Goal: Transaction & Acquisition: Purchase product/service

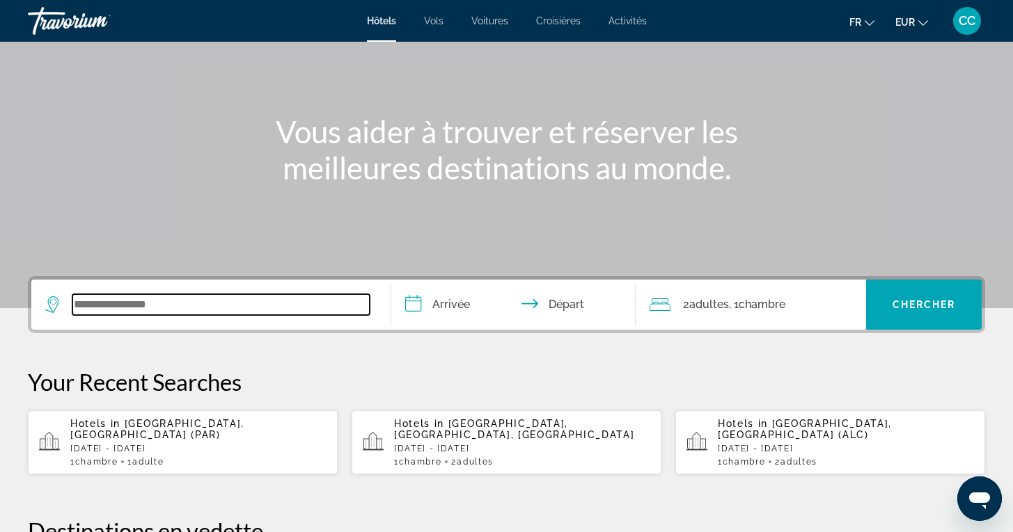
click at [182, 306] on input "Search widget" at bounding box center [220, 304] width 297 height 21
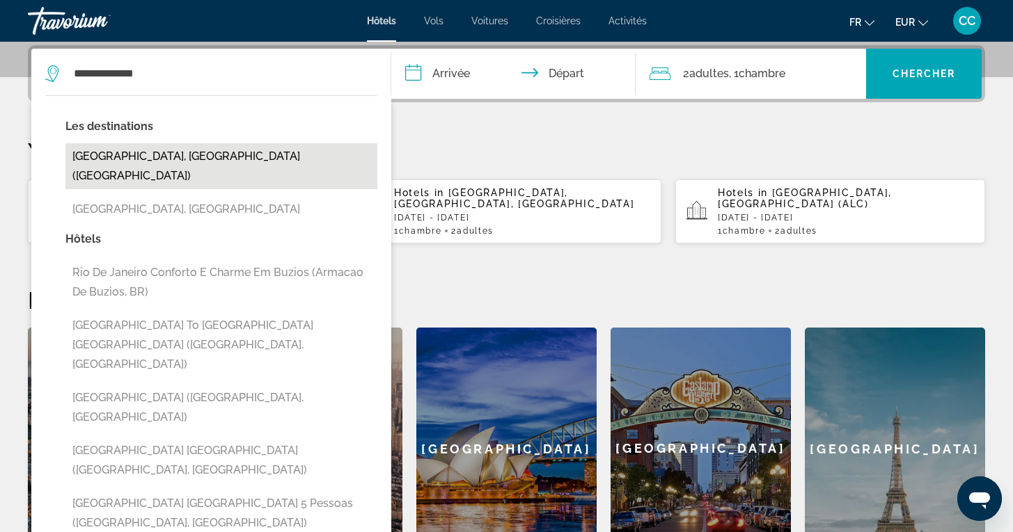
click at [198, 150] on button "[GEOGRAPHIC_DATA], [GEOGRAPHIC_DATA] ([GEOGRAPHIC_DATA])" at bounding box center [221, 166] width 312 height 46
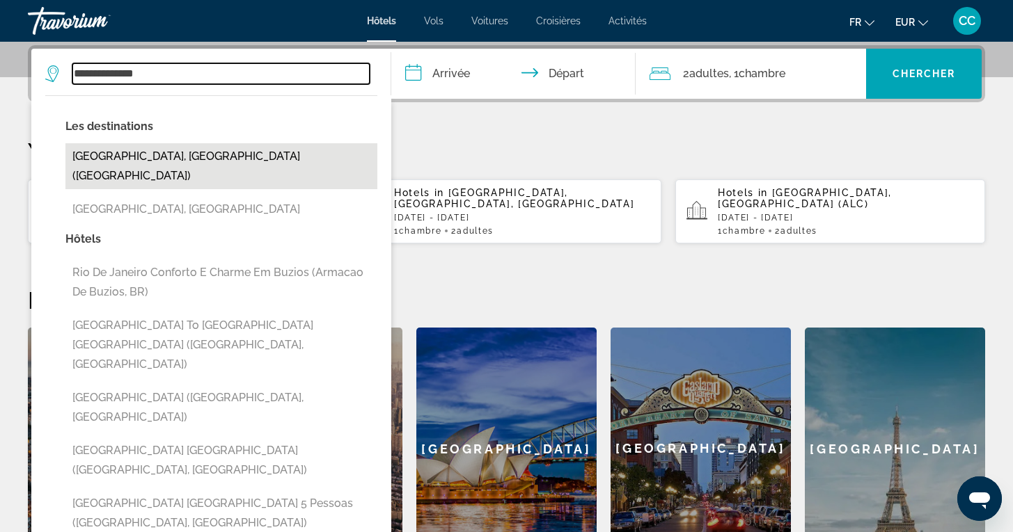
type input "**********"
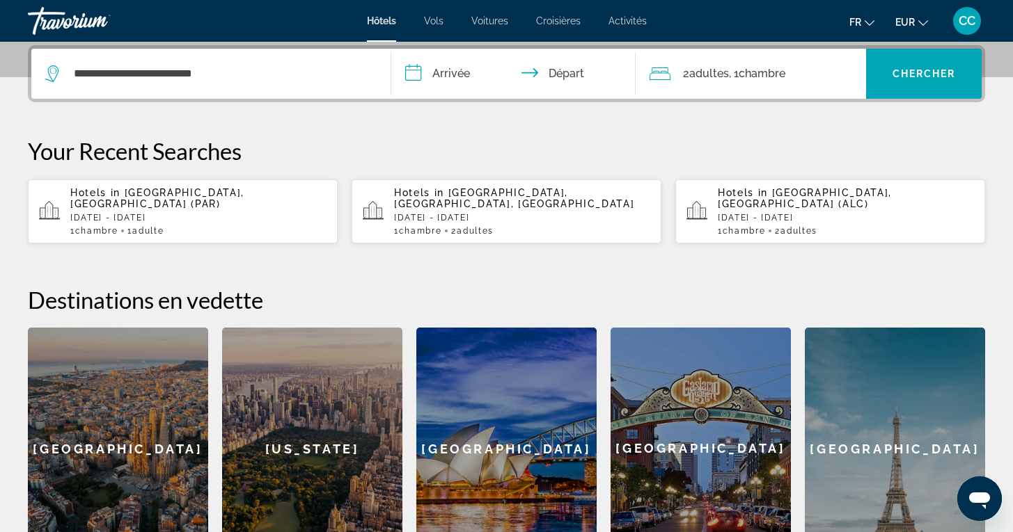
click at [487, 72] on input "**********" at bounding box center [516, 76] width 250 height 54
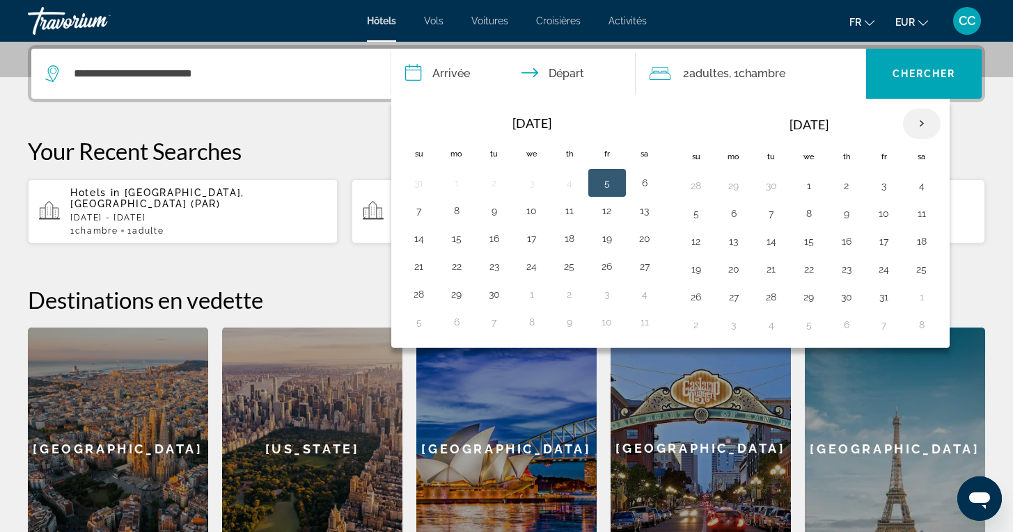
click at [926, 125] on th "Next month" at bounding box center [922, 124] width 38 height 31
click at [926, 126] on th "Next month" at bounding box center [922, 124] width 38 height 31
click at [921, 242] on button "14" at bounding box center [921, 241] width 22 height 19
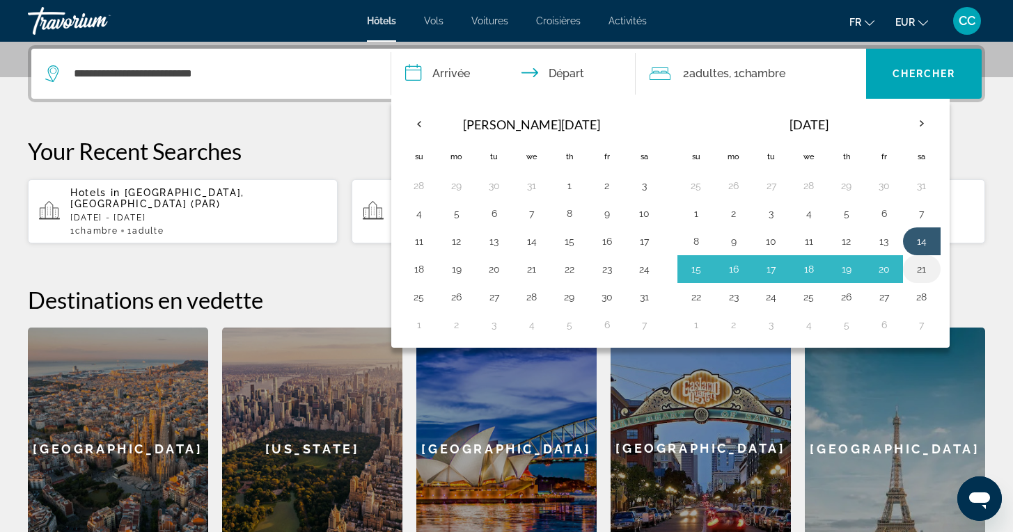
click at [919, 267] on button "21" at bounding box center [921, 269] width 22 height 19
type input "**********"
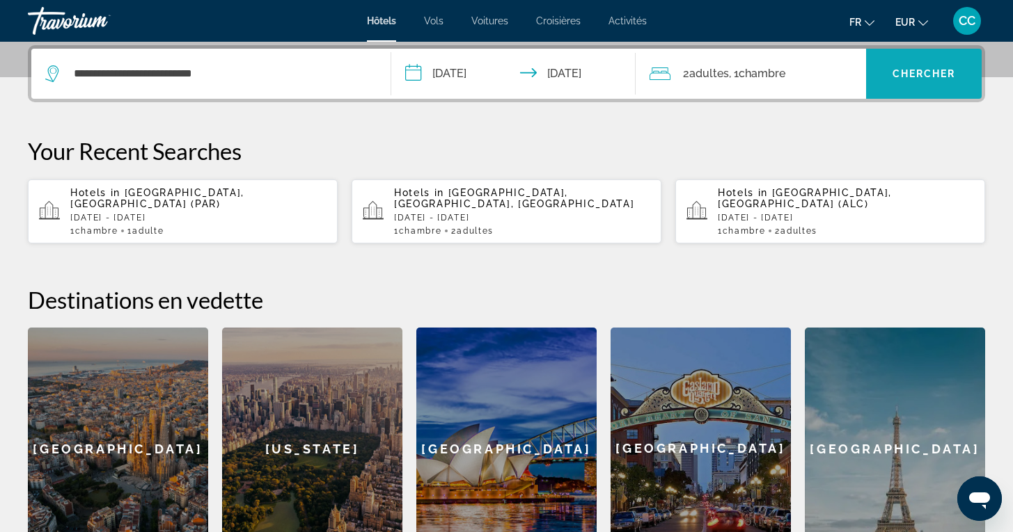
click at [917, 74] on span "Chercher" at bounding box center [923, 73] width 63 height 11
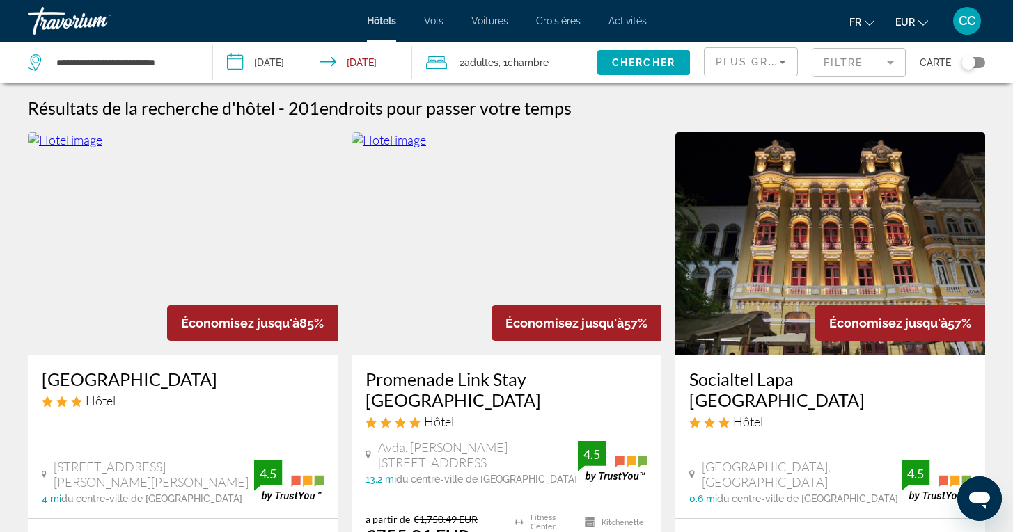
click at [894, 63] on mat-form-field "Filtre" at bounding box center [858, 62] width 94 height 29
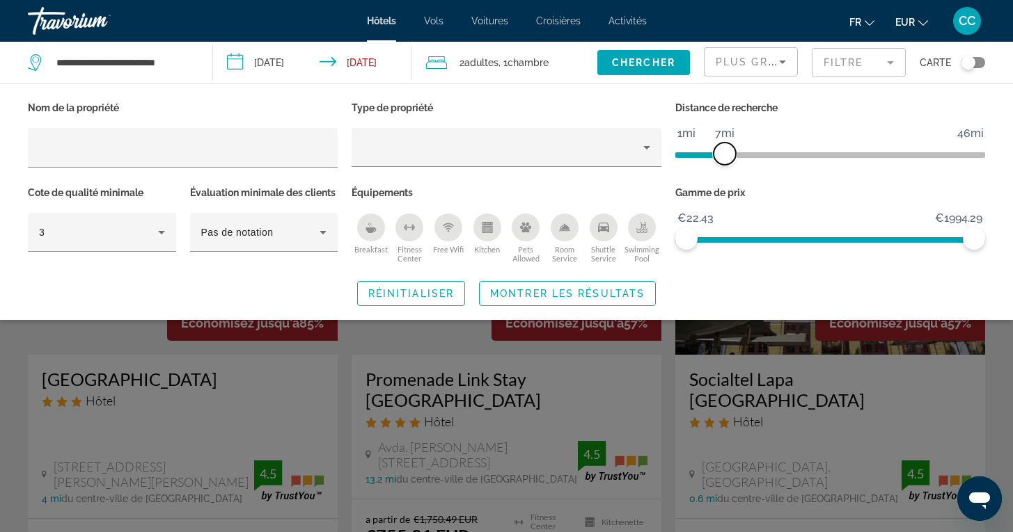
drag, startPoint x: 872, startPoint y: 153, endPoint x: 724, endPoint y: 158, distance: 147.6
click at [724, 158] on span "ngx-slider" at bounding box center [724, 154] width 22 height 22
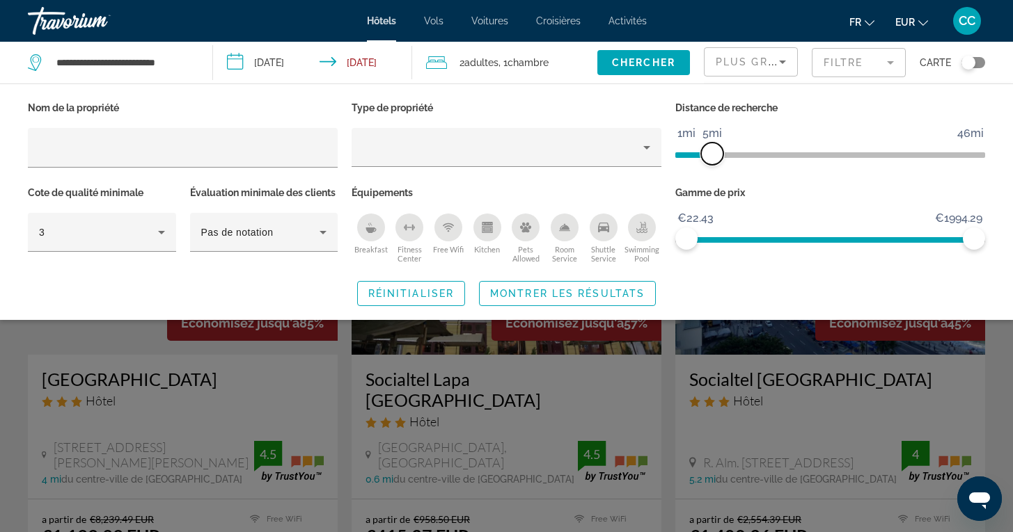
drag, startPoint x: 722, startPoint y: 156, endPoint x: 714, endPoint y: 157, distance: 8.4
click at [714, 157] on span "ngx-slider" at bounding box center [712, 154] width 22 height 22
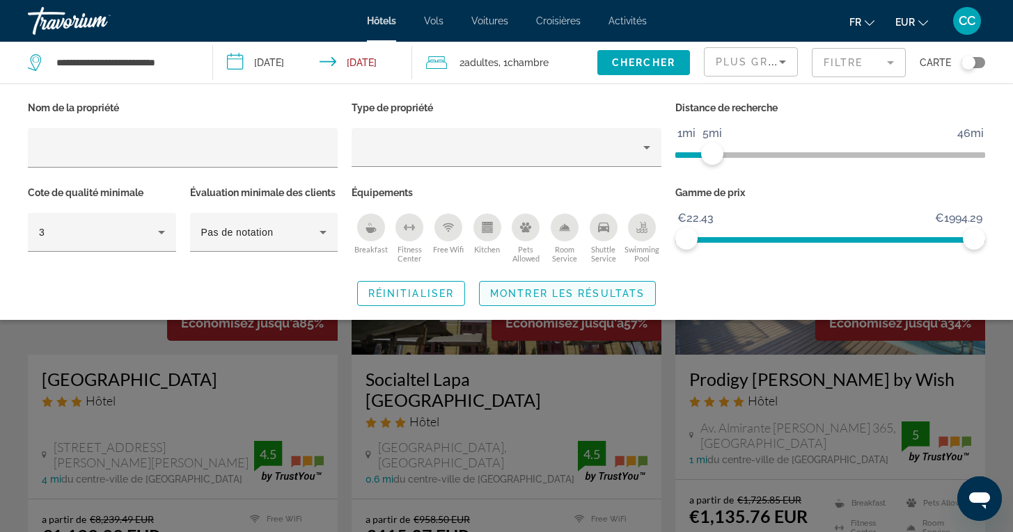
click at [589, 299] on span "Montrer les résultats" at bounding box center [567, 293] width 154 height 11
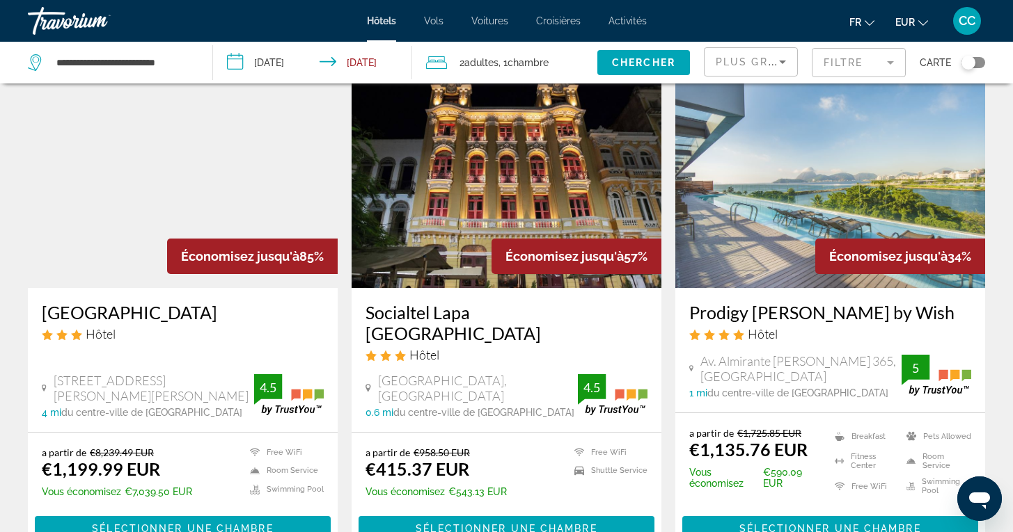
scroll to position [69, 0]
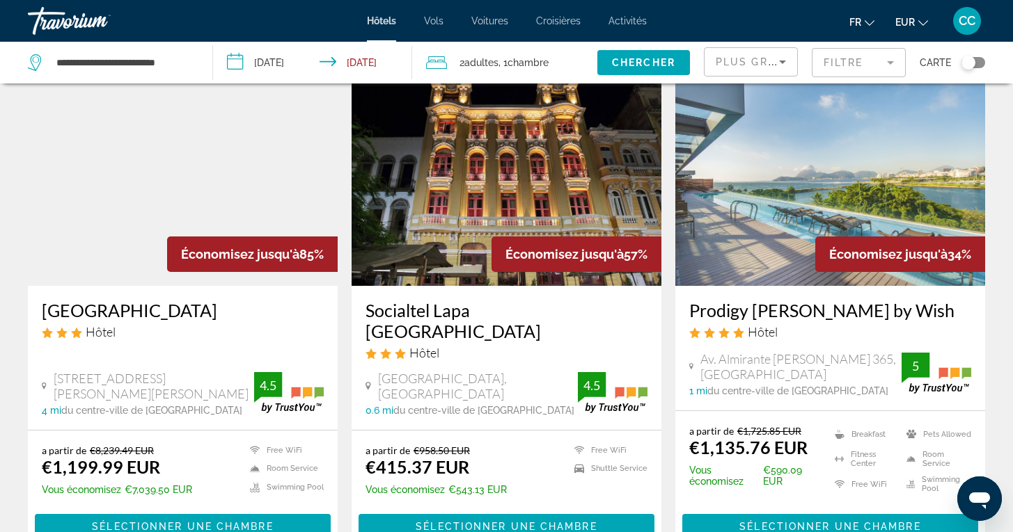
click at [979, 63] on div "Toggle map" at bounding box center [973, 62] width 24 height 11
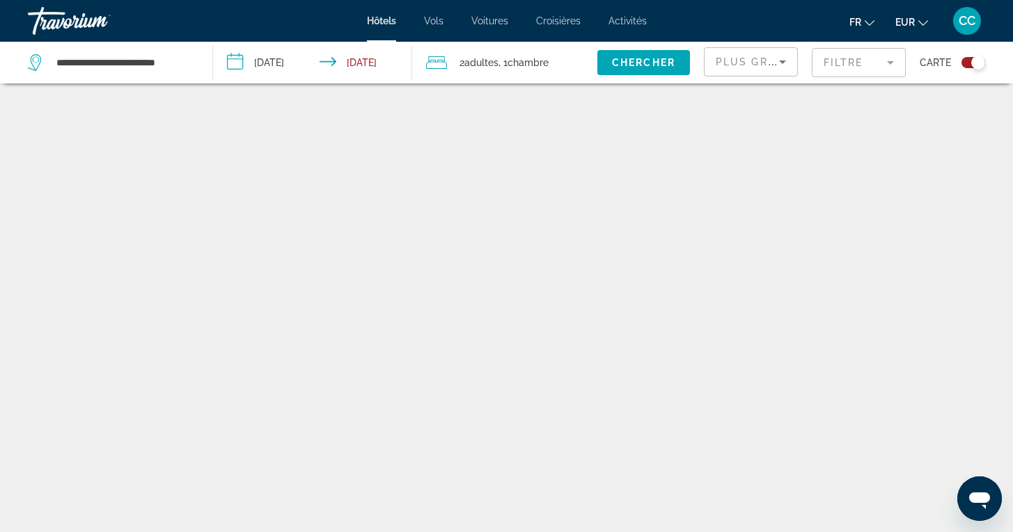
scroll to position [84, 0]
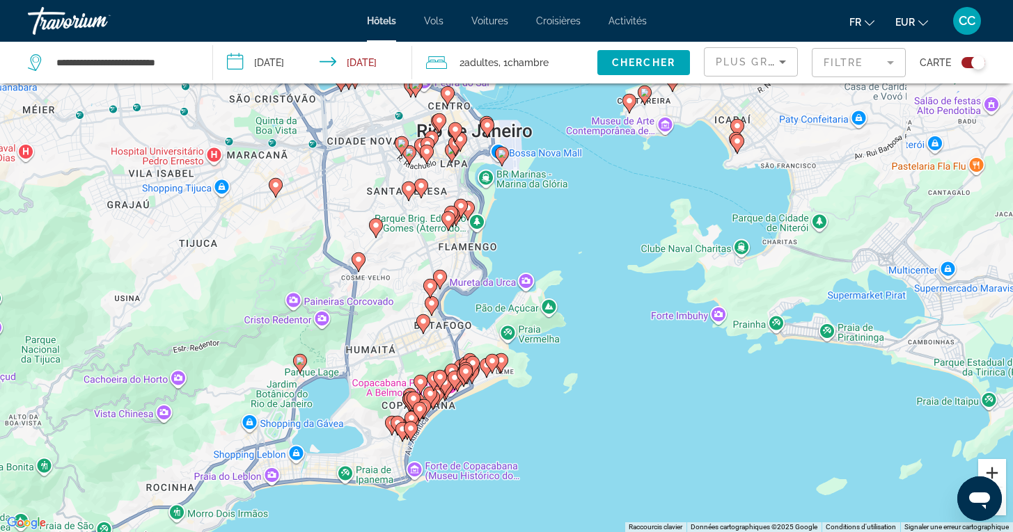
click at [992, 470] on button "Zoom avant" at bounding box center [992, 473] width 28 height 28
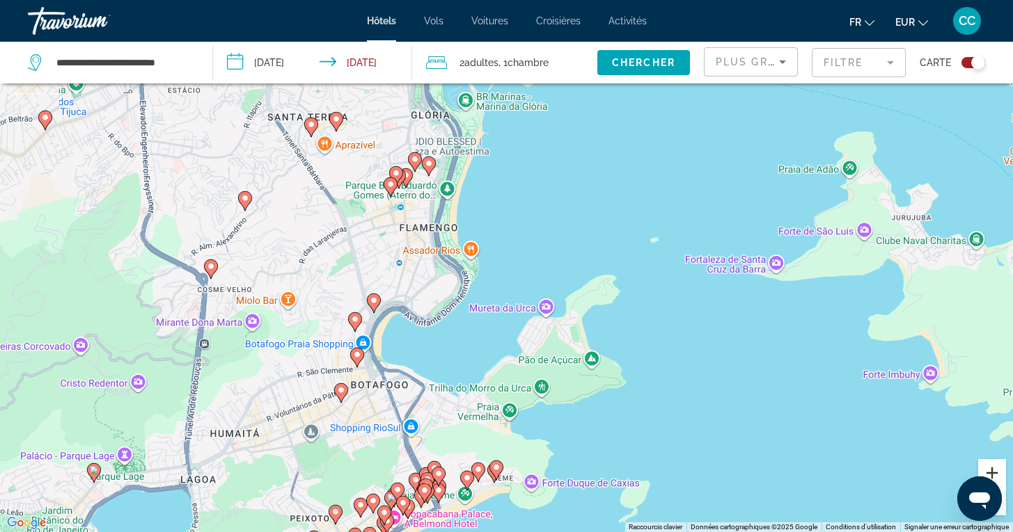
click at [992, 471] on button "Zoom avant" at bounding box center [992, 473] width 28 height 28
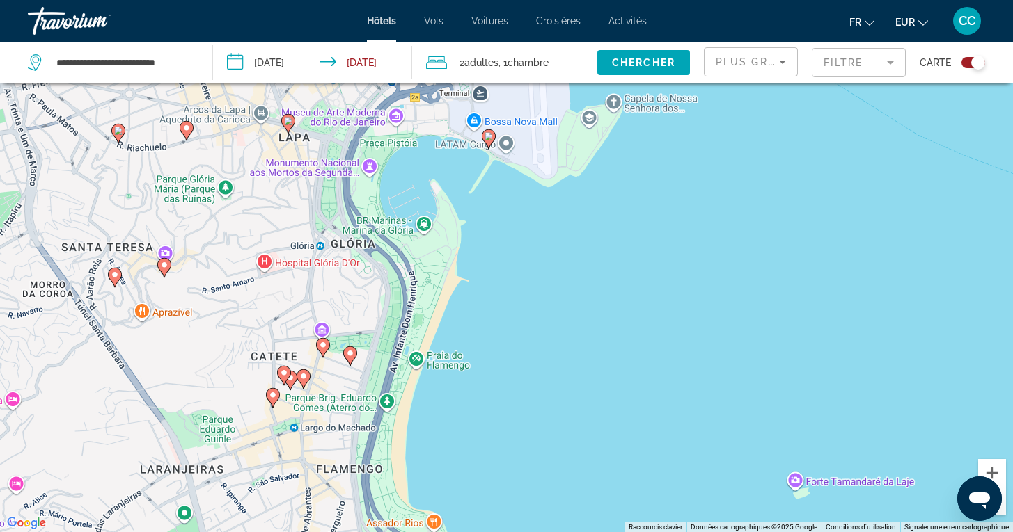
drag, startPoint x: 501, startPoint y: 215, endPoint x: 501, endPoint y: 497, distance: 281.9
click at [501, 497] on div "Pour activer le glissement avec le clavier, appuyez sur Alt+Entrée. Une fois ce…" at bounding box center [506, 266] width 1013 height 532
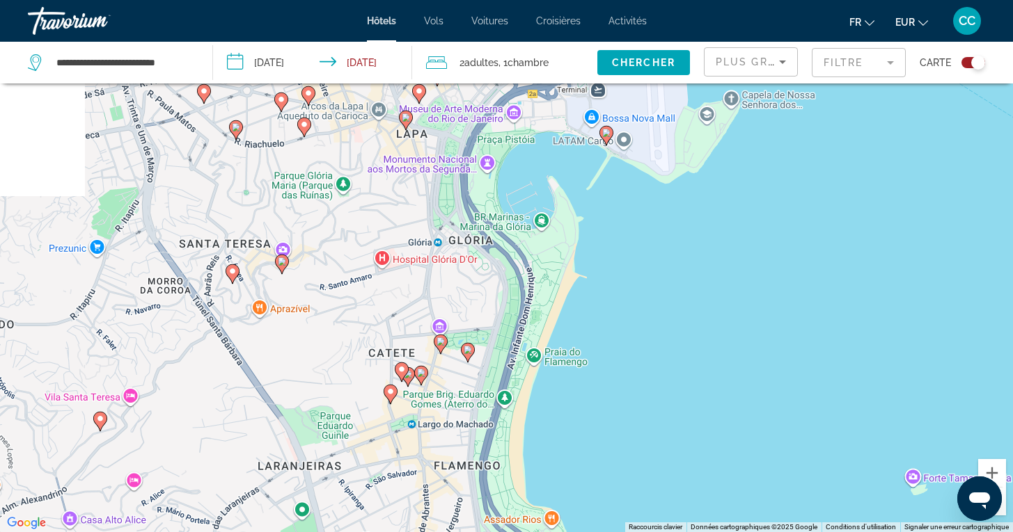
drag, startPoint x: 521, startPoint y: 377, endPoint x: 638, endPoint y: 375, distance: 117.6
click at [638, 375] on div "Pour activer le glissement avec le clavier, appuyez sur Alt+Entrée. Une fois ce…" at bounding box center [506, 266] width 1013 height 532
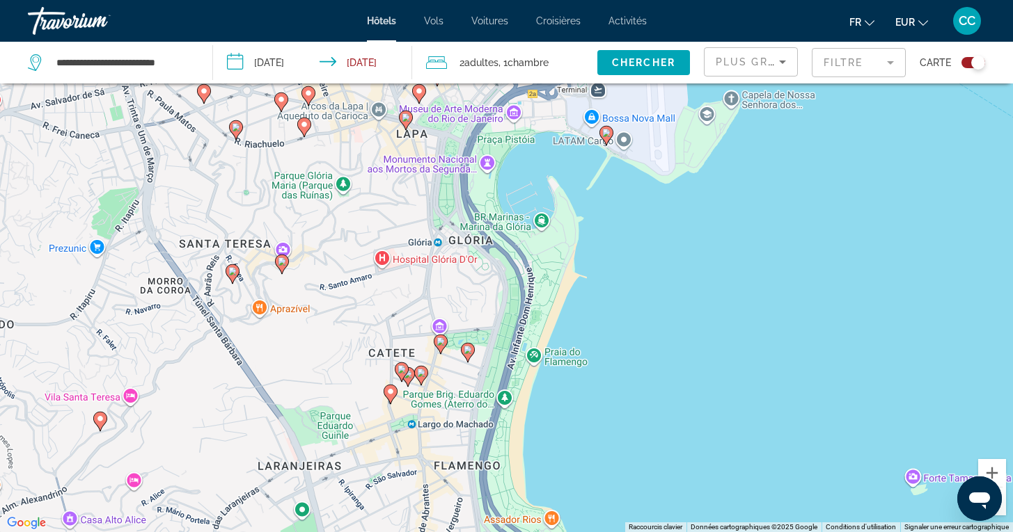
click at [470, 356] on icon "Main content" at bounding box center [467, 352] width 13 height 18
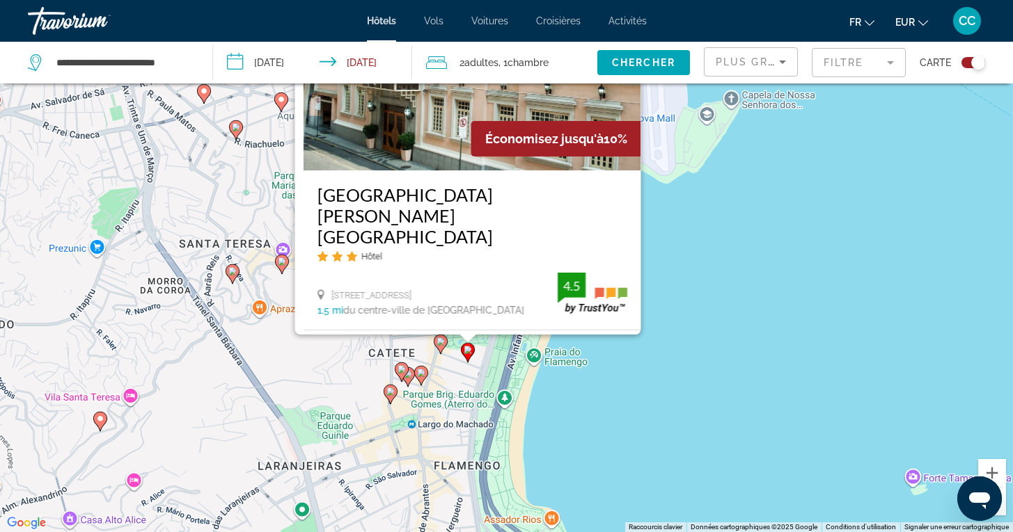
scroll to position [0, 0]
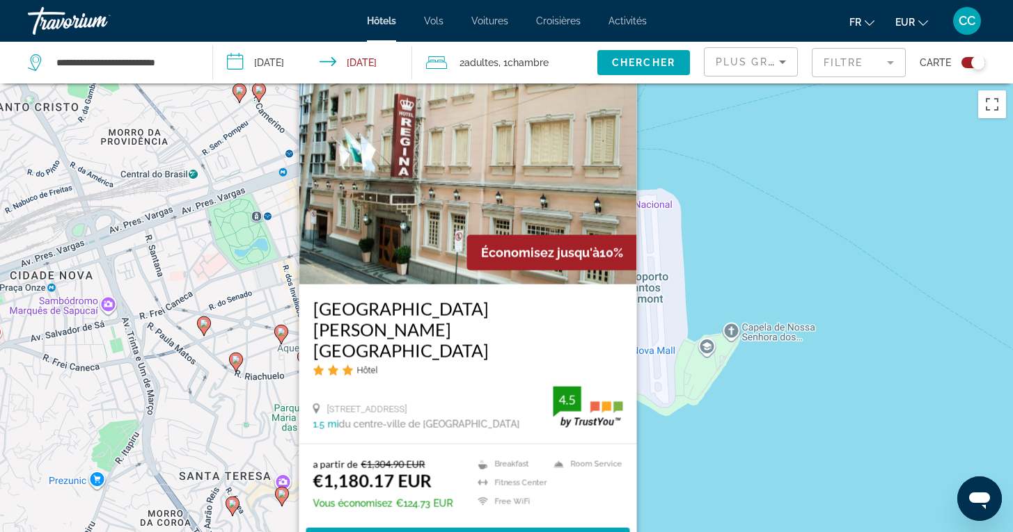
click at [720, 404] on div "Pour activer le glissement avec le clavier, appuyez sur Alt+Entrée. Une fois ce…" at bounding box center [506, 350] width 1013 height 532
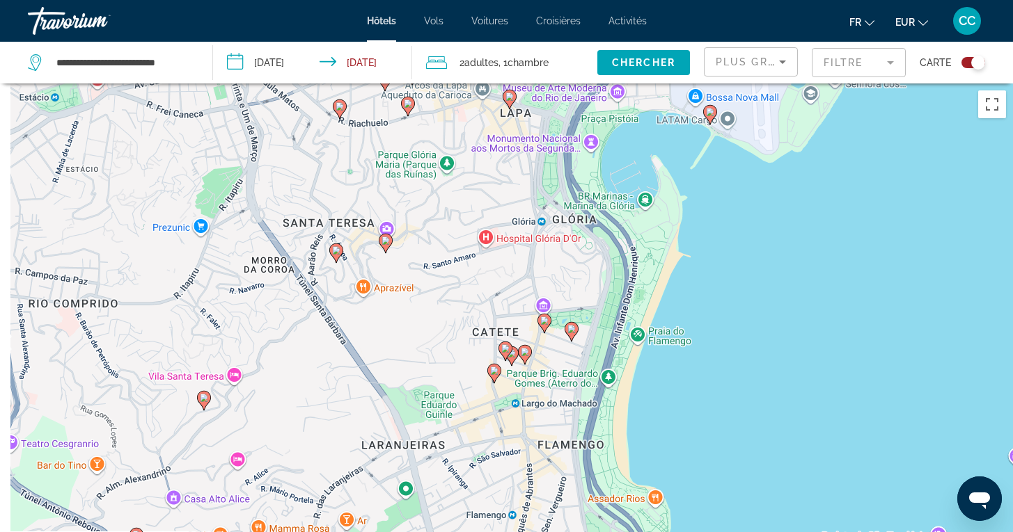
drag, startPoint x: 647, startPoint y: 463, endPoint x: 750, endPoint y: 207, distance: 276.9
click at [750, 207] on div "Pour activer le glissement avec le clavier, appuyez sur Alt+Entrée. Une fois ce…" at bounding box center [506, 350] width 1013 height 532
click at [543, 326] on icon "Main content" at bounding box center [543, 324] width 13 height 18
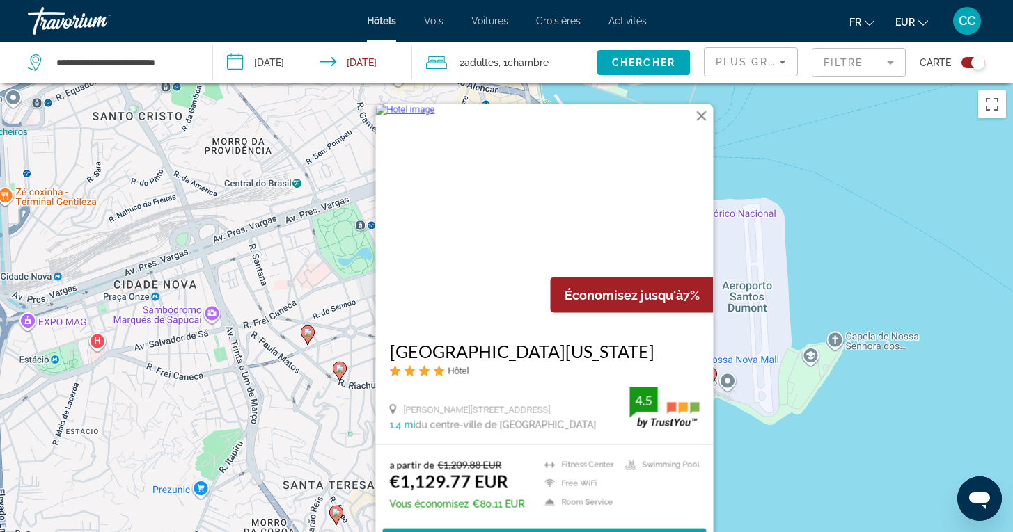
click at [744, 468] on div "Pour activer le glissement avec le clavier, appuyez sur Alt+Entrée. Une fois ce…" at bounding box center [506, 350] width 1013 height 532
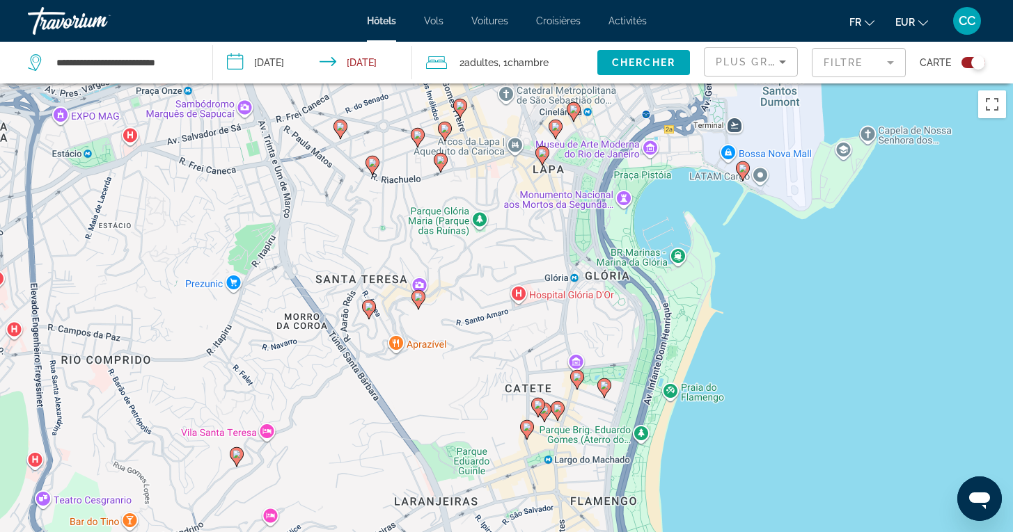
drag, startPoint x: 743, startPoint y: 470, endPoint x: 772, endPoint y: 182, distance: 289.7
click at [772, 182] on div "Pour activer le glissement avec le clavier, appuyez sur Alt+Entrée. Une fois ce…" at bounding box center [506, 350] width 1013 height 532
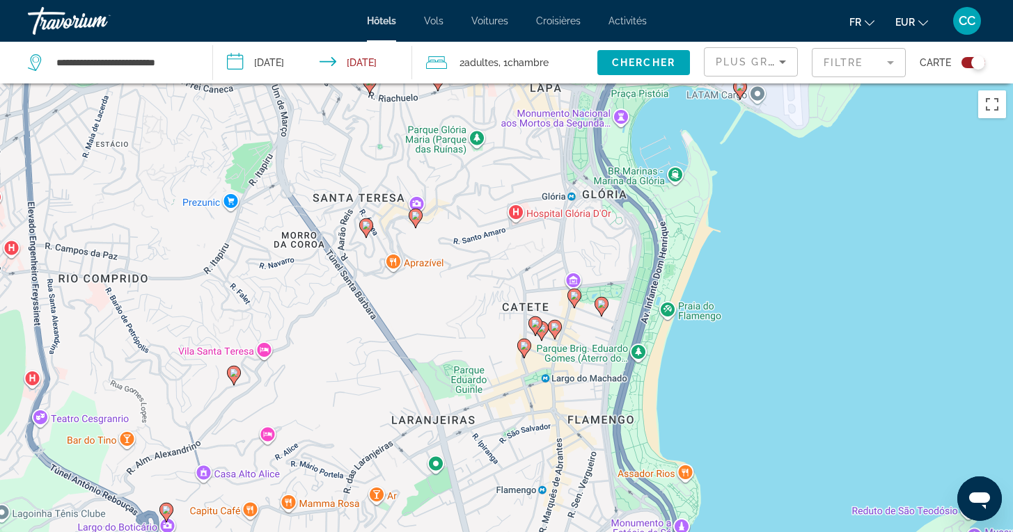
click at [599, 308] on icon "Main content" at bounding box center [600, 306] width 13 height 18
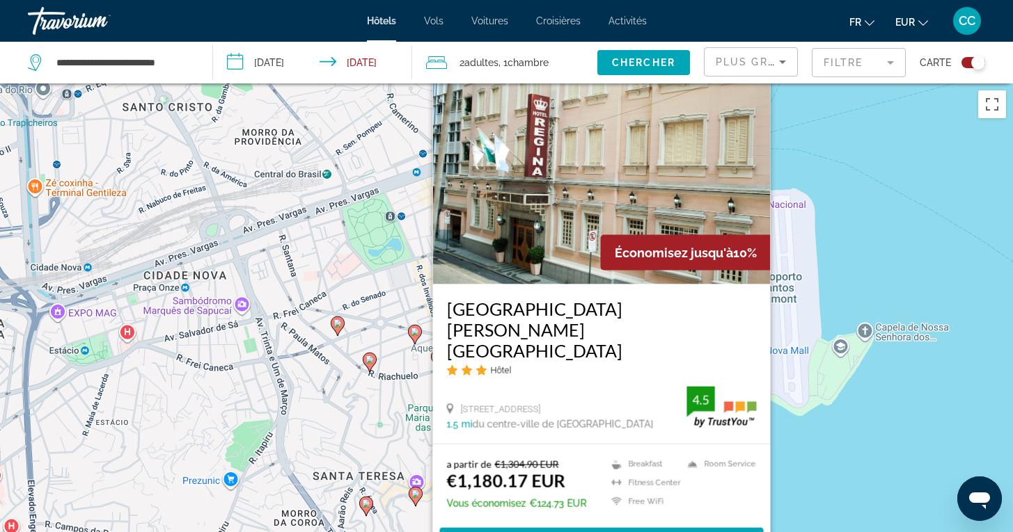
click at [806, 441] on div "Pour activer le glissement avec le clavier, appuyez sur Alt+Entrée. Une fois ce…" at bounding box center [506, 350] width 1013 height 532
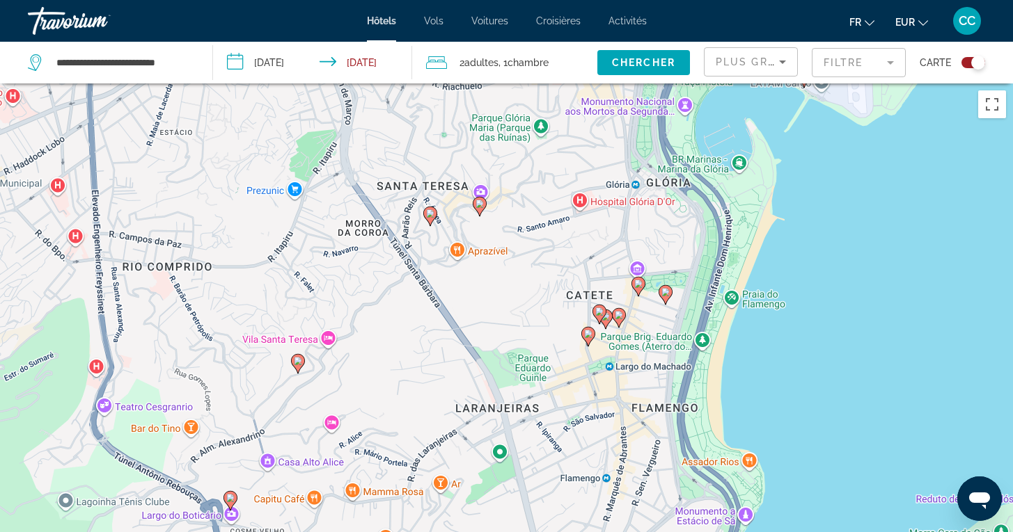
drag, startPoint x: 750, startPoint y: 466, endPoint x: 814, endPoint y: 175, distance: 297.0
click at [814, 174] on div "Pour activer le glissement avec le clavier, appuyez sur Alt+Entrée. Une fois ce…" at bounding box center [506, 350] width 1013 height 532
click at [623, 315] on icon "Main content" at bounding box center [617, 317] width 13 height 18
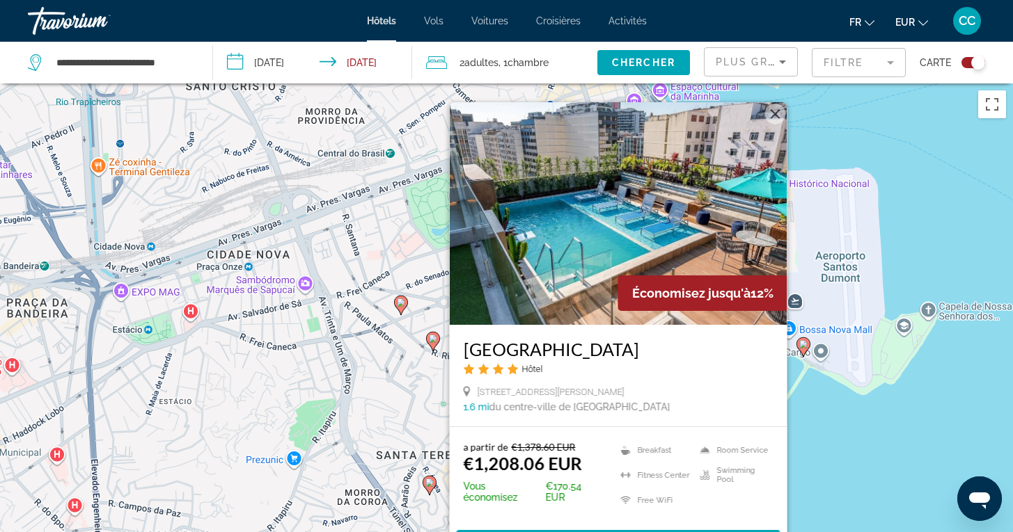
click at [839, 460] on div "Pour activer le glissement avec le clavier, appuyez sur Alt+Entrée. Une fois ce…" at bounding box center [506, 350] width 1013 height 532
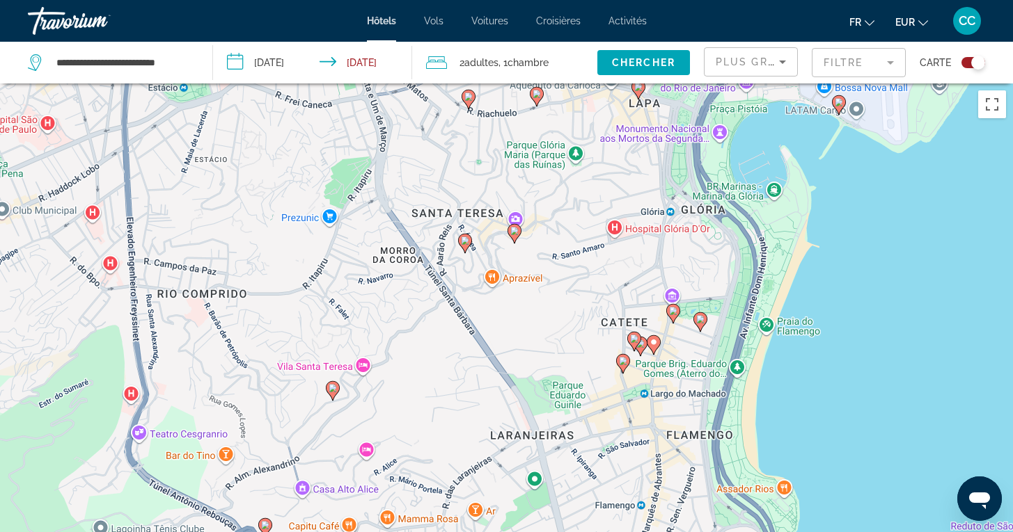
drag, startPoint x: 811, startPoint y: 477, endPoint x: 846, endPoint y: 232, distance: 248.1
click at [846, 232] on div "Pour activer le glissement avec le clavier, appuyez sur Alt+Entrée. Une fois ce…" at bounding box center [506, 350] width 1013 height 532
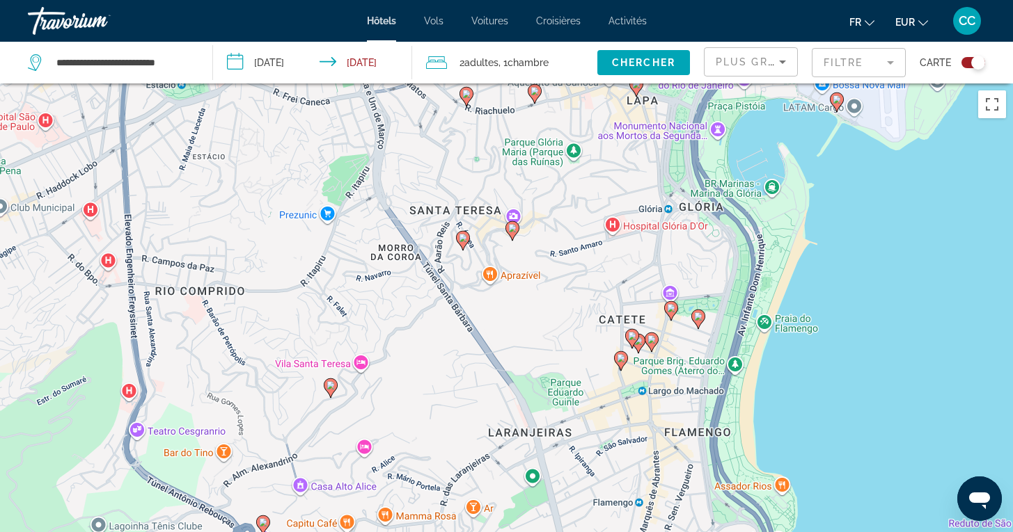
click at [639, 347] on icon "Main content" at bounding box center [637, 343] width 13 height 18
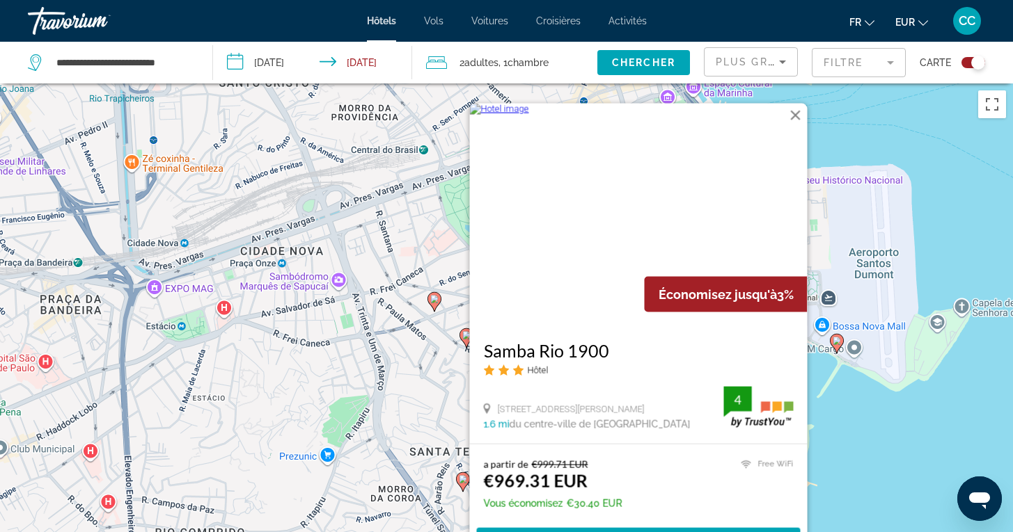
click at [851, 429] on div "Pour activer le glissement avec le clavier, appuyez sur Alt+Entrée. Une fois ce…" at bounding box center [506, 350] width 1013 height 532
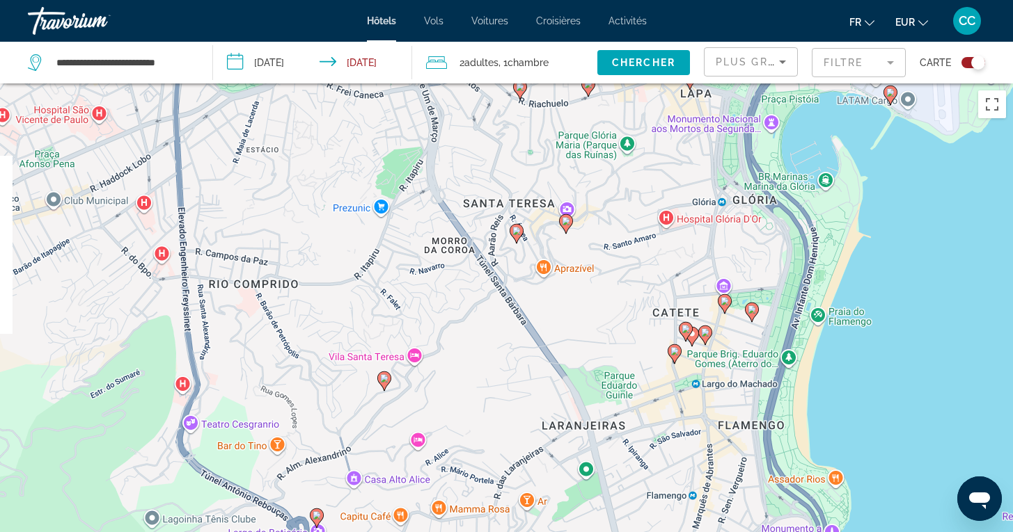
drag, startPoint x: 816, startPoint y: 451, endPoint x: 870, endPoint y: 201, distance: 255.5
click at [870, 201] on div "Pour activer le glissement avec le clavier, appuyez sur Alt+Entrée. Une fois ce…" at bounding box center [506, 350] width 1013 height 532
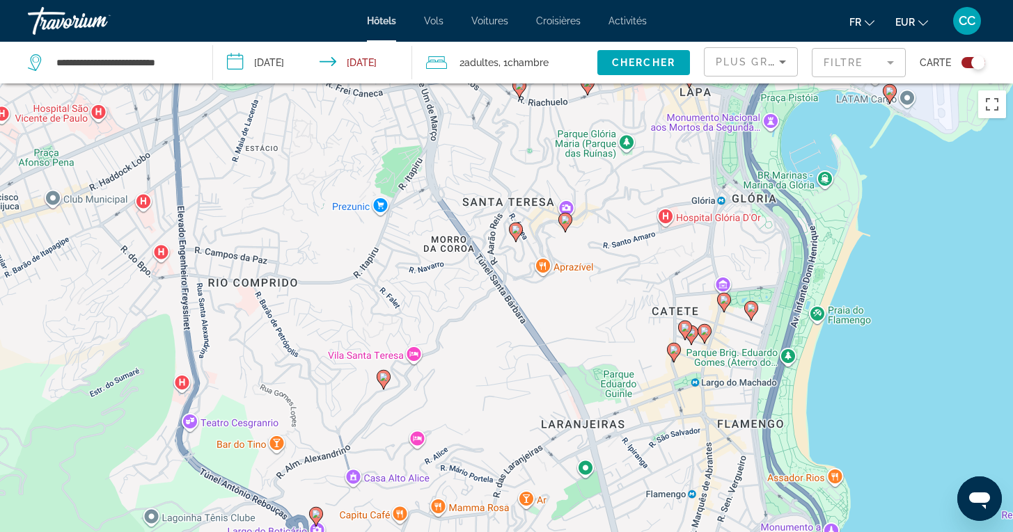
click at [674, 352] on image "Main content" at bounding box center [673, 350] width 8 height 8
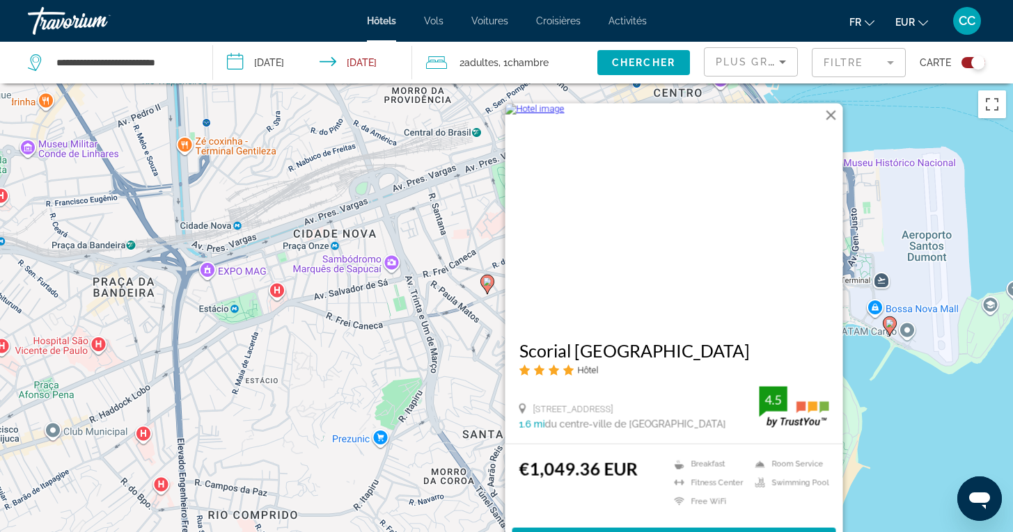
click at [903, 452] on div "Pour activer le glissement avec le clavier, appuyez sur Alt+Entrée. Une fois ce…" at bounding box center [506, 350] width 1013 height 532
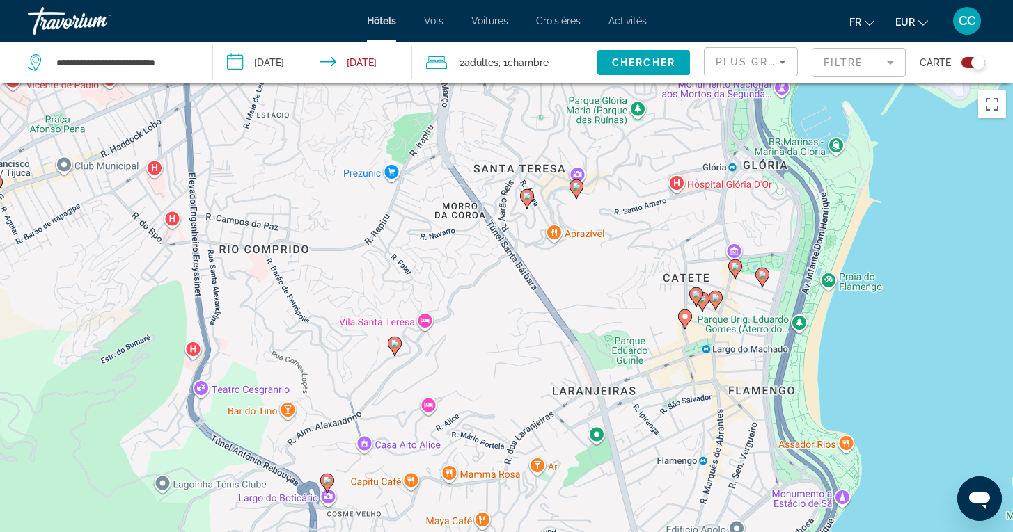
drag, startPoint x: 878, startPoint y: 488, endPoint x: 871, endPoint y: 213, distance: 275.0
click at [871, 213] on div "Pour activer le glissement avec le clavier, appuyez sur Alt+Entrée. Une fois ce…" at bounding box center [506, 350] width 1013 height 532
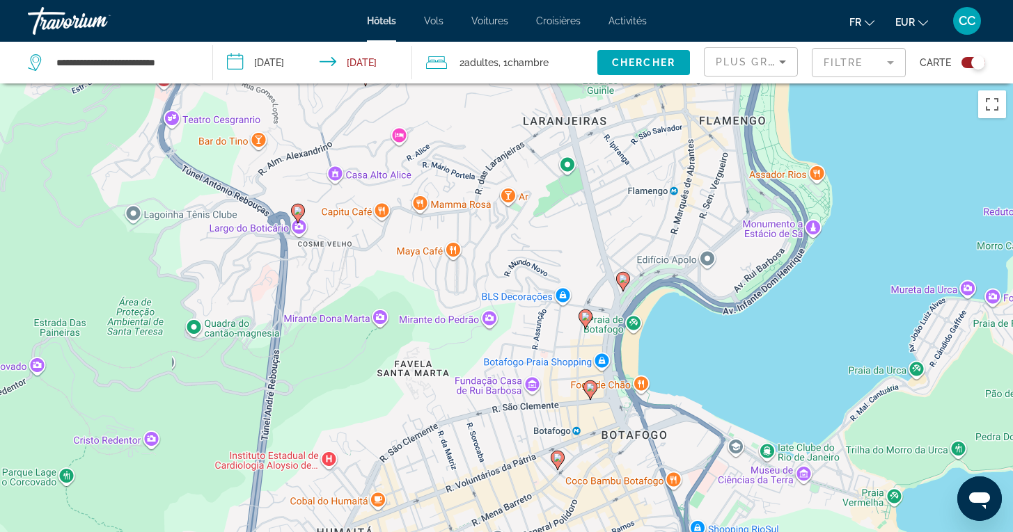
drag, startPoint x: 879, startPoint y: 348, endPoint x: 869, endPoint y: 74, distance: 273.7
click at [869, 84] on div "**********" at bounding box center [506, 392] width 1013 height 616
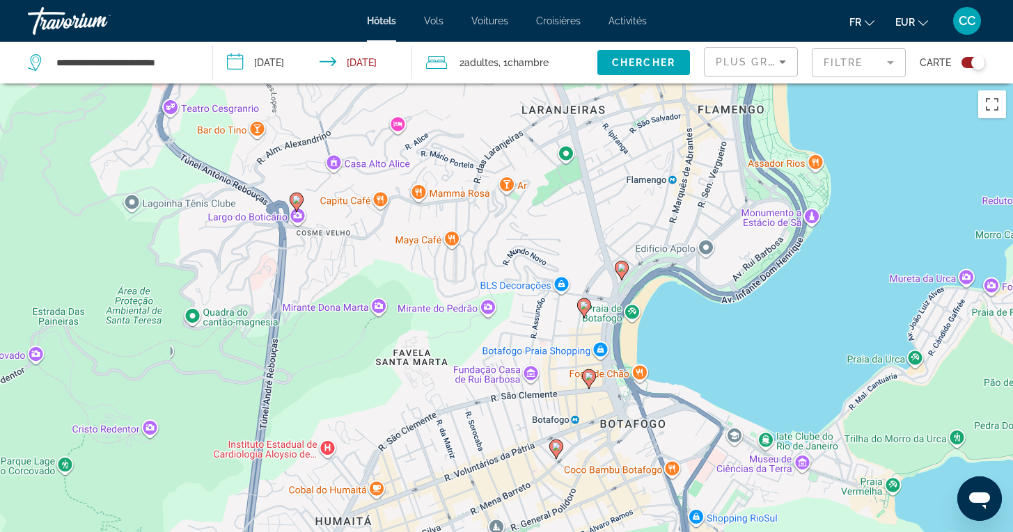
click at [623, 270] on image "Main content" at bounding box center [621, 268] width 8 height 8
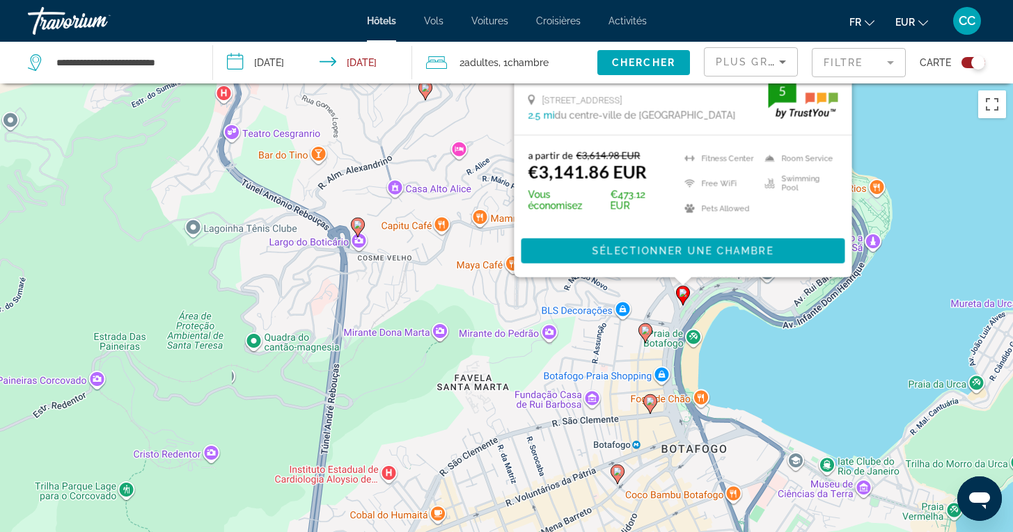
drag, startPoint x: 834, startPoint y: 411, endPoint x: 896, endPoint y: 109, distance: 307.5
click at [896, 109] on div "Pour activer le glissement avec le clavier, appuyez sur Alt+Entrée. Une fois ce…" at bounding box center [506, 350] width 1013 height 532
click at [640, 333] on icon "Main content" at bounding box center [644, 333] width 13 height 18
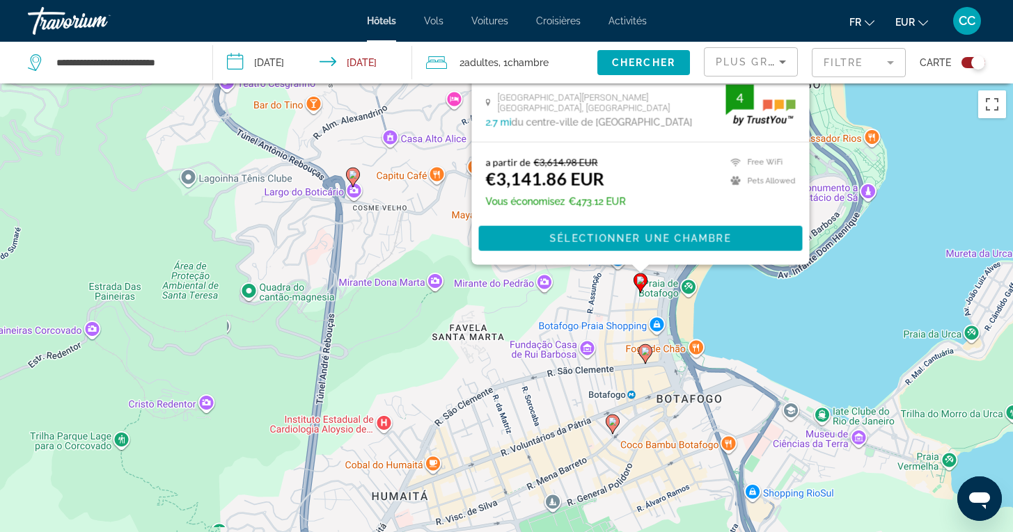
drag, startPoint x: 908, startPoint y: 444, endPoint x: 903, endPoint y: 141, distance: 303.5
click at [903, 141] on div "Pour activer le glissement avec le clavier, appuyez sur Alt+Entrée. Une fois ce…" at bounding box center [506, 350] width 1013 height 532
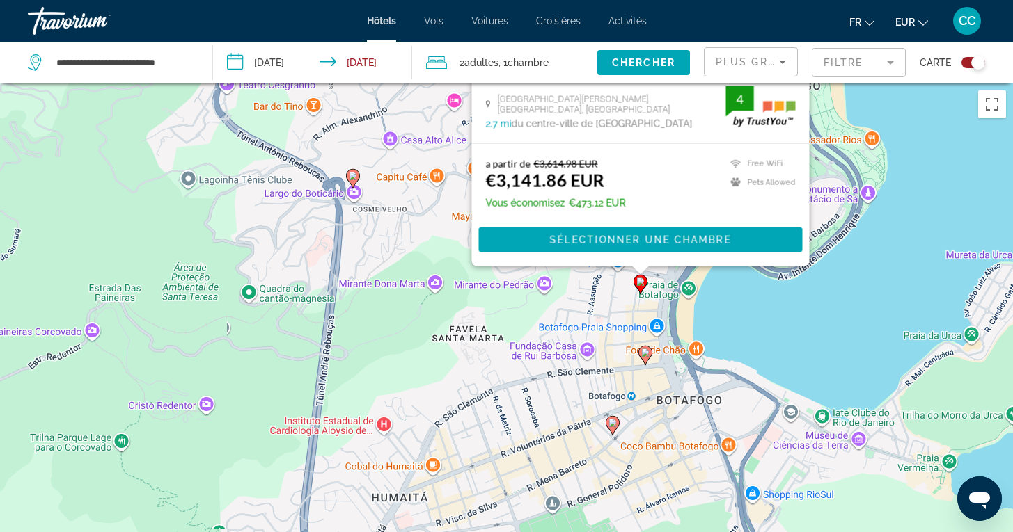
click at [645, 365] on icon "Main content" at bounding box center [645, 354] width 14 height 19
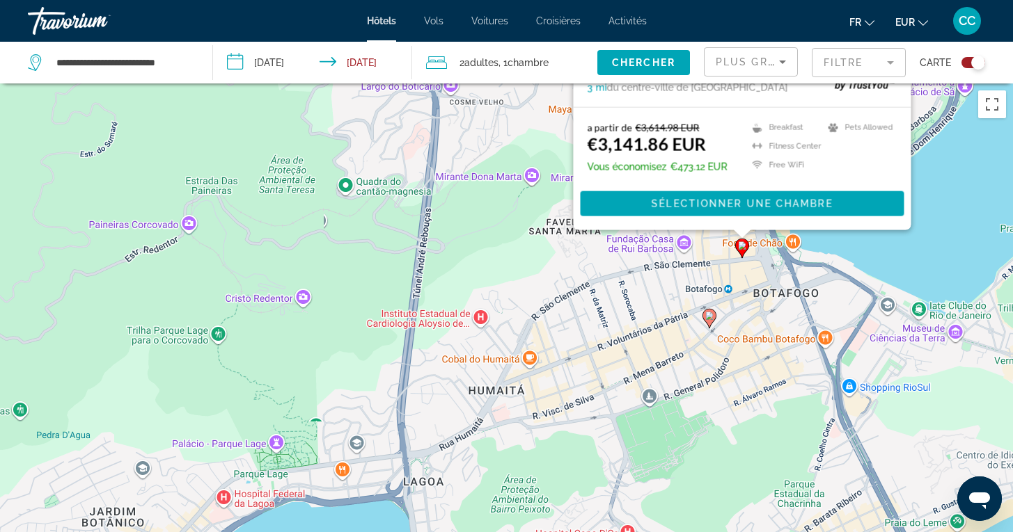
drag, startPoint x: 873, startPoint y: 494, endPoint x: 957, endPoint y: 154, distance: 349.9
click at [956, 154] on div "Pour activer le glissement avec le clavier, appuyez sur Alt+Entrée. Une fois ce…" at bounding box center [506, 350] width 1013 height 532
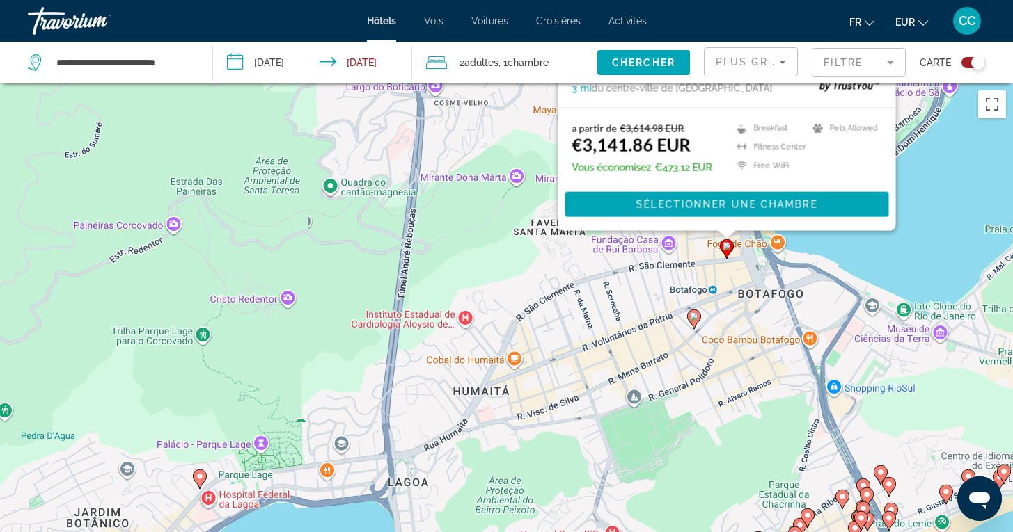
click at [693, 325] on icon "Main content" at bounding box center [693, 319] width 13 height 18
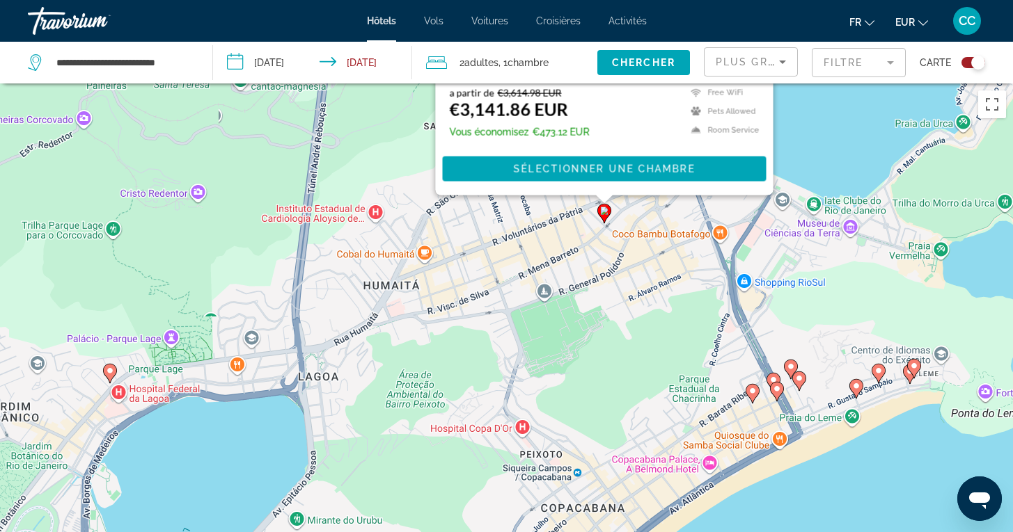
drag, startPoint x: 901, startPoint y: 484, endPoint x: 782, endPoint y: 107, distance: 395.3
click at [782, 107] on div "Pour activer le glissement avec le clavier, appuyez sur Alt+Entrée. Une fois ce…" at bounding box center [506, 350] width 1013 height 532
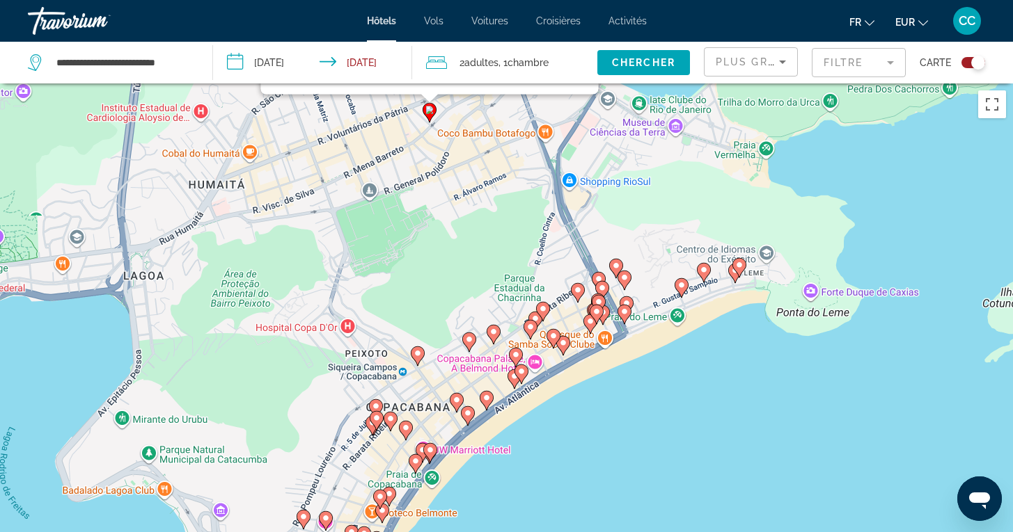
drag, startPoint x: 822, startPoint y: 141, endPoint x: 671, endPoint y: 36, distance: 184.0
click at [671, 36] on div "**********" at bounding box center [506, 266] width 1013 height 532
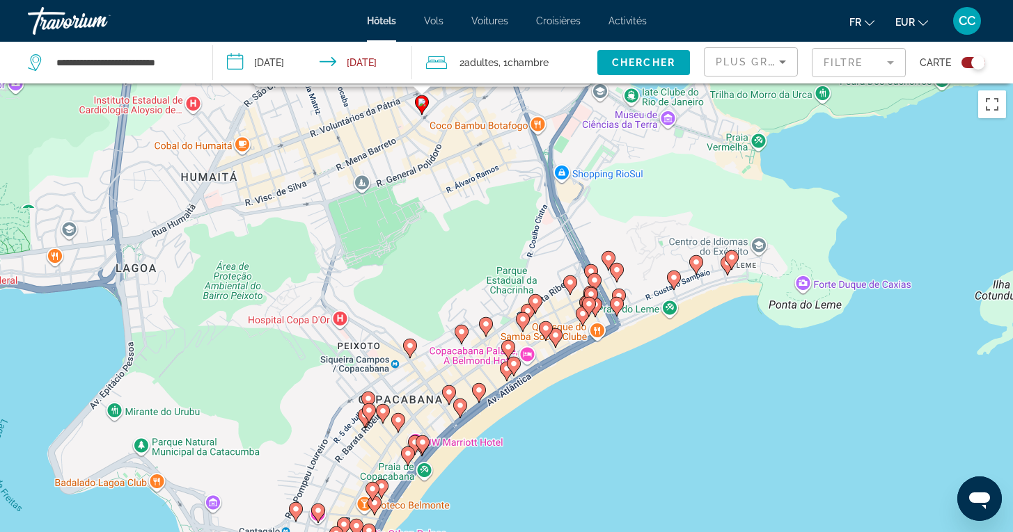
click at [731, 259] on image "Main content" at bounding box center [731, 257] width 8 height 8
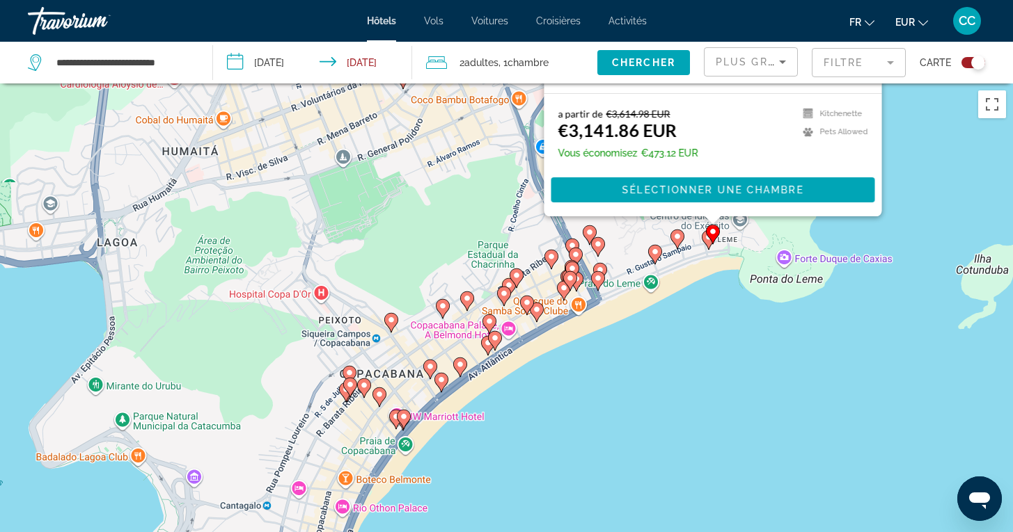
drag, startPoint x: 920, startPoint y: 459, endPoint x: 900, endPoint y: 112, distance: 347.2
click at [900, 112] on div "Pour activer le glissement avec le clavier, appuyez sur Alt+Entrée. Une fois ce…" at bounding box center [506, 350] width 1013 height 532
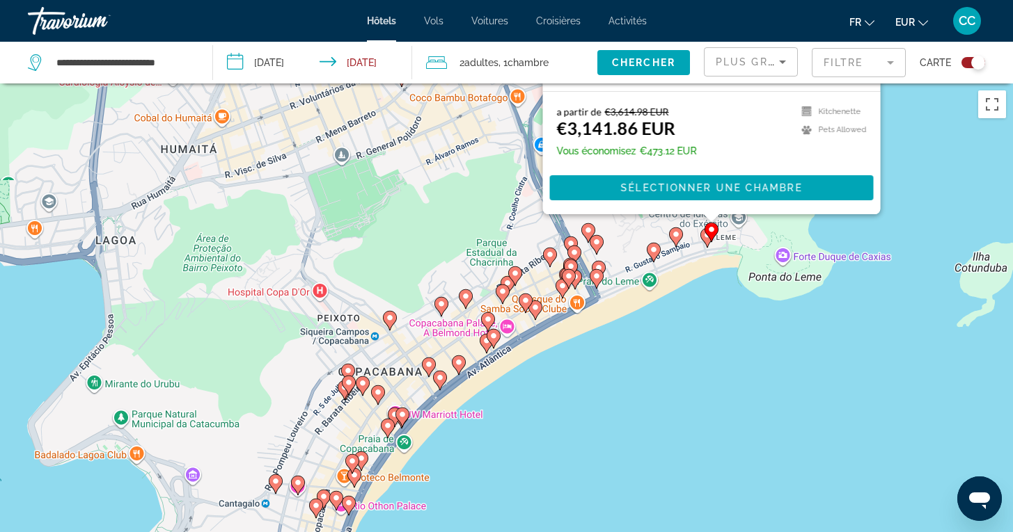
click at [706, 244] on icon "Main content" at bounding box center [706, 237] width 13 height 18
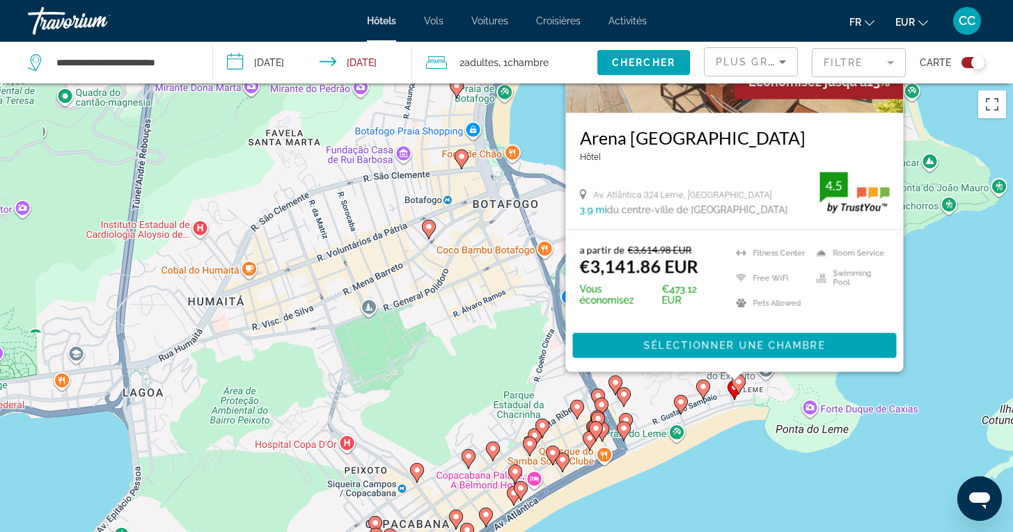
drag, startPoint x: 906, startPoint y: 468, endPoint x: 946, endPoint y: 164, distance: 306.1
click at [946, 164] on div "Pour activer le glissement avec le clavier, appuyez sur Alt+Entrée. Une fois ce…" at bounding box center [506, 350] width 1013 height 532
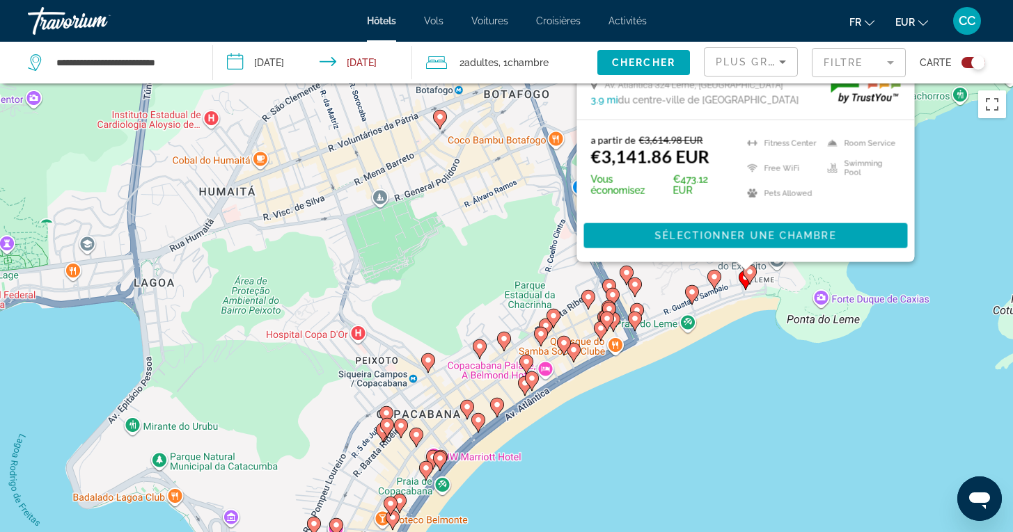
click at [713, 275] on image "Main content" at bounding box center [714, 277] width 8 height 8
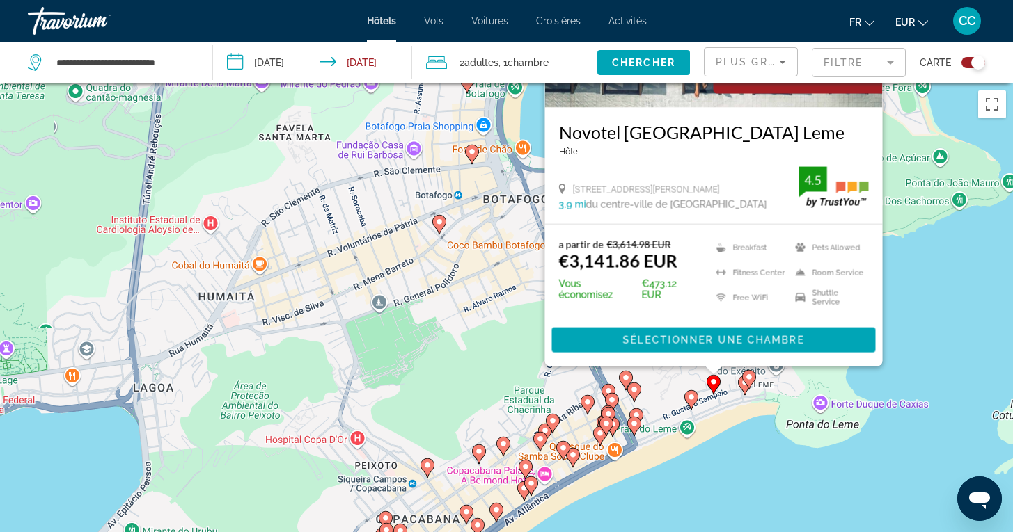
drag, startPoint x: 913, startPoint y: 477, endPoint x: 908, endPoint y: 205, distance: 272.2
click at [908, 205] on div "Pour activer le glissement avec le clavier, appuyez sur Alt+Entrée. Une fois ce…" at bounding box center [506, 350] width 1013 height 532
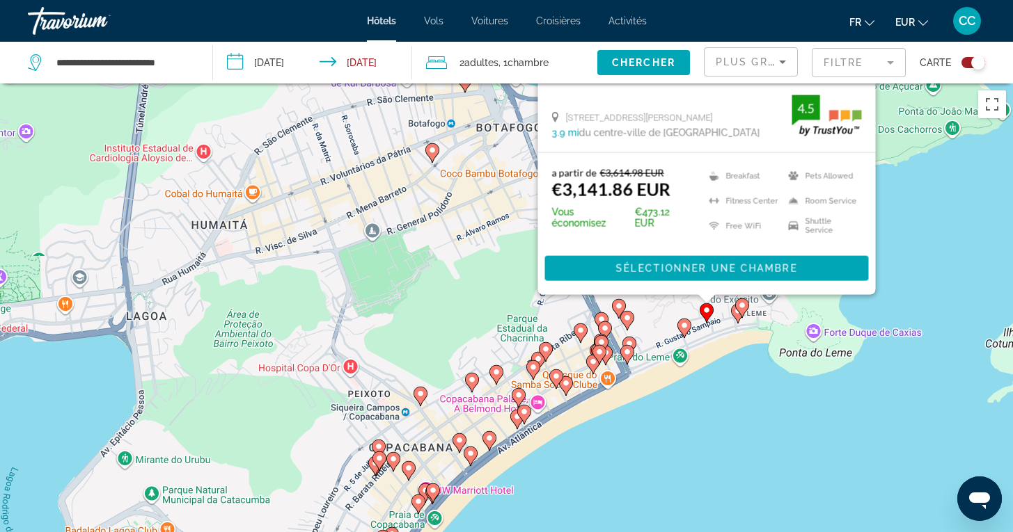
click at [685, 330] on icon "Main content" at bounding box center [683, 328] width 13 height 18
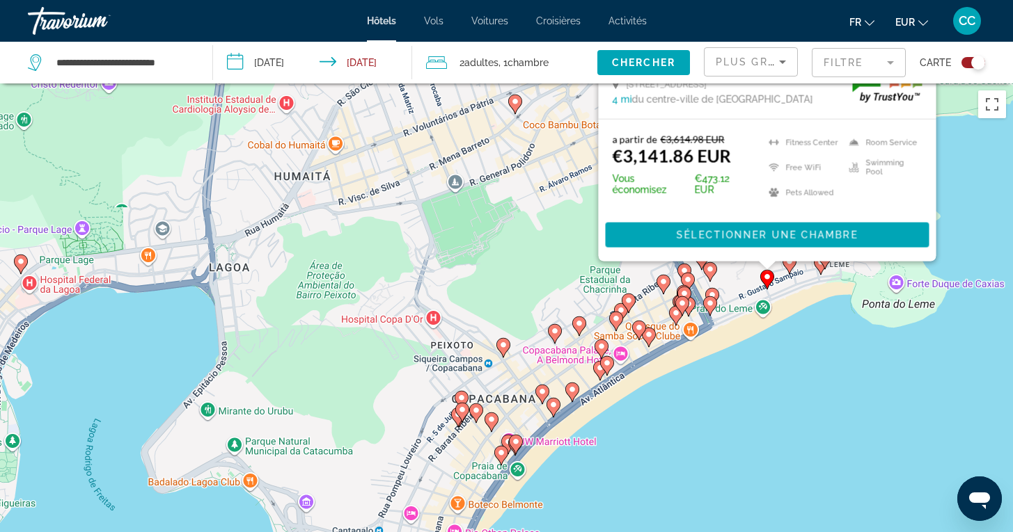
drag, startPoint x: 891, startPoint y: 494, endPoint x: 972, endPoint y: 180, distance: 324.9
click at [972, 180] on div "Pour activer le glissement avec le clavier, appuyez sur Alt+Entrée. Une fois ce…" at bounding box center [506, 350] width 1013 height 532
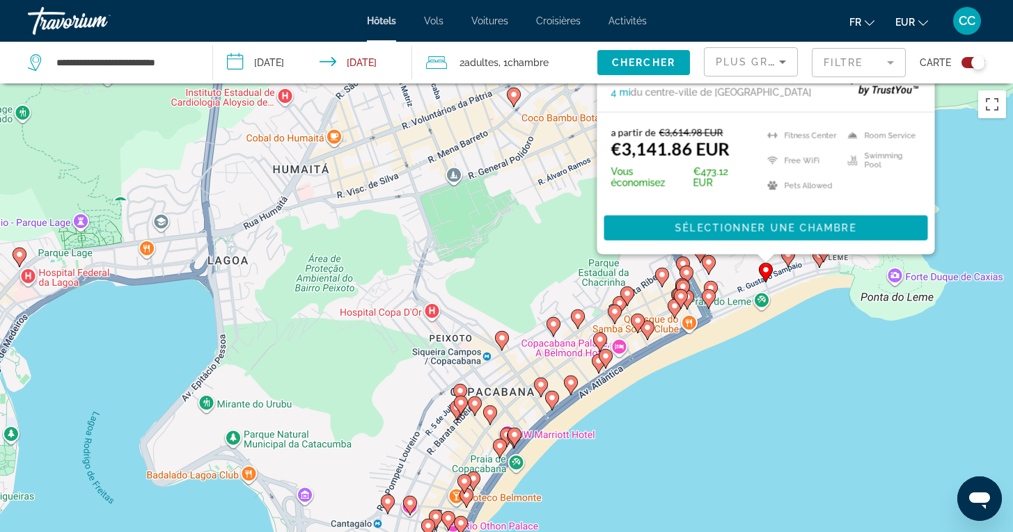
click at [759, 359] on div "Pour activer le glissement avec le clavier, appuyez sur Alt+Entrée. Une fois ce…" at bounding box center [506, 350] width 1013 height 532
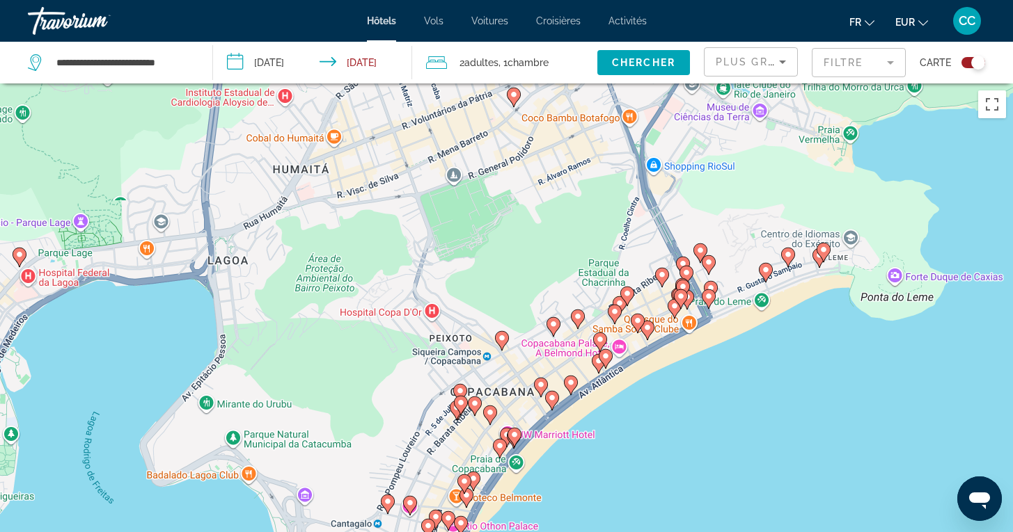
click at [709, 267] on icon "Main content" at bounding box center [708, 264] width 13 height 18
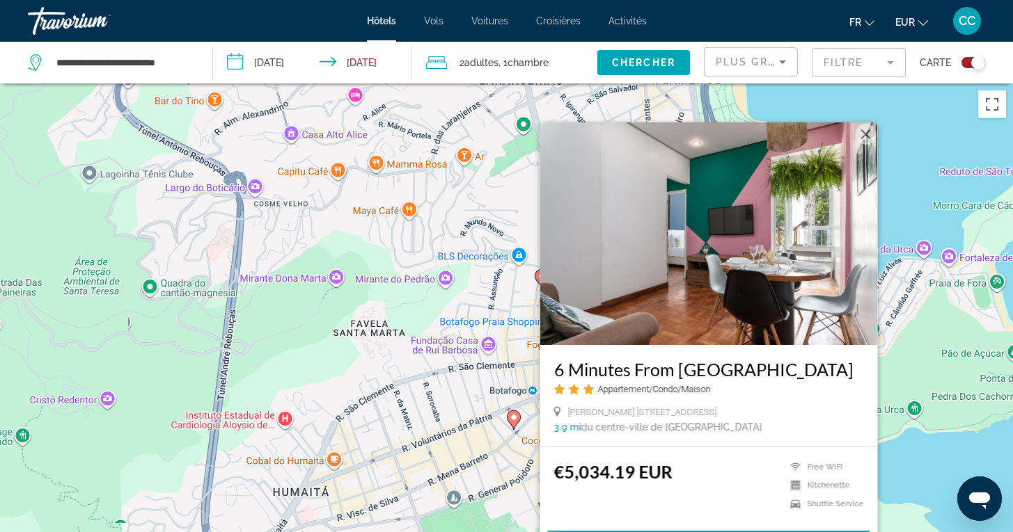
click at [931, 473] on div "Pour activer le glissement avec le clavier, appuyez sur Alt+Entrée. Une fois ce…" at bounding box center [506, 350] width 1013 height 532
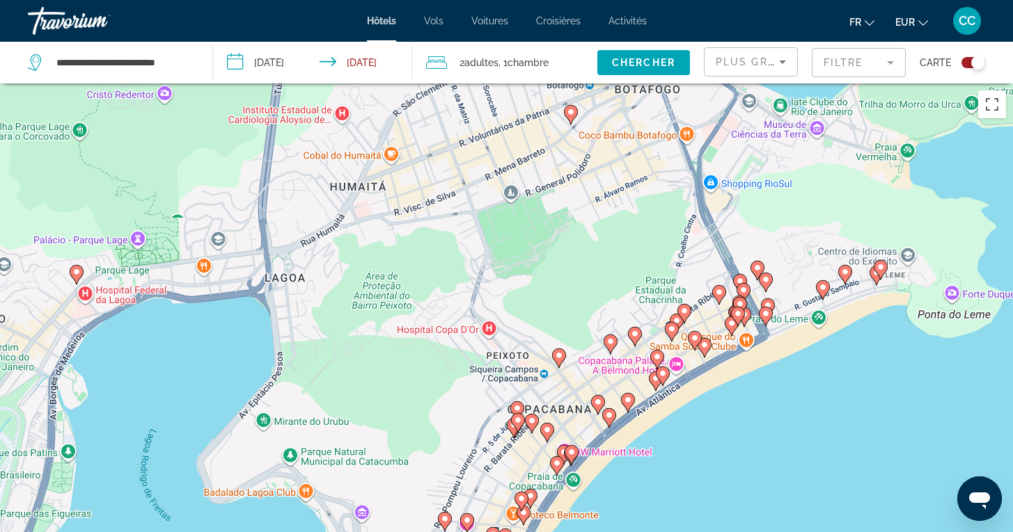
drag, startPoint x: 931, startPoint y: 473, endPoint x: 987, endPoint y: 134, distance: 343.5
click at [985, 133] on div "Pour activer le glissement avec le clavier, appuyez sur Alt+Entrée. Une fois ce…" at bounding box center [506, 350] width 1013 height 532
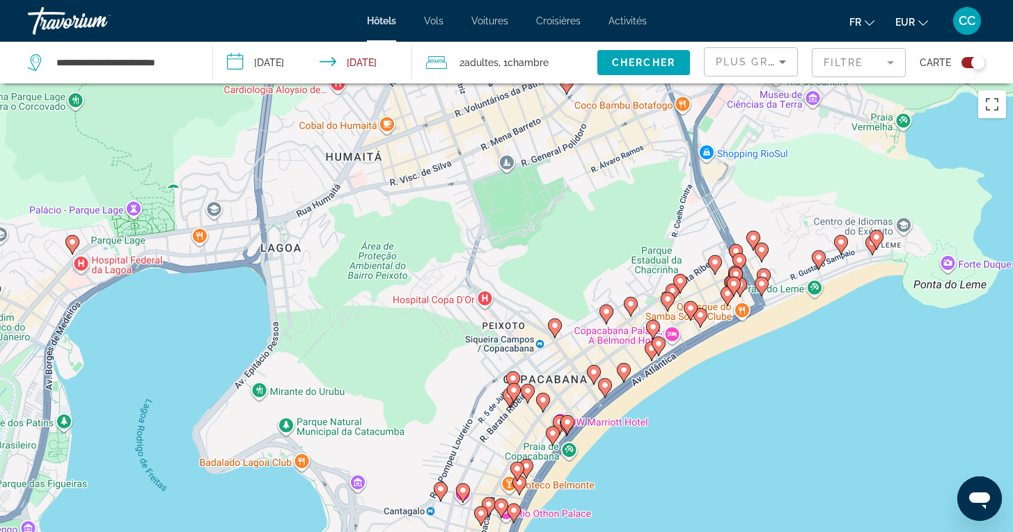
click at [756, 241] on image "Main content" at bounding box center [753, 238] width 8 height 8
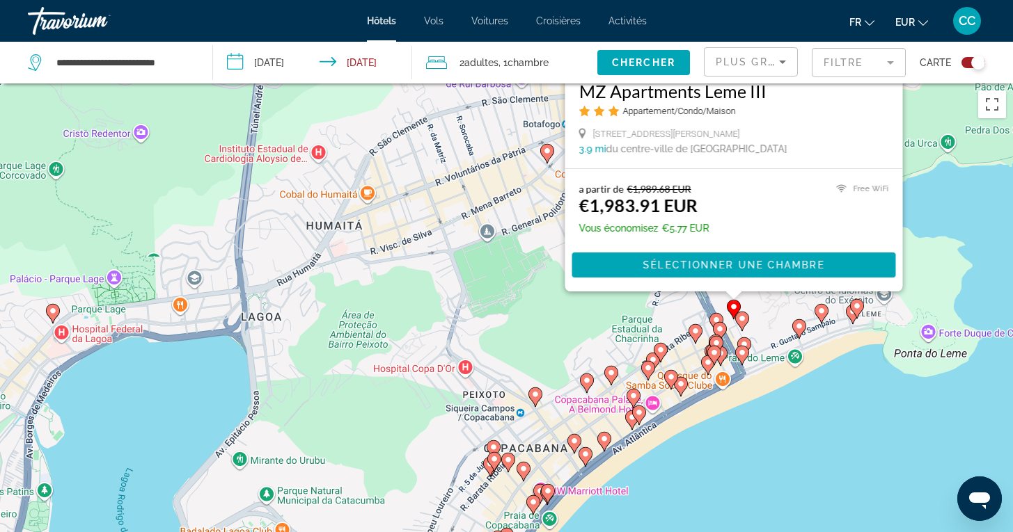
drag, startPoint x: 942, startPoint y: 461, endPoint x: 923, endPoint y: 189, distance: 272.1
click at [923, 189] on div "Pour activer le glissement avec le clavier, appuyez sur Alt+Entrée. Une fois ce…" at bounding box center [506, 350] width 1013 height 532
click at [744, 340] on image "Main content" at bounding box center [744, 344] width 8 height 8
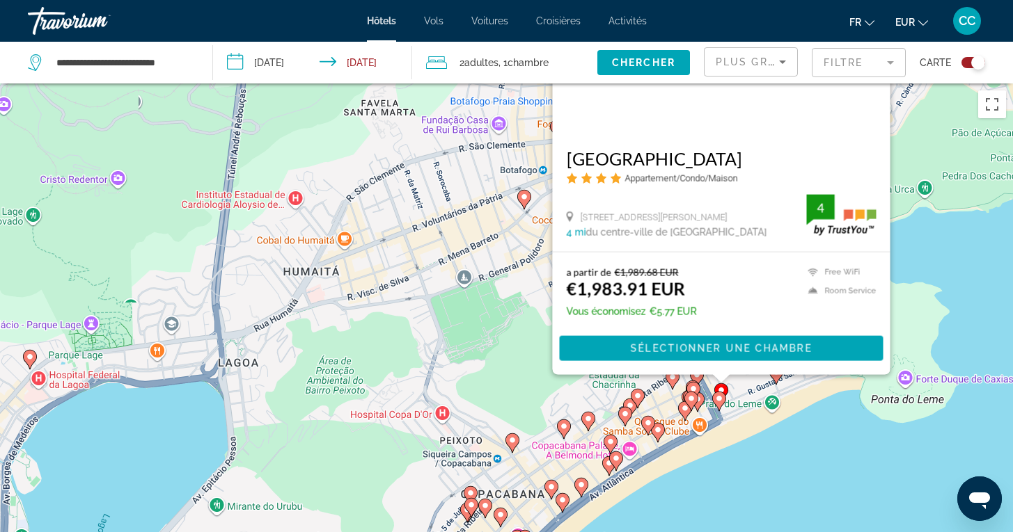
drag, startPoint x: 958, startPoint y: 443, endPoint x: 934, endPoint y: 247, distance: 197.1
click at [934, 247] on div "Pour activer le glissement avec le clavier, appuyez sur Alt+Entrée. Une fois ce…" at bounding box center [506, 350] width 1013 height 532
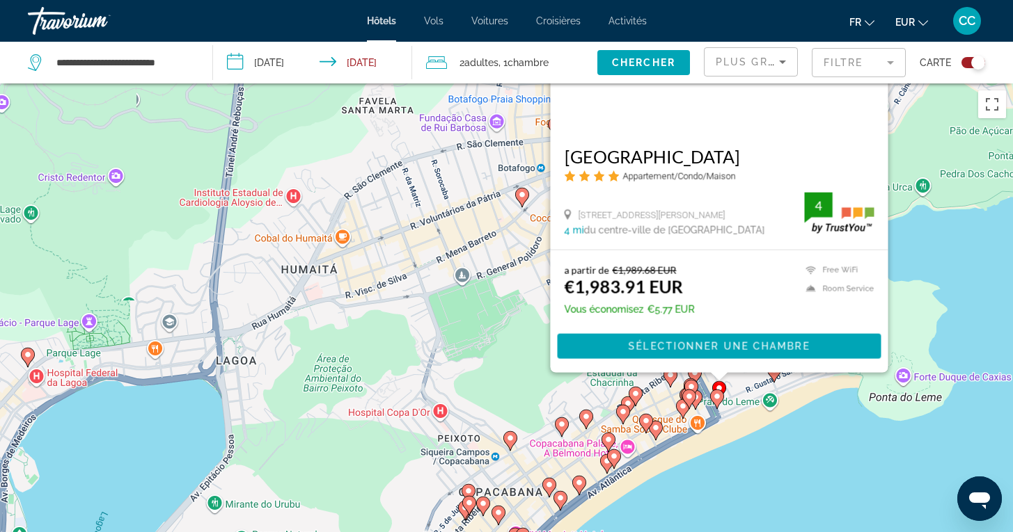
click at [718, 399] on image "Main content" at bounding box center [717, 397] width 8 height 8
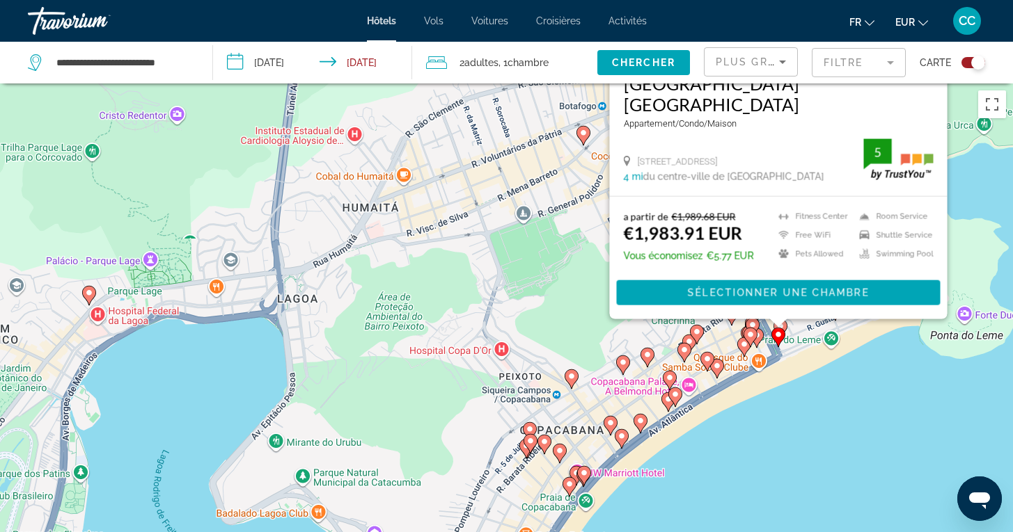
drag, startPoint x: 937, startPoint y: 438, endPoint x: 999, endPoint y: 187, distance: 258.2
click at [999, 187] on div "Pour activer le glissement avec le clavier, appuyez sur Alt+Entrée. Une fois ce…" at bounding box center [506, 350] width 1013 height 532
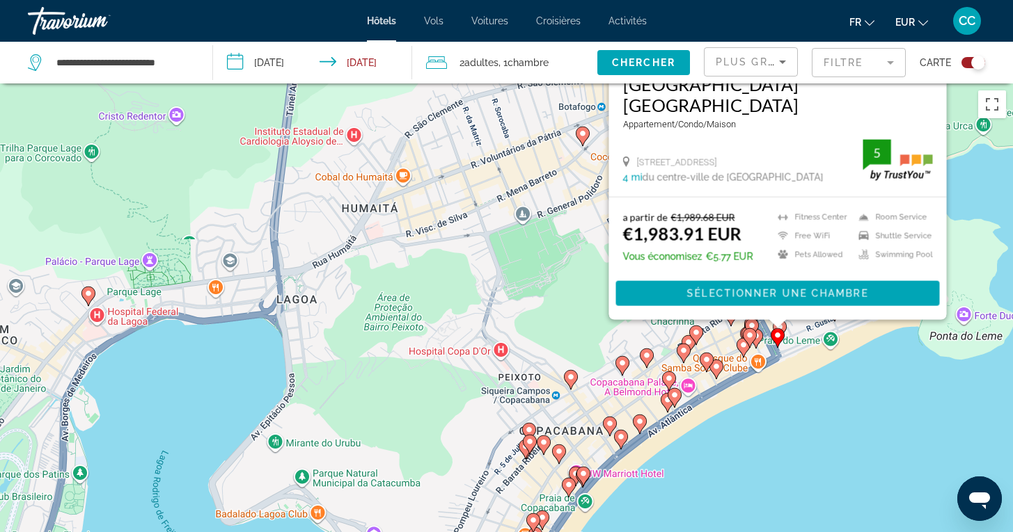
click at [820, 409] on div "Pour activer le glissement avec le clavier, appuyez sur Alt+Entrée. Une fois ce…" at bounding box center [506, 350] width 1013 height 532
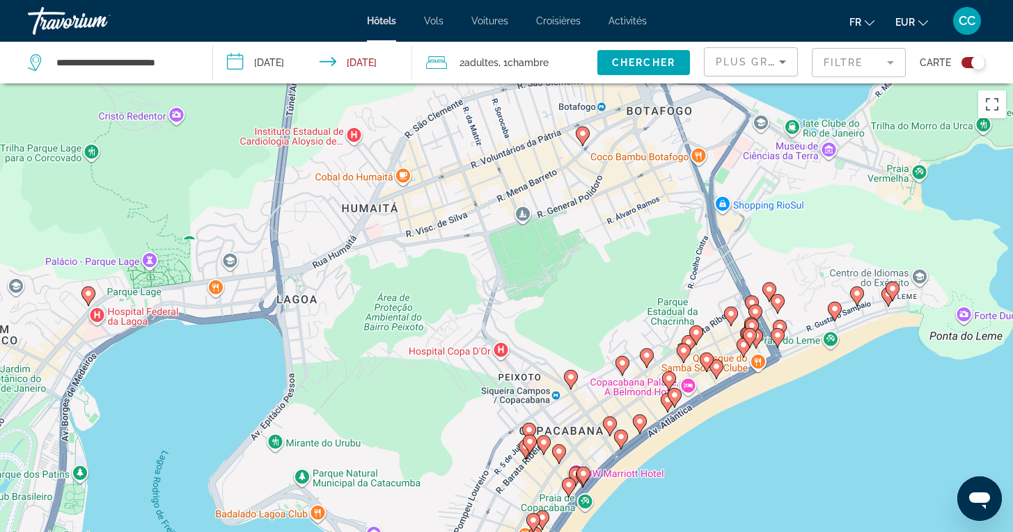
click at [759, 332] on image "Main content" at bounding box center [756, 336] width 8 height 8
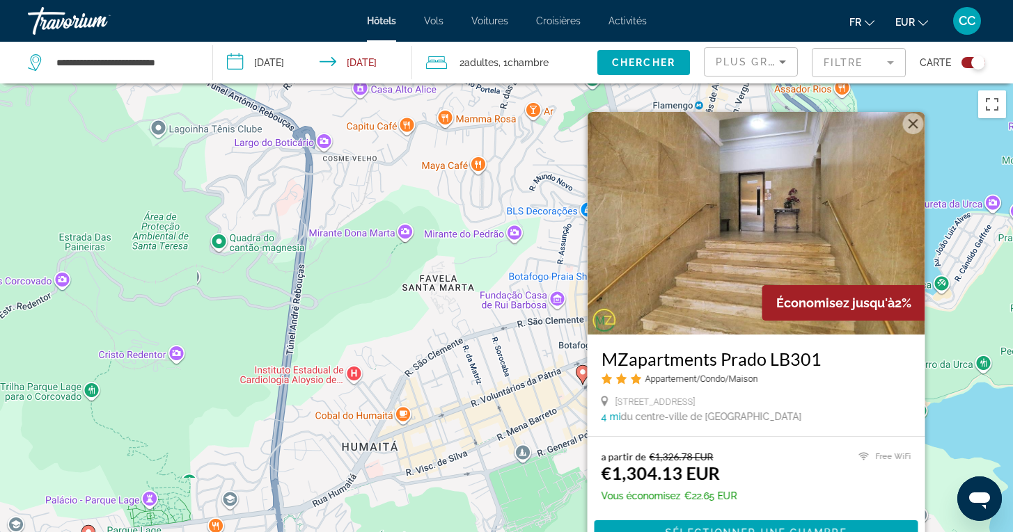
click at [954, 431] on div "Pour activer le glissement avec le clavier, appuyez sur Alt+Entrée. Une fois ce…" at bounding box center [506, 350] width 1013 height 532
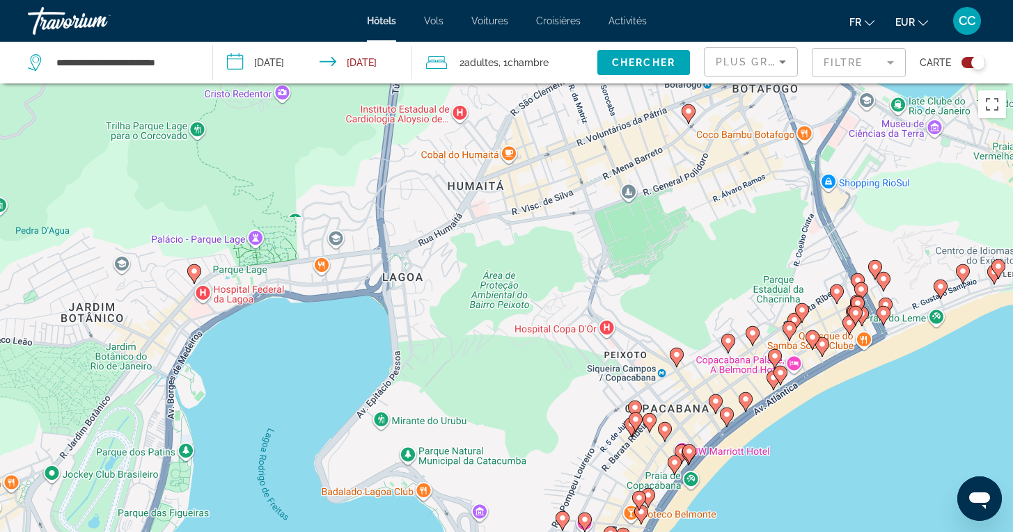
drag, startPoint x: 839, startPoint y: 461, endPoint x: 945, endPoint y: 199, distance: 282.9
click at [945, 199] on div "Pour activer le glissement avec le clavier, appuyez sur Alt+Entrée. Une fois ce…" at bounding box center [506, 350] width 1013 height 532
click at [487, 76] on div "2 Adulte Adultes , 1 Chambre pièces" at bounding box center [511, 63] width 171 height 42
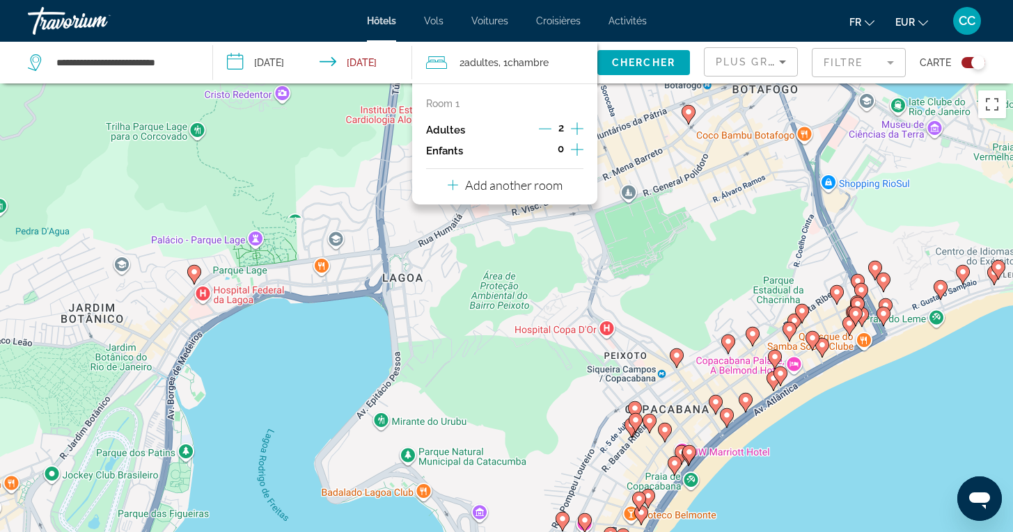
click at [544, 127] on icon "Decrement adults" at bounding box center [545, 128] width 13 height 13
click at [652, 63] on span "Chercher" at bounding box center [643, 62] width 63 height 11
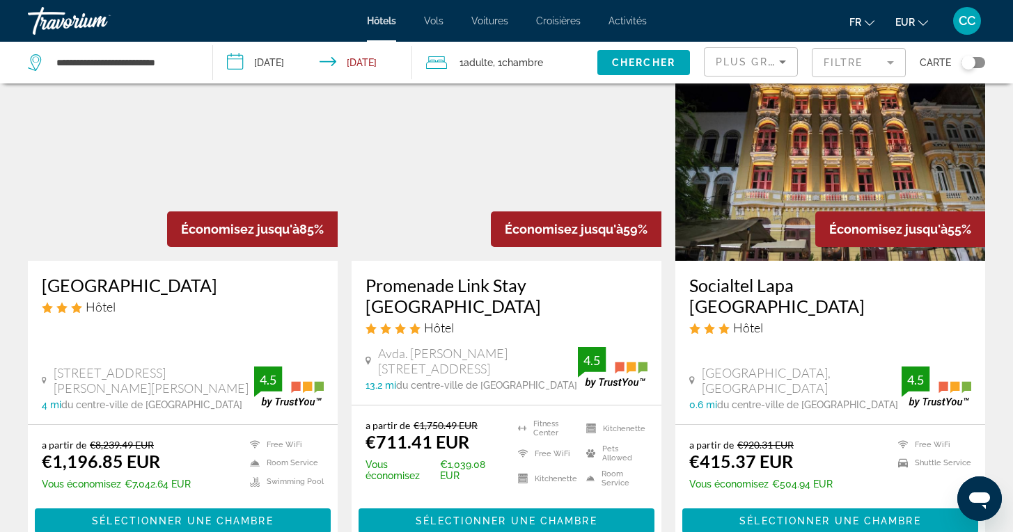
scroll to position [95, 0]
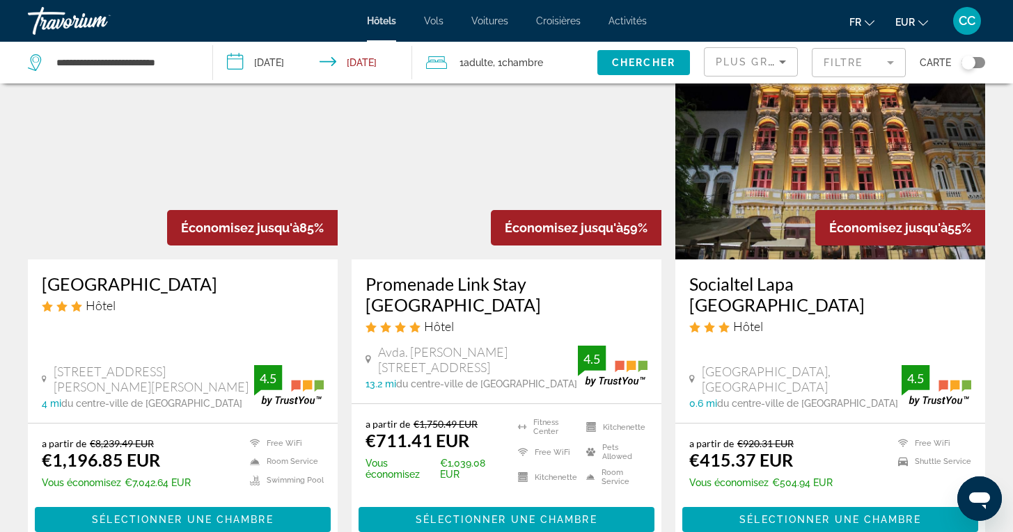
click at [179, 286] on h3 "[GEOGRAPHIC_DATA]" at bounding box center [183, 284] width 282 height 21
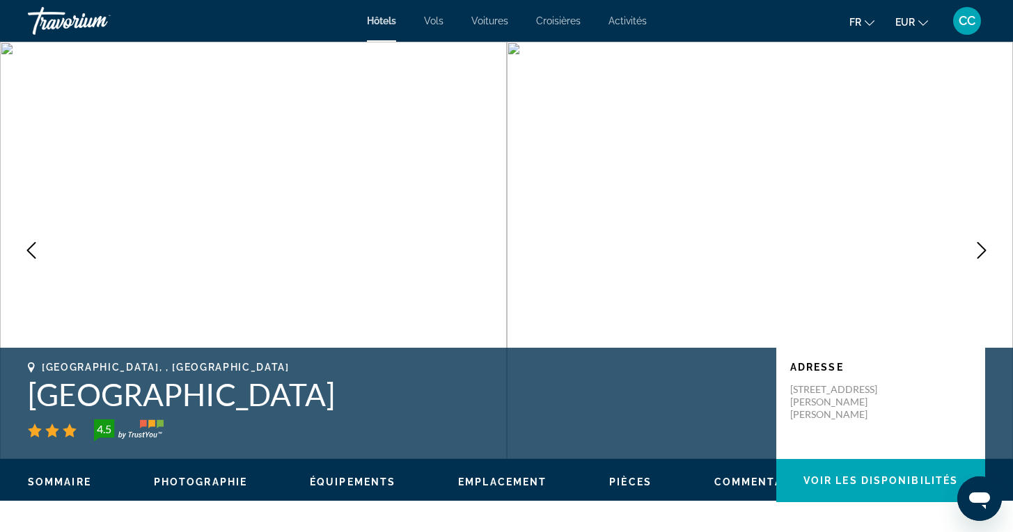
drag, startPoint x: 349, startPoint y: 409, endPoint x: 28, endPoint y: 397, distance: 321.7
click at [28, 397] on h1 "[GEOGRAPHIC_DATA]" at bounding box center [395, 395] width 734 height 36
copy h1 "[GEOGRAPHIC_DATA]"
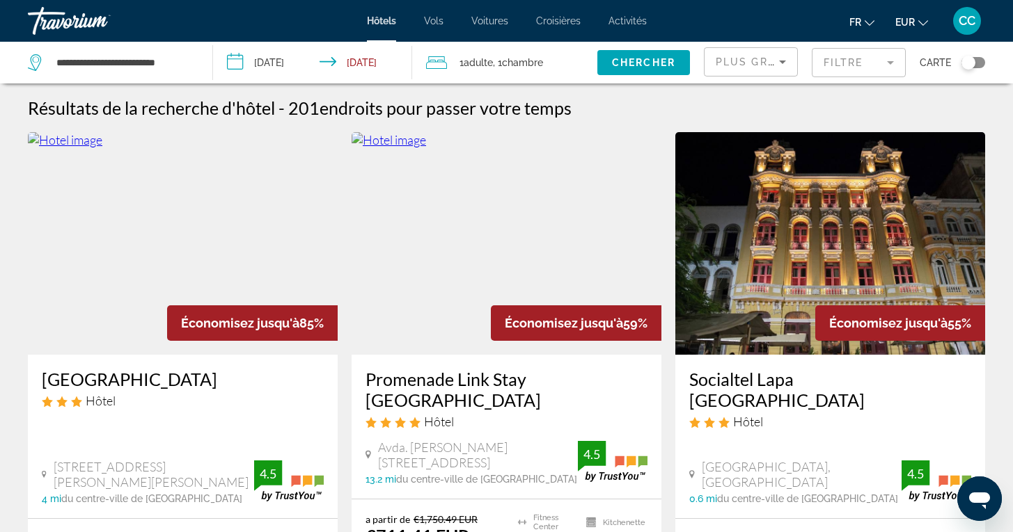
click at [980, 60] on div "Toggle map" at bounding box center [973, 62] width 24 height 11
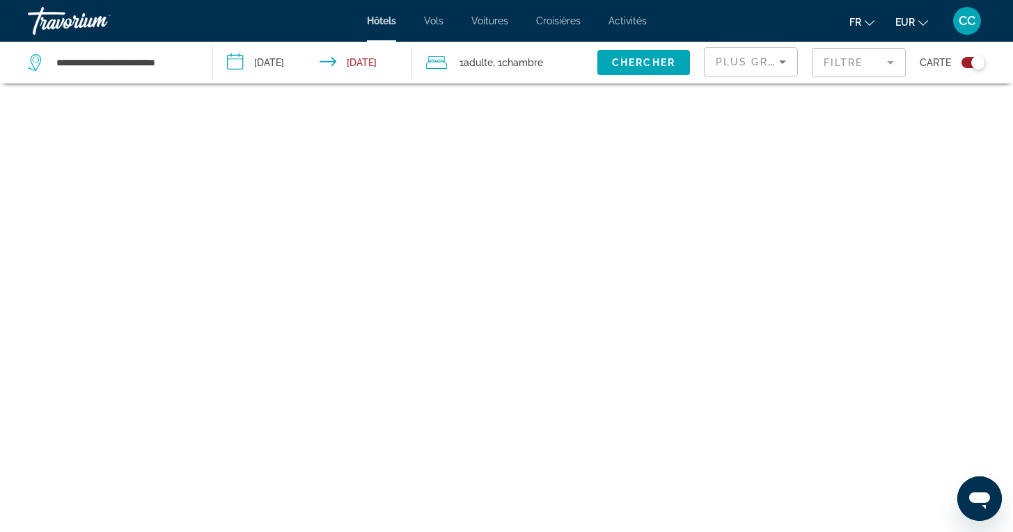
scroll to position [84, 0]
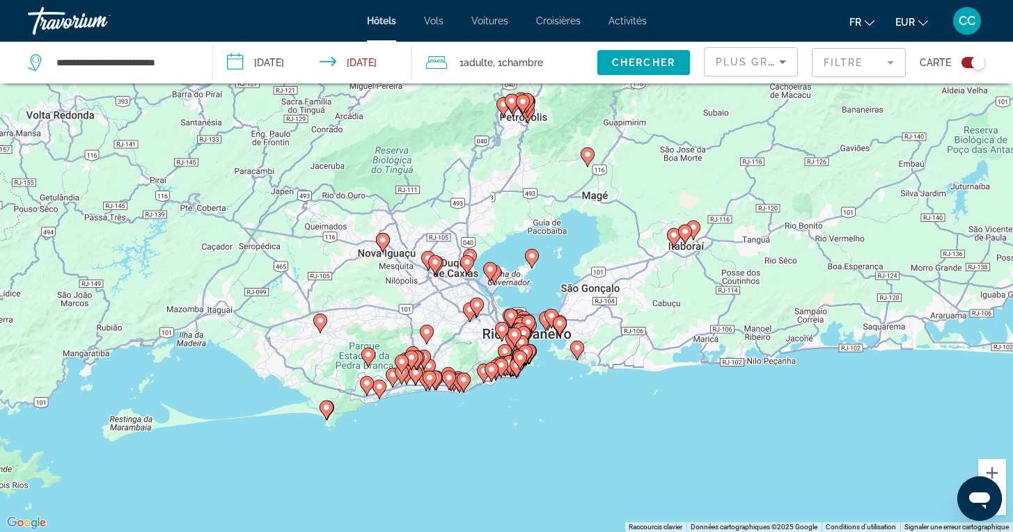
click at [693, 406] on div "Pour activer le glissement avec le clavier, appuyez sur Alt+Entrée. Une fois ce…" at bounding box center [506, 266] width 1013 height 532
click at [990, 473] on button "Zoom avant" at bounding box center [992, 473] width 28 height 28
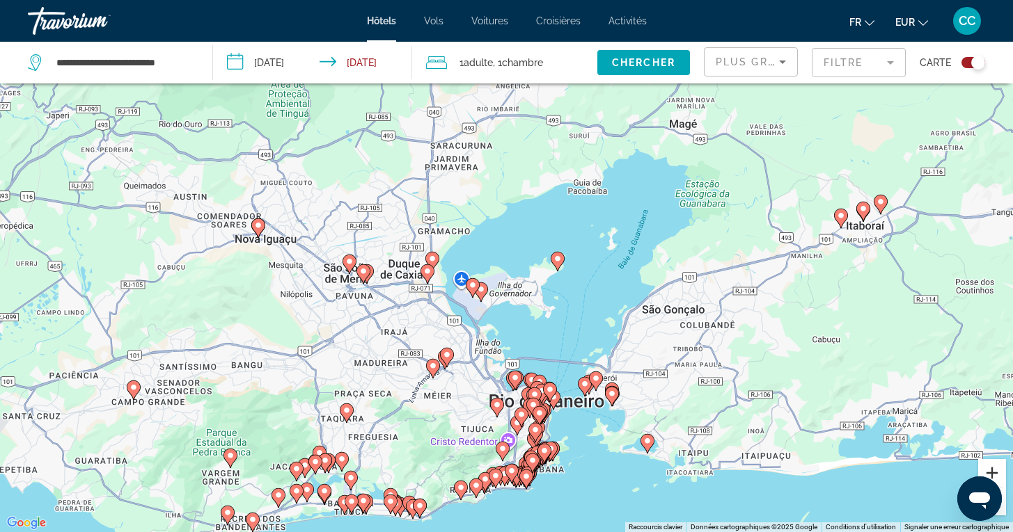
click at [990, 473] on button "Zoom avant" at bounding box center [992, 473] width 28 height 28
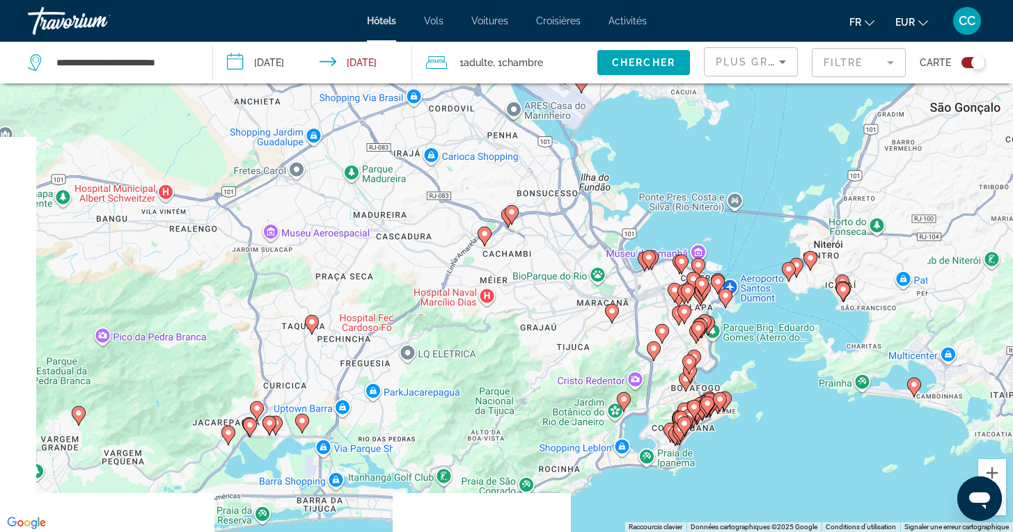
drag, startPoint x: 598, startPoint y: 480, endPoint x: 718, endPoint y: 233, distance: 274.5
click at [718, 233] on div "Pour activer le glissement avec le clavier, appuyez sur Alt+Entrée. Une fois ce…" at bounding box center [506, 266] width 1013 height 532
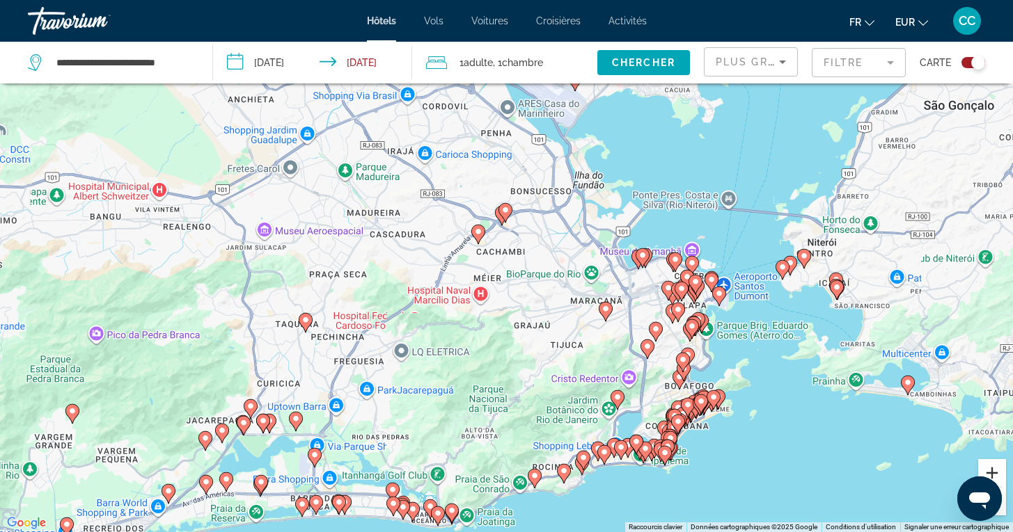
click at [993, 473] on button "Zoom avant" at bounding box center [992, 473] width 28 height 28
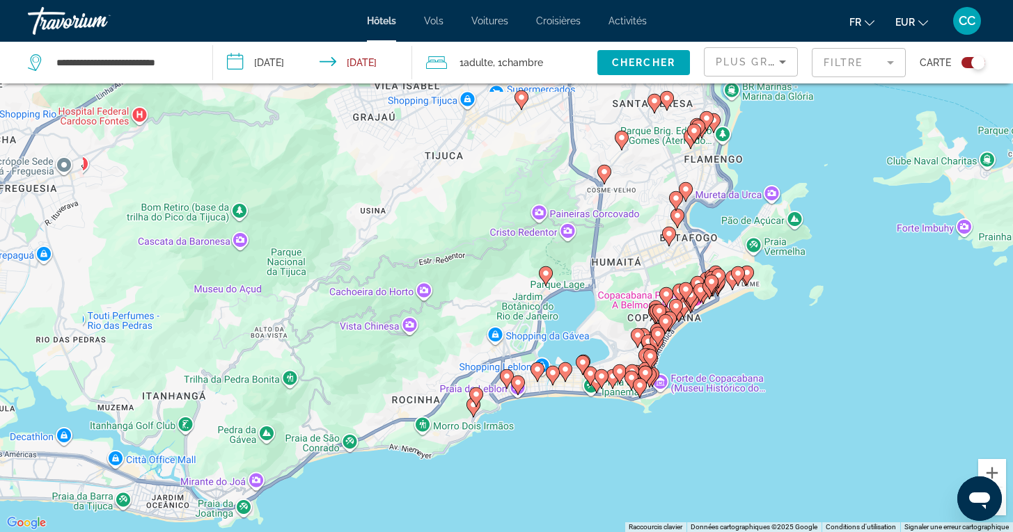
drag, startPoint x: 933, startPoint y: 450, endPoint x: 751, endPoint y: 180, distance: 325.8
click at [750, 179] on div "Pour activer le glissement avec le clavier, appuyez sur Alt+Entrée. Une fois ce…" at bounding box center [506, 266] width 1013 height 532
click at [991, 467] on button "Zoom avant" at bounding box center [992, 473] width 28 height 28
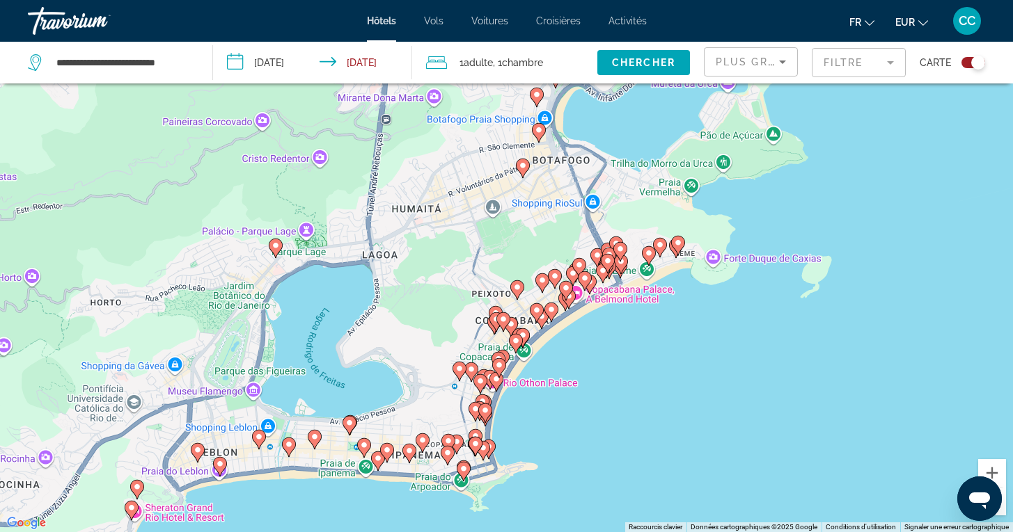
drag, startPoint x: 912, startPoint y: 442, endPoint x: 603, endPoint y: 394, distance: 313.4
click at [603, 394] on div "Pour activer le glissement avec le clavier, appuyez sur Alt+Entrée. Une fois ce…" at bounding box center [506, 266] width 1013 height 532
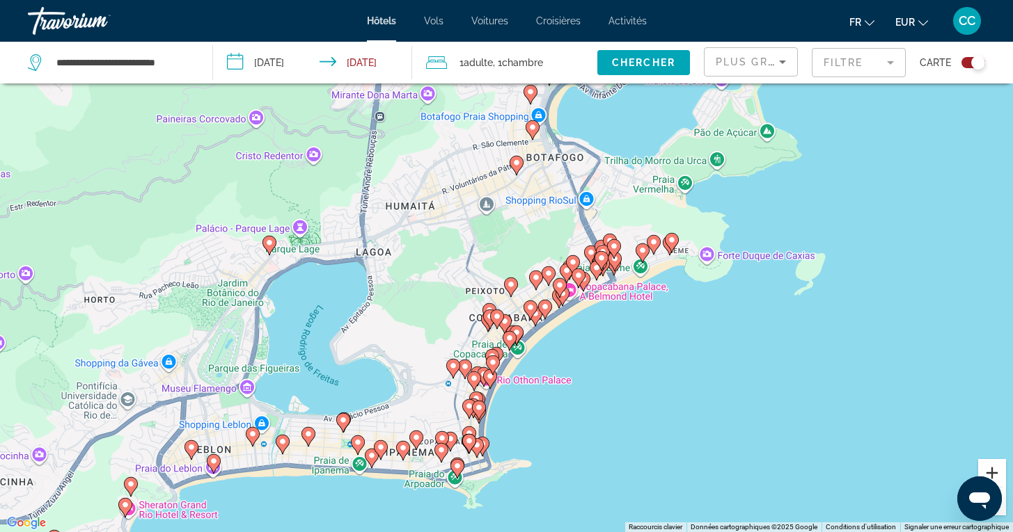
click at [989, 467] on button "Zoom avant" at bounding box center [992, 473] width 28 height 28
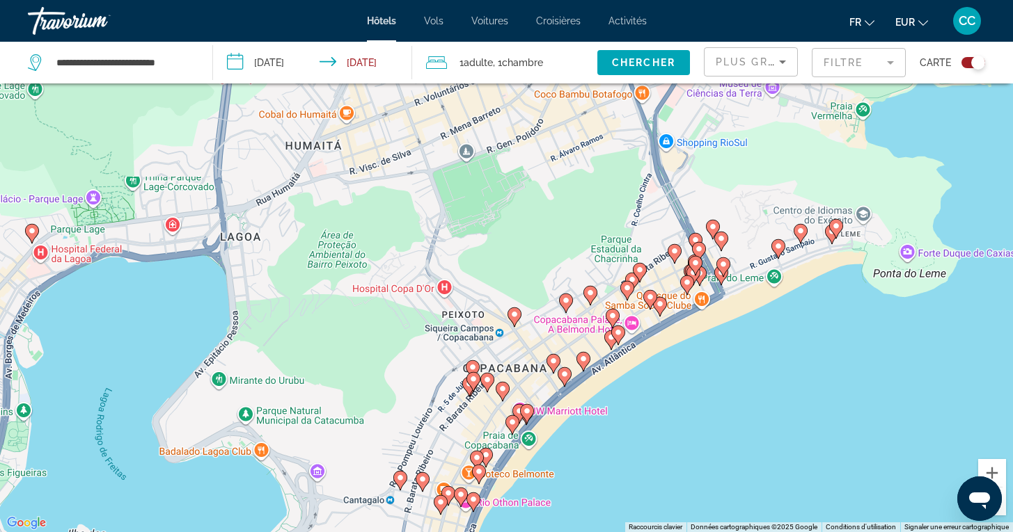
click at [687, 284] on image "Main content" at bounding box center [687, 282] width 8 height 8
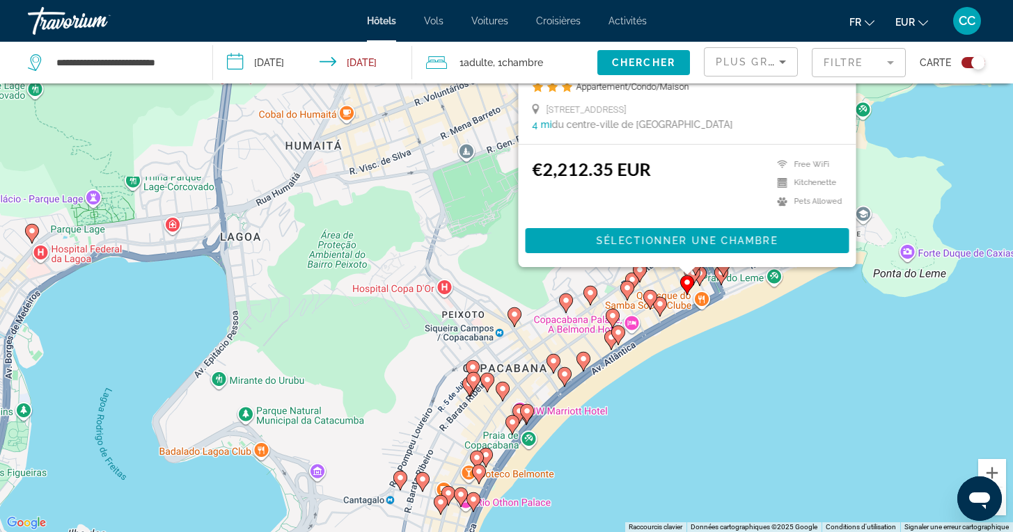
scroll to position [0, 0]
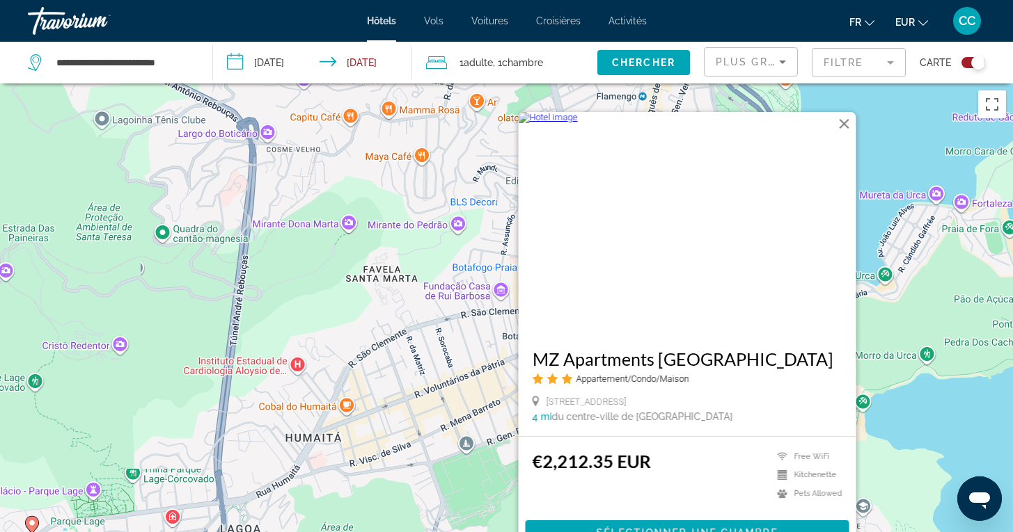
click at [958, 413] on div "Pour activer le glissement avec le clavier, appuyez sur Alt+Entrée. Une fois ce…" at bounding box center [506, 350] width 1013 height 532
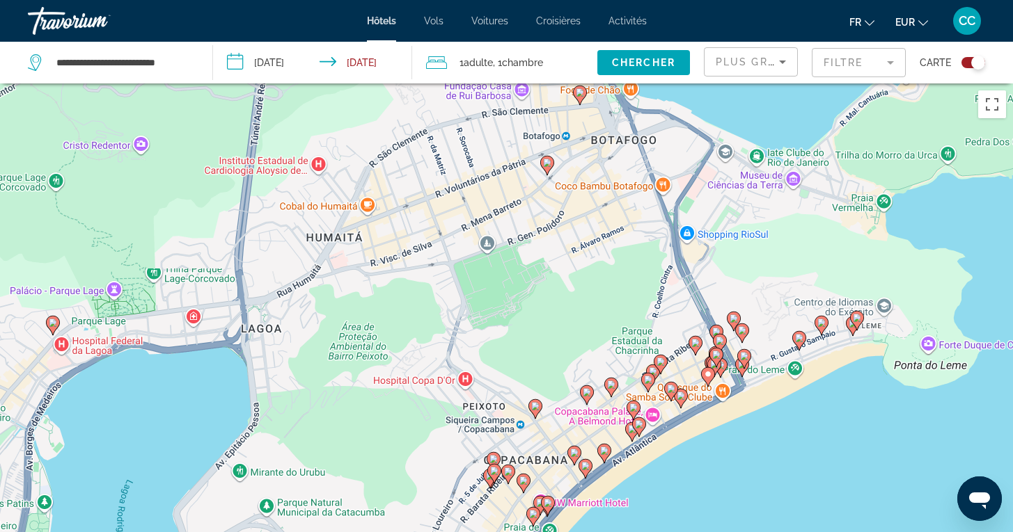
drag, startPoint x: 866, startPoint y: 462, endPoint x: 871, endPoint y: 230, distance: 231.8
click at [871, 230] on div "Pour activer le glissement avec le clavier, appuyez sur Alt+Entrée. Une fois ce…" at bounding box center [506, 350] width 1013 height 532
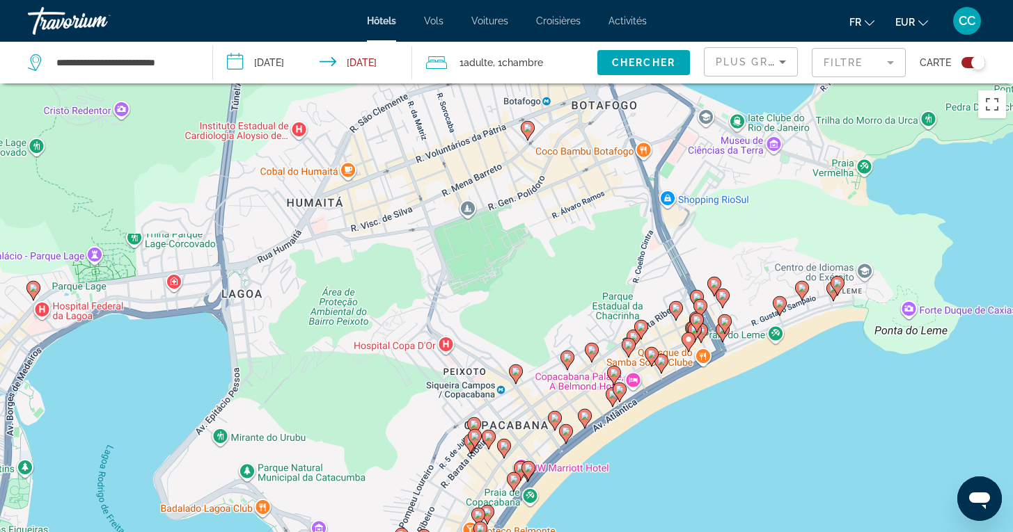
click at [688, 342] on image "Main content" at bounding box center [688, 339] width 8 height 8
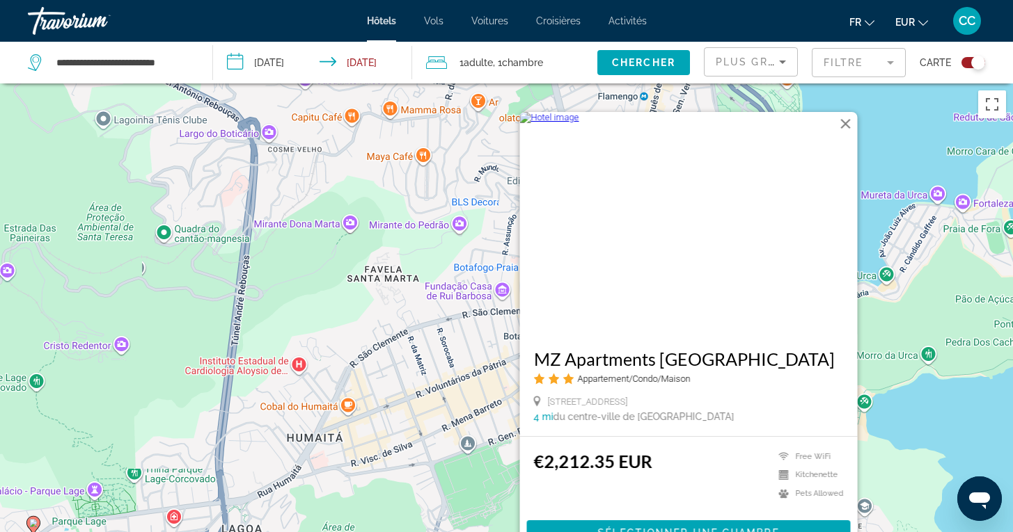
click at [926, 413] on div "Pour activer le glissement avec le clavier, appuyez sur Alt+Entrée. Une fois ce…" at bounding box center [506, 350] width 1013 height 532
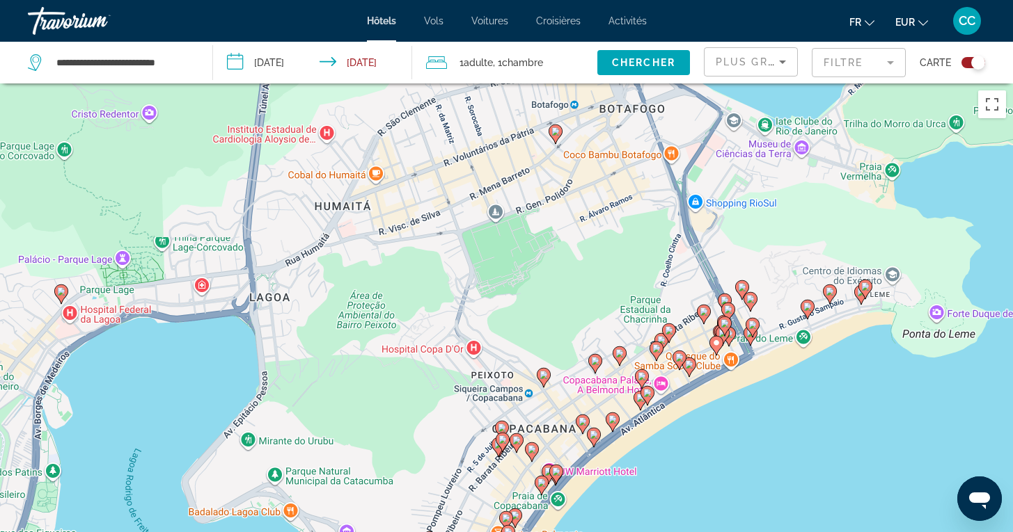
drag, startPoint x: 892, startPoint y: 437, endPoint x: 913, endPoint y: 182, distance: 255.6
click at [913, 182] on div "Pour activer le glissement avec le clavier, appuyez sur Alt+Entrée. Une fois ce…" at bounding box center [506, 350] width 1013 height 532
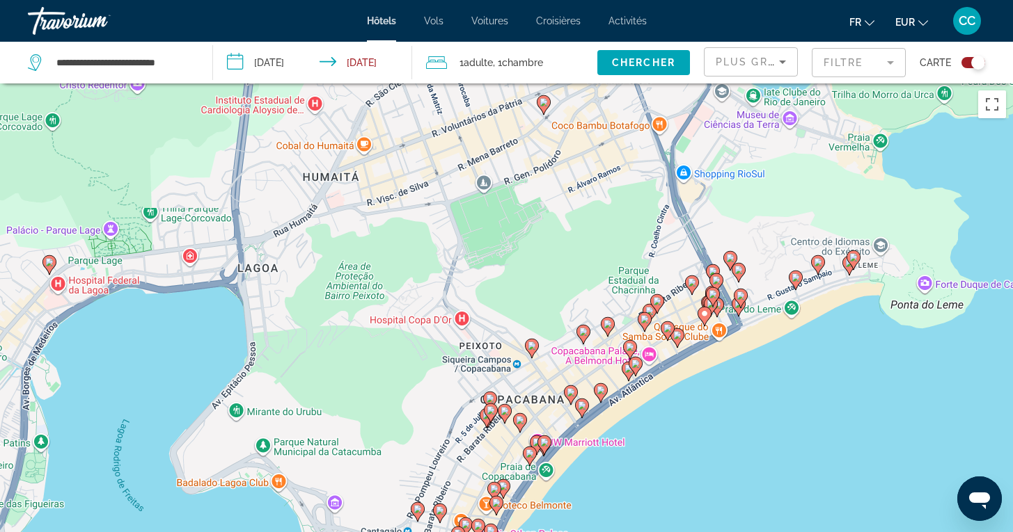
click at [676, 335] on image "Main content" at bounding box center [677, 335] width 8 height 8
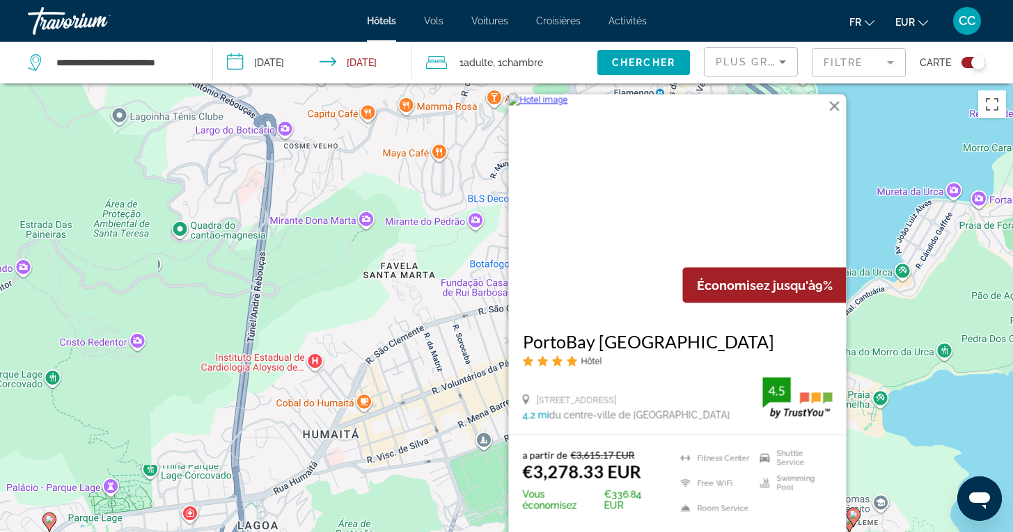
click at [939, 407] on div "Pour activer le glissement avec le clavier, appuyez sur Alt+Entrée. Une fois ce…" at bounding box center [506, 350] width 1013 height 532
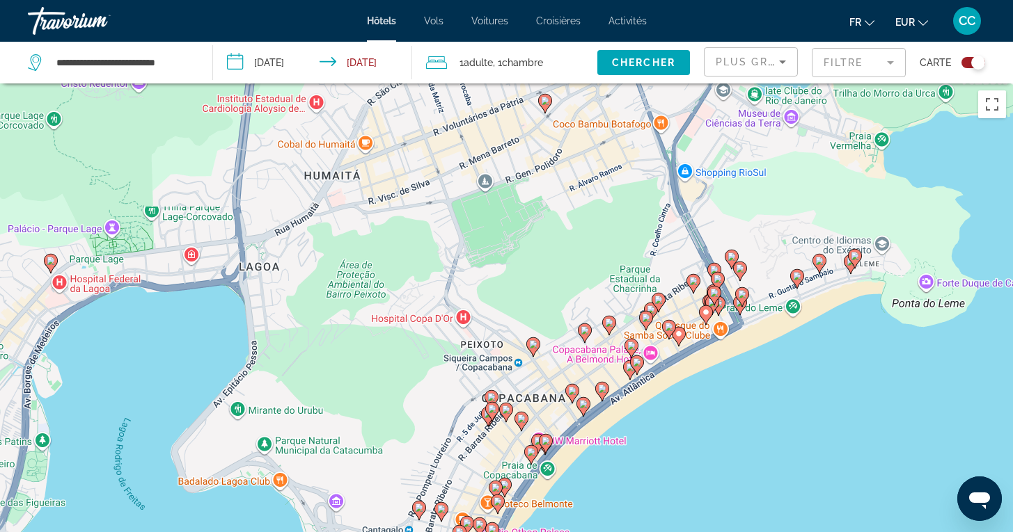
drag, startPoint x: 775, startPoint y: 443, endPoint x: 775, endPoint y: 179, distance: 264.5
click at [775, 179] on div "Pour activer le glissement avec le clavier, appuyez sur Alt+Entrée. Une fois ce…" at bounding box center [506, 350] width 1013 height 532
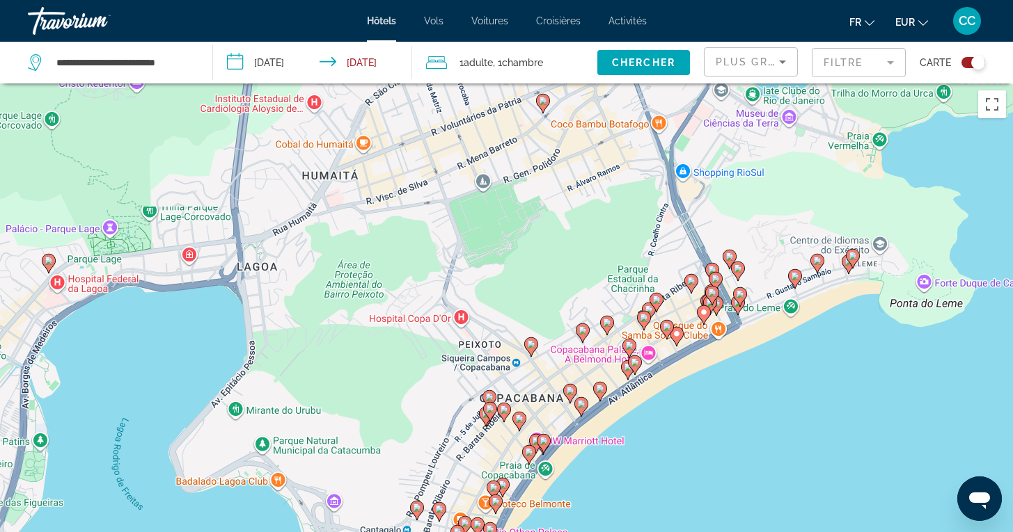
click at [793, 285] on icon "Main content" at bounding box center [795, 278] width 14 height 19
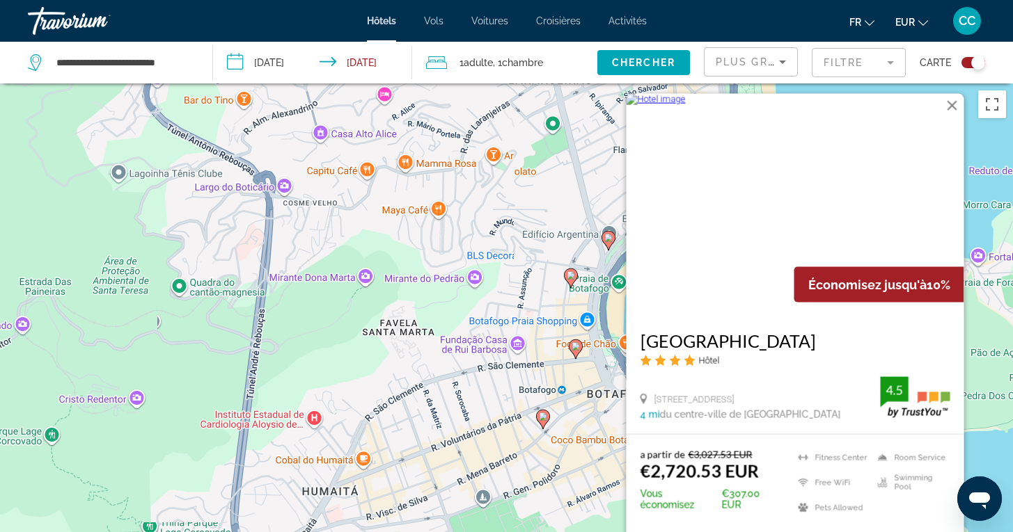
click at [982, 451] on div "Pour activer le glissement avec le clavier, appuyez sur Alt+Entrée. Une fois ce…" at bounding box center [506, 350] width 1013 height 532
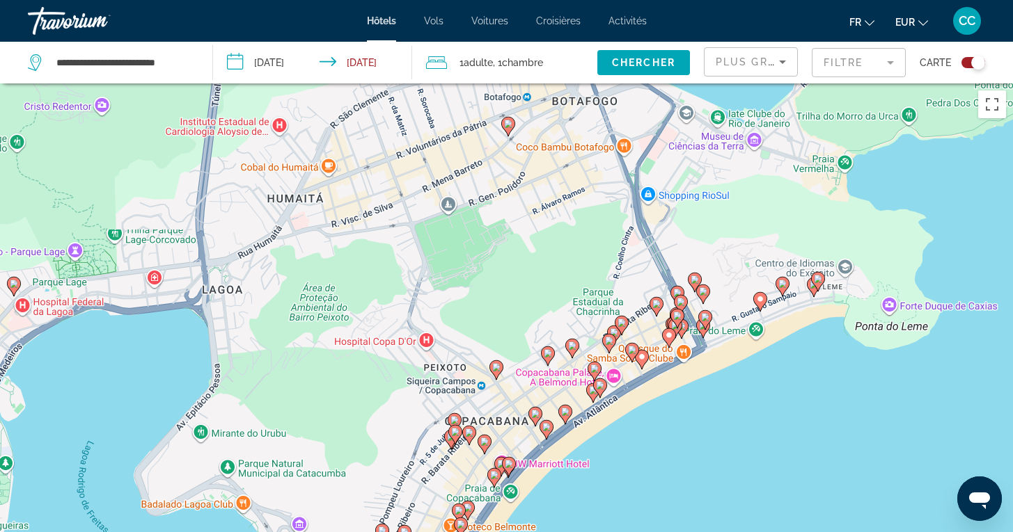
drag, startPoint x: 902, startPoint y: 500, endPoint x: 869, endPoint y: 204, distance: 297.7
click at [868, 203] on div "Pour activer le glissement avec le clavier, appuyez sur Alt+Entrée. Une fois ce…" at bounding box center [506, 350] width 1013 height 532
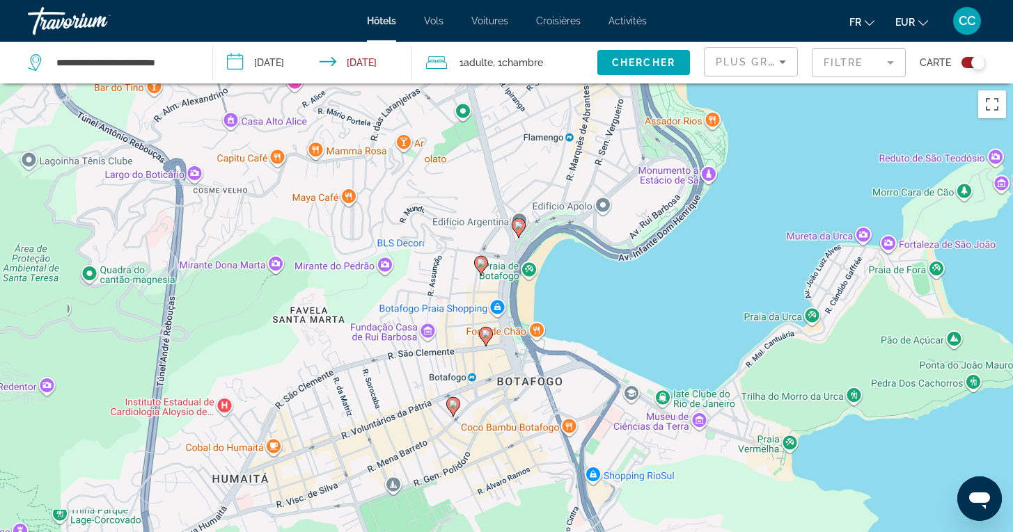
drag, startPoint x: 749, startPoint y: 201, endPoint x: 693, endPoint y: 480, distance: 284.6
click at [693, 481] on div "Pour activer le glissement avec le clavier, appuyez sur Alt+Entrée. Une fois ce…" at bounding box center [506, 350] width 1013 height 532
click at [489, 340] on gmp-advanced-marker "Main content" at bounding box center [486, 335] width 14 height 21
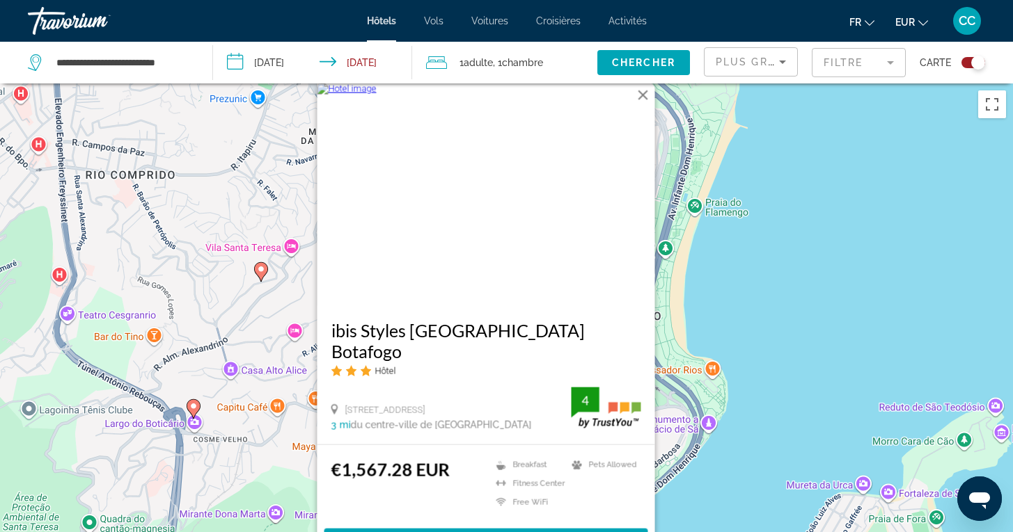
click at [806, 326] on div "Pour activer le glissement avec le clavier, appuyez sur Alt+Entrée. Une fois ce…" at bounding box center [506, 350] width 1013 height 532
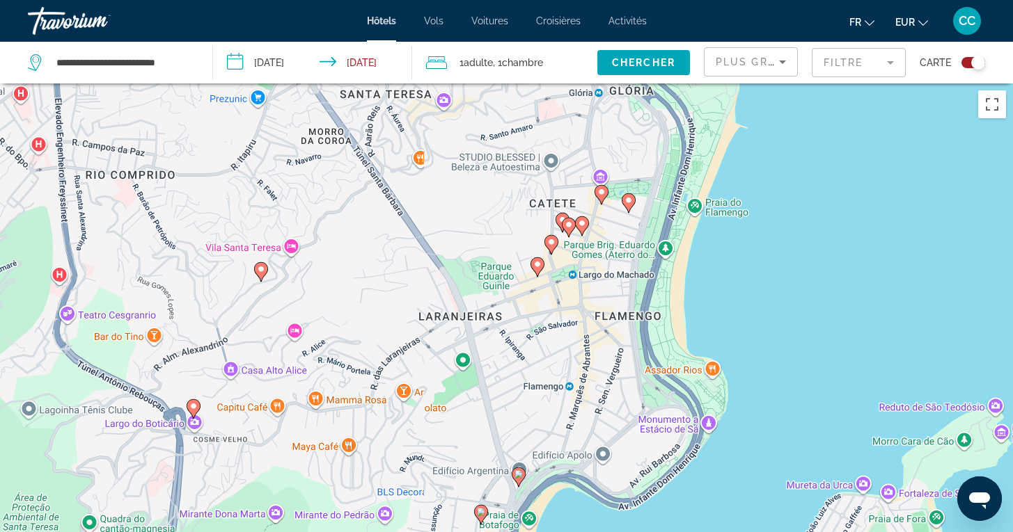
click at [586, 226] on icon "Main content" at bounding box center [581, 225] width 13 height 18
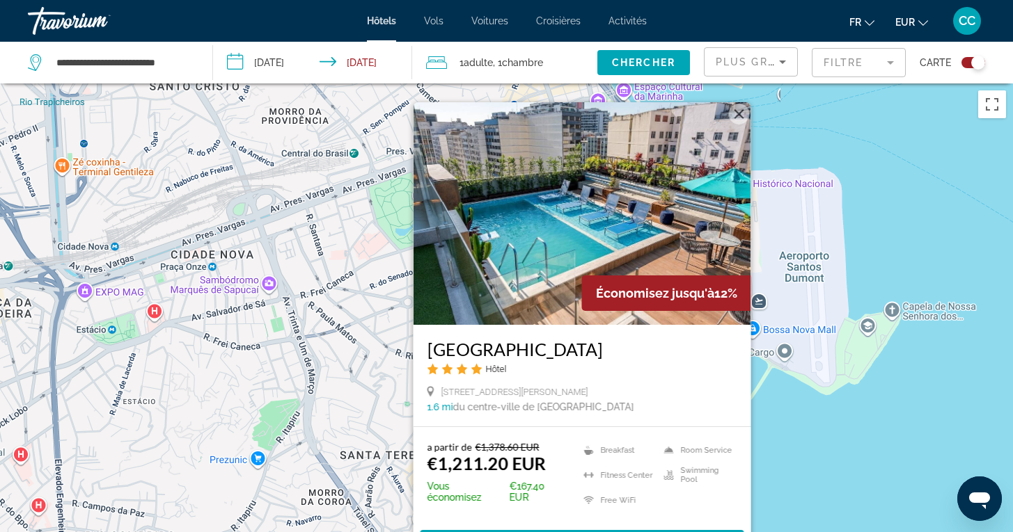
click at [800, 484] on div "Pour activer le glissement avec le clavier, appuyez sur Alt+Entrée. Une fois ce…" at bounding box center [506, 350] width 1013 height 532
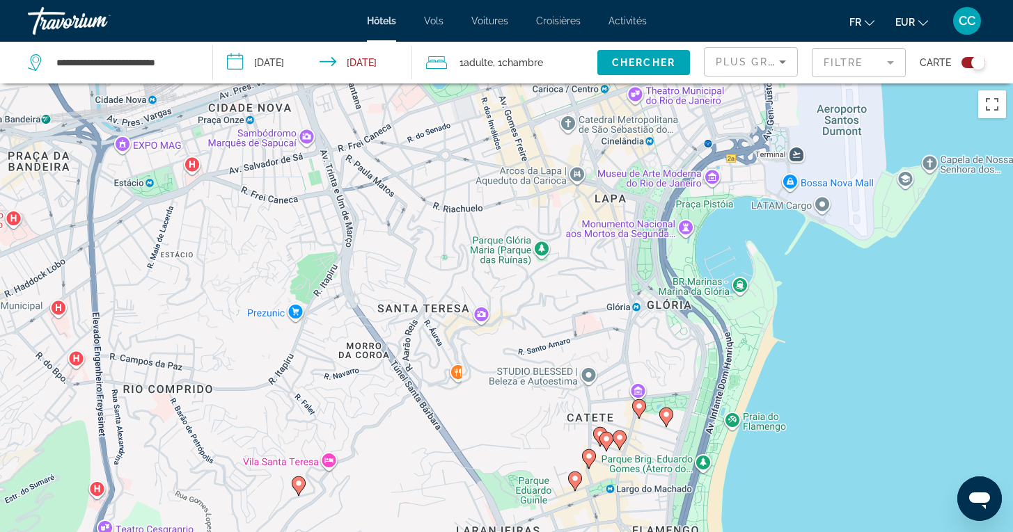
drag, startPoint x: 596, startPoint y: 491, endPoint x: 640, endPoint y: 253, distance: 241.9
click at [640, 253] on div "Pour activer le glissement avec le clavier, appuyez sur Alt+Entrée. Une fois ce…" at bounding box center [506, 350] width 1013 height 532
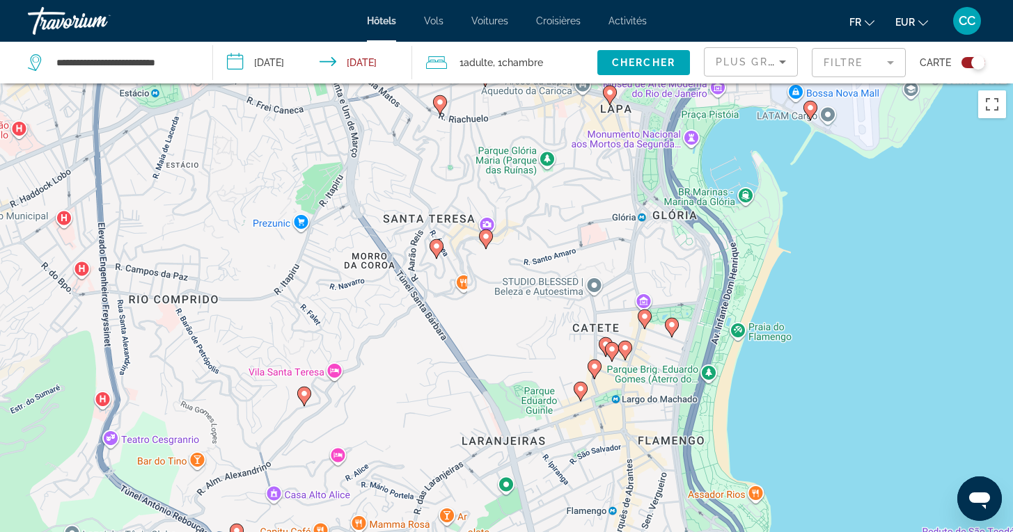
click at [613, 351] on image "Main content" at bounding box center [612, 349] width 8 height 8
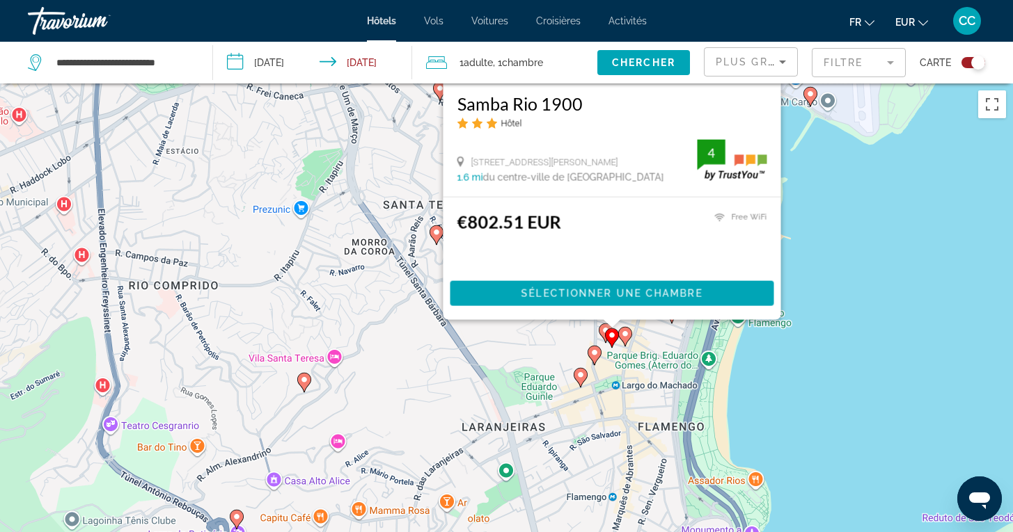
drag, startPoint x: 819, startPoint y: 457, endPoint x: 819, endPoint y: 207, distance: 249.8
click at [819, 207] on div "Pour activer le glissement avec le clavier, appuyez sur Alt+Entrée. Une fois ce…" at bounding box center [506, 350] width 1013 height 532
click at [832, 264] on div "Pour activer le glissement avec le clavier, appuyez sur Alt+Entrée. Une fois ce…" at bounding box center [506, 350] width 1013 height 532
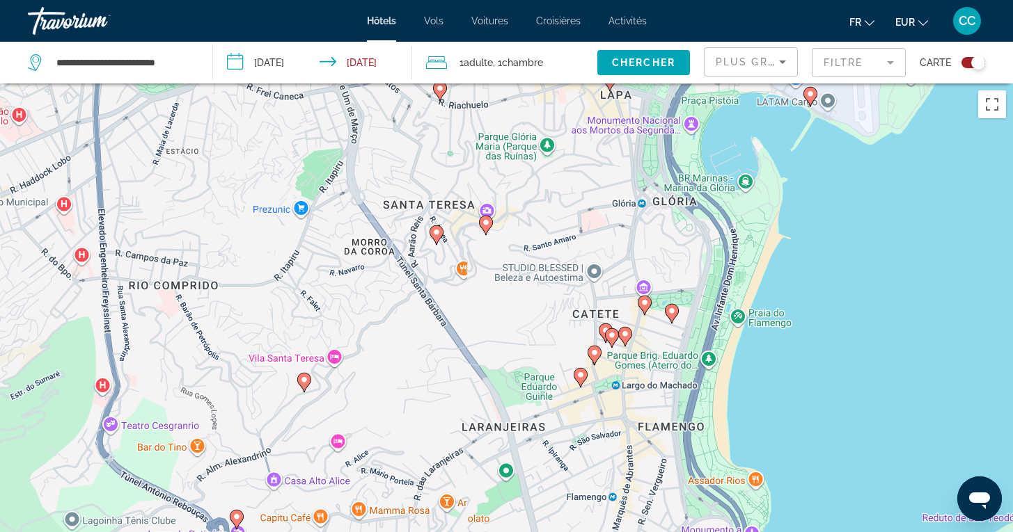
click at [603, 328] on image "Main content" at bounding box center [605, 330] width 8 height 8
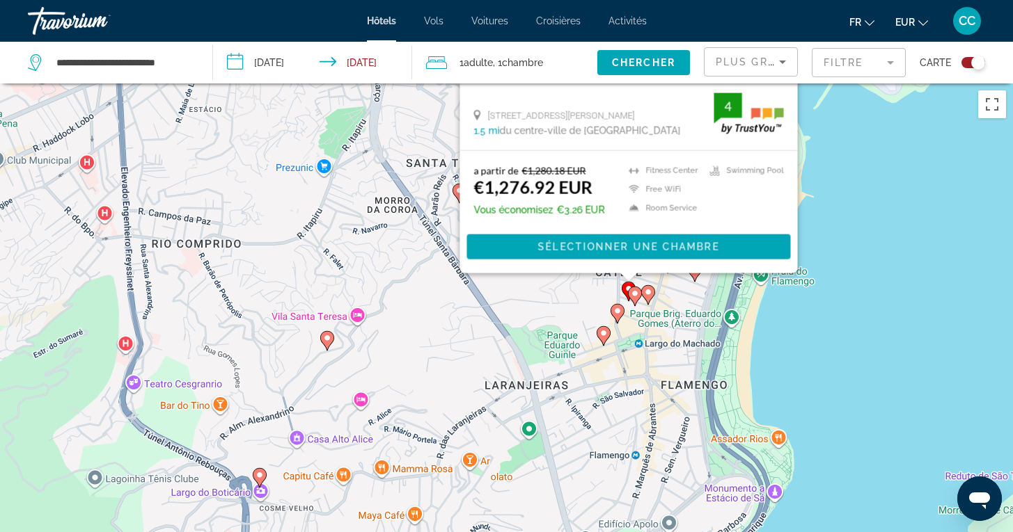
drag, startPoint x: 827, startPoint y: 467, endPoint x: 849, endPoint y: 169, distance: 298.6
click at [849, 168] on div "Pour activer le glissement avec le clavier, appuyez sur Alt+Entrée. Une fois ce…" at bounding box center [506, 350] width 1013 height 532
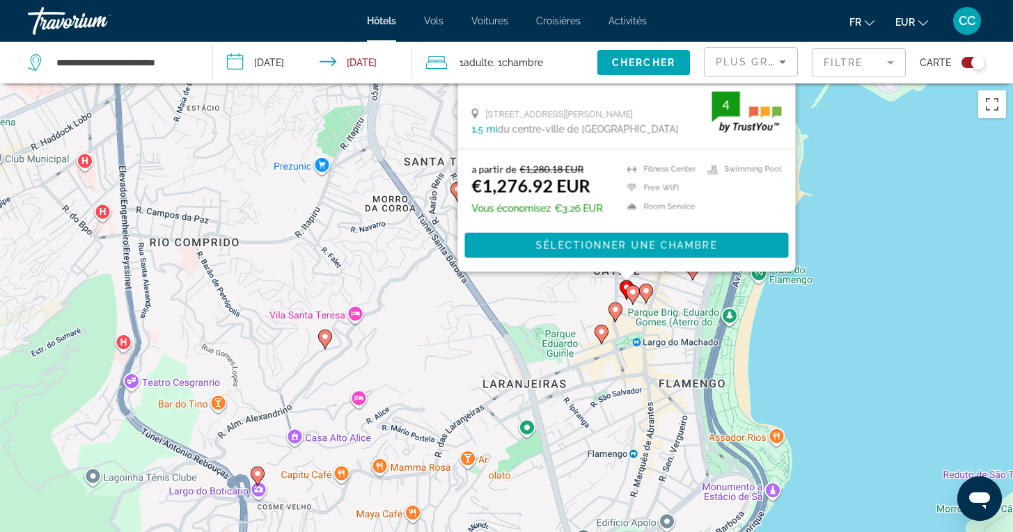
click at [619, 310] on icon "Main content" at bounding box center [614, 312] width 13 height 18
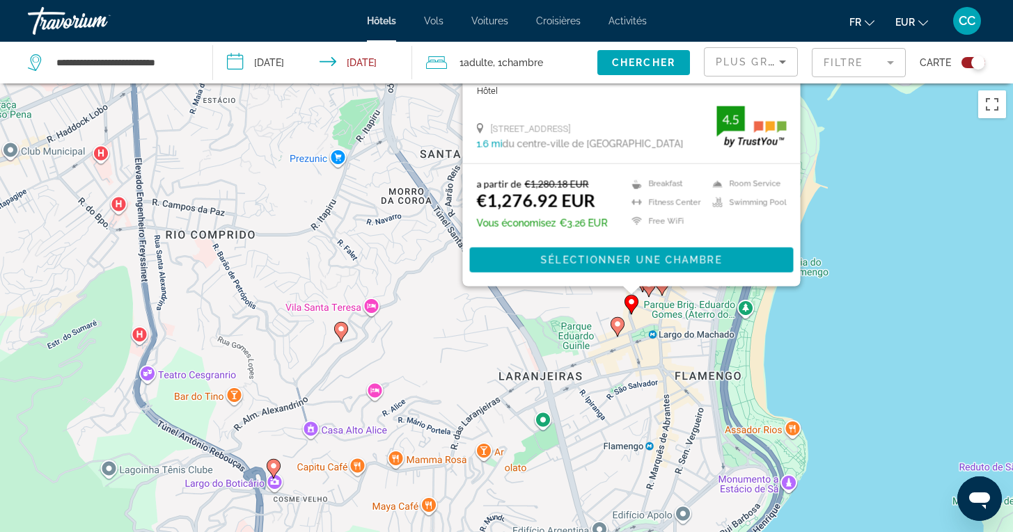
drag, startPoint x: 831, startPoint y: 445, endPoint x: 848, endPoint y: 162, distance: 283.0
click at [846, 161] on div "Pour activer le glissement avec le clavier, appuyez sur Alt+Entrée. Une fois ce…" at bounding box center [506, 350] width 1013 height 532
click at [614, 324] on image "Main content" at bounding box center [616, 325] width 8 height 8
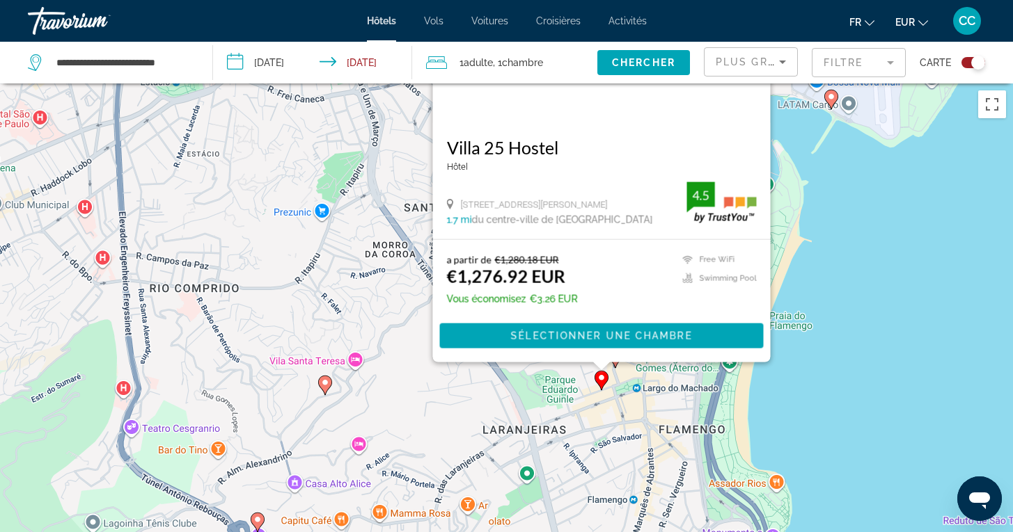
drag, startPoint x: 828, startPoint y: 452, endPoint x: 814, endPoint y: 244, distance: 207.9
click at [814, 244] on div "Pour activer le glissement avec le clavier, appuyez sur Alt+Entrée. Une fois ce…" at bounding box center [506, 350] width 1013 height 532
click at [887, 301] on div "Pour activer le glissement avec le clavier, appuyez sur Alt+Entrée. Une fois ce…" at bounding box center [506, 350] width 1013 height 532
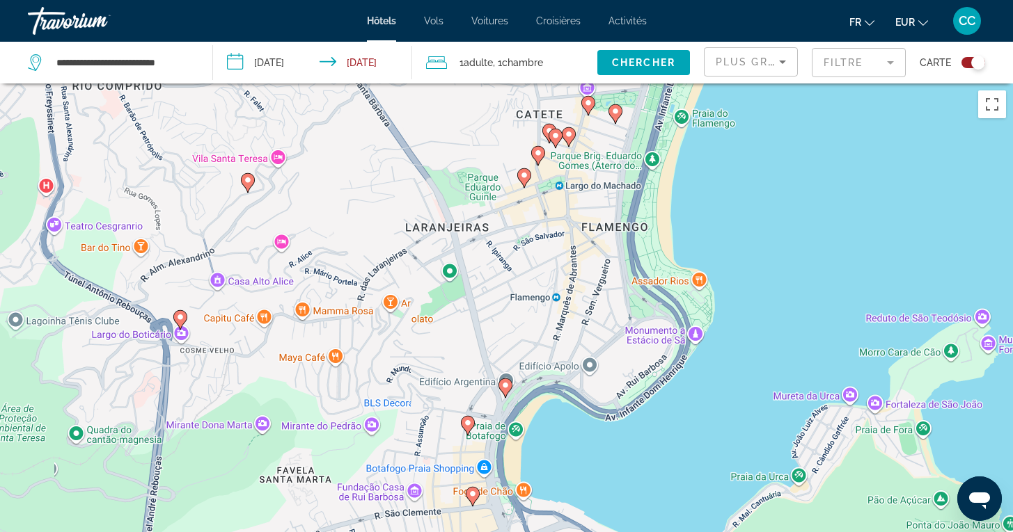
drag, startPoint x: 837, startPoint y: 372, endPoint x: 760, endPoint y: 167, distance: 218.7
click at [760, 167] on div "Pour activer le glissement avec le clavier, appuyez sur Alt+Entrée. Une fois ce…" at bounding box center [506, 350] width 1013 height 532
click at [508, 385] on image "Main content" at bounding box center [505, 386] width 8 height 8
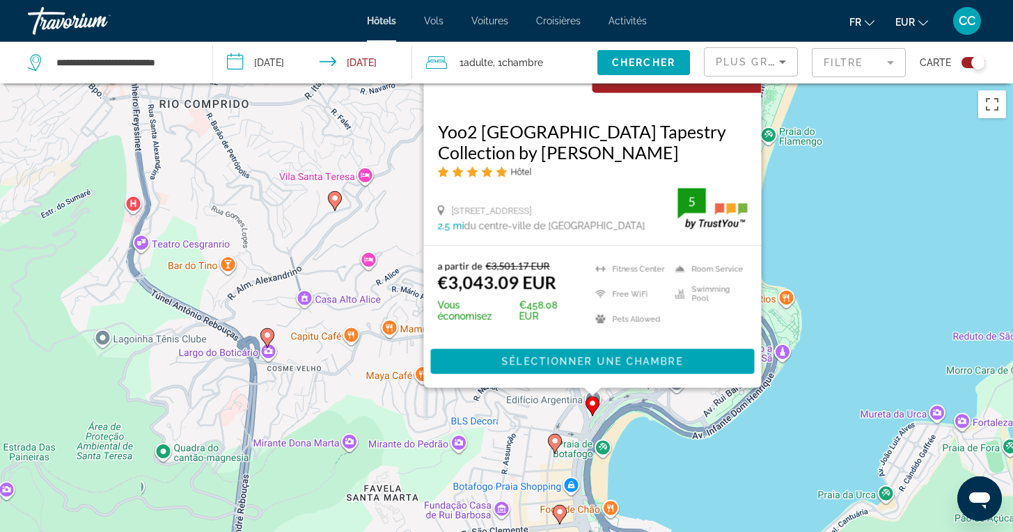
drag, startPoint x: 743, startPoint y: 406, endPoint x: 831, endPoint y: 205, distance: 218.8
click at [831, 205] on div "Pour activer le glissement avec le clavier, appuyez sur Alt+Entrée. Une fois ce…" at bounding box center [506, 350] width 1013 height 532
click at [555, 438] on image "Main content" at bounding box center [554, 441] width 8 height 8
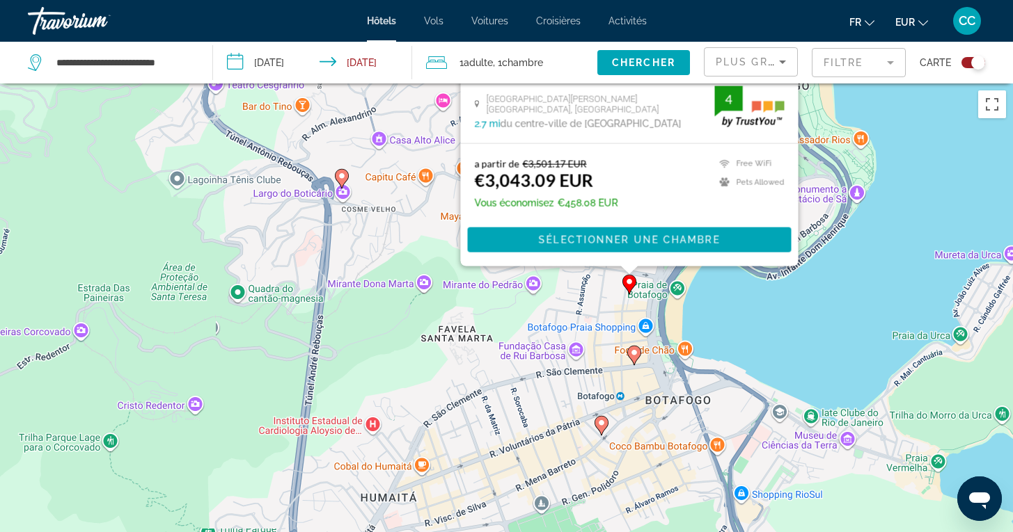
drag, startPoint x: 823, startPoint y: 393, endPoint x: 898, endPoint y: 90, distance: 311.2
click at [898, 90] on div "Pour activer le glissement avec le clavier, appuyez sur Alt+Entrée. Une fois ce…" at bounding box center [506, 350] width 1013 height 532
click at [634, 353] on image "Main content" at bounding box center [634, 353] width 8 height 8
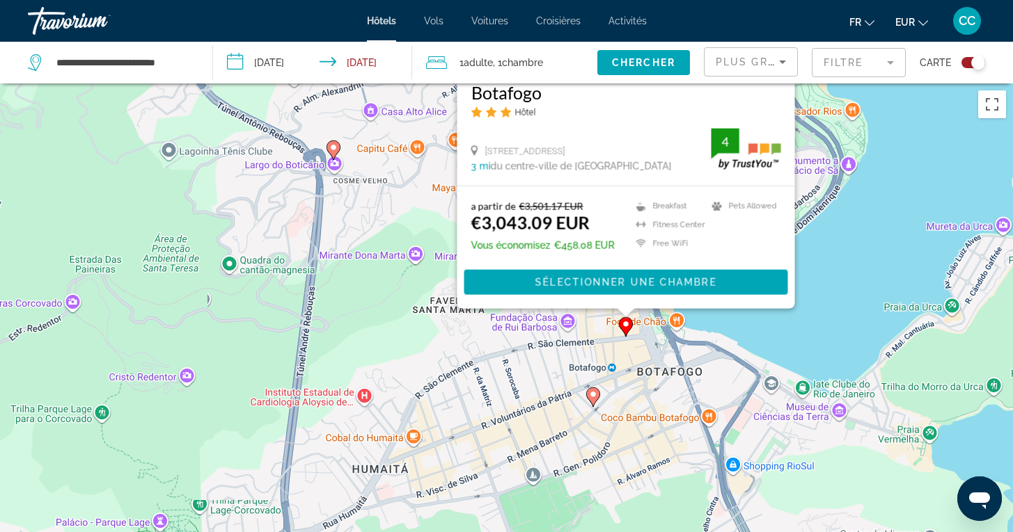
drag, startPoint x: 911, startPoint y: 347, endPoint x: 903, endPoint y: 86, distance: 261.8
click at [903, 86] on div "Pour activer le glissement avec le clavier, appuyez sur Alt+Entrée. Une fois ce…" at bounding box center [506, 350] width 1013 height 532
click at [843, 270] on div "Pour activer le glissement avec le clavier, appuyez sur Alt+Entrée. Une fois ce…" at bounding box center [506, 350] width 1013 height 532
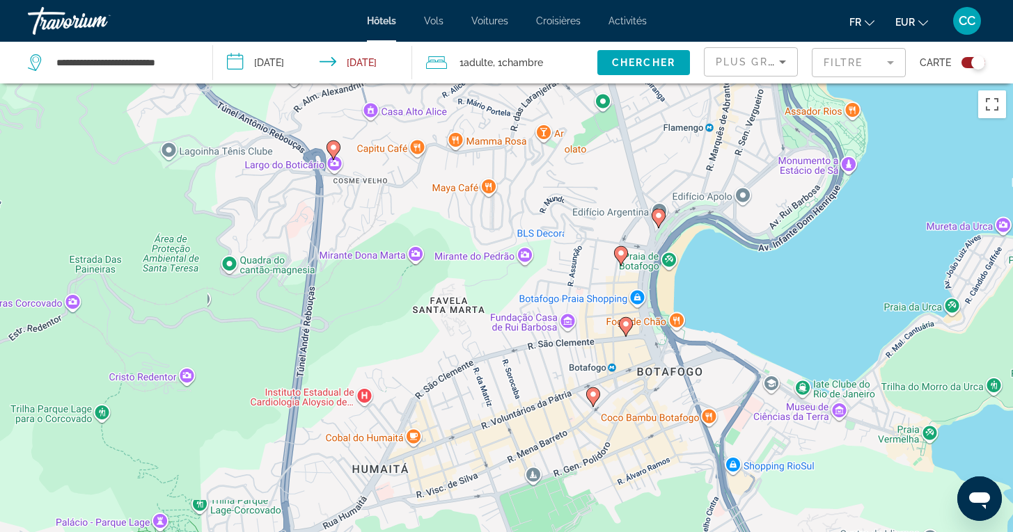
click at [594, 398] on image "Main content" at bounding box center [593, 394] width 8 height 8
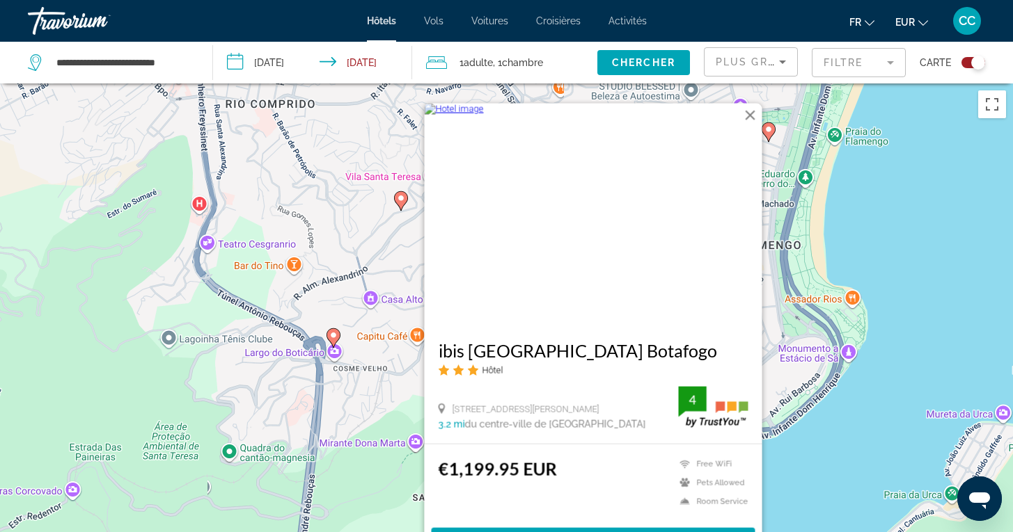
click at [899, 403] on div "Pour activer le glissement avec le clavier, appuyez sur Alt+Entrée. Une fois ce…" at bounding box center [506, 350] width 1013 height 532
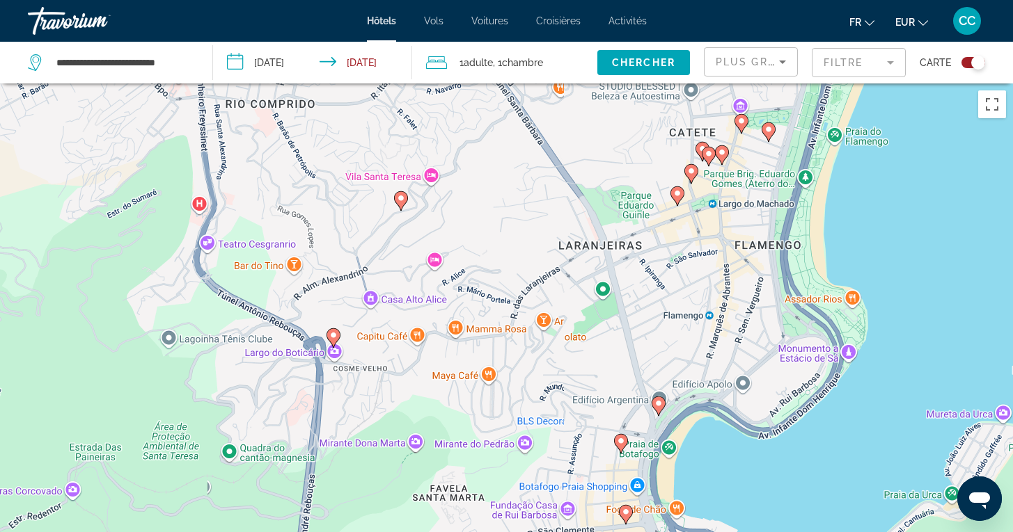
click at [627, 509] on image "Main content" at bounding box center [625, 512] width 8 height 8
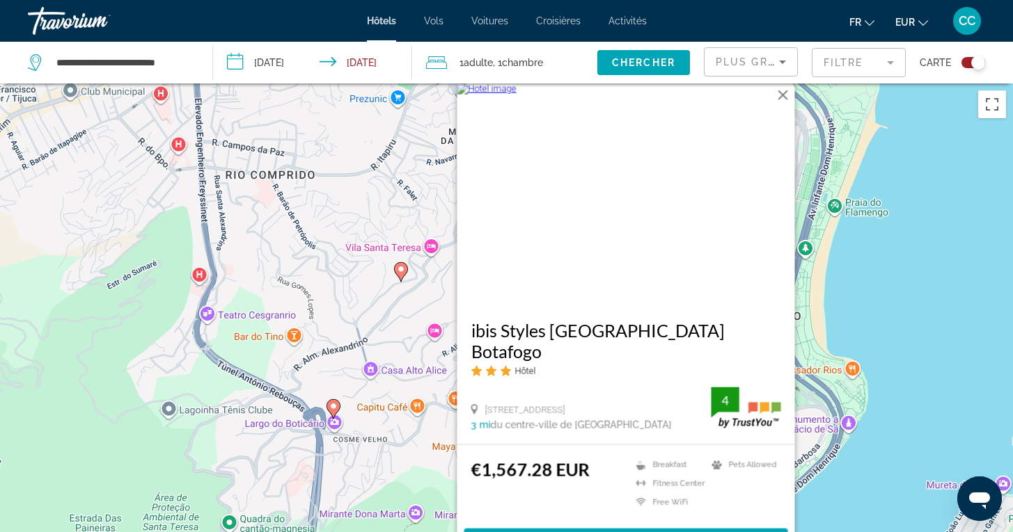
click at [963, 58] on div "Toggle map" at bounding box center [973, 62] width 24 height 11
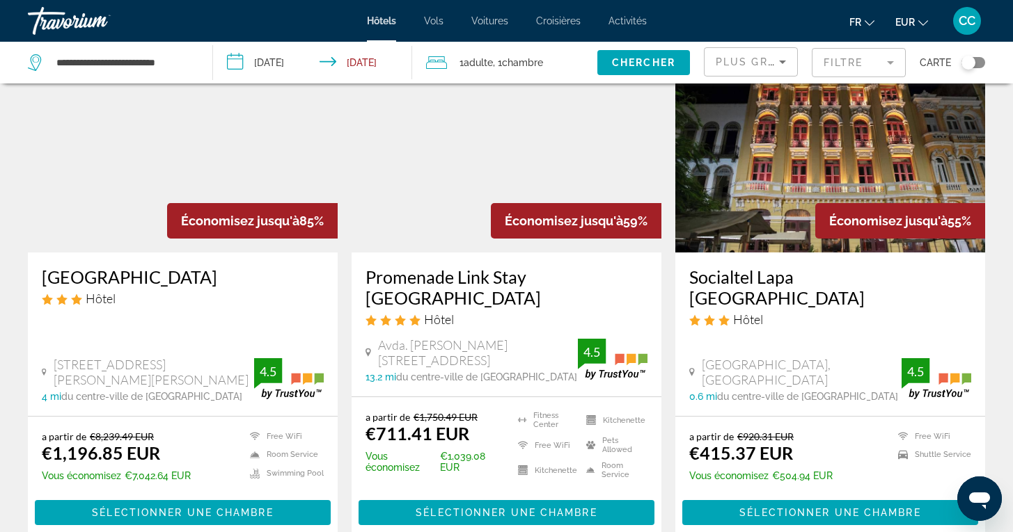
scroll to position [105, 0]
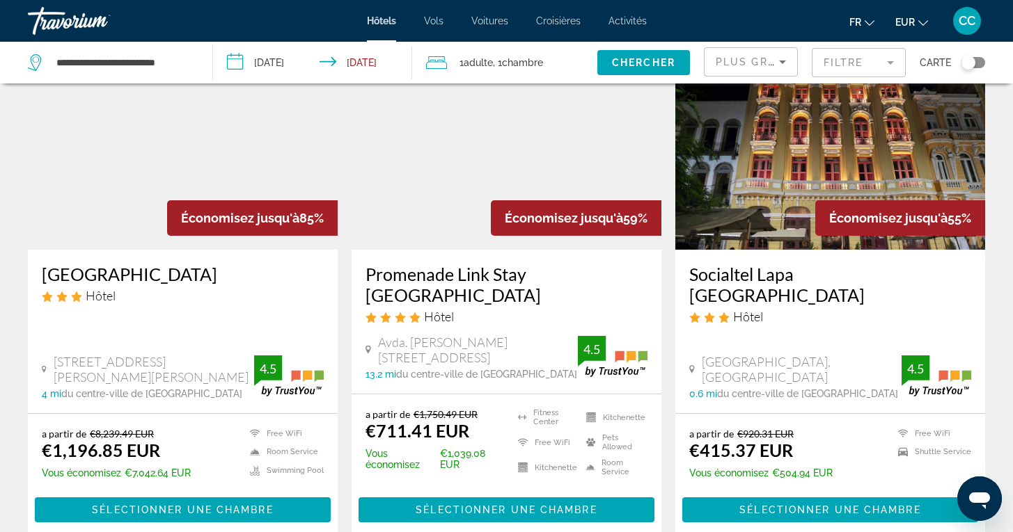
click at [534, 278] on h3 "Promenade Link Stay [GEOGRAPHIC_DATA]" at bounding box center [506, 285] width 282 height 42
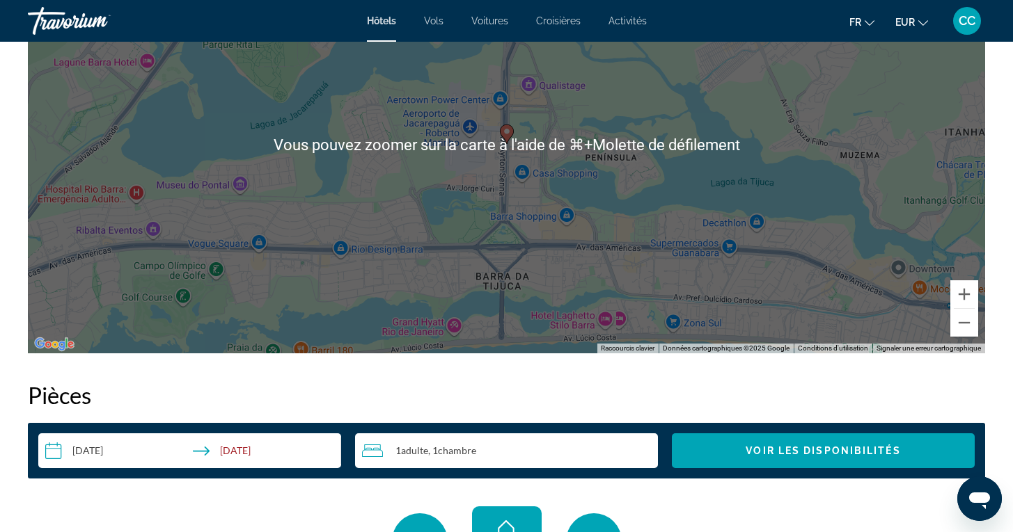
scroll to position [1467, 0]
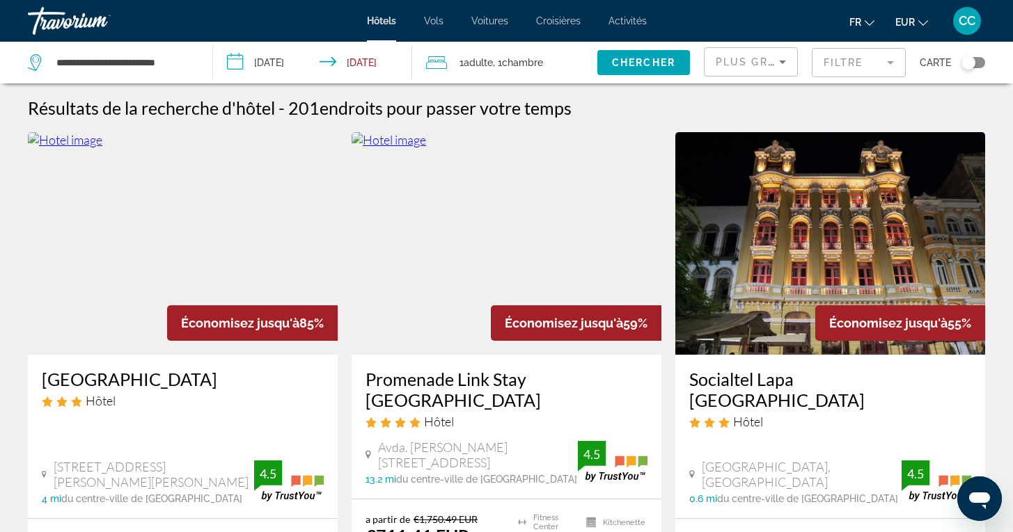
click at [881, 64] on mat-form-field "Filtre" at bounding box center [858, 62] width 94 height 29
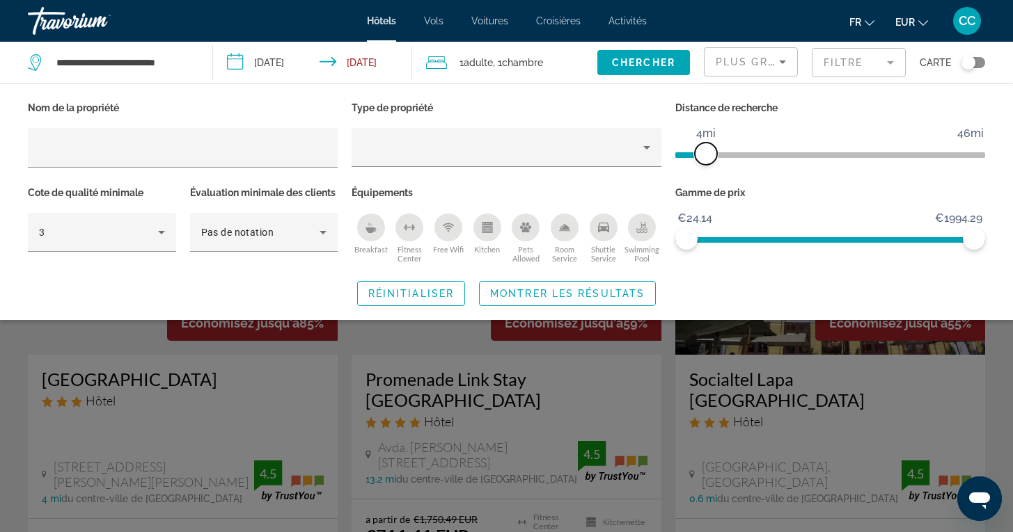
drag, startPoint x: 872, startPoint y: 156, endPoint x: 704, endPoint y: 164, distance: 167.9
click at [704, 163] on span "ngx-slider" at bounding box center [706, 154] width 22 height 22
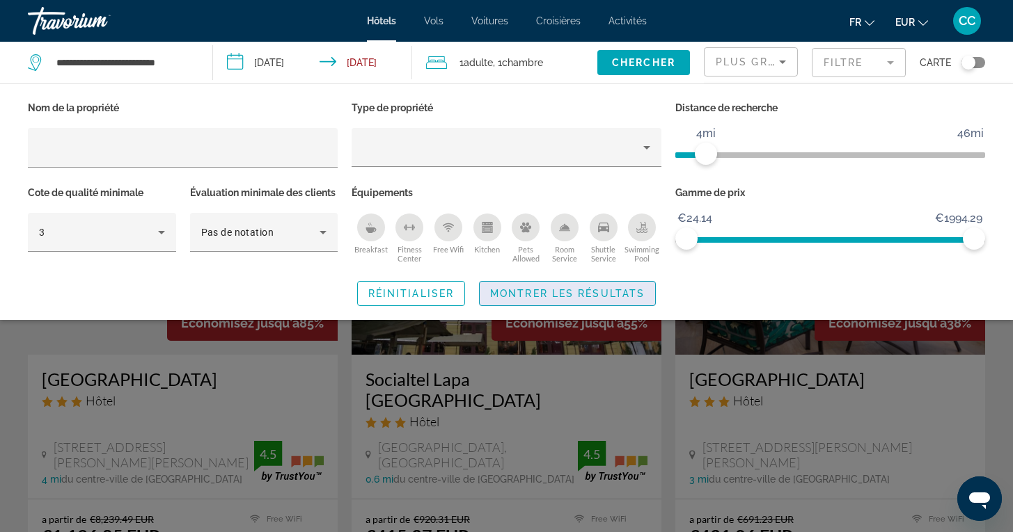
click at [629, 299] on span "Montrer les résultats" at bounding box center [567, 293] width 154 height 11
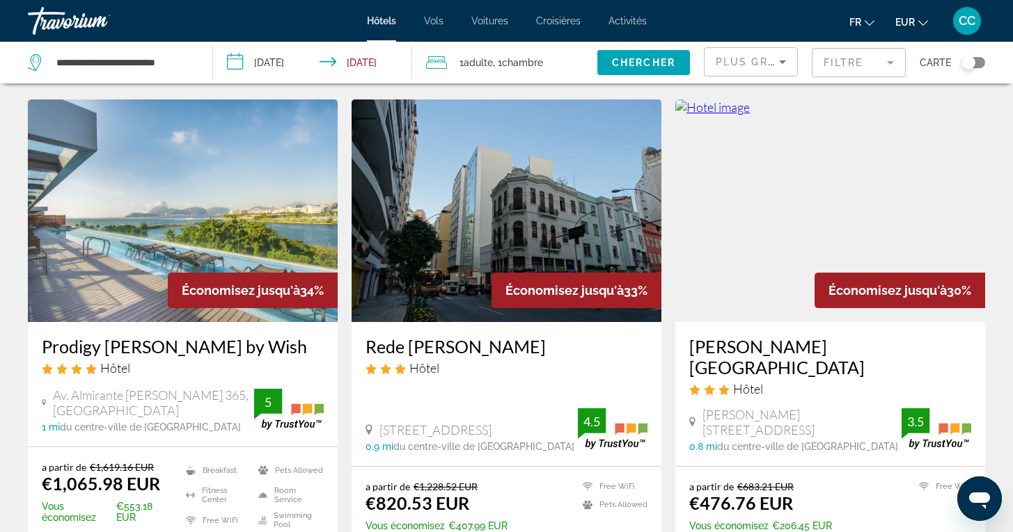
scroll to position [553, 0]
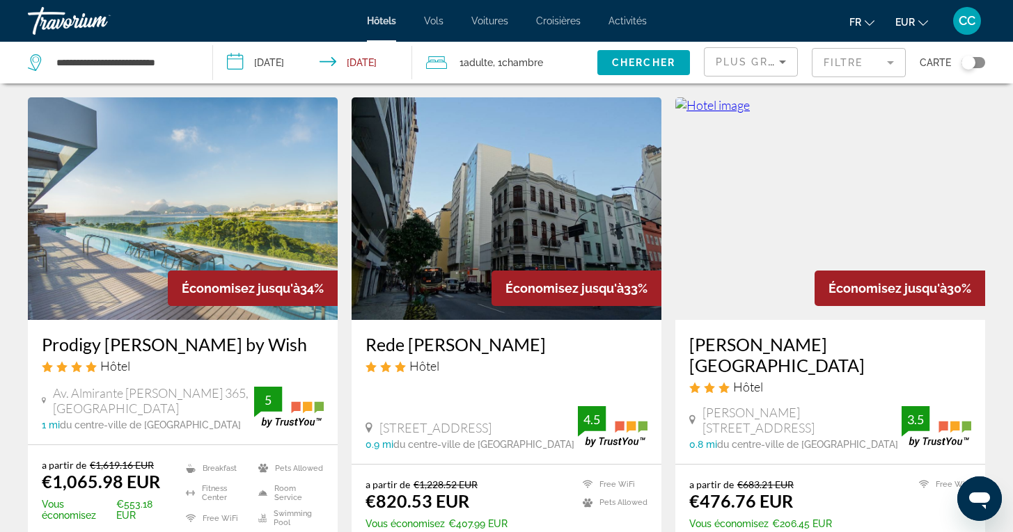
click at [258, 334] on h3 "Prodigy [PERSON_NAME] by Wish" at bounding box center [183, 344] width 282 height 21
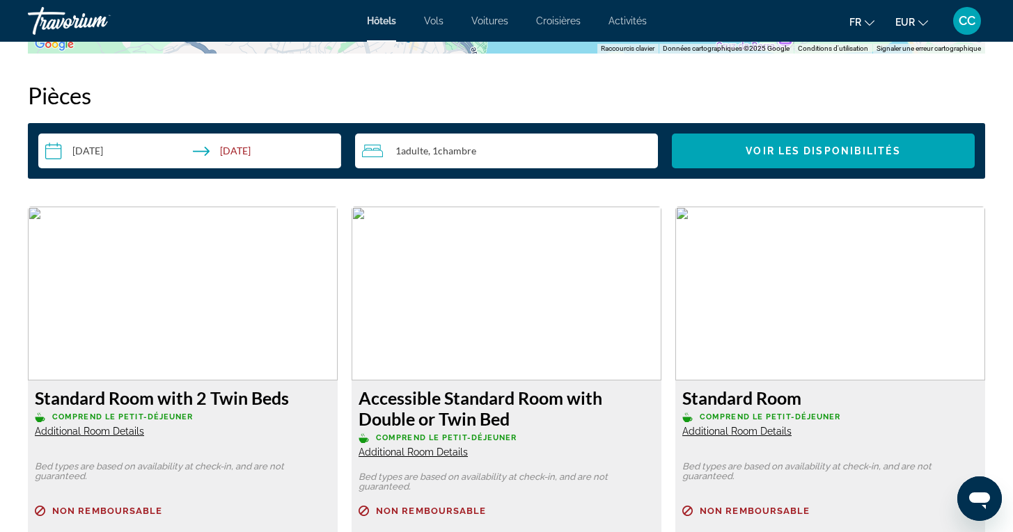
scroll to position [1644, 0]
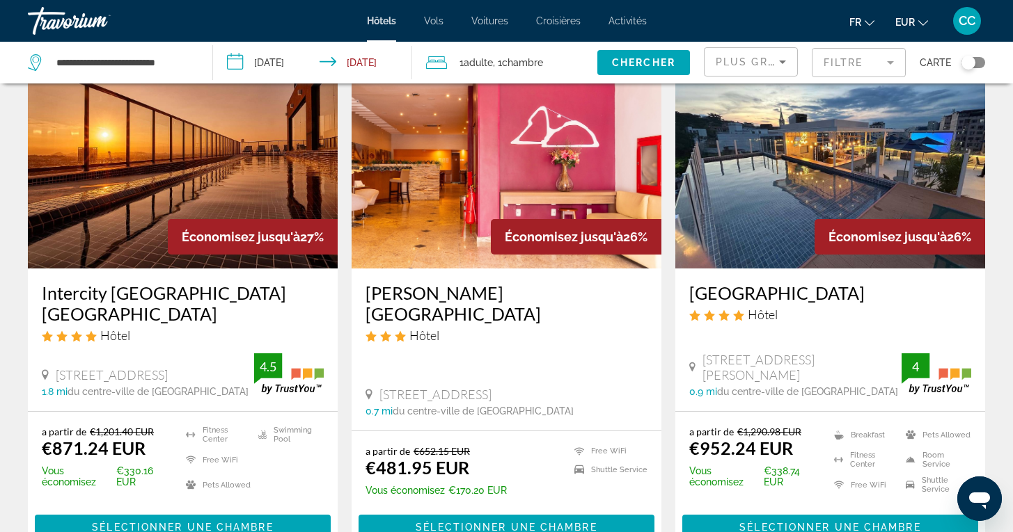
scroll to position [1123, 0]
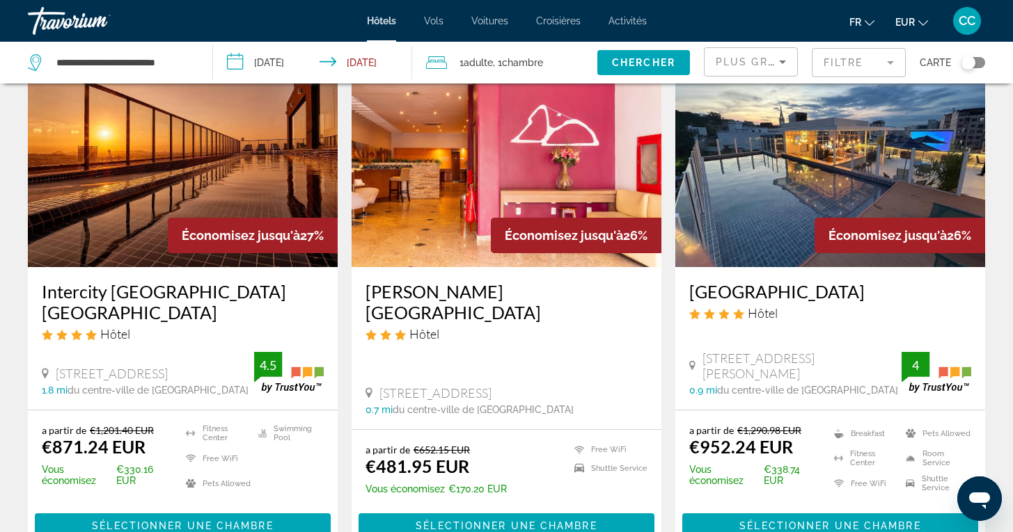
click at [79, 281] on h3 "Intercity [GEOGRAPHIC_DATA] [GEOGRAPHIC_DATA]" at bounding box center [183, 302] width 282 height 42
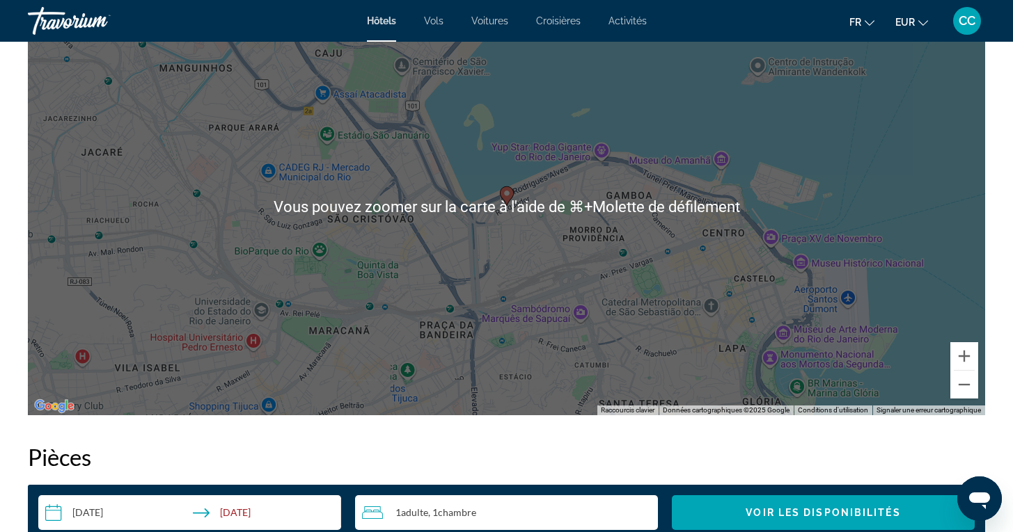
scroll to position [1332, 0]
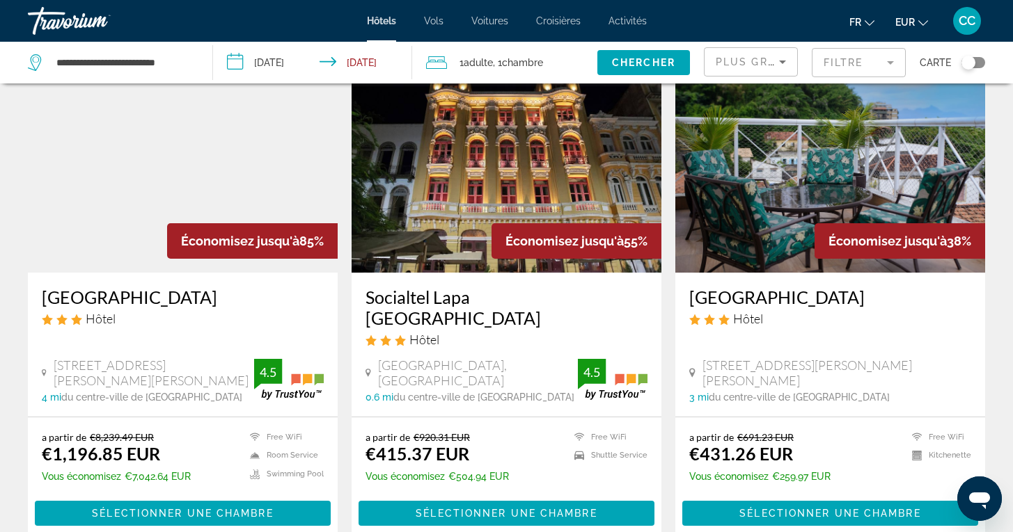
scroll to position [91, 0]
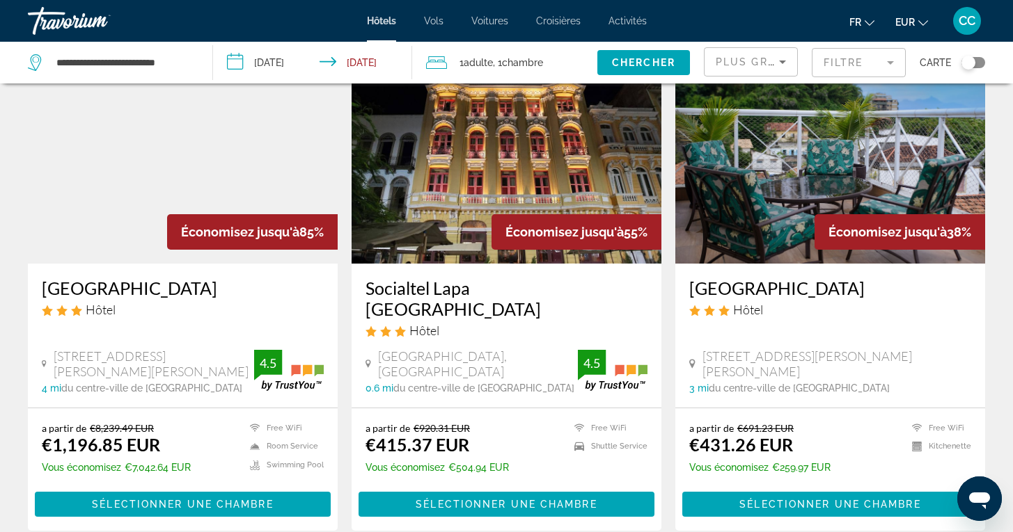
click at [483, 288] on h3 "Socialtel Lapa [GEOGRAPHIC_DATA]" at bounding box center [506, 299] width 282 height 42
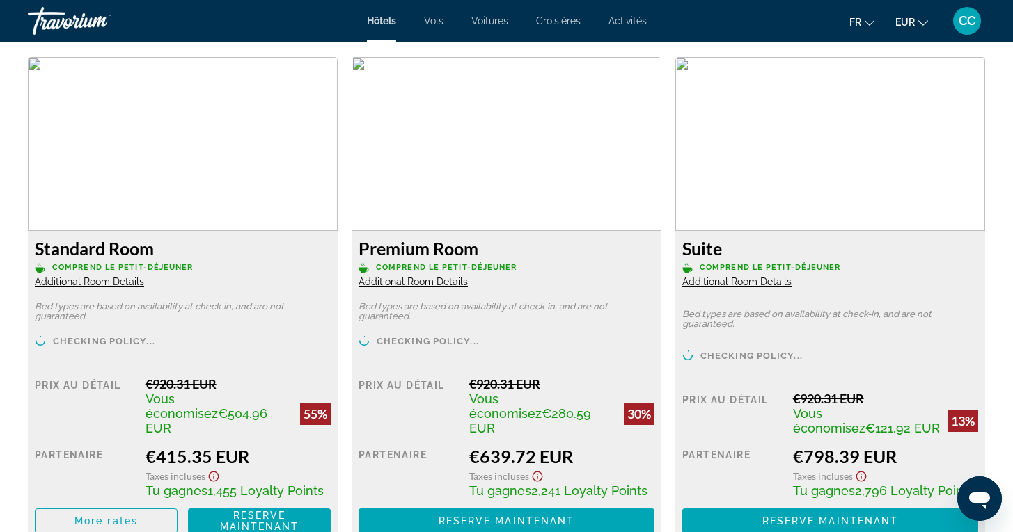
scroll to position [1843, 0]
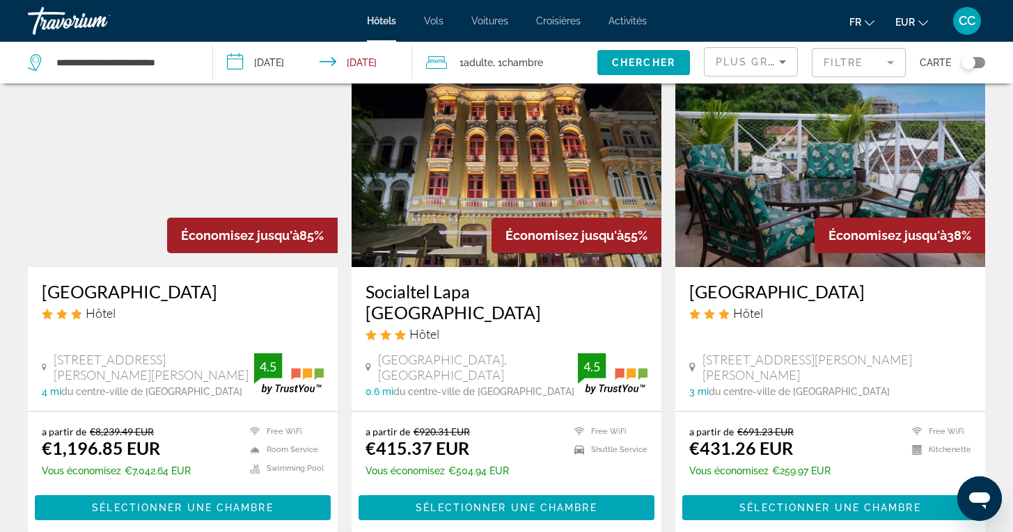
scroll to position [105, 0]
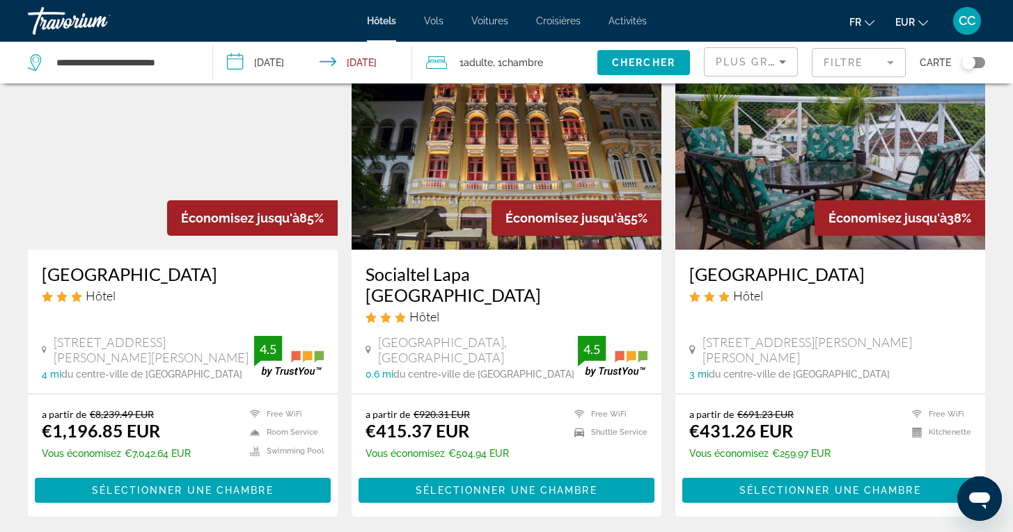
click at [762, 278] on h3 "[GEOGRAPHIC_DATA]" at bounding box center [830, 274] width 282 height 21
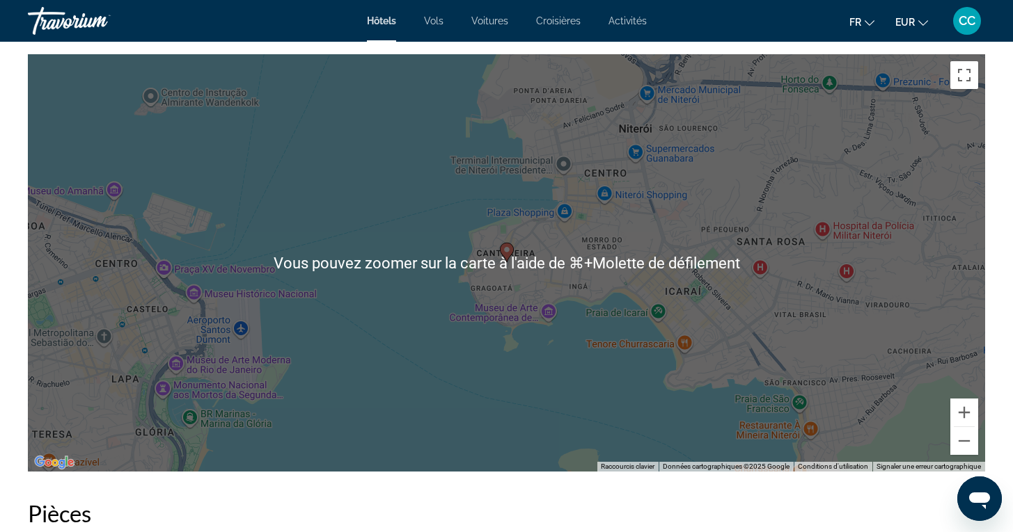
scroll to position [1347, 0]
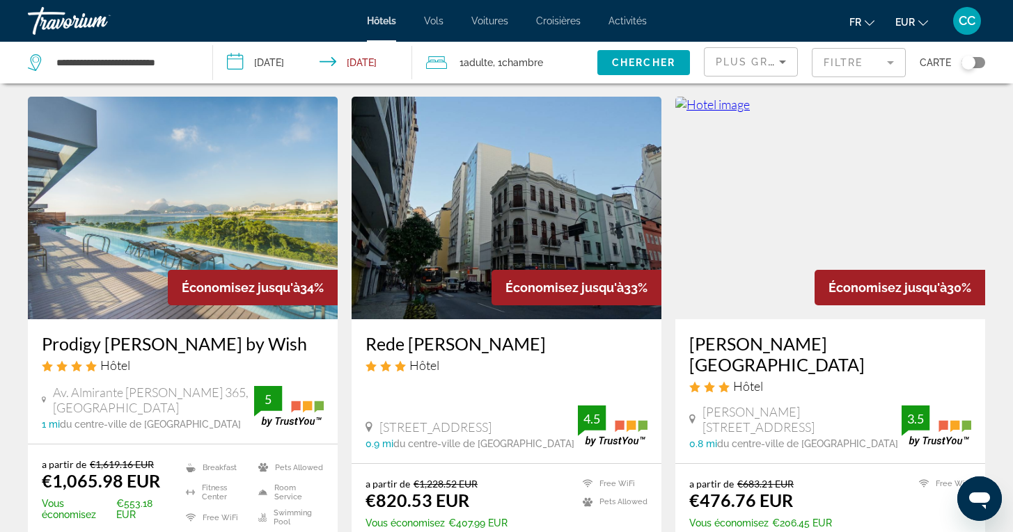
scroll to position [554, 0]
click at [194, 333] on h3 "Prodigy [PERSON_NAME] by Wish" at bounding box center [183, 343] width 282 height 21
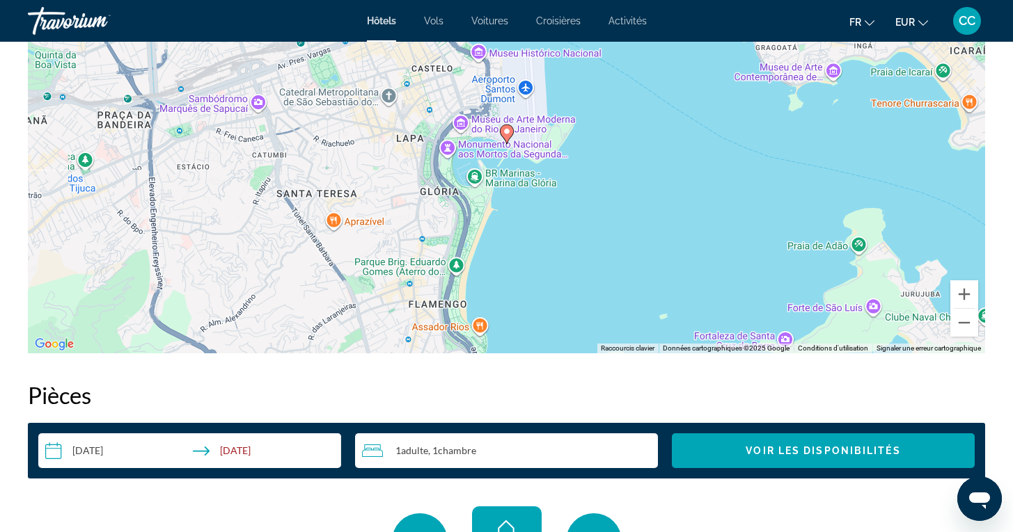
scroll to position [1464, 0]
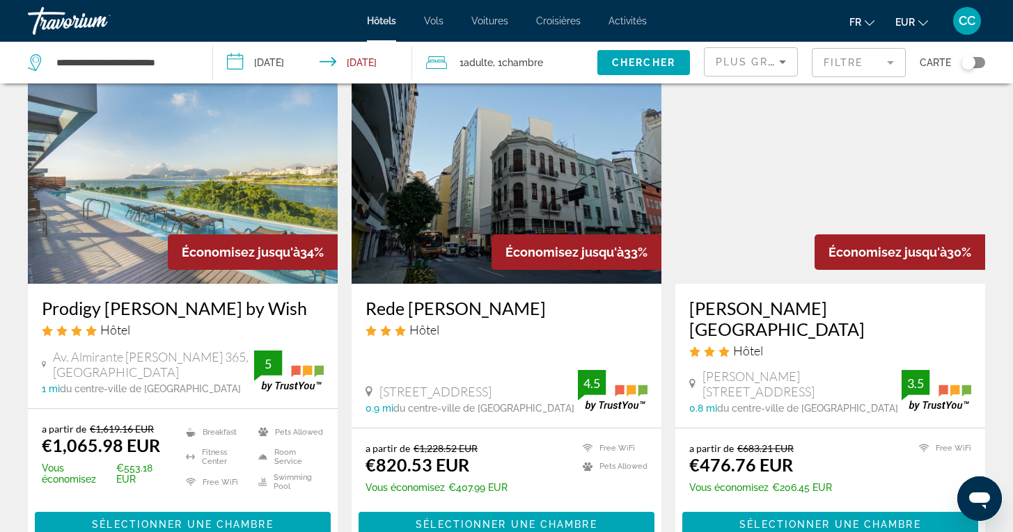
scroll to position [592, 0]
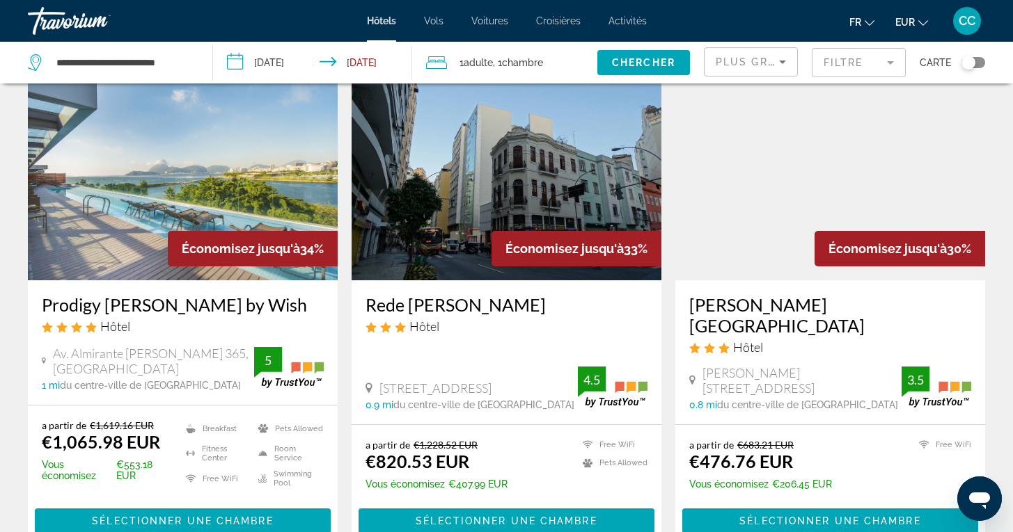
click at [754, 294] on h3 "[PERSON_NAME][GEOGRAPHIC_DATA]" at bounding box center [830, 315] width 282 height 42
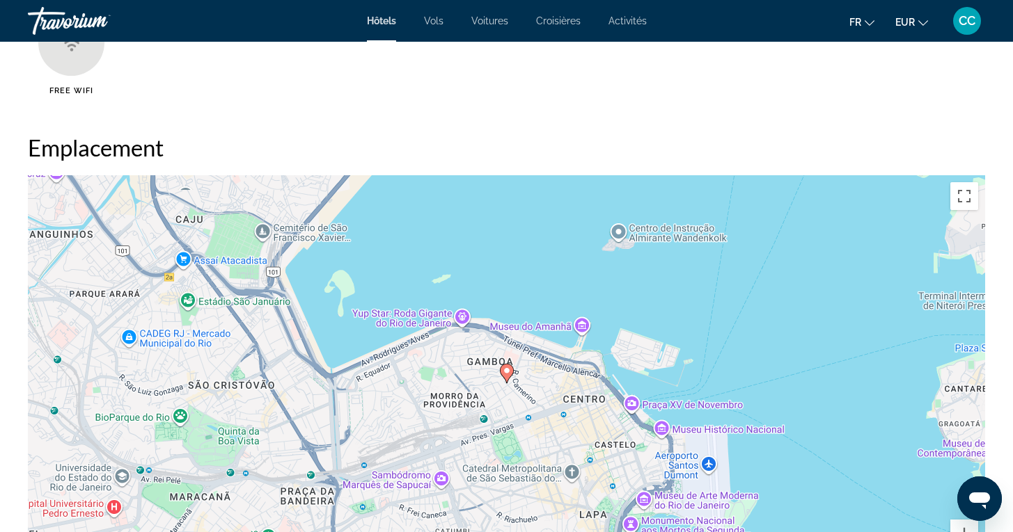
scroll to position [1225, 0]
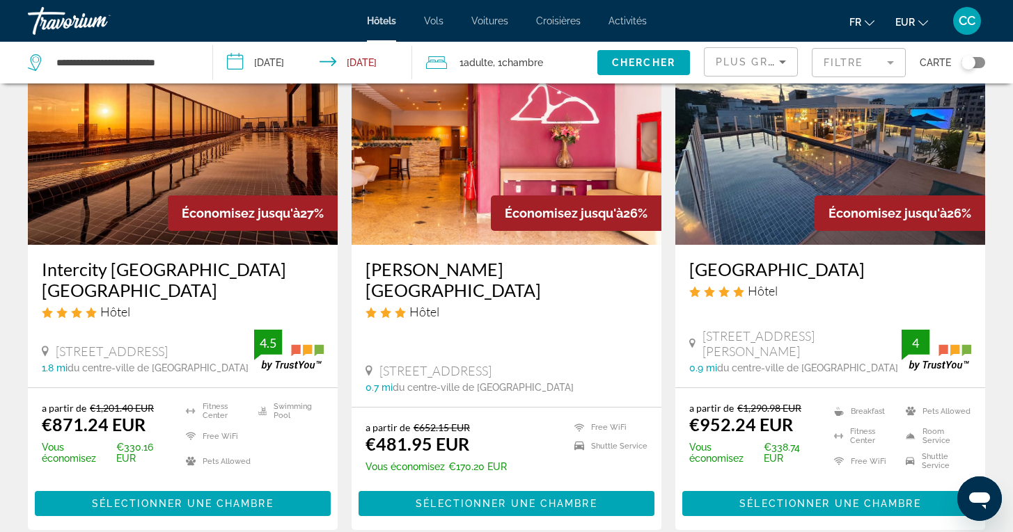
scroll to position [1145, 0]
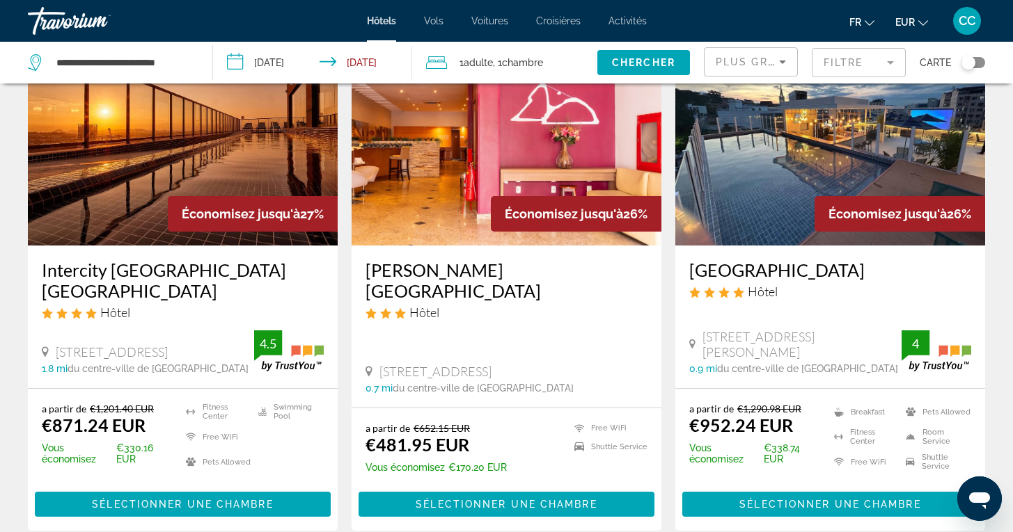
click at [209, 260] on h3 "Intercity [GEOGRAPHIC_DATA] [GEOGRAPHIC_DATA]" at bounding box center [183, 281] width 282 height 42
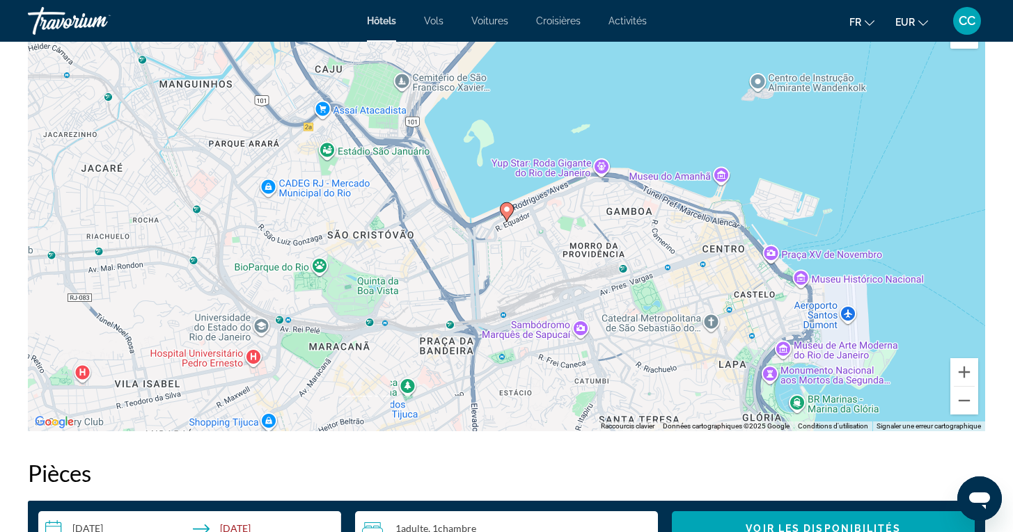
scroll to position [1311, 0]
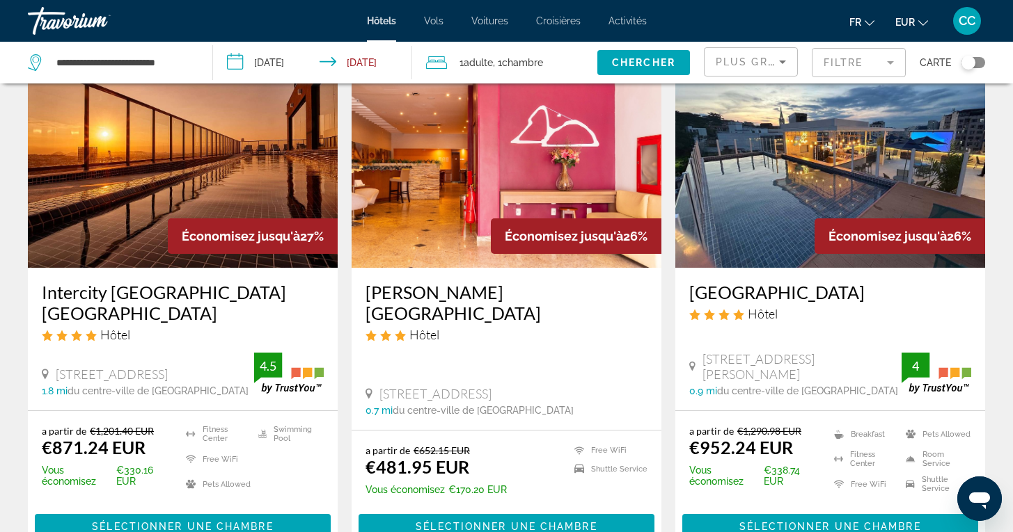
scroll to position [1123, 0]
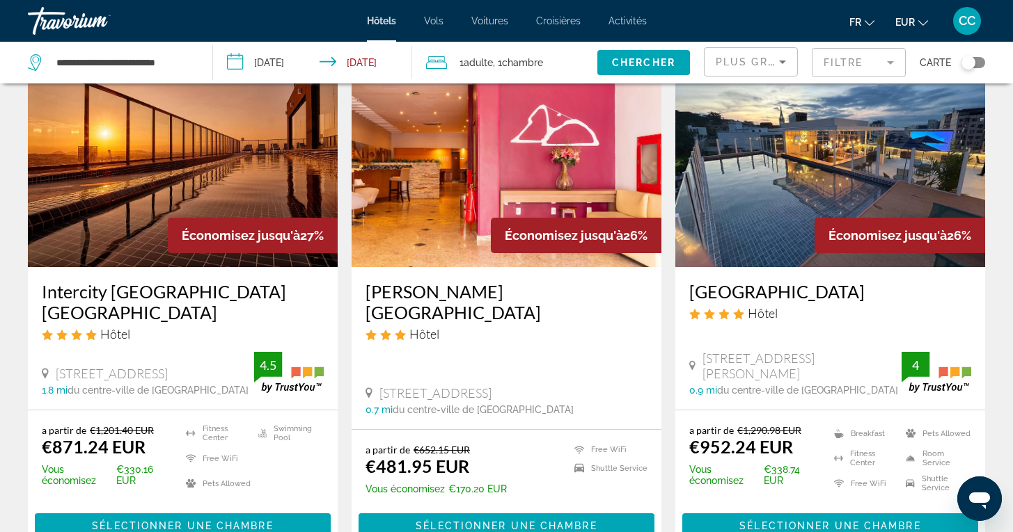
click at [478, 281] on h3 "[PERSON_NAME][GEOGRAPHIC_DATA]" at bounding box center [506, 302] width 282 height 42
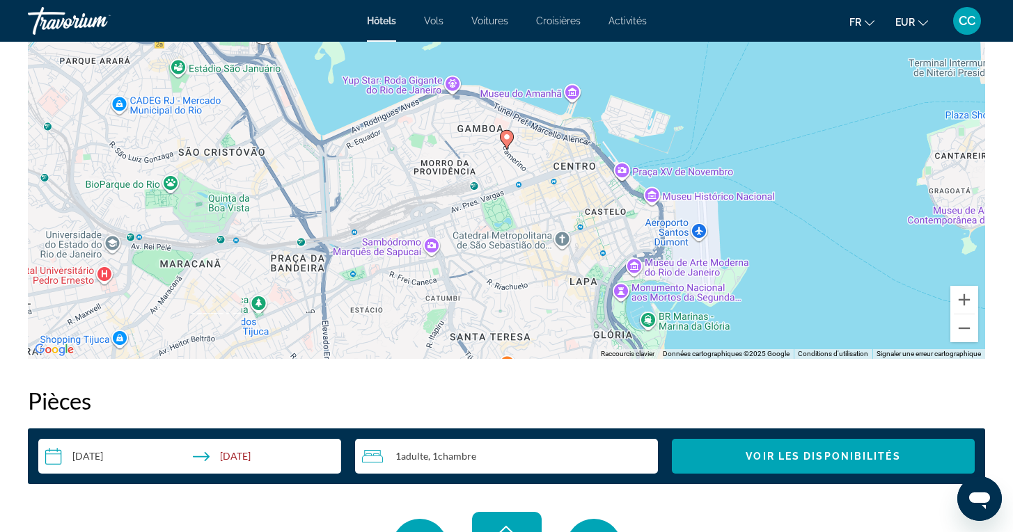
scroll to position [1460, 0]
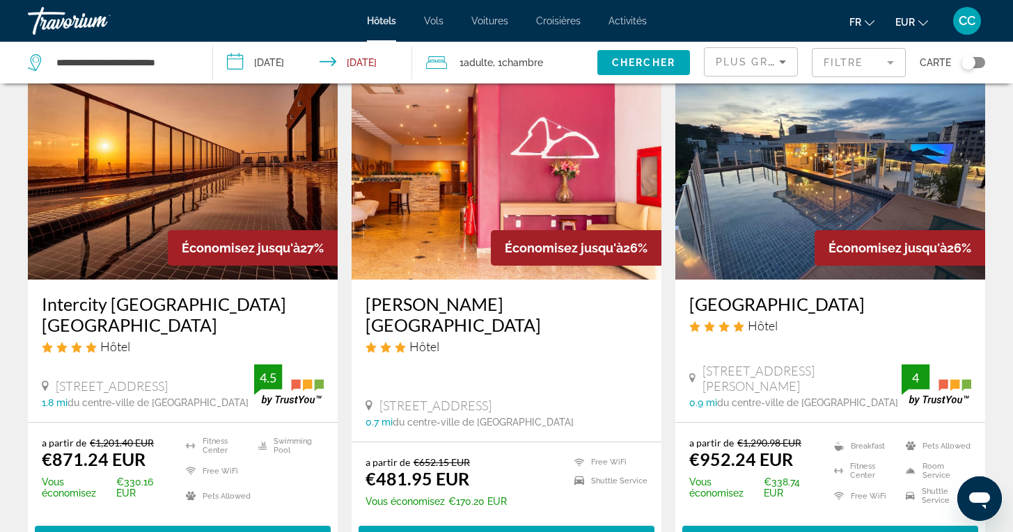
scroll to position [1113, 0]
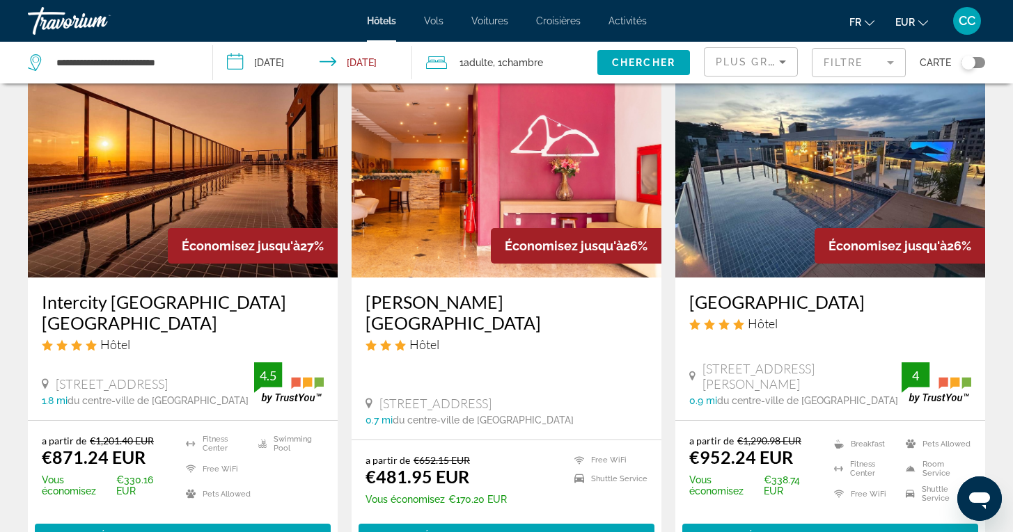
click at [731, 292] on h3 "[GEOGRAPHIC_DATA]" at bounding box center [830, 302] width 282 height 21
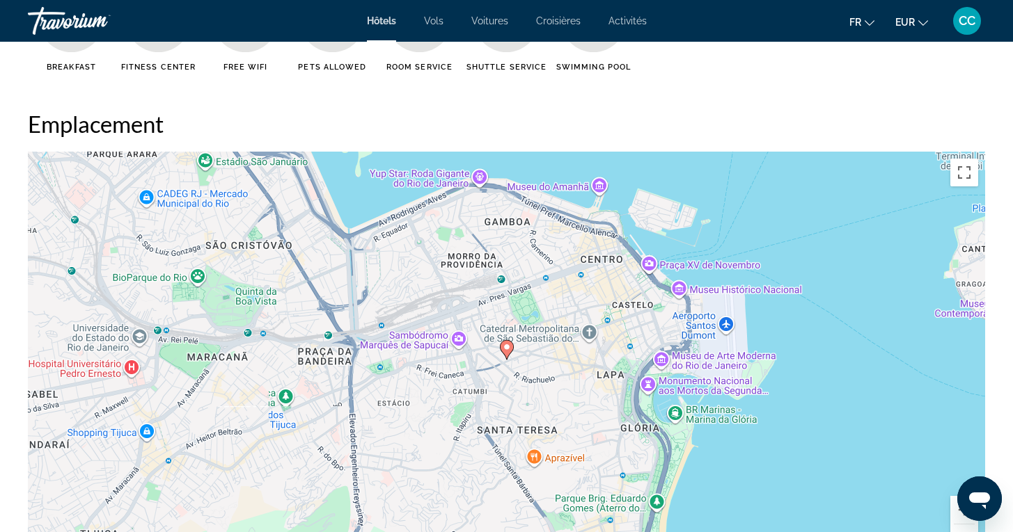
scroll to position [1249, 0]
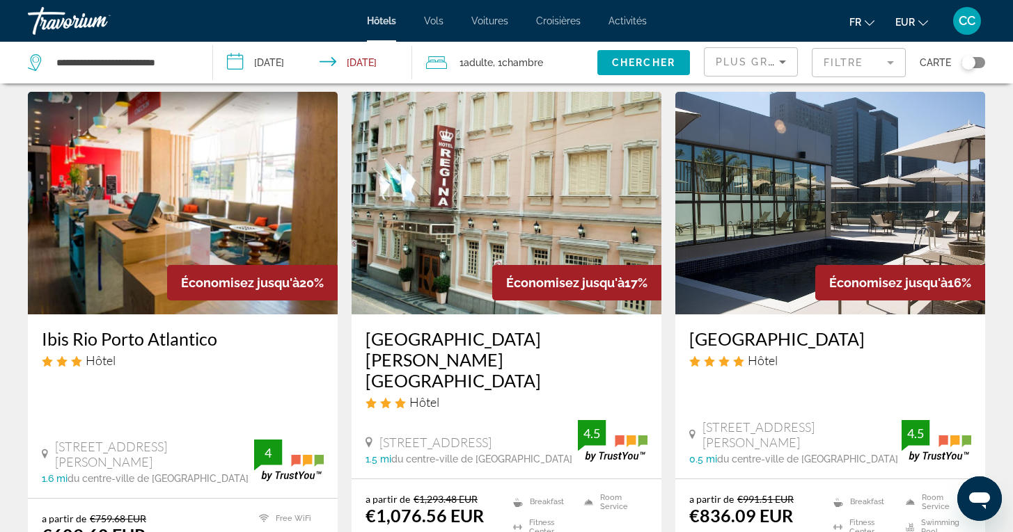
scroll to position [1616, 0]
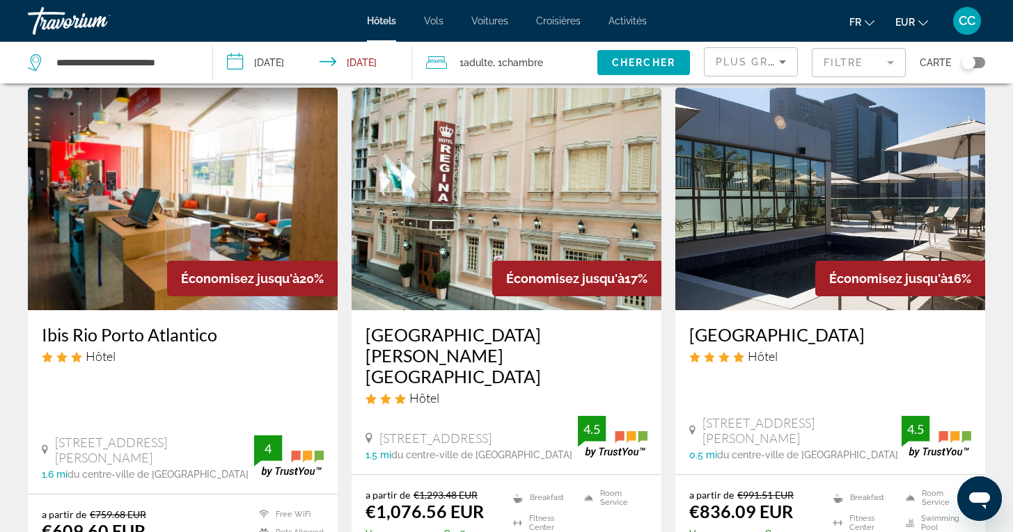
click at [189, 324] on h3 "Ibis Rio Porto Atlantico" at bounding box center [183, 334] width 282 height 21
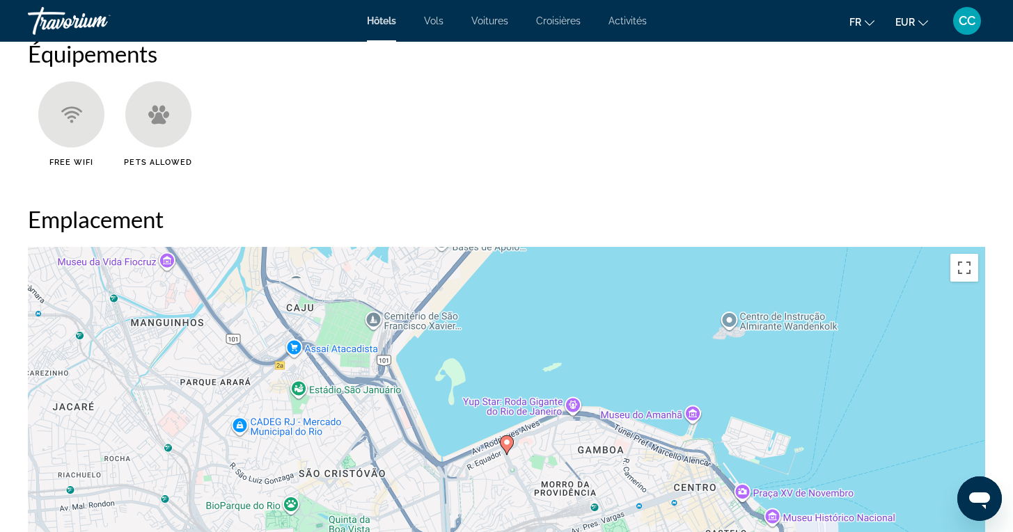
scroll to position [1153, 0]
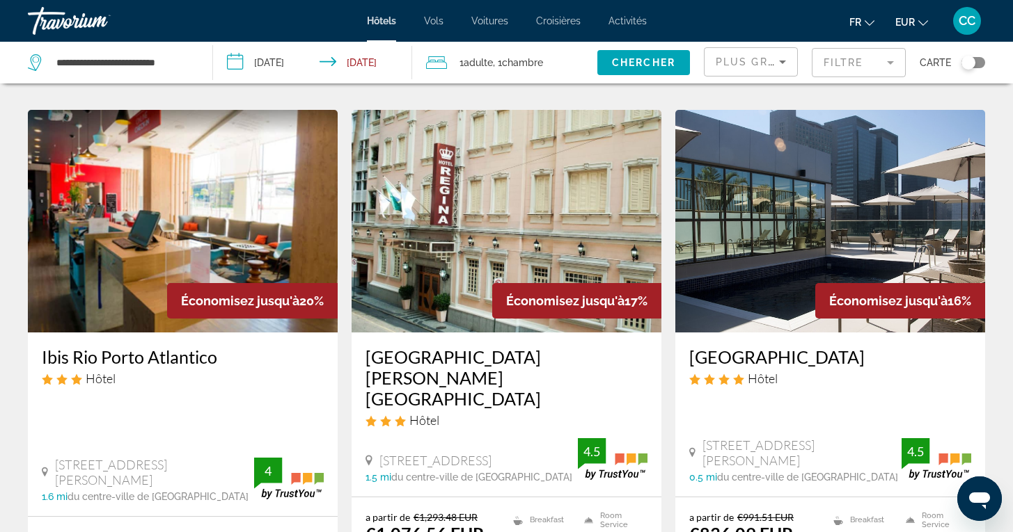
scroll to position [1667, 0]
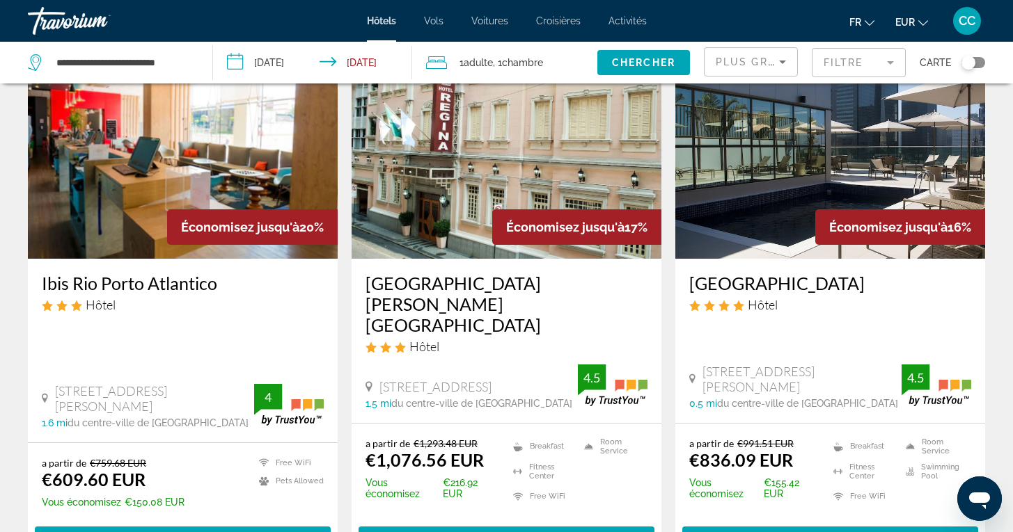
click at [440, 273] on h3 "[GEOGRAPHIC_DATA][PERSON_NAME][GEOGRAPHIC_DATA]" at bounding box center [506, 304] width 282 height 63
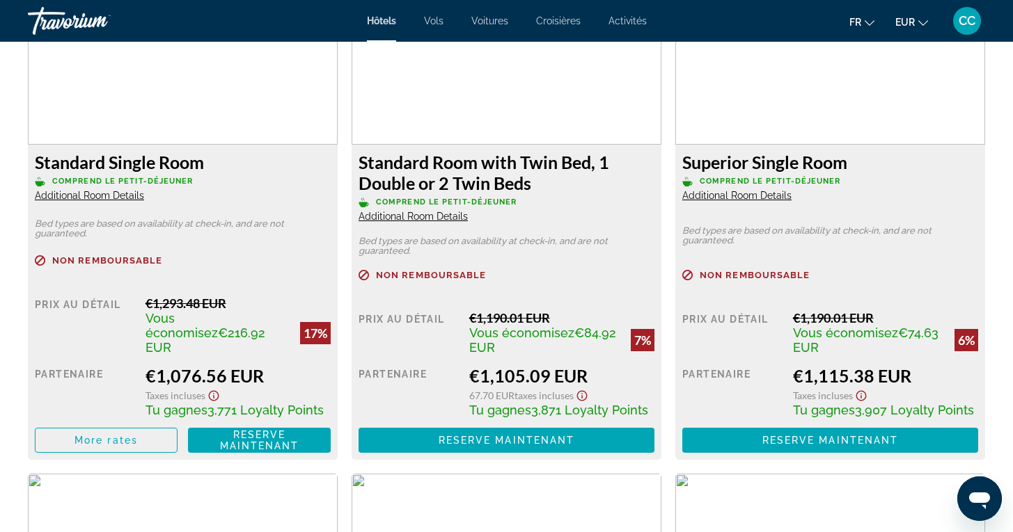
scroll to position [2009, 0]
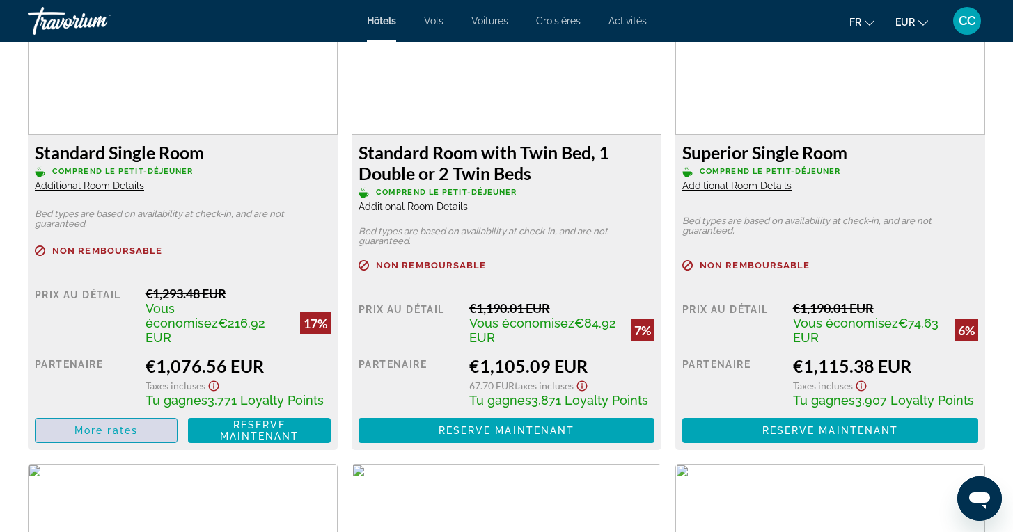
click at [133, 429] on span "More rates" at bounding box center [105, 430] width 63 height 11
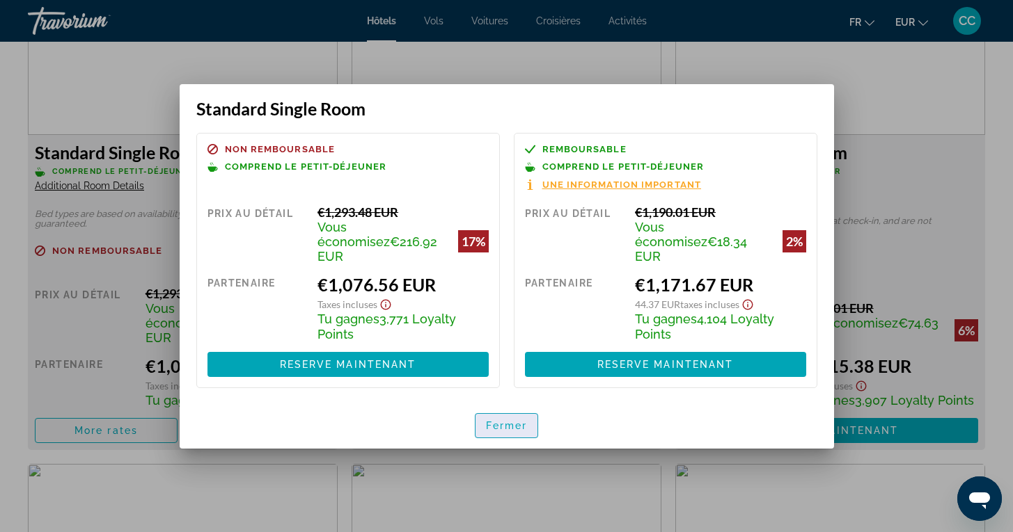
click at [507, 421] on span "Fermer" at bounding box center [507, 425] width 42 height 11
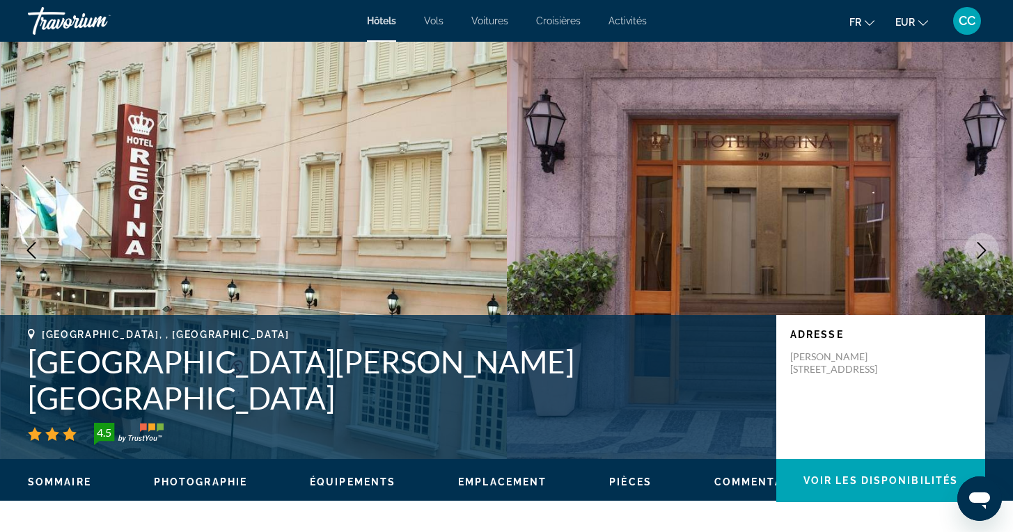
scroll to position [2009, 0]
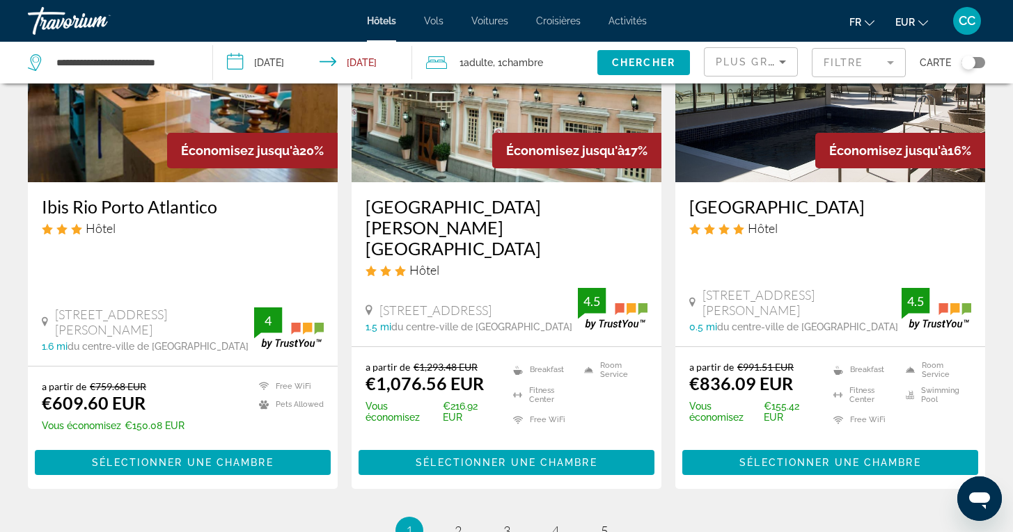
scroll to position [1750, 0]
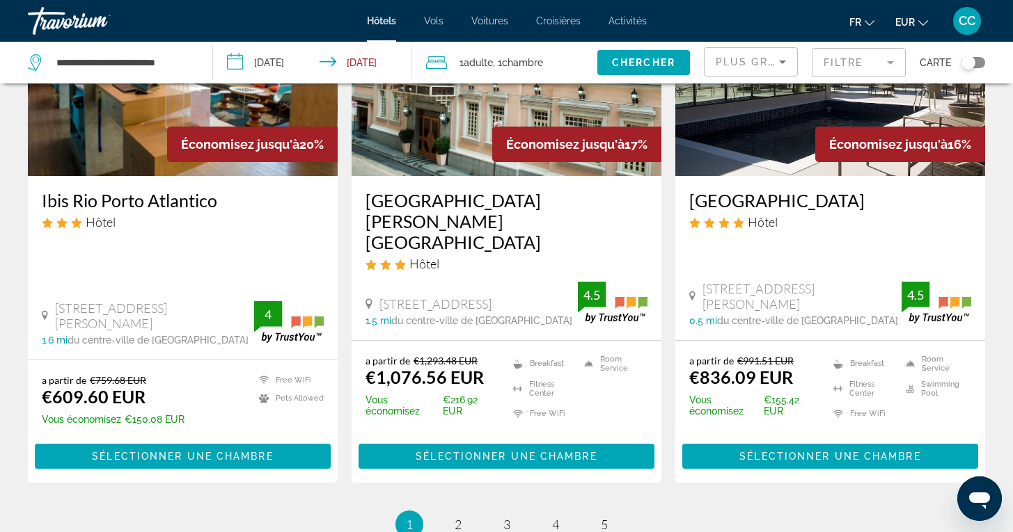
click at [784, 190] on h3 "[GEOGRAPHIC_DATA]" at bounding box center [830, 200] width 282 height 21
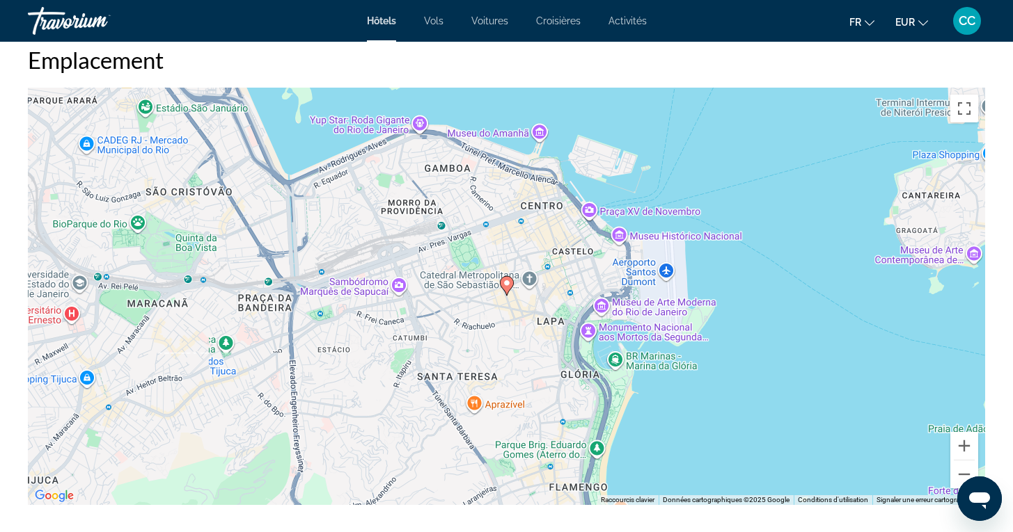
scroll to position [1313, 0]
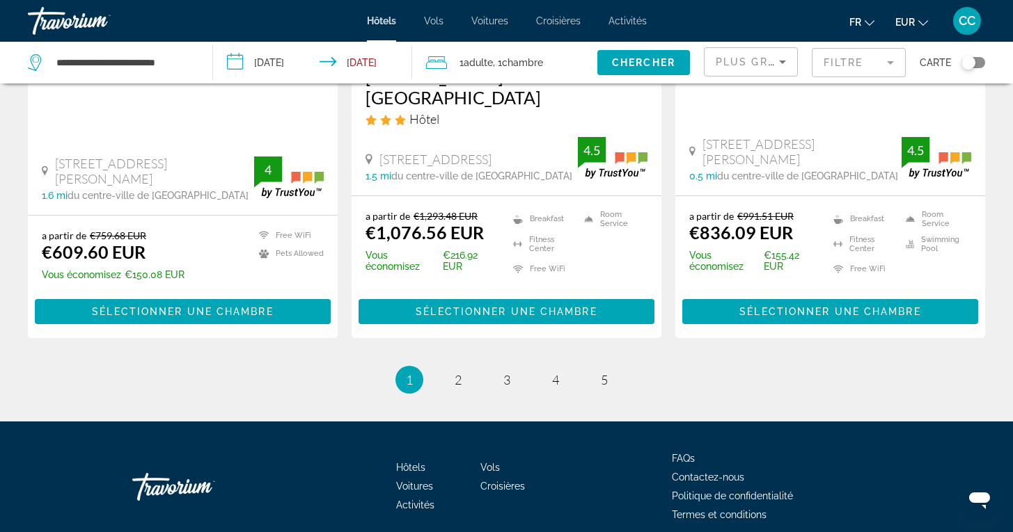
scroll to position [1894, 0]
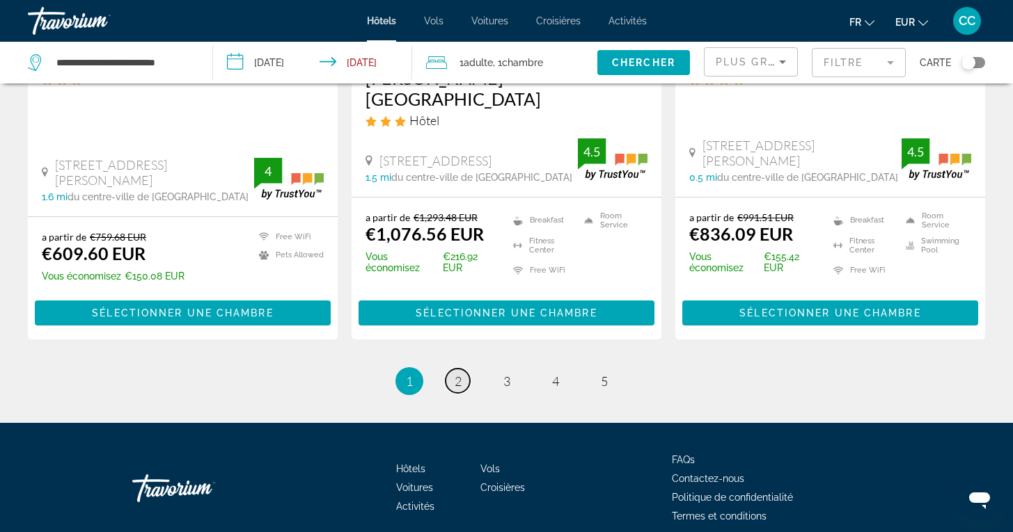
click at [452, 369] on link "page 2" at bounding box center [457, 381] width 24 height 24
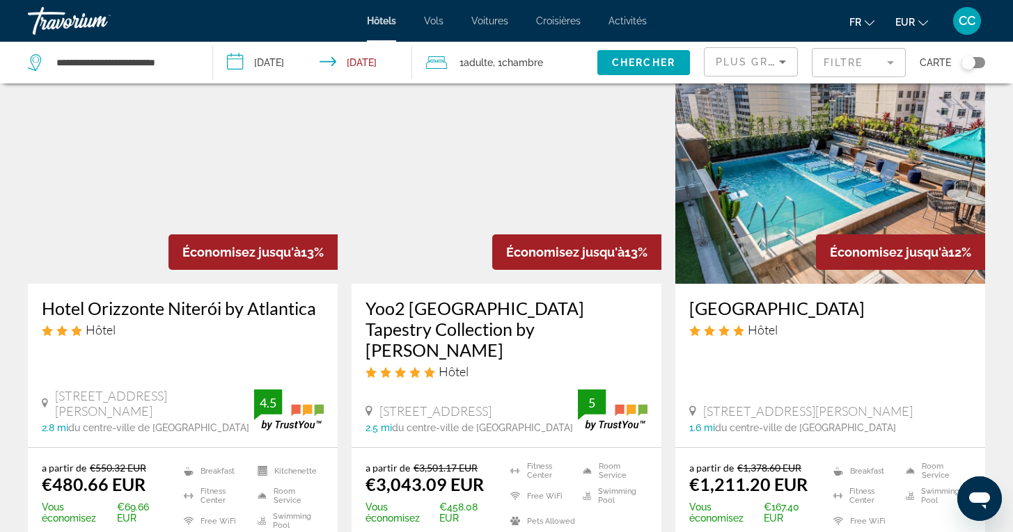
scroll to position [609, 0]
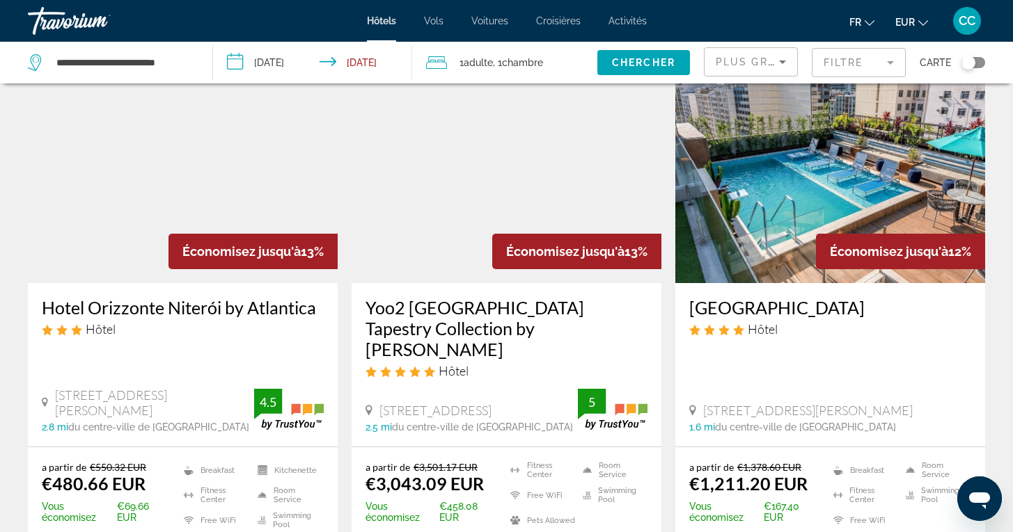
click at [775, 297] on h3 "[GEOGRAPHIC_DATA]" at bounding box center [830, 307] width 282 height 21
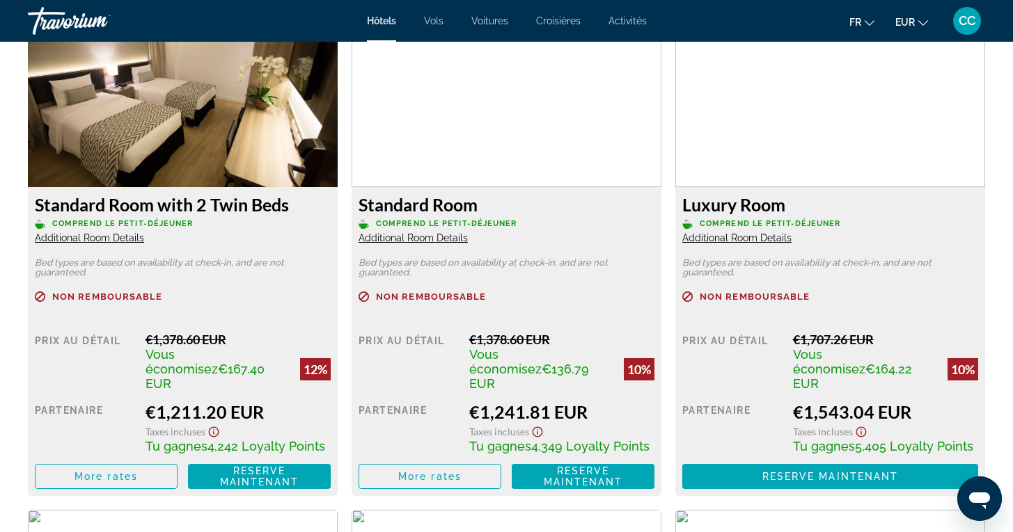
scroll to position [1962, 0]
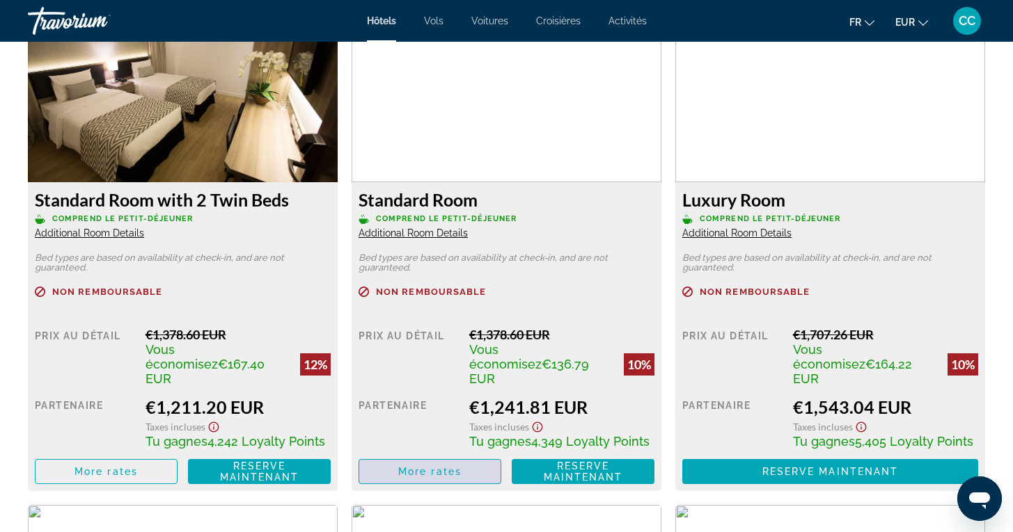
click at [438, 466] on span "More rates" at bounding box center [429, 471] width 63 height 11
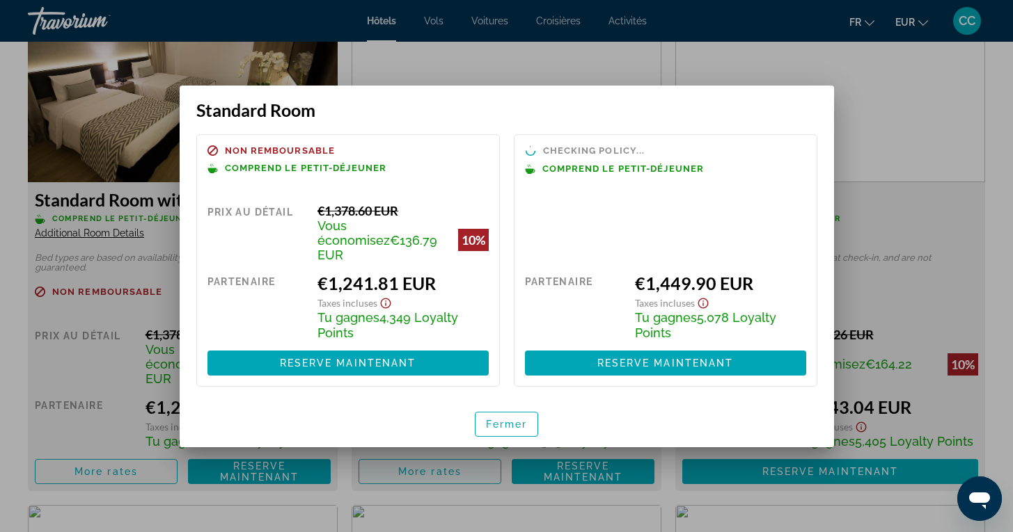
scroll to position [0, 0]
click at [594, 191] on span "Une information important" at bounding box center [621, 186] width 159 height 9
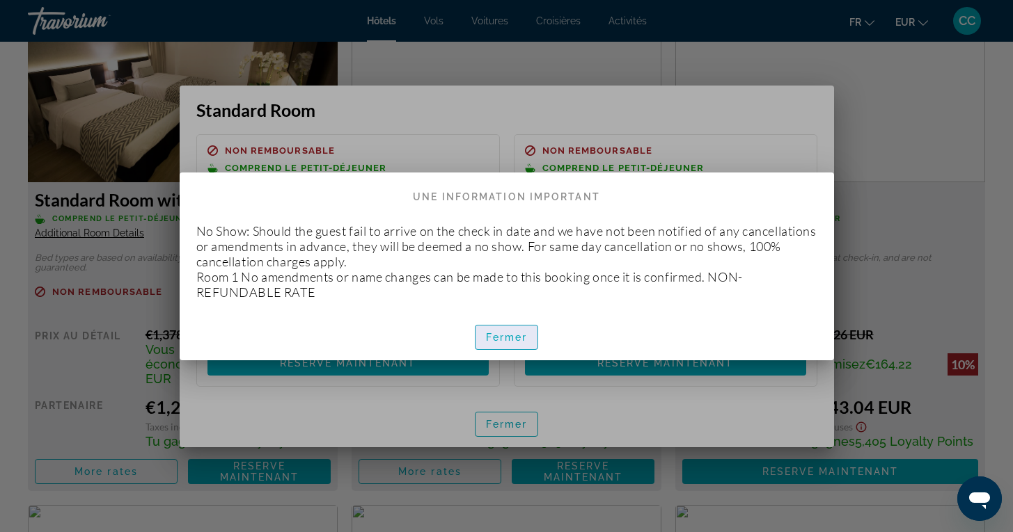
click at [516, 332] on span "Fermer" at bounding box center [507, 337] width 42 height 11
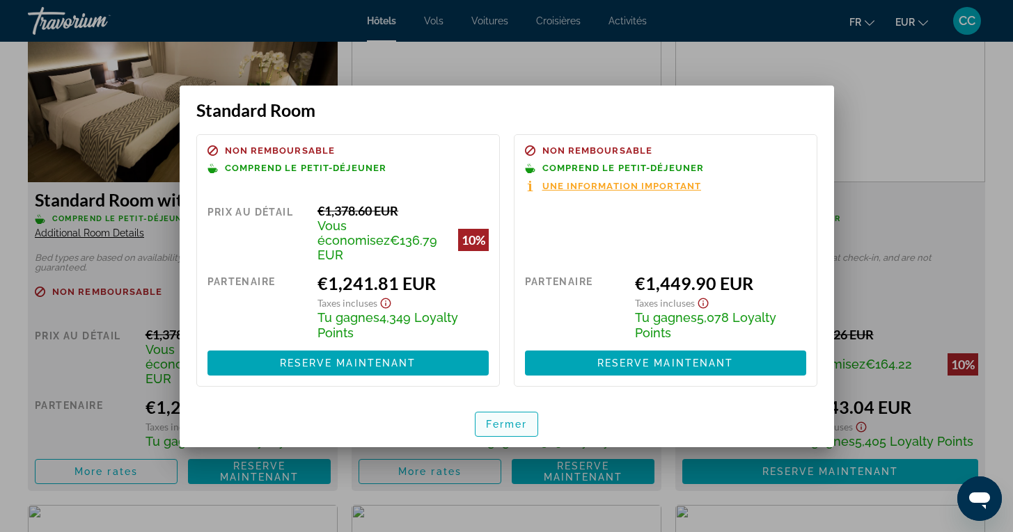
click at [493, 422] on span "Fermer" at bounding box center [507, 424] width 42 height 11
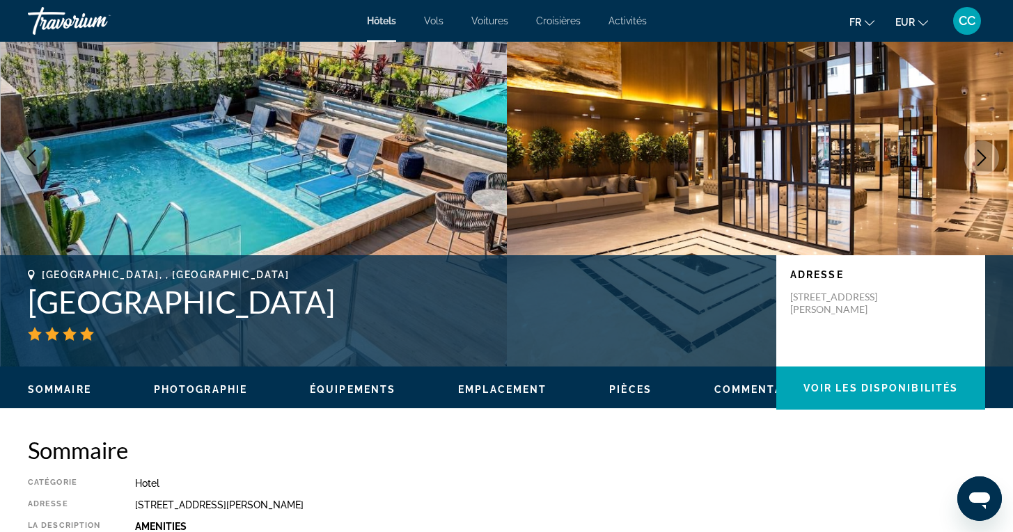
scroll to position [117, 0]
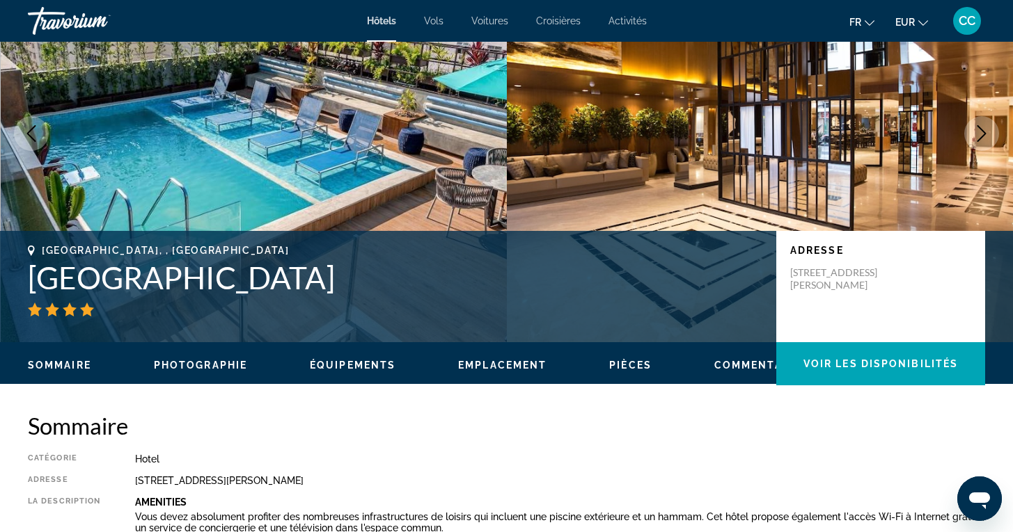
drag, startPoint x: 408, startPoint y: 280, endPoint x: 22, endPoint y: 292, distance: 385.7
click at [22, 292] on div "[GEOGRAPHIC_DATA], , [GEOGRAPHIC_DATA] [GEOGRAPHIC_DATA] Adresse [STREET_ADDRES…" at bounding box center [506, 287] width 1013 height 84
copy h1 "[GEOGRAPHIC_DATA]"
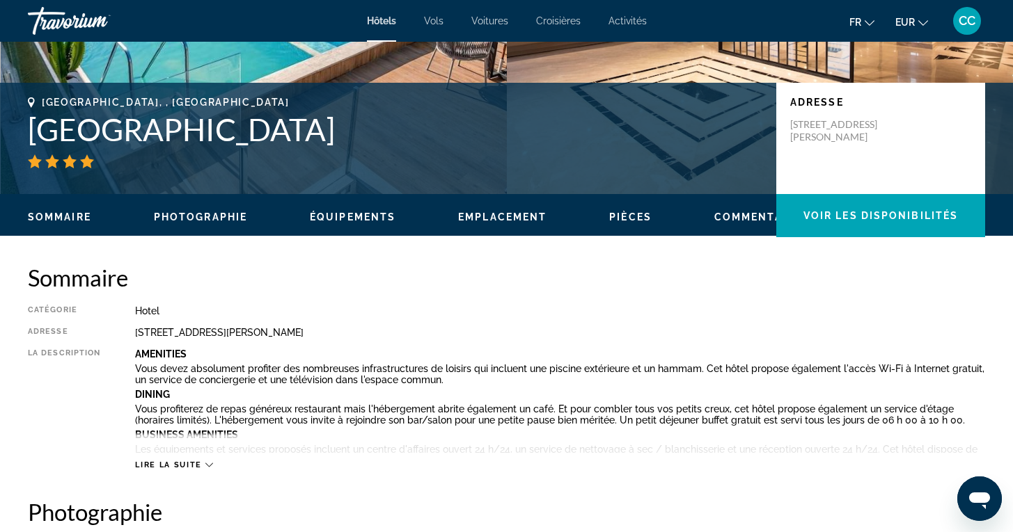
scroll to position [162, 0]
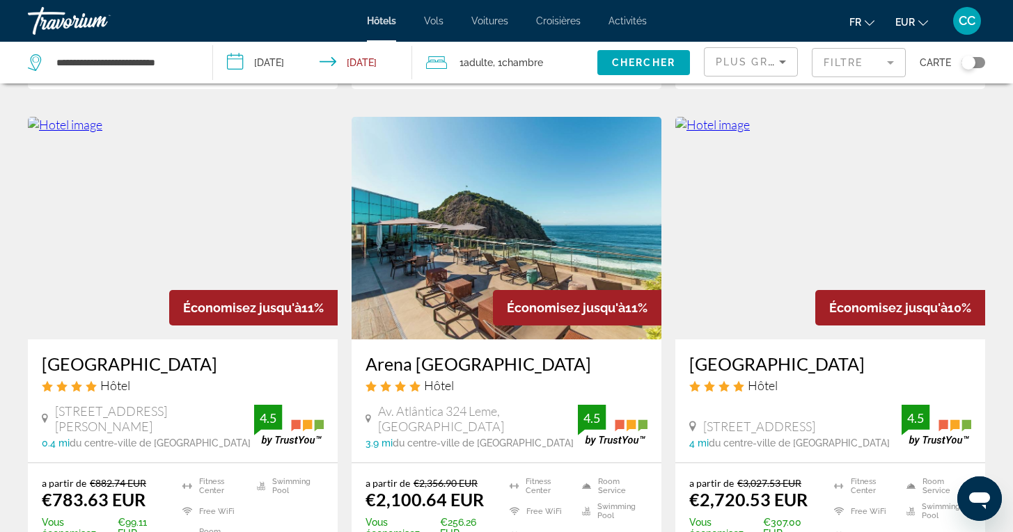
scroll to position [1127, 0]
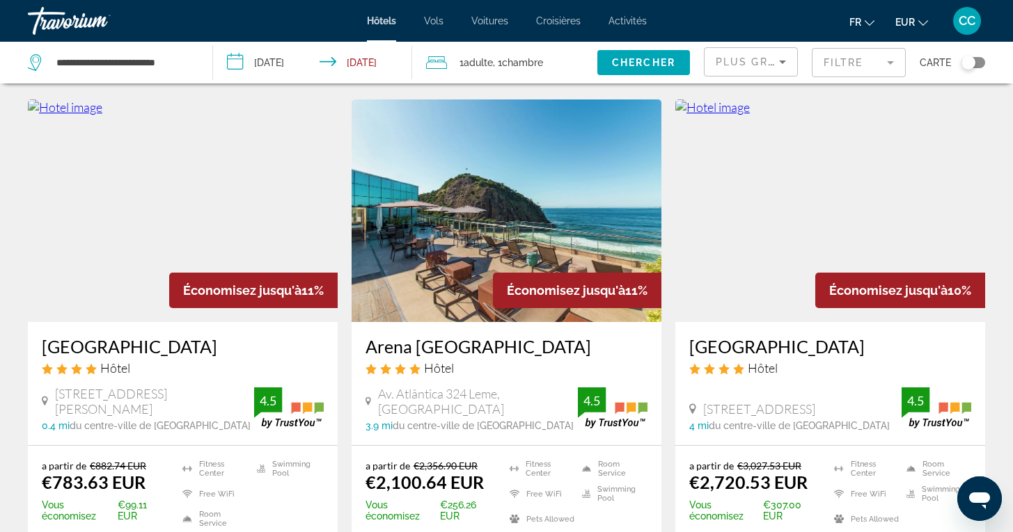
click at [184, 336] on h3 "[GEOGRAPHIC_DATA]" at bounding box center [183, 346] width 282 height 21
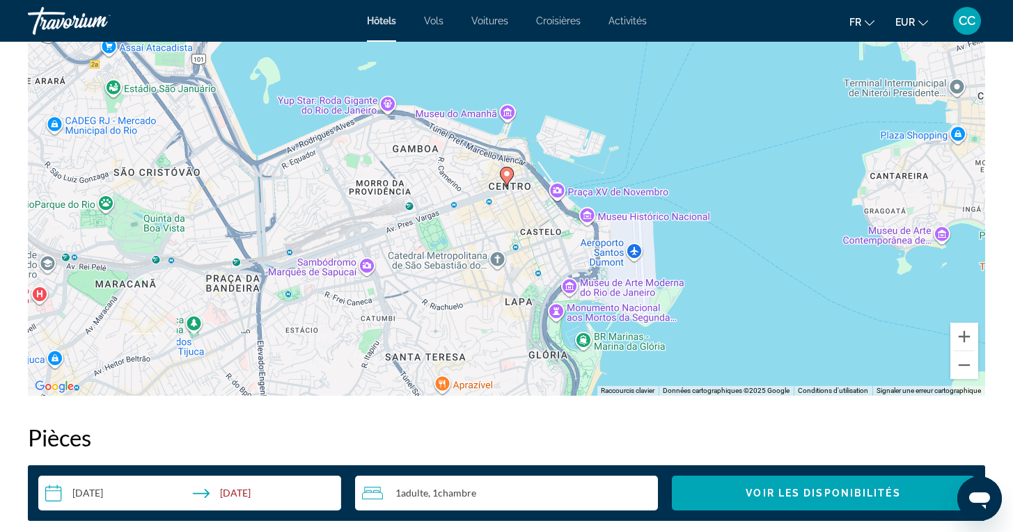
scroll to position [1422, 0]
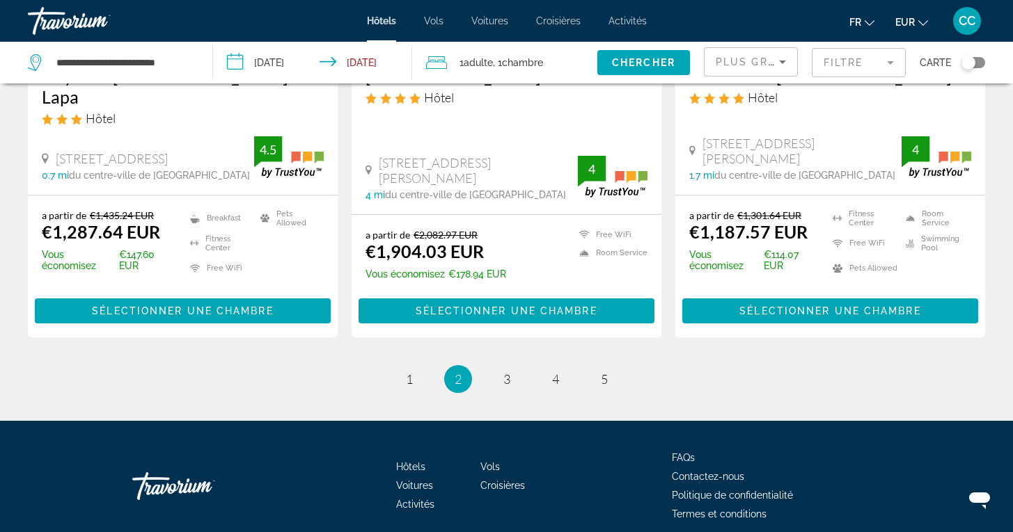
scroll to position [1913, 0]
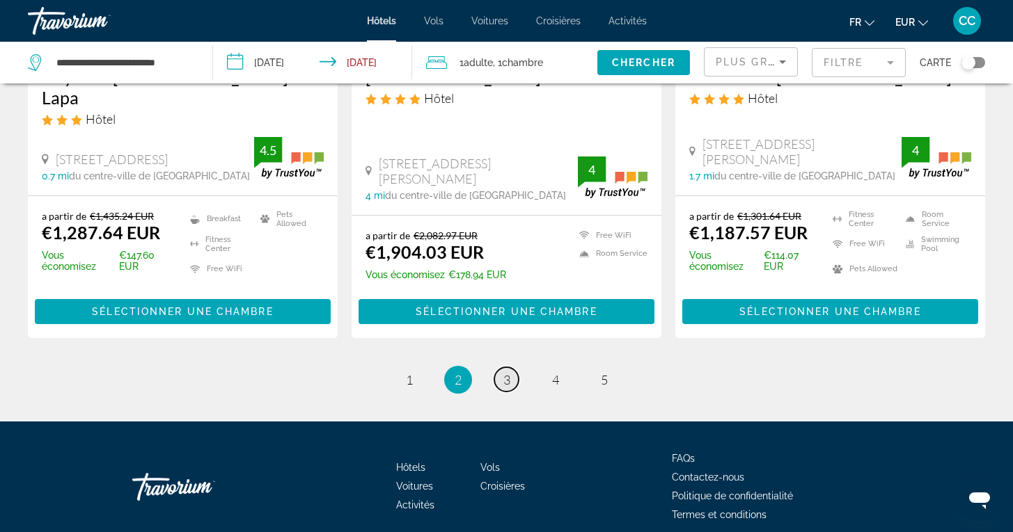
click at [505, 372] on span "3" at bounding box center [506, 379] width 7 height 15
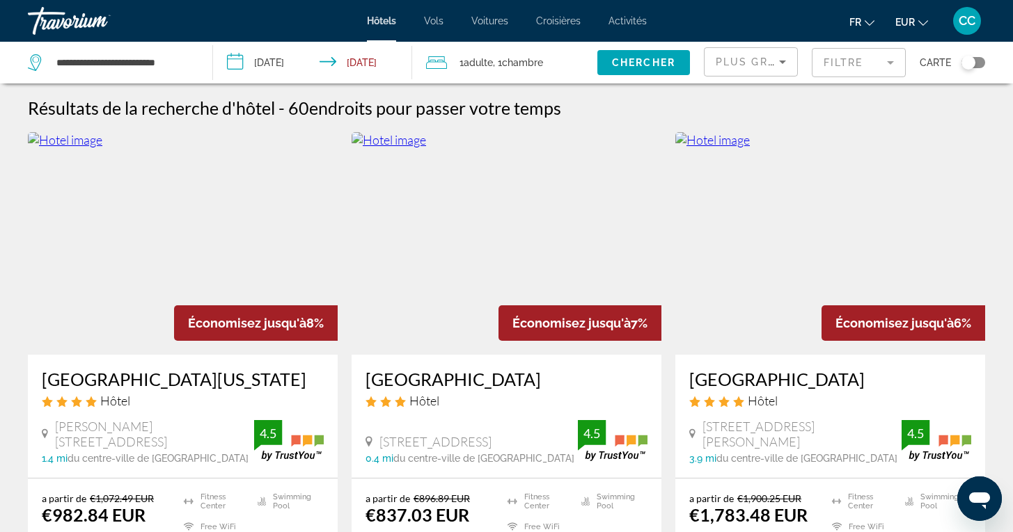
scroll to position [66, 0]
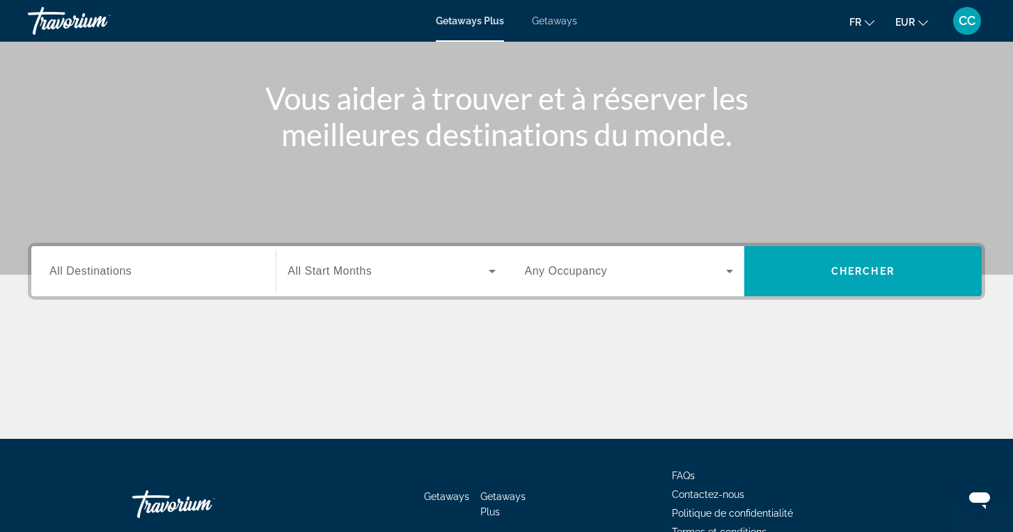
click at [129, 277] on span "All Destinations" at bounding box center [90, 271] width 82 height 12
click at [129, 277] on input "Destination All Destinations" at bounding box center [153, 272] width 208 height 17
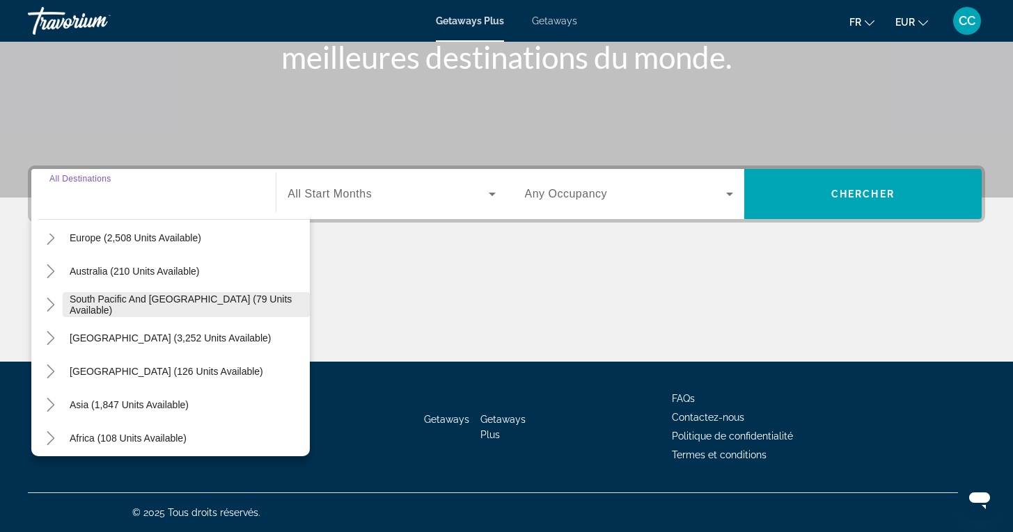
scroll to position [192, 0]
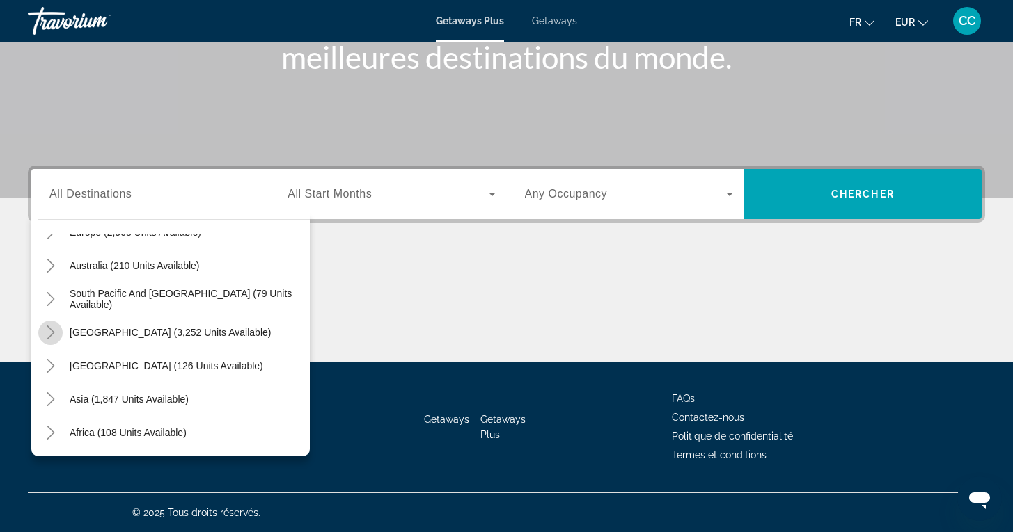
click at [55, 333] on icon "Toggle South America (3,252 units available)" at bounding box center [51, 333] width 14 height 14
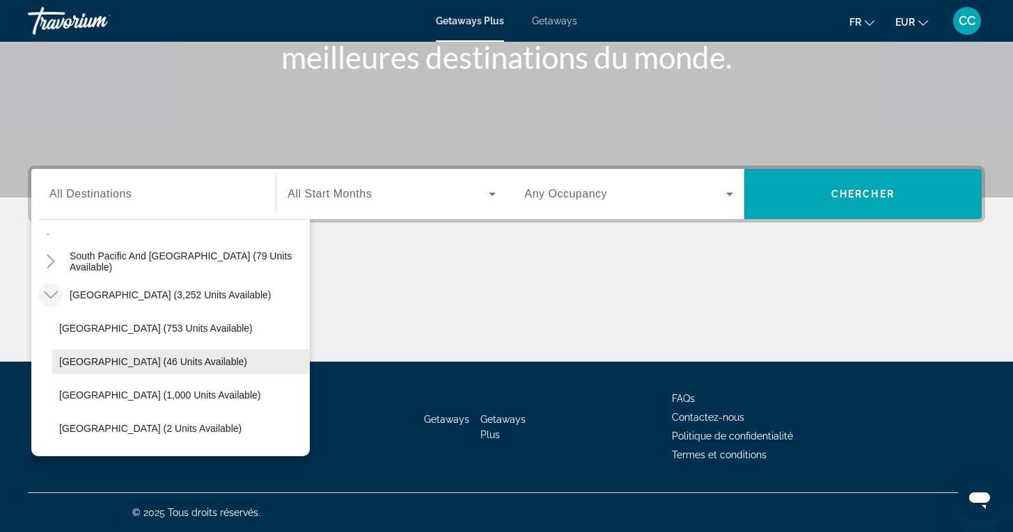
scroll to position [237, 0]
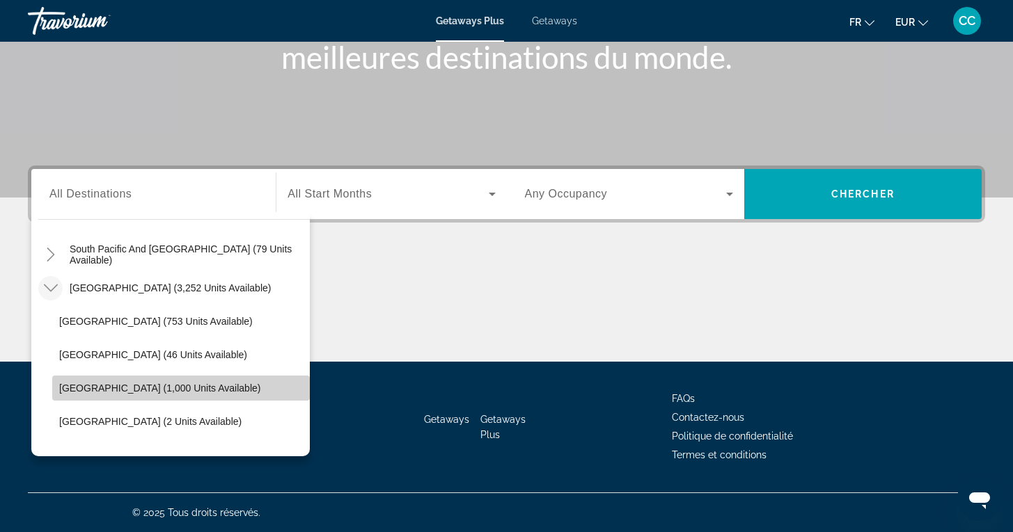
click at [84, 387] on span "Brazil (1,000 units available)" at bounding box center [159, 388] width 201 height 11
type input "**********"
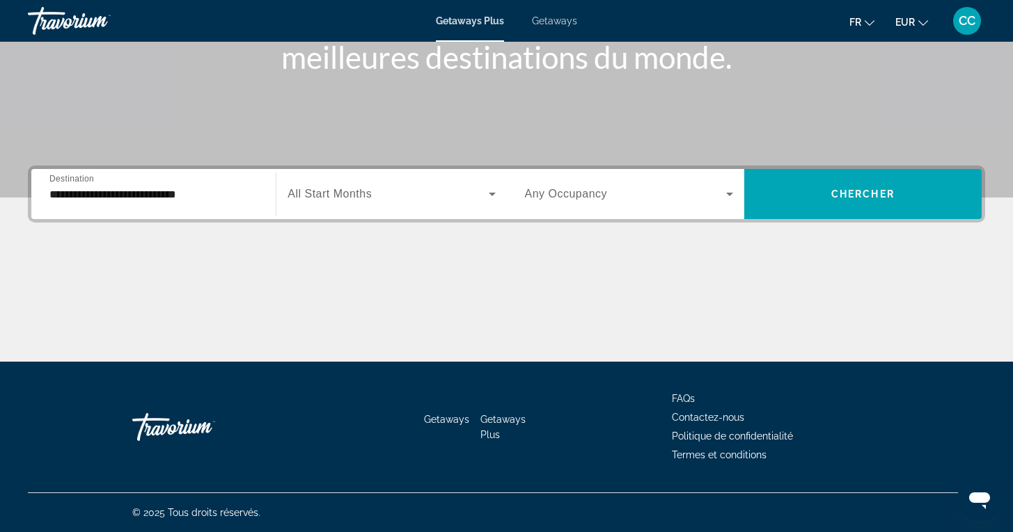
click at [354, 198] on span "All Start Months" at bounding box center [329, 194] width 84 height 12
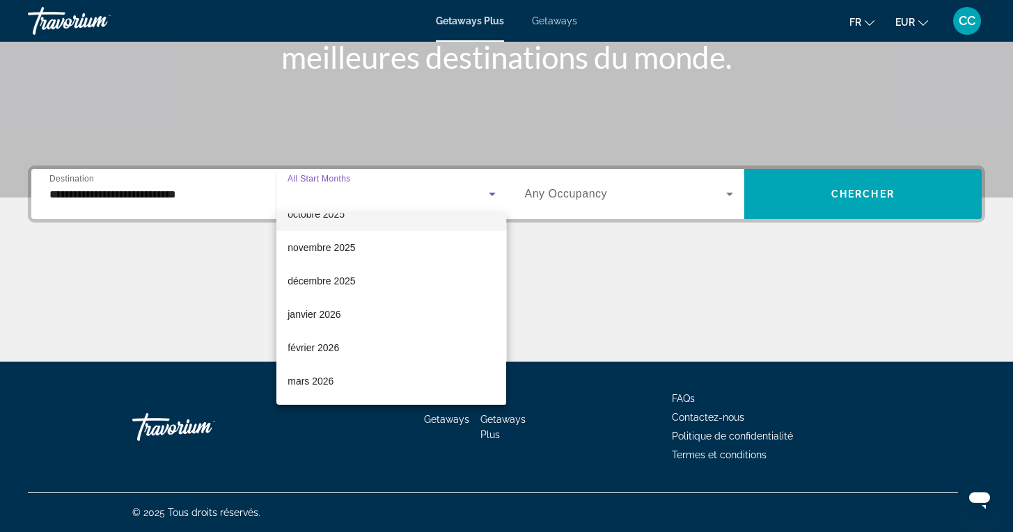
scroll to position [93, 0]
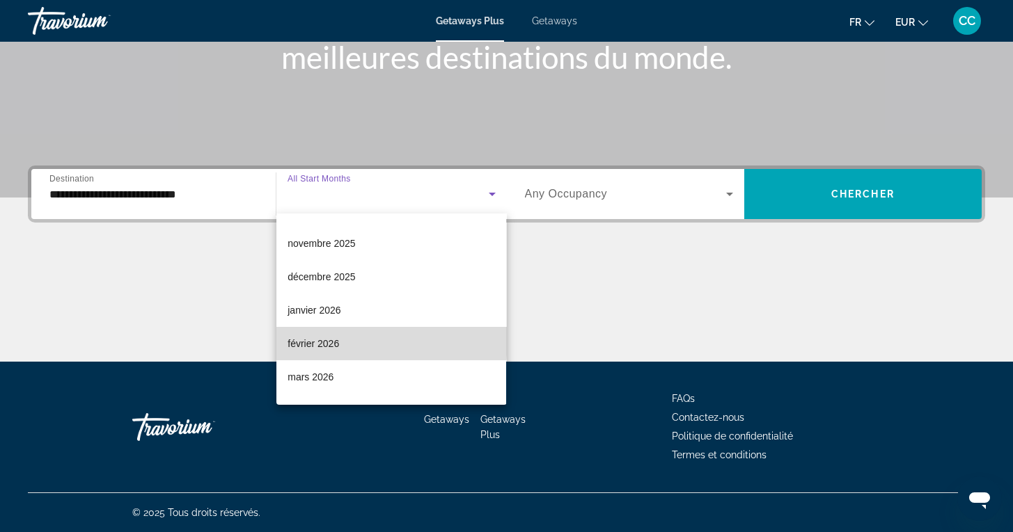
click at [308, 339] on span "février 2026" at bounding box center [312, 343] width 51 height 17
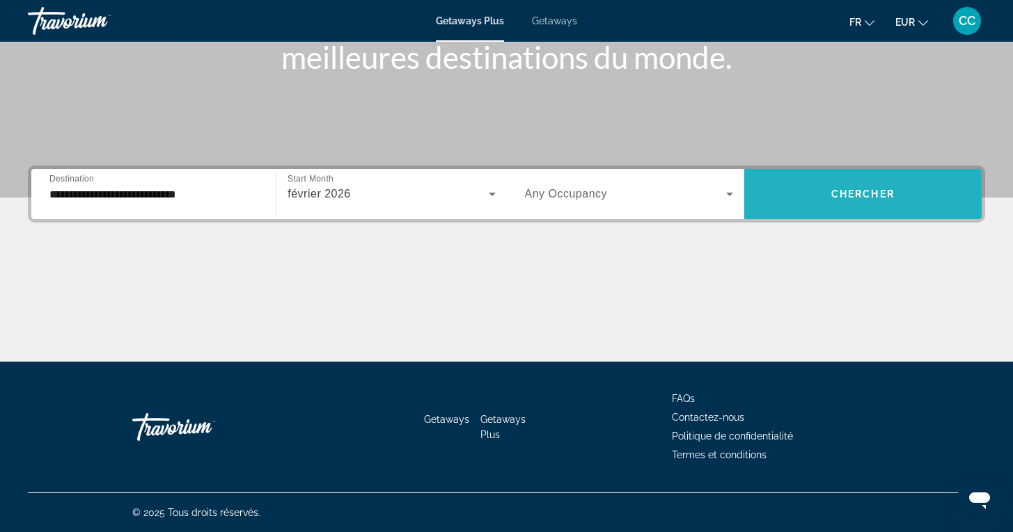
click at [862, 196] on span "Chercher" at bounding box center [862, 194] width 63 height 11
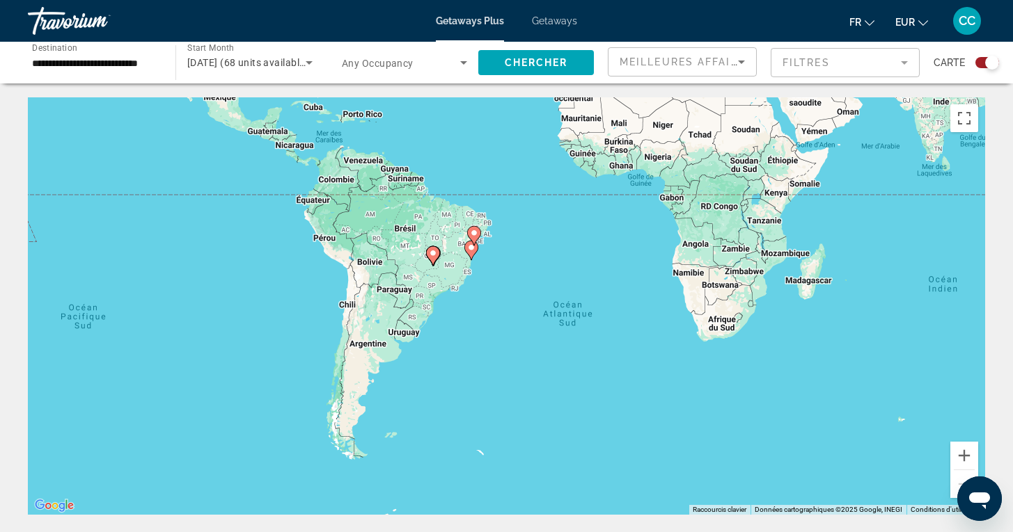
drag, startPoint x: 550, startPoint y: 470, endPoint x: 549, endPoint y: 222, distance: 247.8
click at [548, 221] on div "Pour activer le glissement avec le clavier, appuyez sur Alt+Entrée. Une fois ce…" at bounding box center [506, 306] width 957 height 418
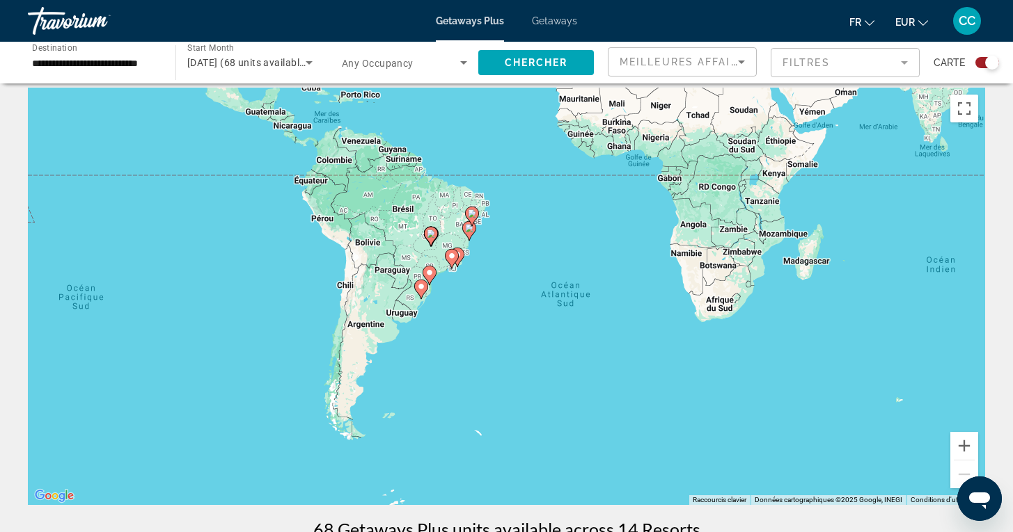
scroll to position [12, 0]
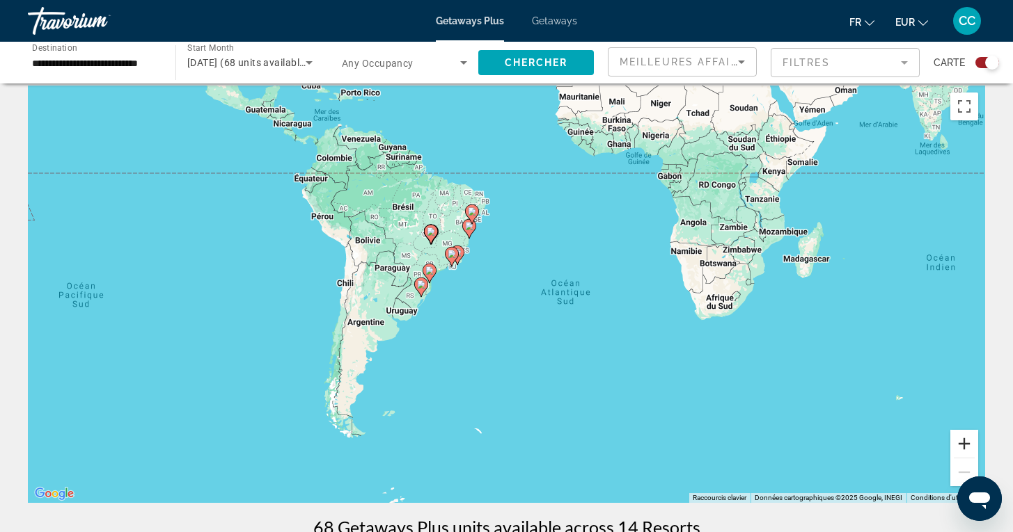
click at [969, 441] on button "Zoom avant" at bounding box center [964, 444] width 28 height 28
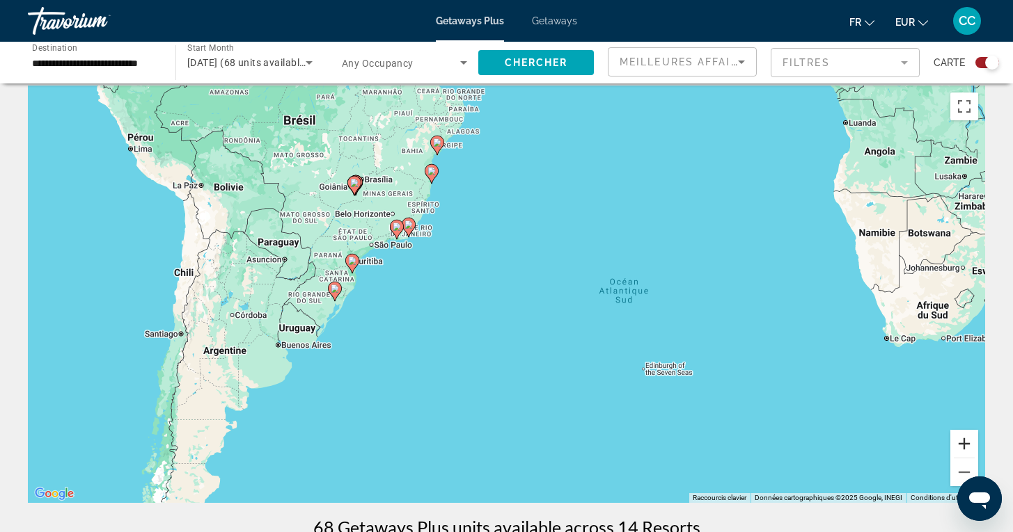
click at [969, 441] on button "Zoom avant" at bounding box center [964, 444] width 28 height 28
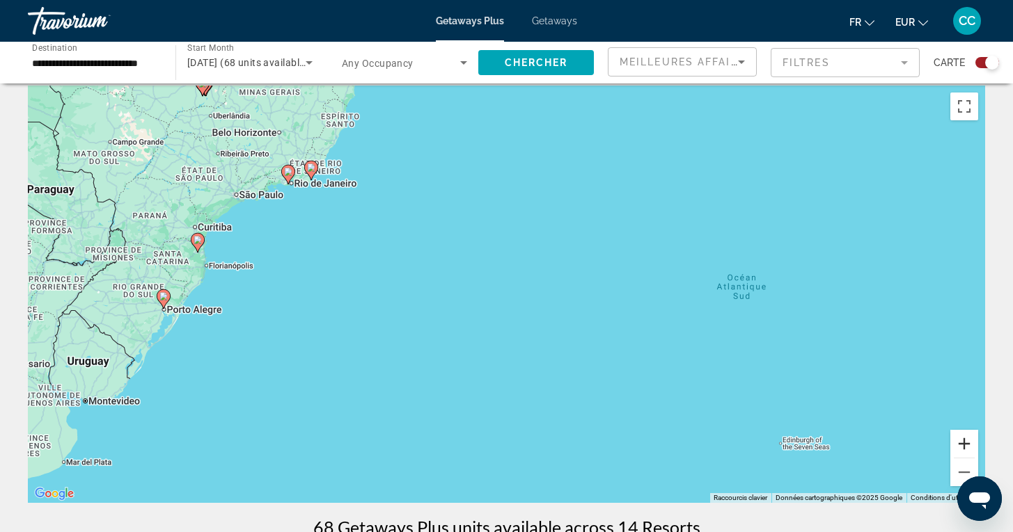
click at [958, 441] on button "Zoom avant" at bounding box center [964, 444] width 28 height 28
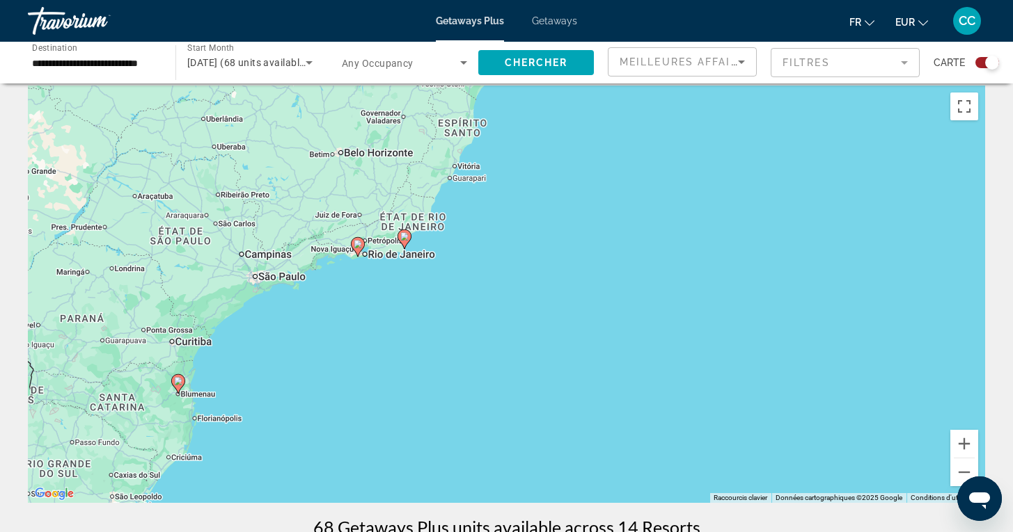
drag, startPoint x: 370, startPoint y: 267, endPoint x: 662, endPoint y: 450, distance: 344.3
click at [662, 450] on div "Pour activer le glissement avec le clavier, appuyez sur Alt+Entrée. Une fois ce…" at bounding box center [506, 295] width 957 height 418
click at [404, 238] on image "Main content" at bounding box center [404, 236] width 8 height 8
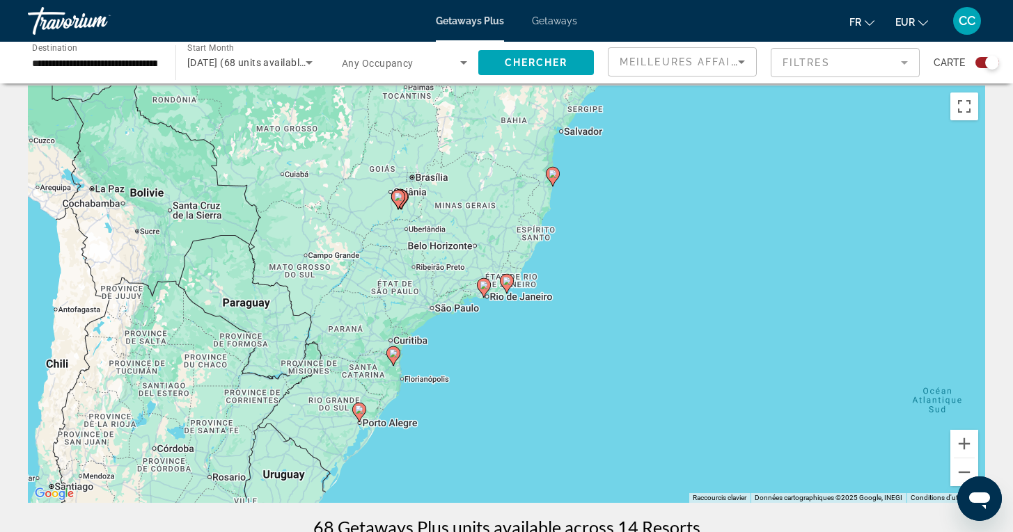
click at [505, 282] on image "Main content" at bounding box center [506, 281] width 8 height 8
type input "**********"
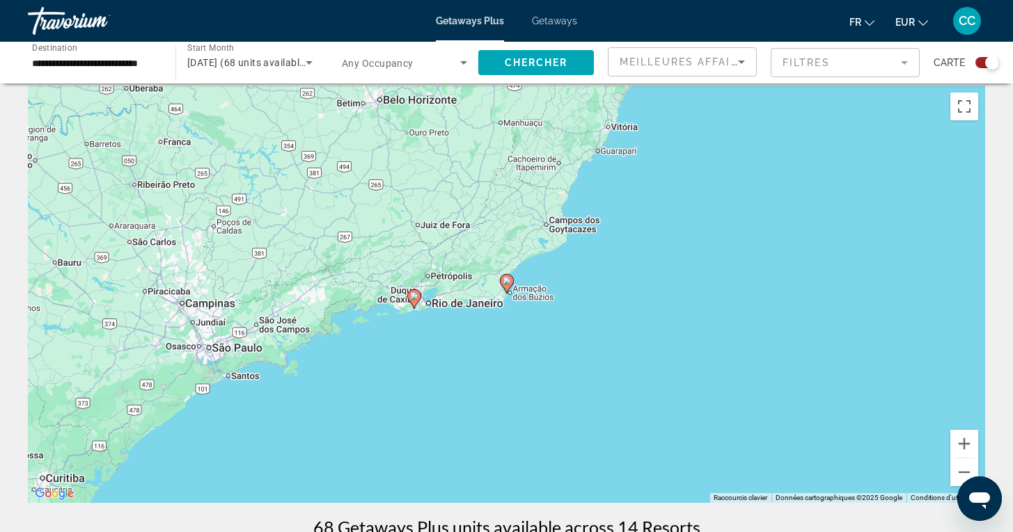
click at [505, 282] on image "Main content" at bounding box center [506, 281] width 8 height 8
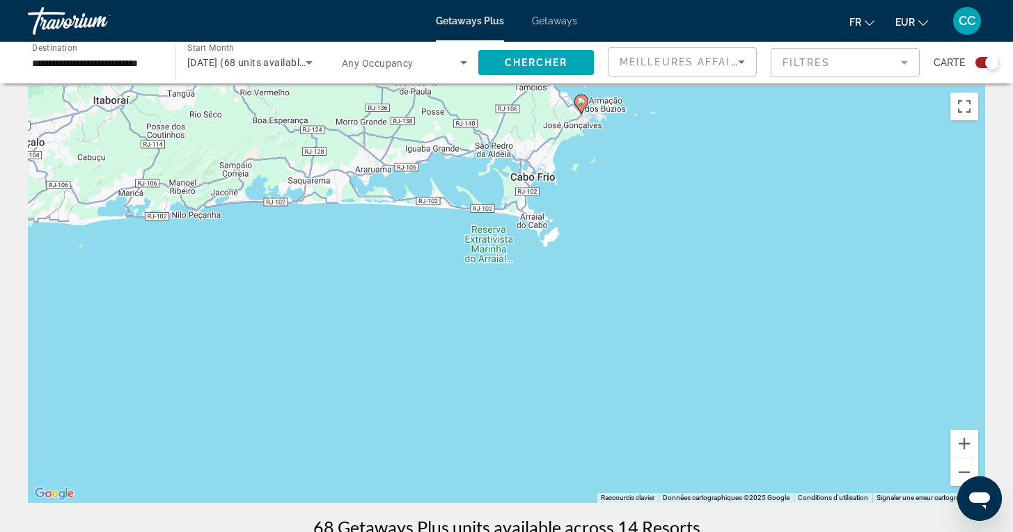
drag, startPoint x: 597, startPoint y: 227, endPoint x: 672, endPoint y: 49, distance: 193.1
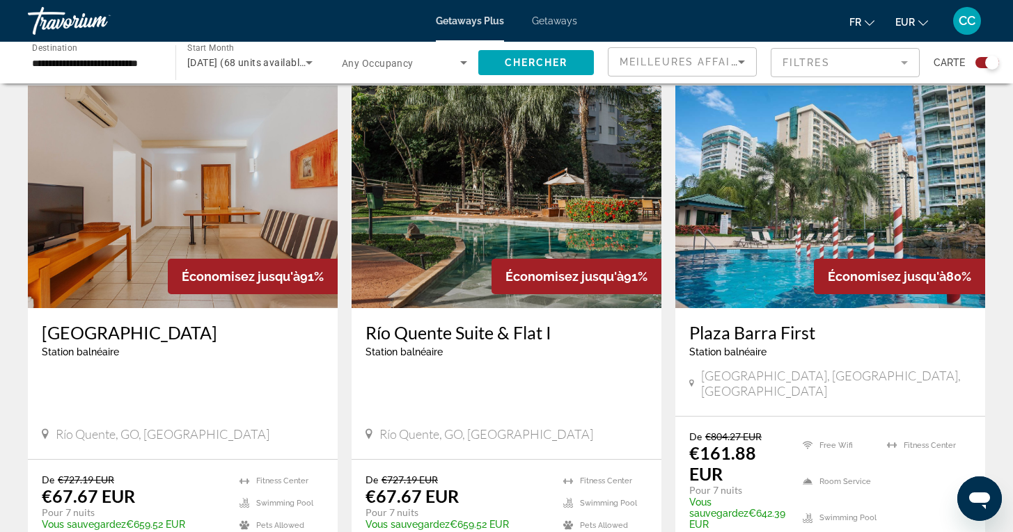
scroll to position [969, 0]
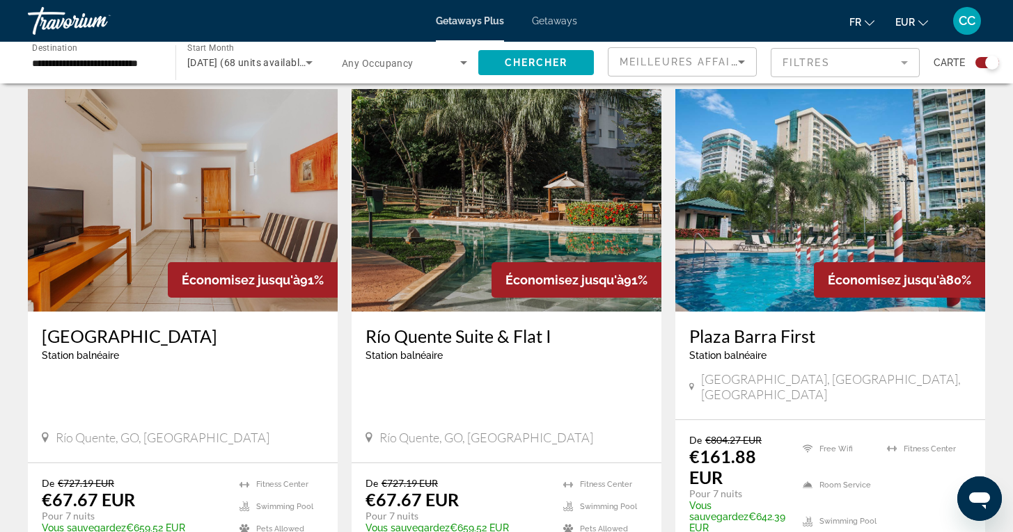
click at [769, 326] on h3 "Plaza Barra First" at bounding box center [830, 336] width 282 height 21
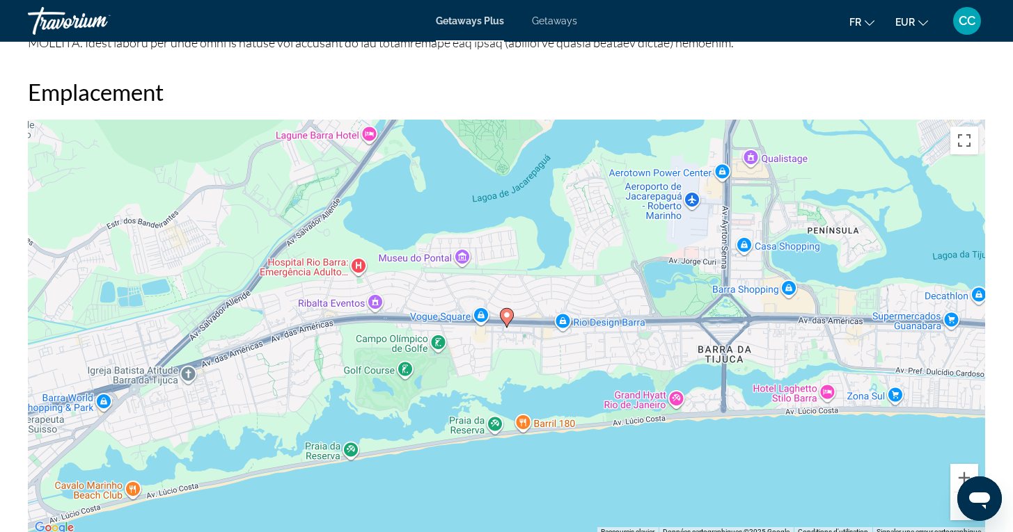
scroll to position [1677, 0]
click at [958, 492] on button "Zoom arrière" at bounding box center [964, 506] width 28 height 28
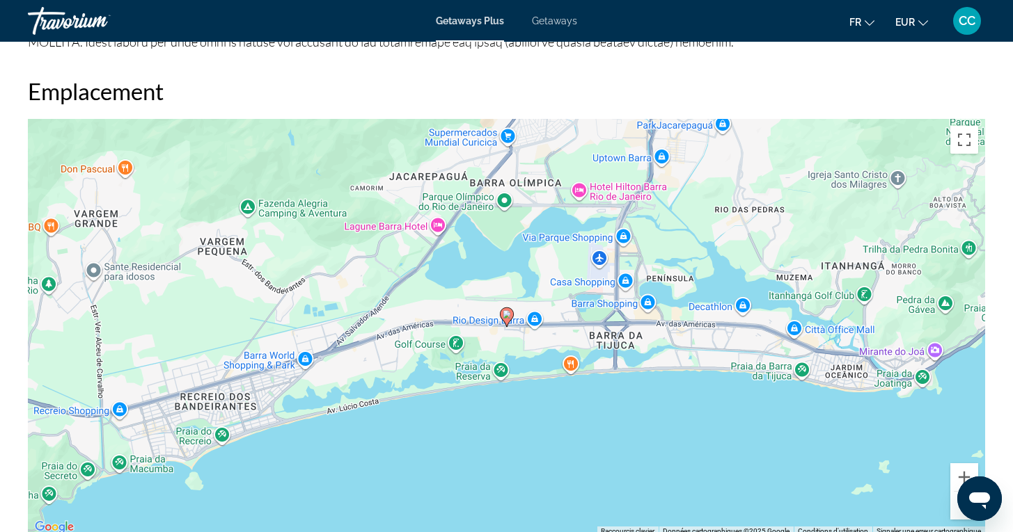
click at [958, 492] on button "Zoom arrière" at bounding box center [964, 506] width 28 height 28
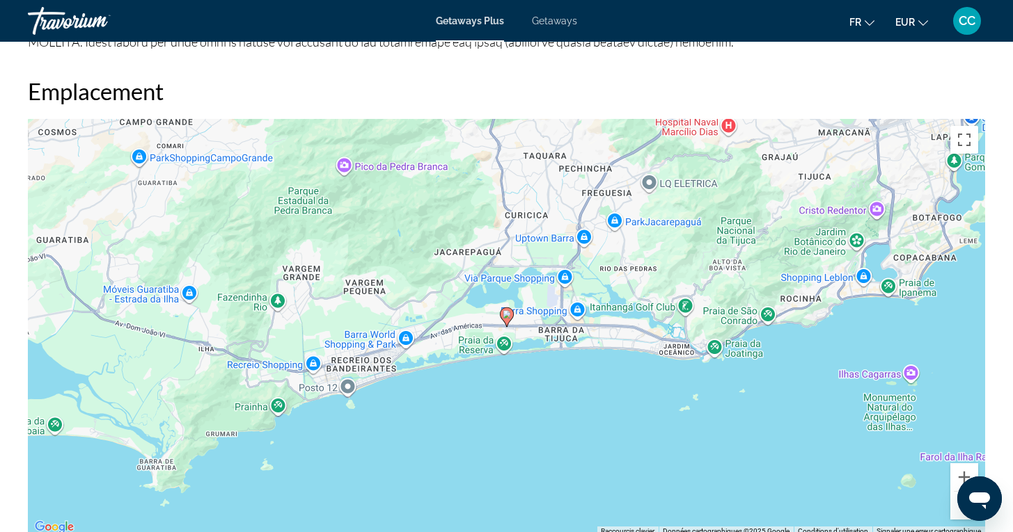
click at [958, 492] on button "Zoom arrière" at bounding box center [964, 506] width 28 height 28
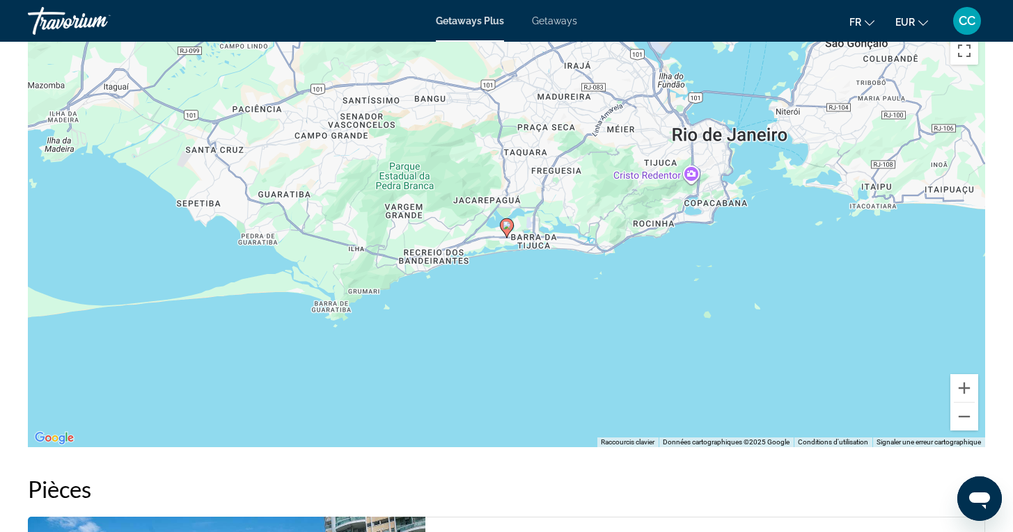
scroll to position [1766, 0]
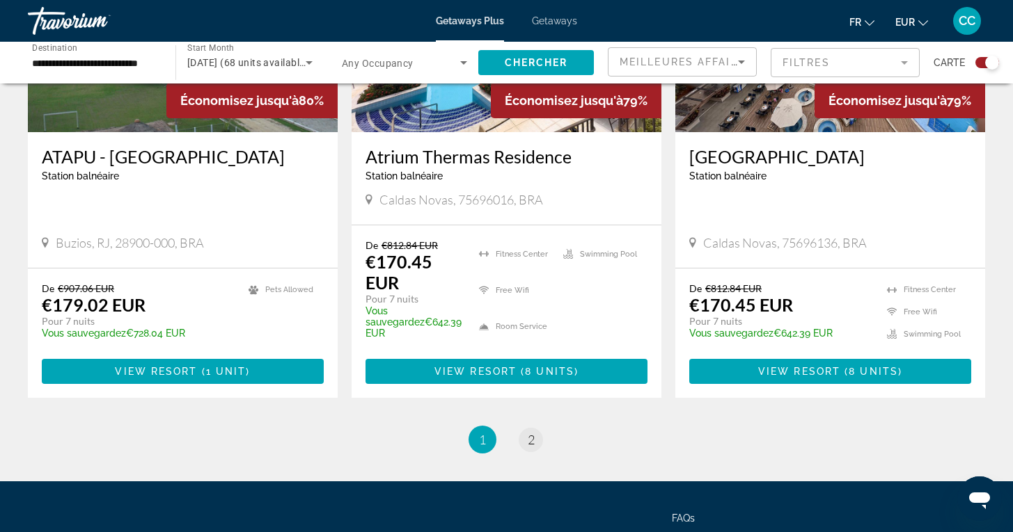
scroll to position [2173, 0]
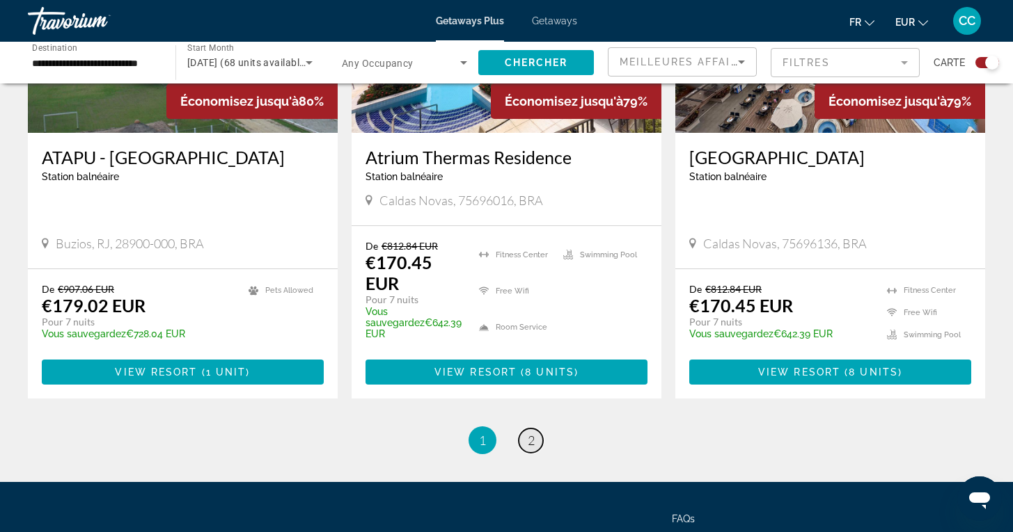
click at [528, 433] on span "2" at bounding box center [531, 440] width 7 height 15
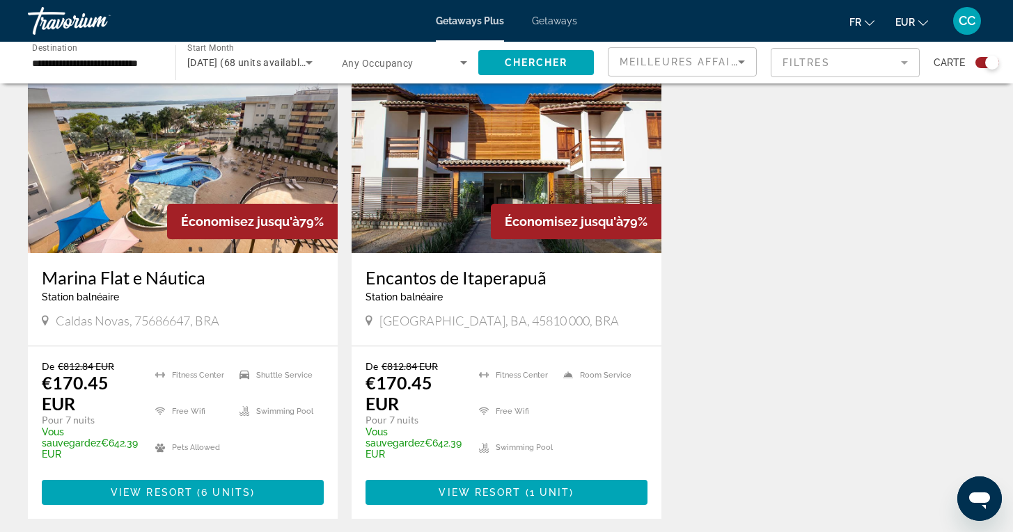
scroll to position [535, 0]
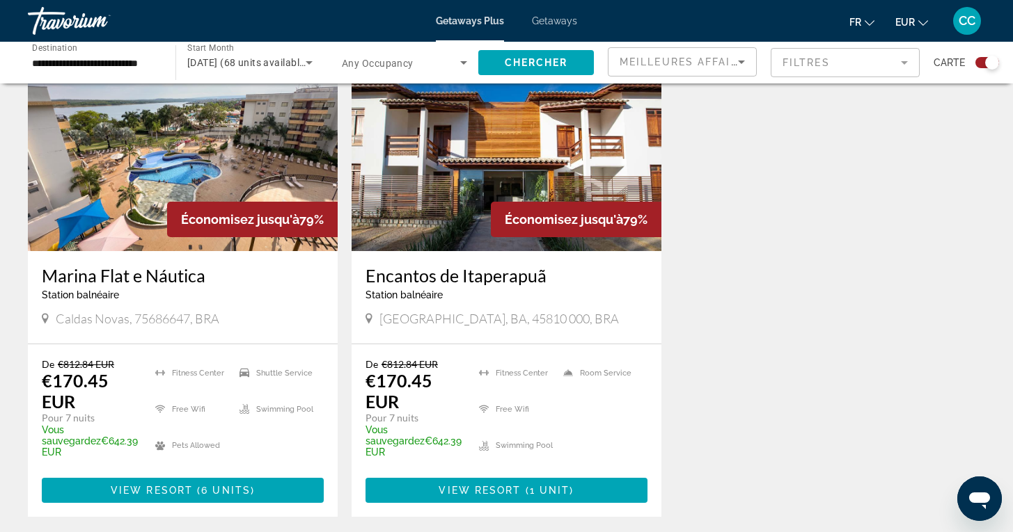
click at [143, 274] on h3 "Marina Flat e Náutica" at bounding box center [183, 275] width 282 height 21
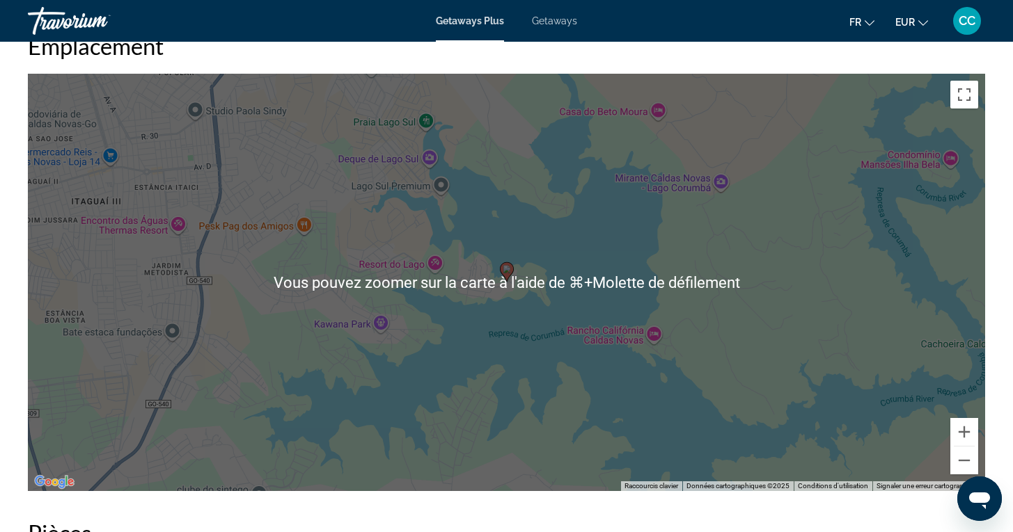
scroll to position [1443, 0]
click at [962, 446] on button "Zoom arrière" at bounding box center [964, 460] width 28 height 28
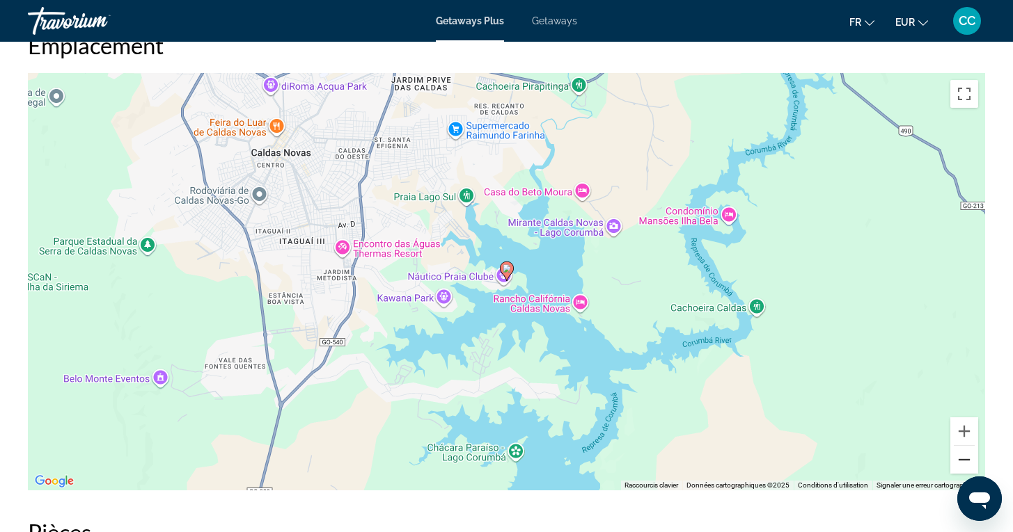
click at [961, 446] on button "Zoom arrière" at bounding box center [964, 460] width 28 height 28
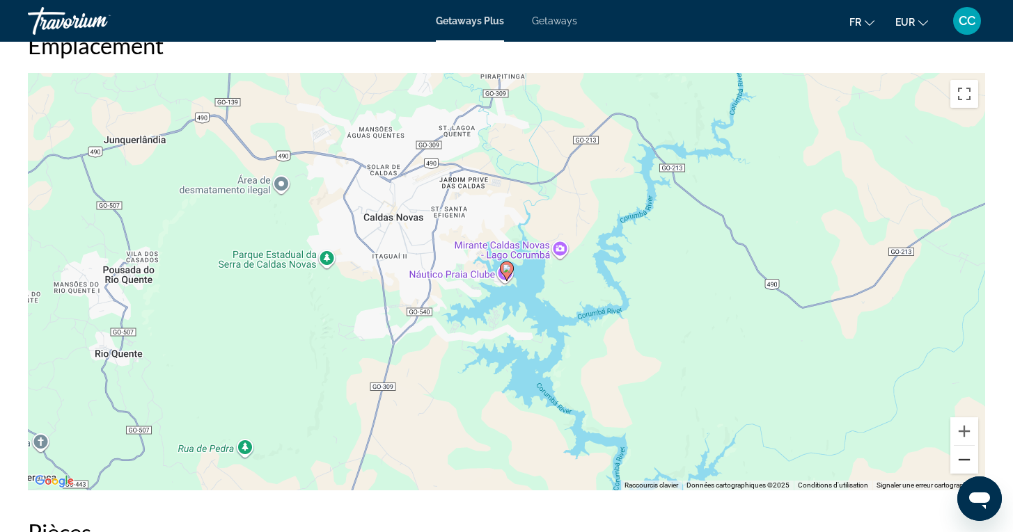
click at [961, 446] on button "Zoom arrière" at bounding box center [964, 460] width 28 height 28
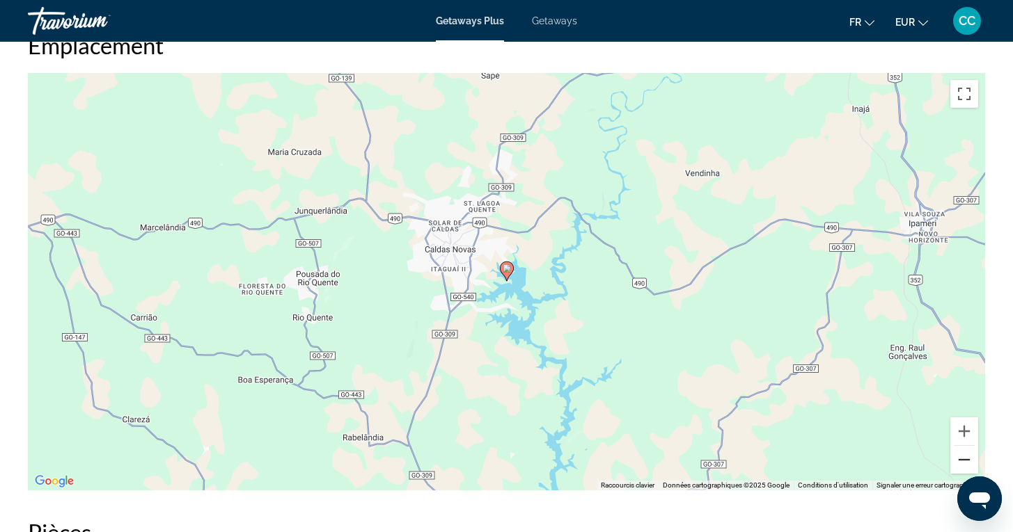
click at [961, 446] on button "Zoom arrière" at bounding box center [964, 460] width 28 height 28
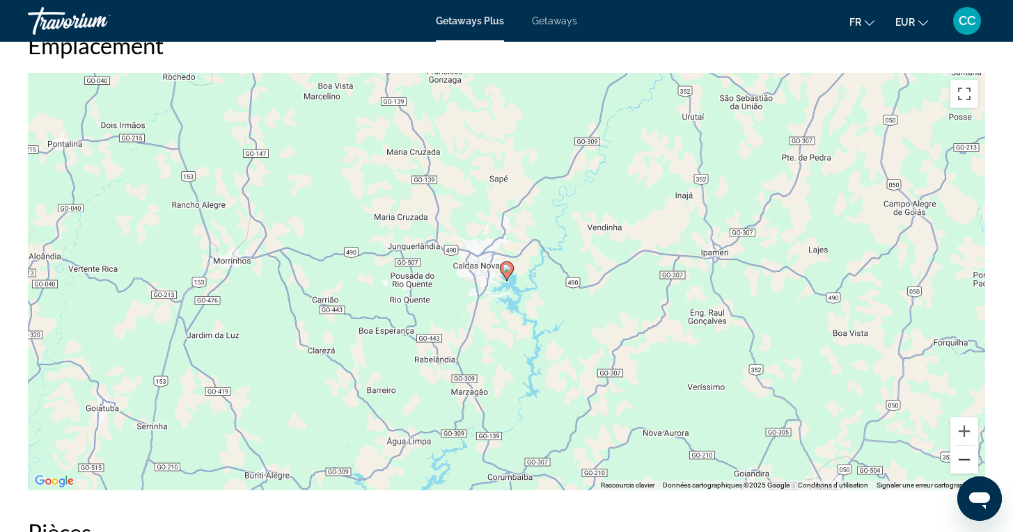
click at [961, 446] on button "Zoom arrière" at bounding box center [964, 460] width 28 height 28
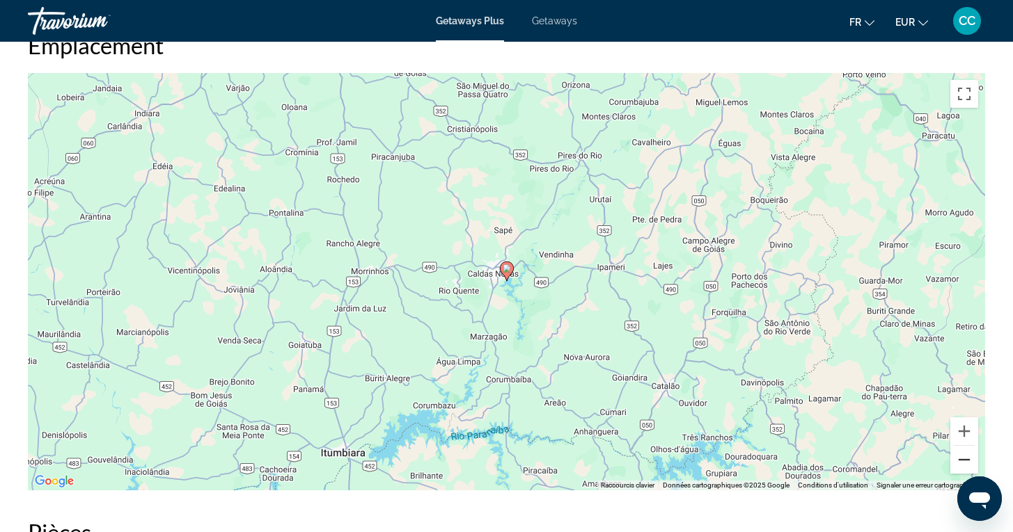
click at [961, 446] on button "Zoom arrière" at bounding box center [964, 460] width 28 height 28
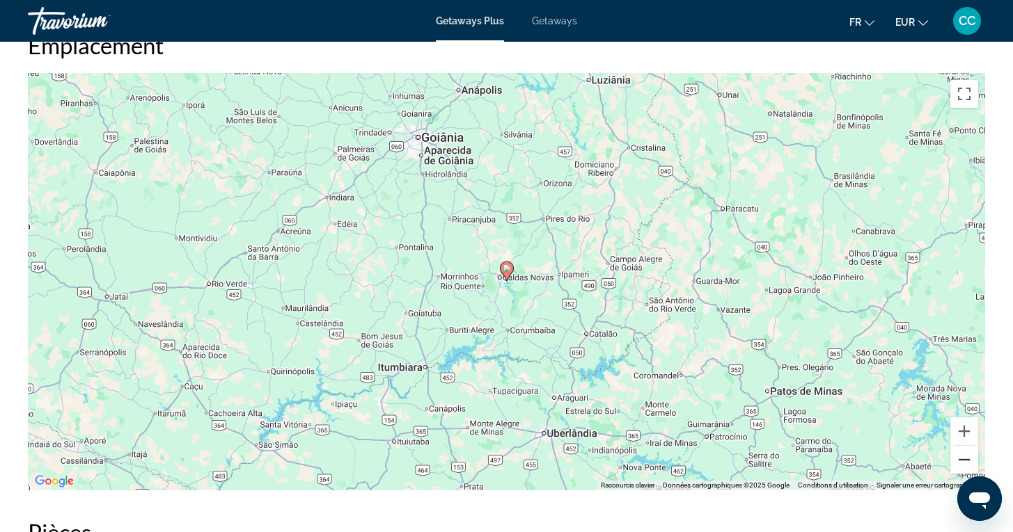
click at [961, 446] on button "Zoom arrière" at bounding box center [964, 460] width 28 height 28
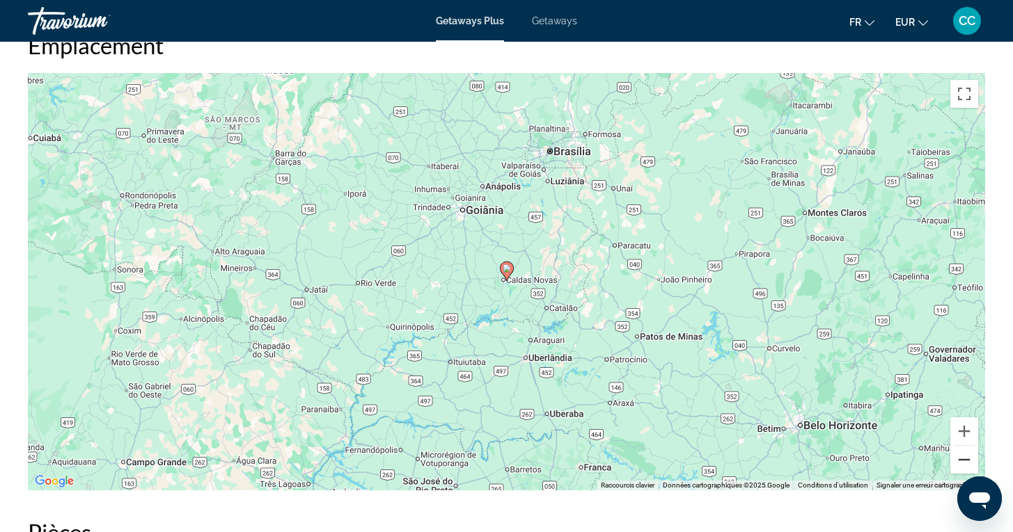
click at [961, 446] on button "Zoom arrière" at bounding box center [964, 460] width 28 height 28
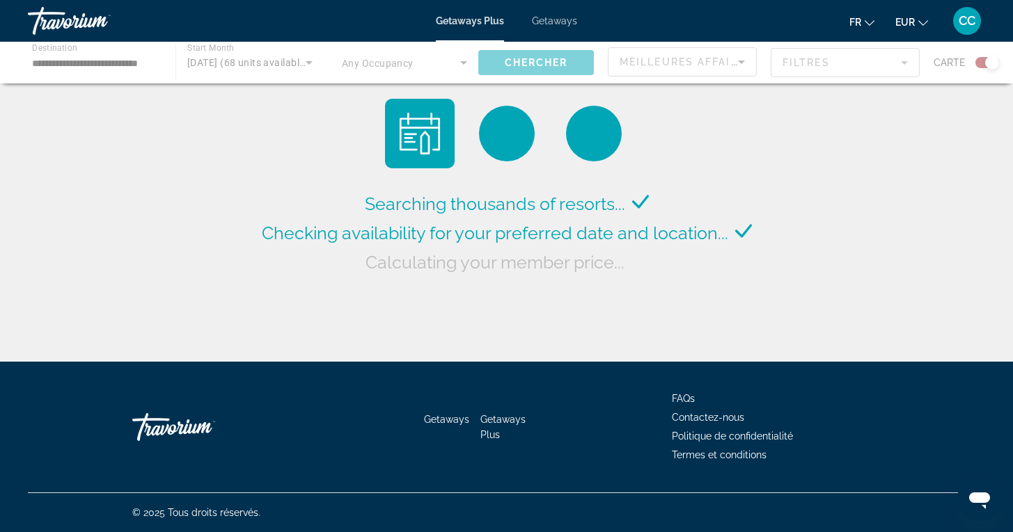
click at [554, 21] on span "Getaways" at bounding box center [554, 20] width 45 height 11
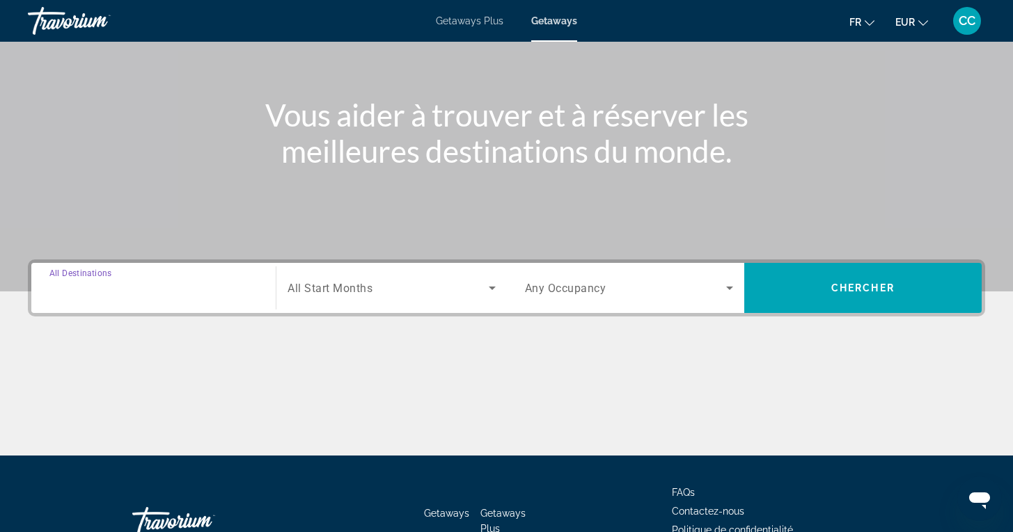
click at [142, 294] on input "Destination All Destinations" at bounding box center [153, 288] width 208 height 17
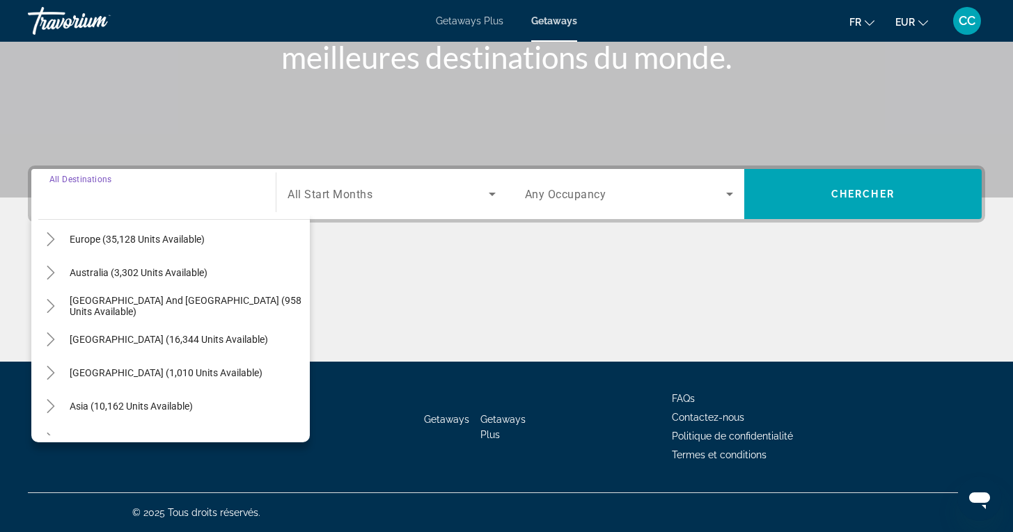
scroll to position [173, 0]
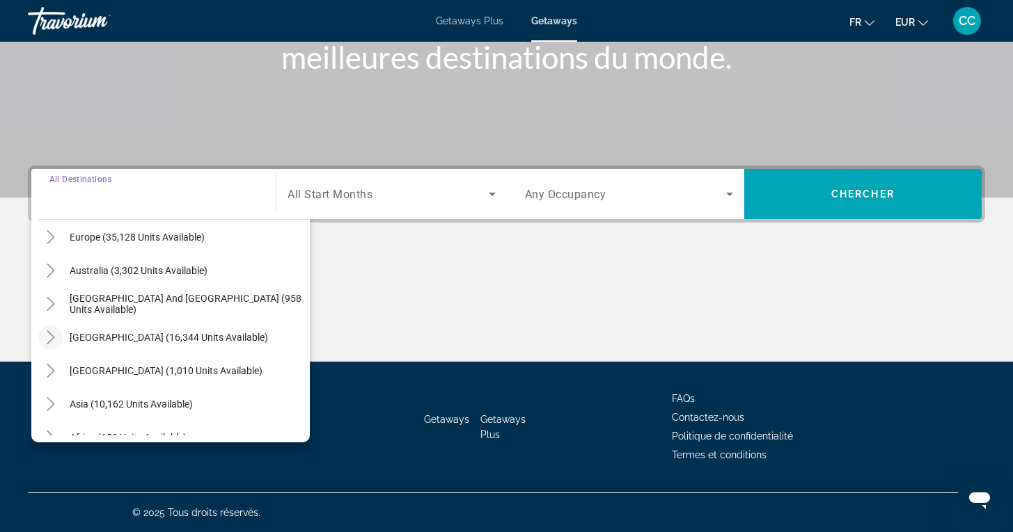
click at [55, 334] on icon "Toggle South America (16,344 units available)" at bounding box center [51, 338] width 14 height 14
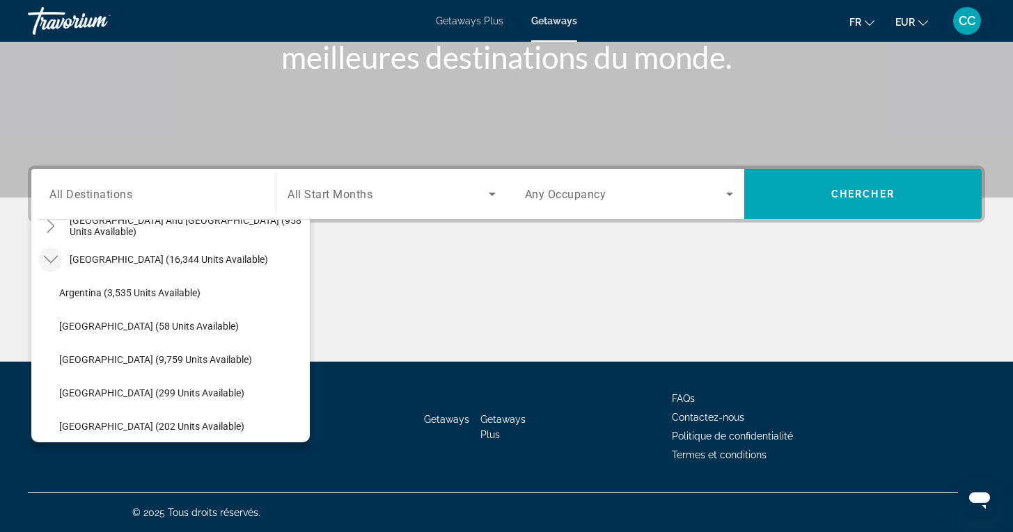
scroll to position [268, 0]
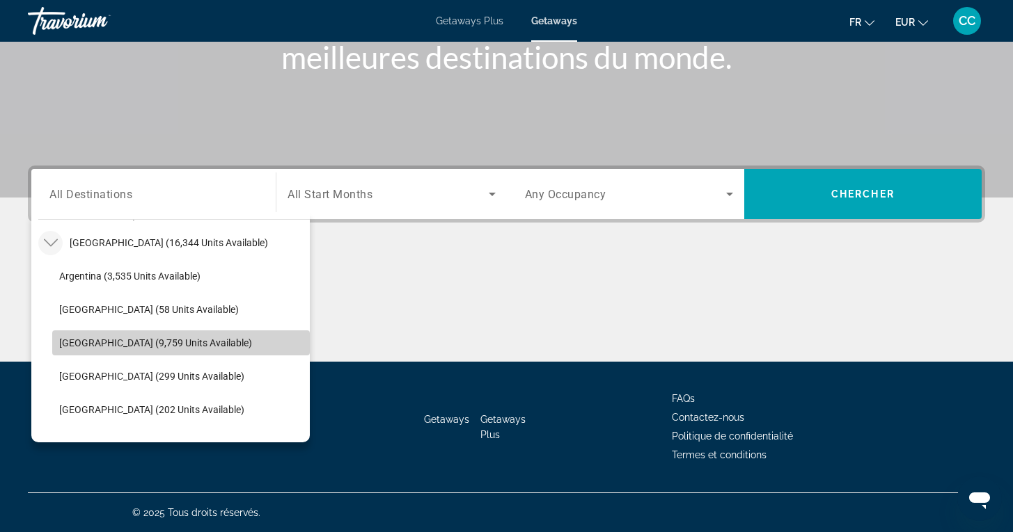
click at [88, 341] on span "Brazil (9,759 units available)" at bounding box center [155, 343] width 193 height 11
type input "**********"
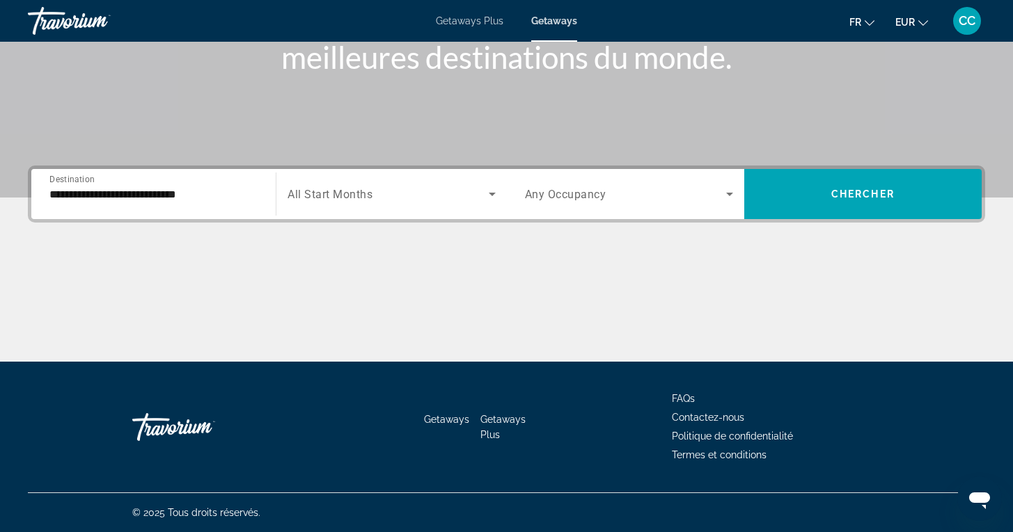
click at [368, 200] on span "All Start Months" at bounding box center [329, 194] width 85 height 13
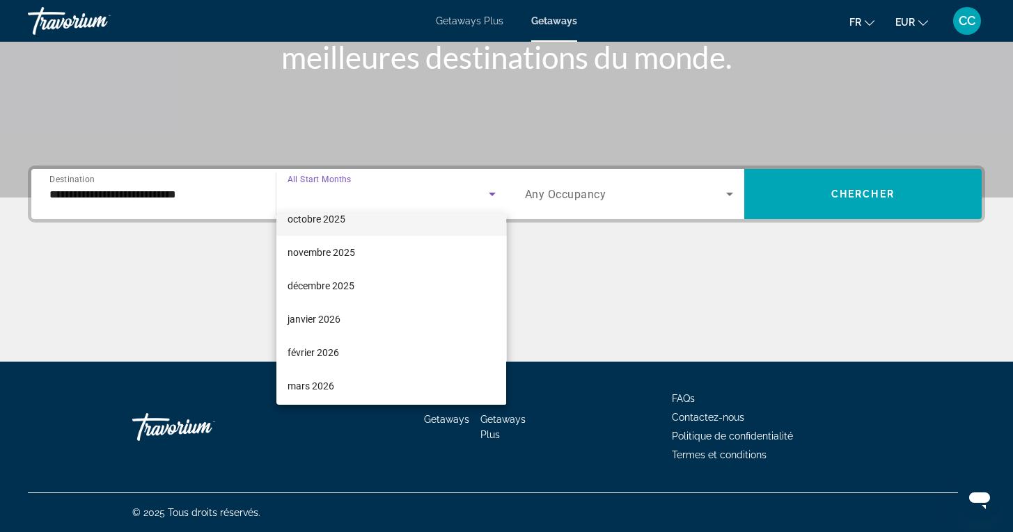
scroll to position [84, 0]
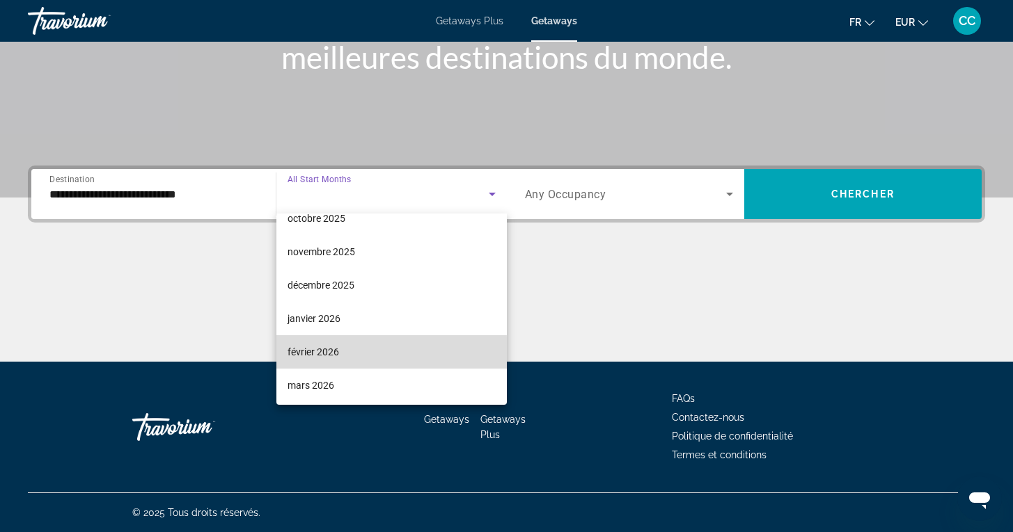
click at [310, 354] on span "février 2026" at bounding box center [312, 352] width 51 height 17
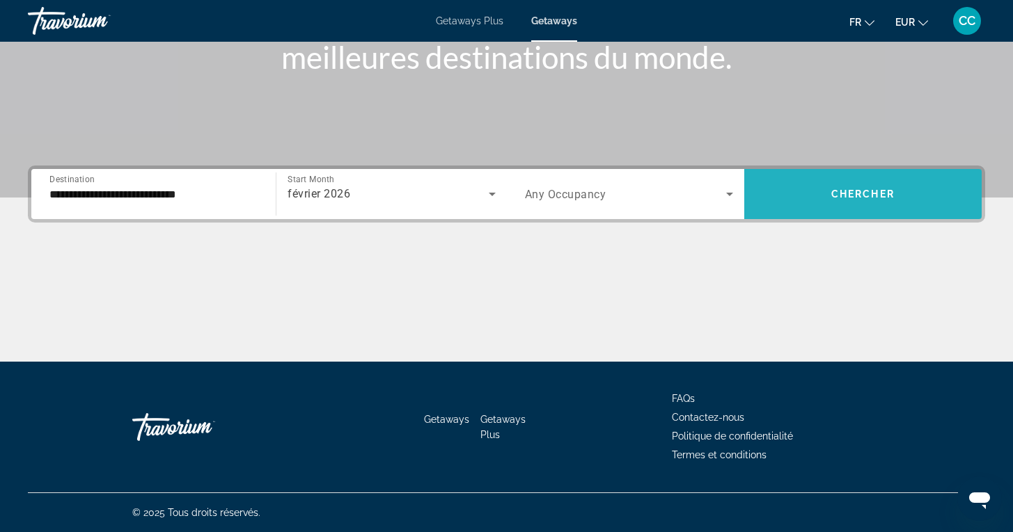
click at [837, 194] on span "Chercher" at bounding box center [862, 194] width 63 height 11
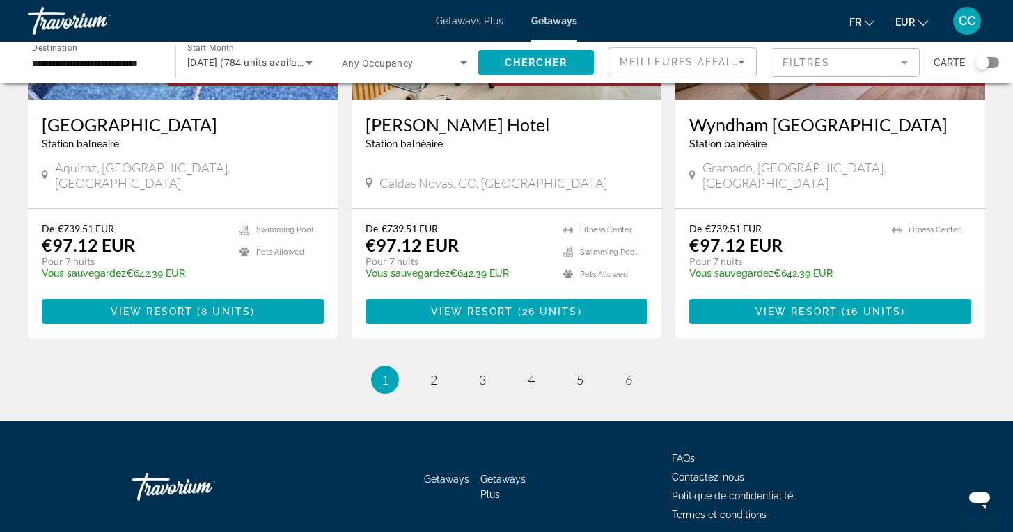
scroll to position [1761, 0]
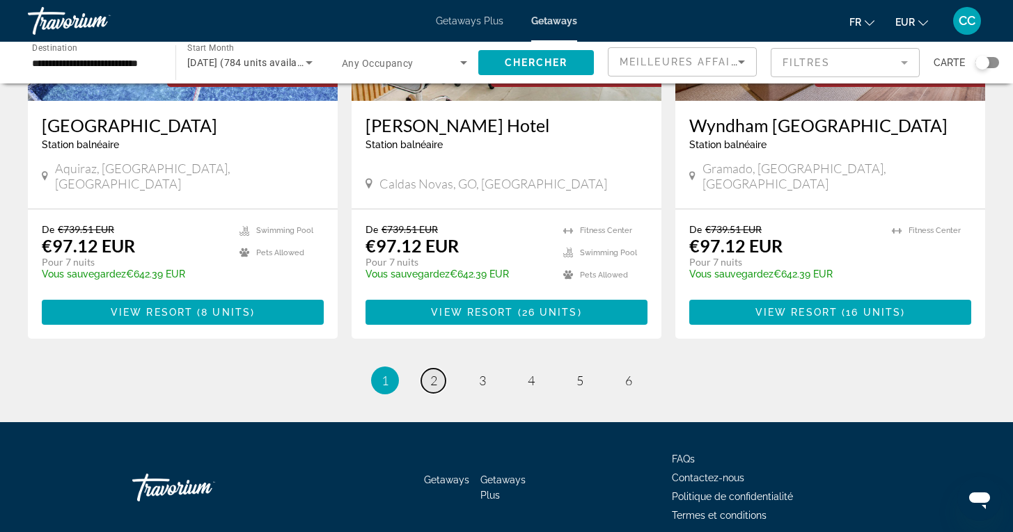
click at [429, 369] on link "page 2" at bounding box center [433, 381] width 24 height 24
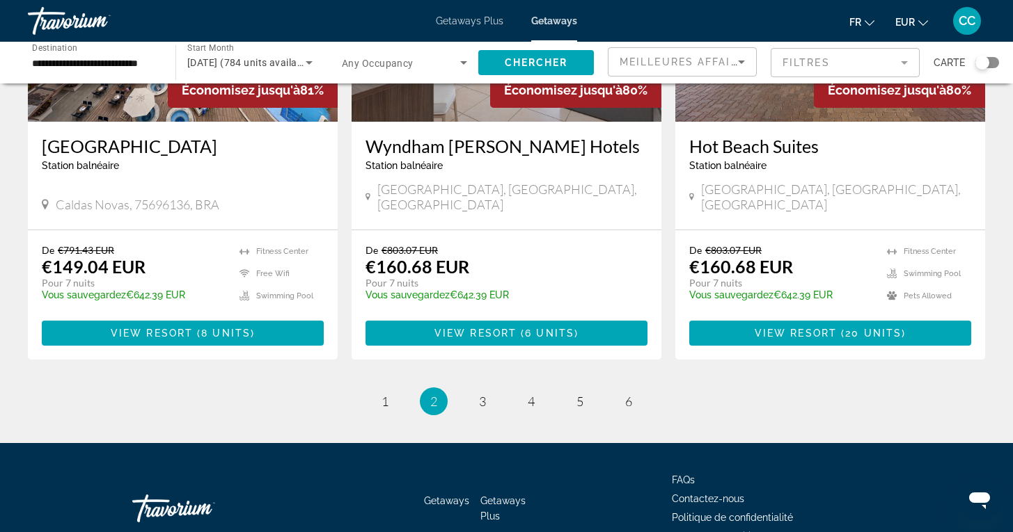
scroll to position [1731, 0]
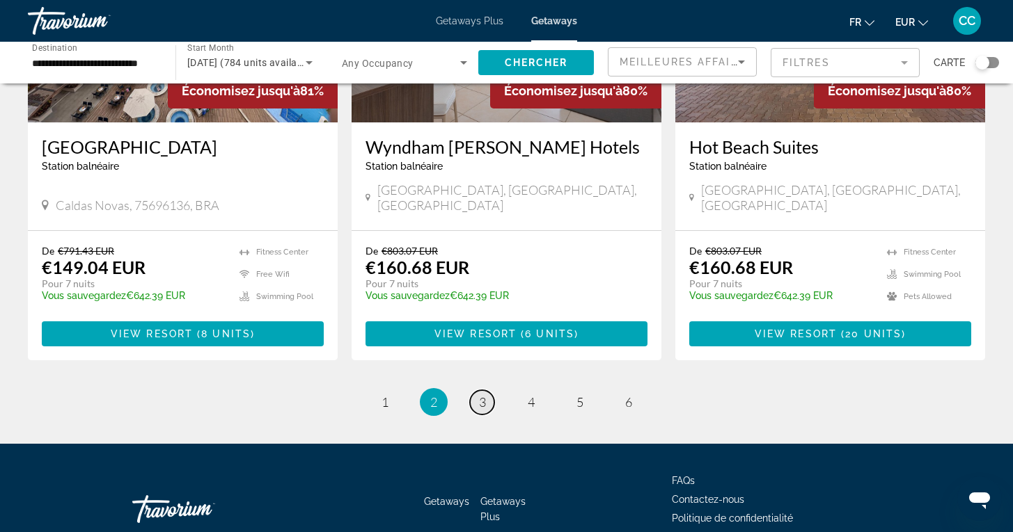
click at [479, 395] on span "3" at bounding box center [482, 402] width 7 height 15
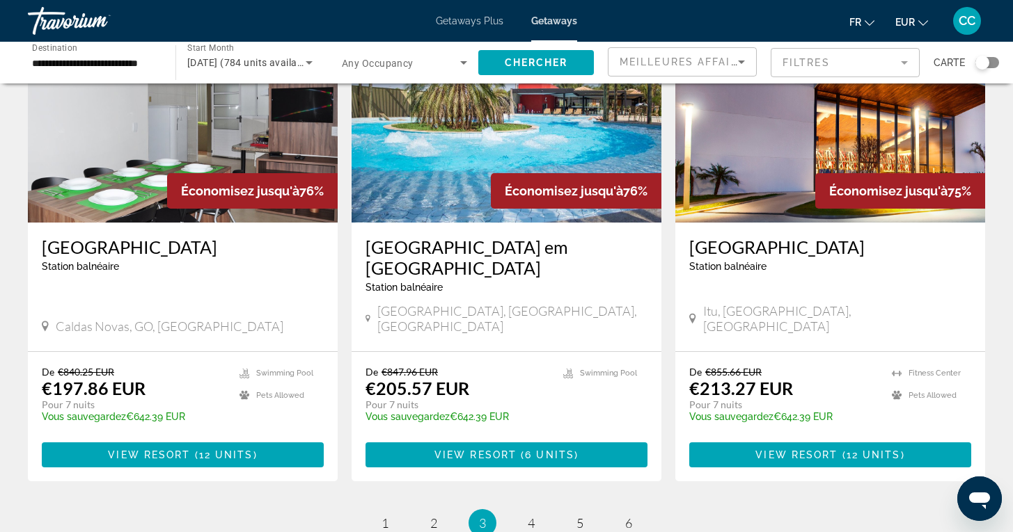
scroll to position [1680, 0]
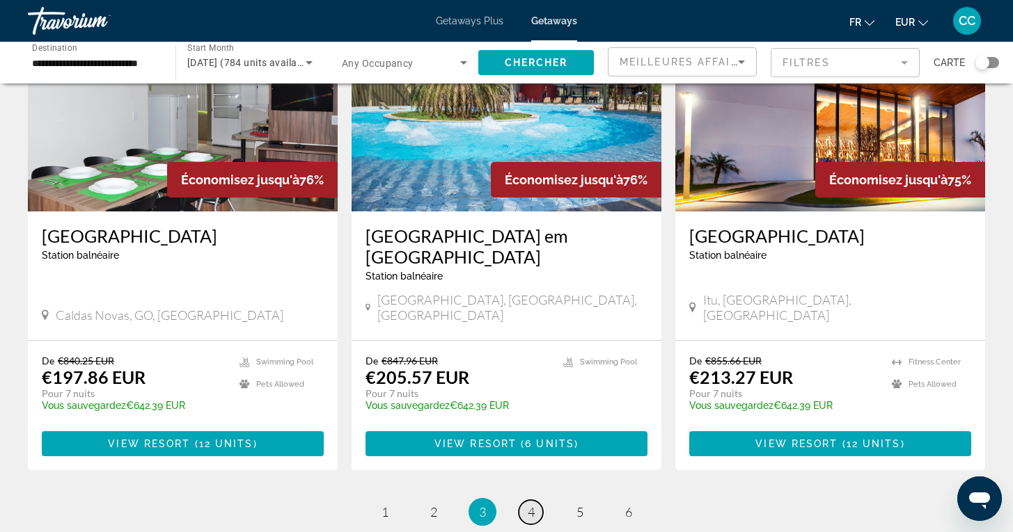
click at [527, 500] on link "page 4" at bounding box center [530, 512] width 24 height 24
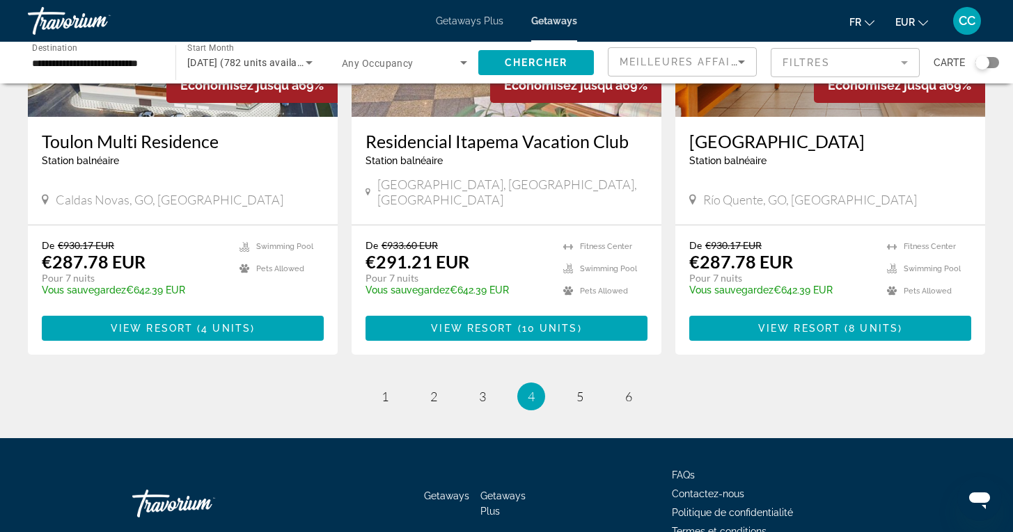
scroll to position [1752, 0]
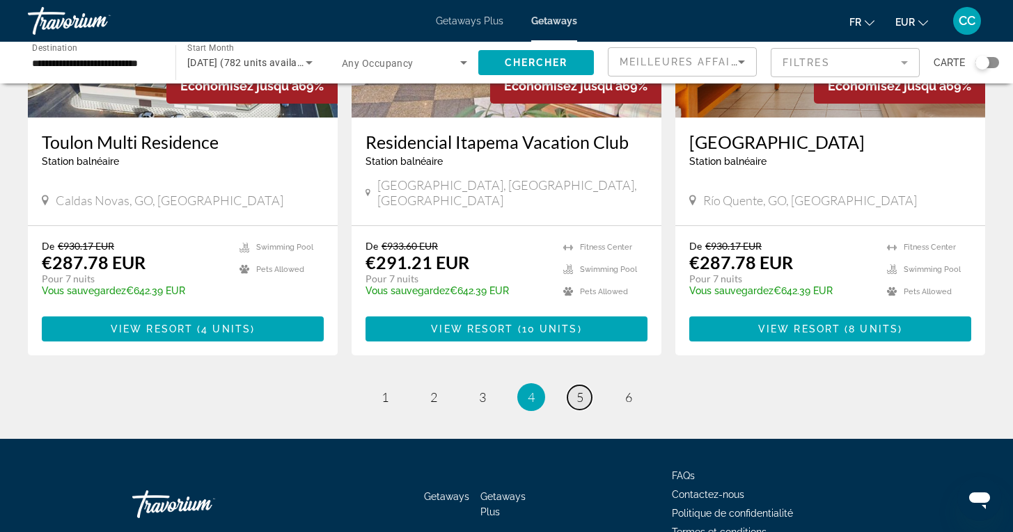
click at [578, 390] on span "5" at bounding box center [579, 397] width 7 height 15
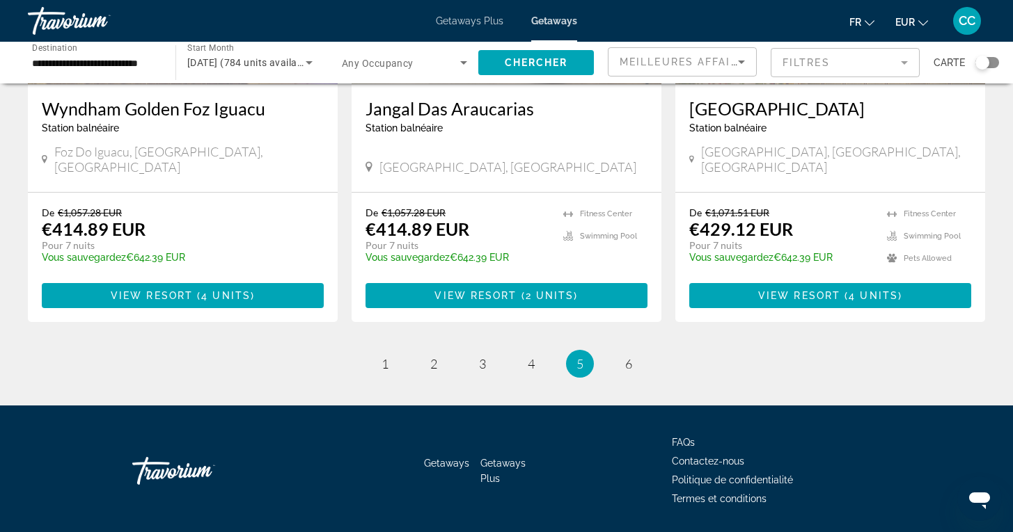
scroll to position [1761, 0]
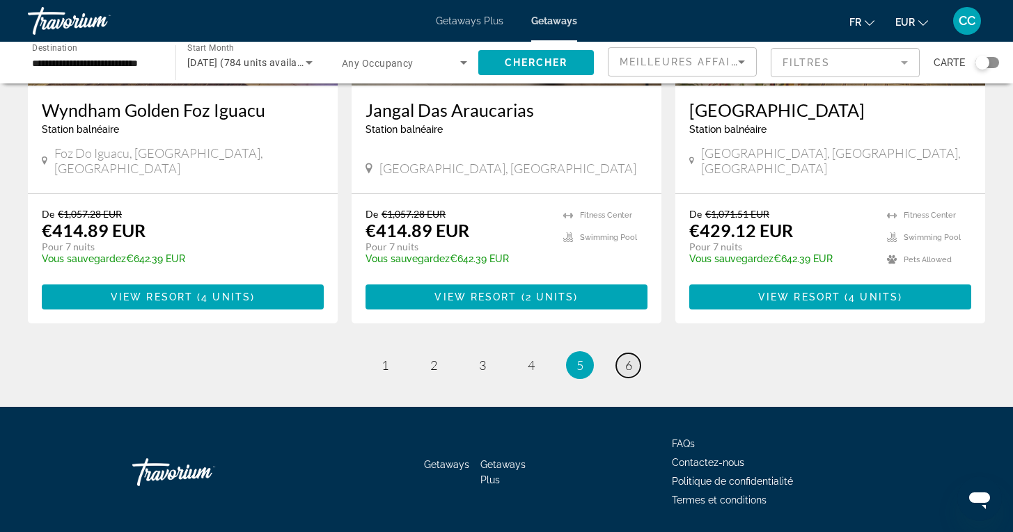
click at [626, 358] on span "6" at bounding box center [628, 365] width 7 height 15
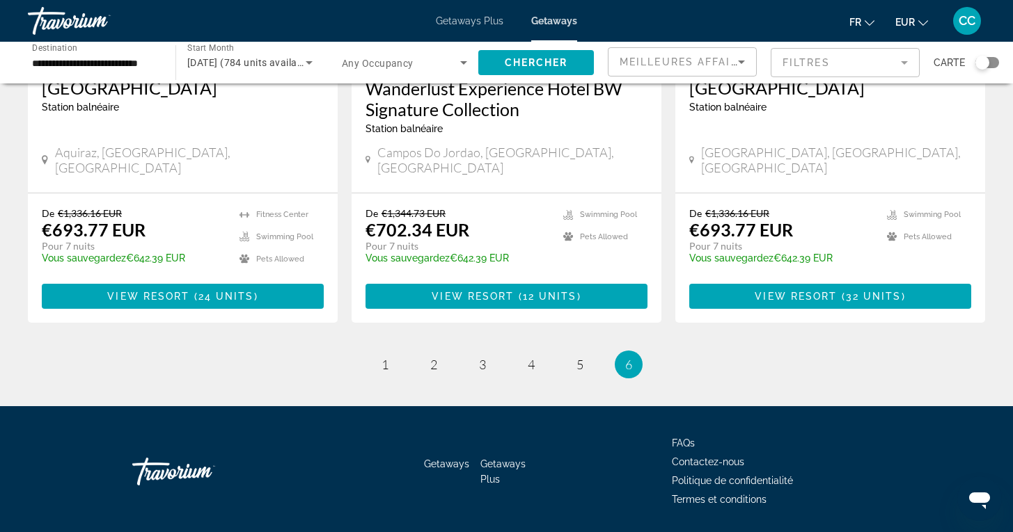
scroll to position [1289, 0]
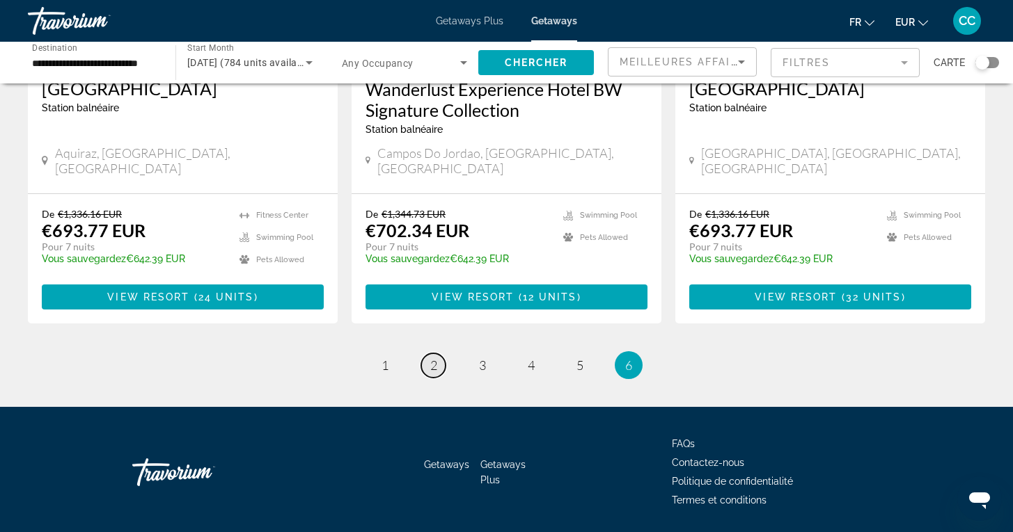
click at [429, 354] on link "page 2" at bounding box center [433, 366] width 24 height 24
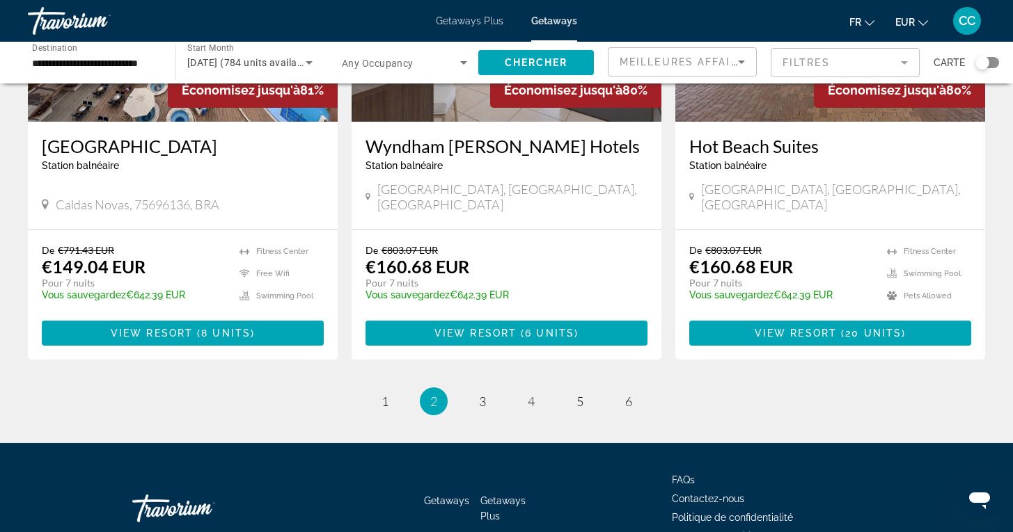
scroll to position [1731, 0]
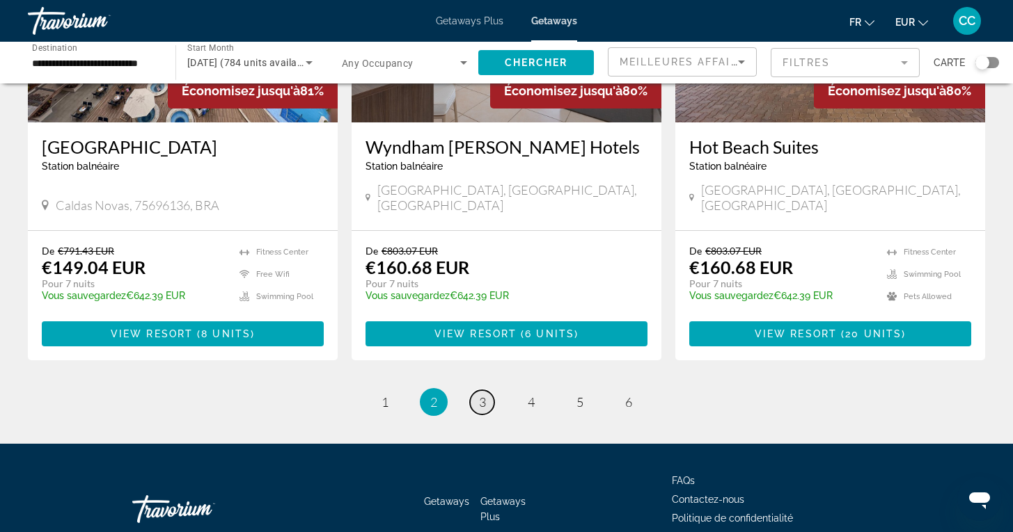
click at [479, 395] on span "3" at bounding box center [482, 402] width 7 height 15
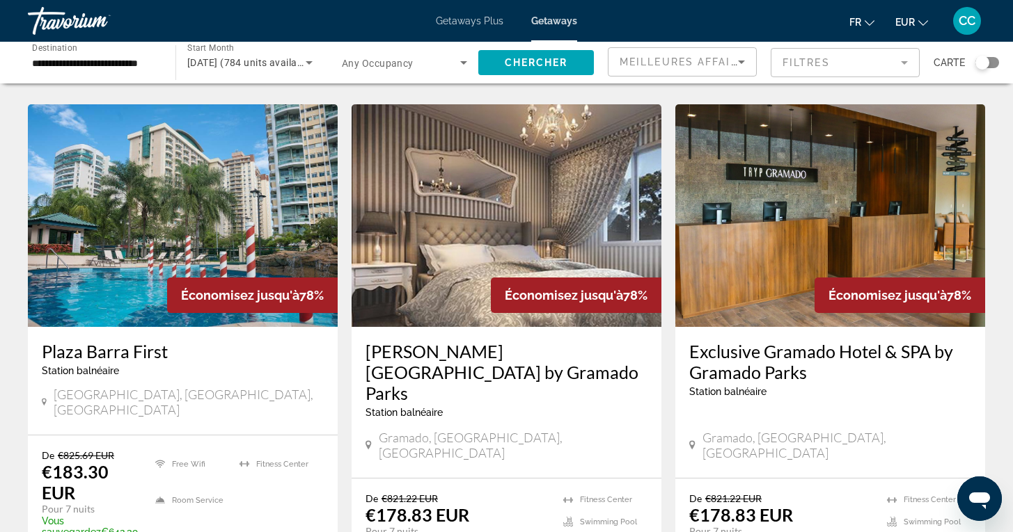
scroll to position [547, 0]
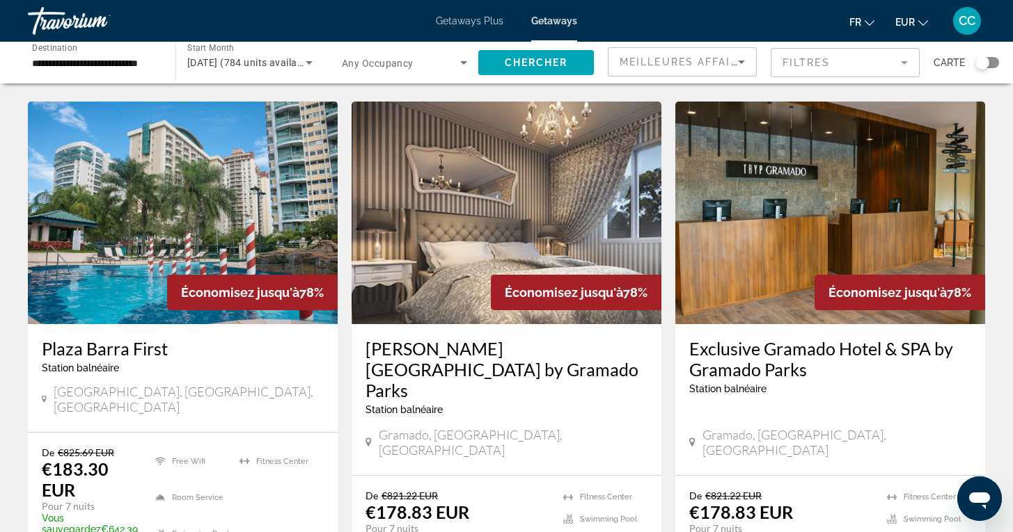
click at [152, 338] on h3 "Plaza Barra First" at bounding box center [183, 348] width 282 height 21
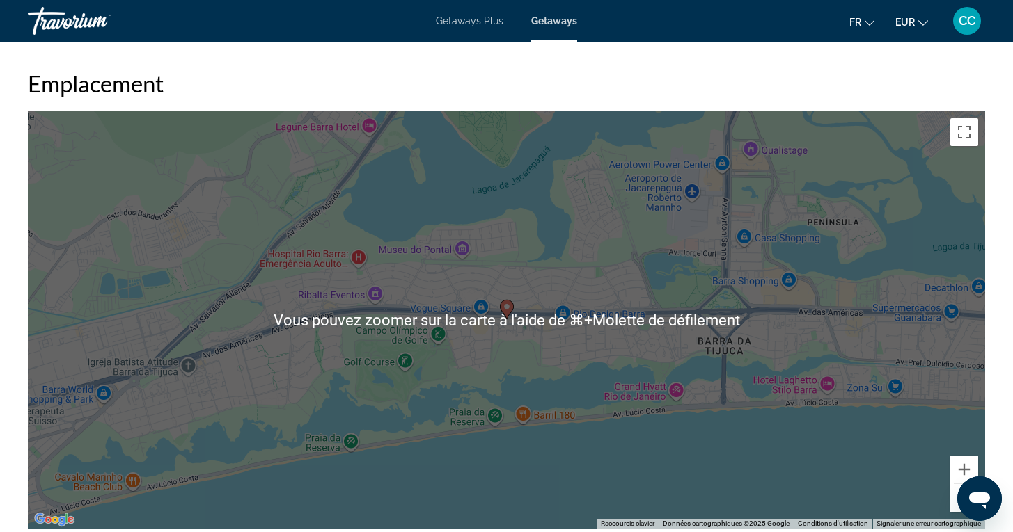
scroll to position [1689, 0]
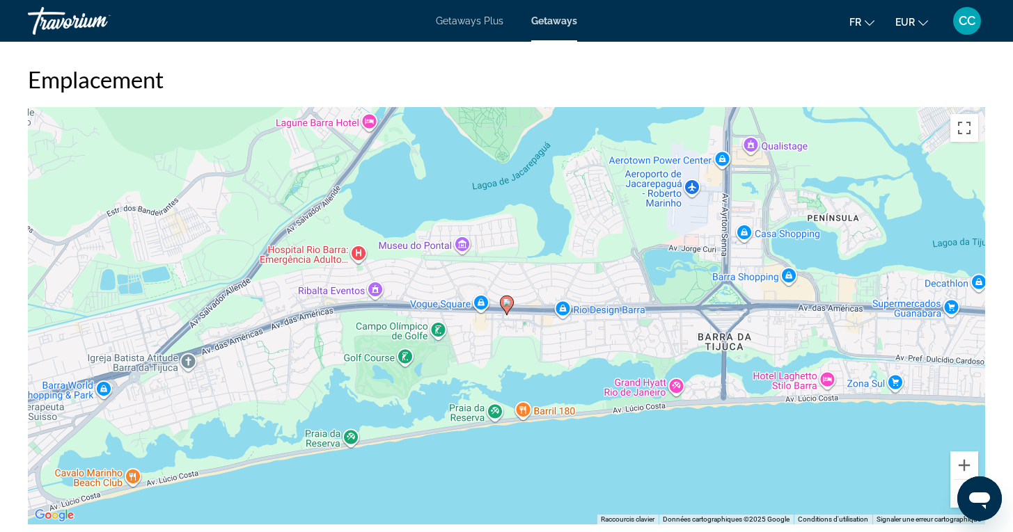
click at [961, 480] on button "Zoom arrière" at bounding box center [964, 494] width 28 height 28
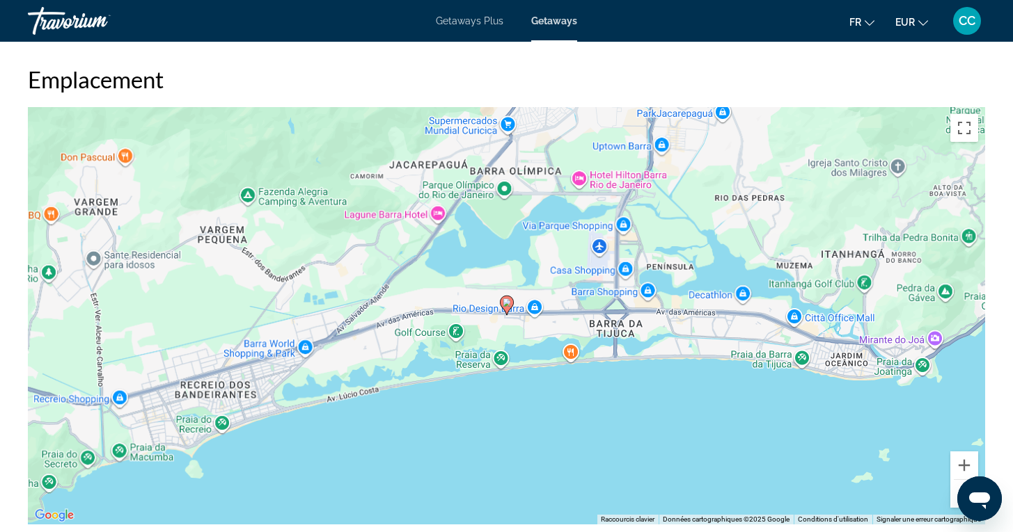
click at [961, 480] on button "Zoom arrière" at bounding box center [964, 494] width 28 height 28
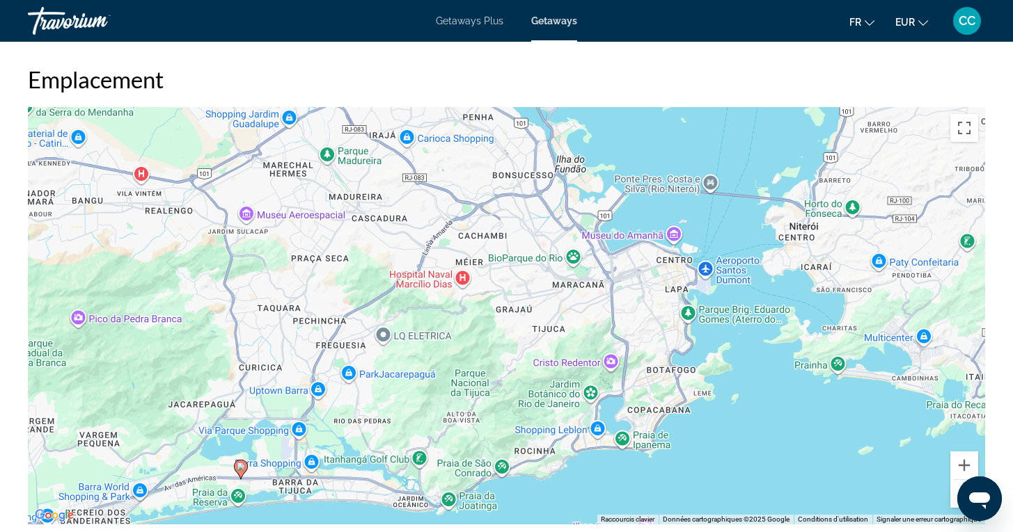
drag, startPoint x: 937, startPoint y: 273, endPoint x: 671, endPoint y: 439, distance: 314.2
click at [671, 439] on div "Pour activer le glissement avec le clavier, appuyez sur Alt+Entrée. Une fois ce…" at bounding box center [506, 316] width 957 height 418
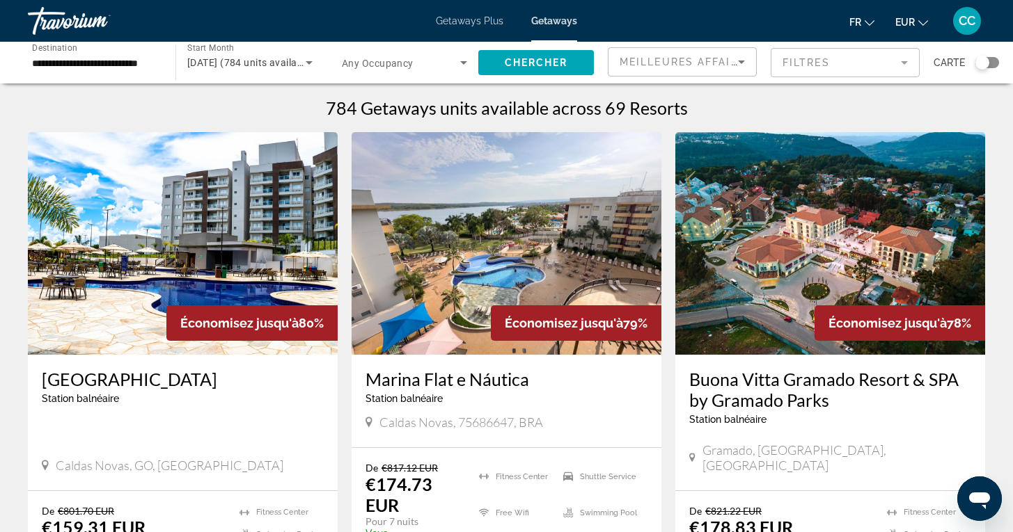
click at [104, 63] on input "**********" at bounding box center [94, 63] width 125 height 17
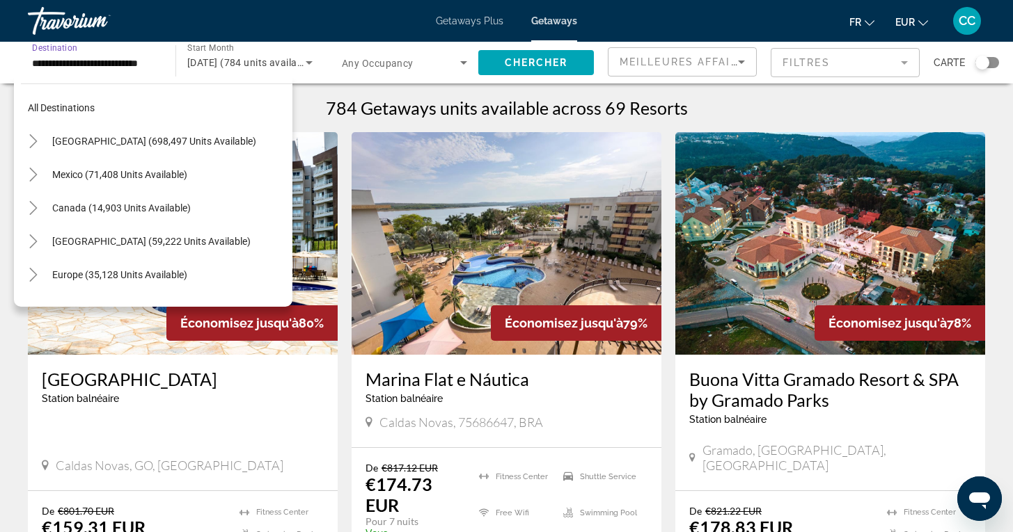
scroll to position [283, 0]
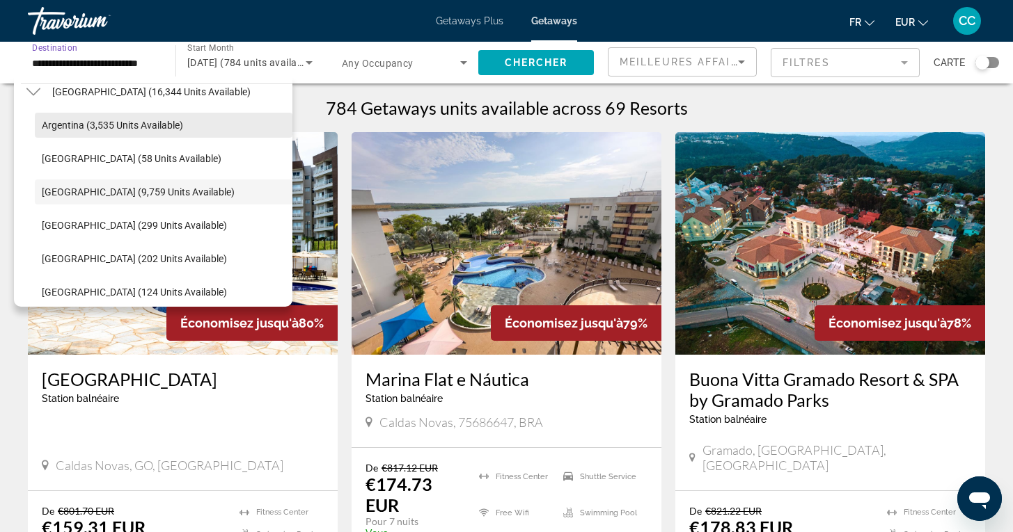
click at [92, 127] on span "Argentina (3,535 units available)" at bounding box center [112, 125] width 141 height 11
type input "**********"
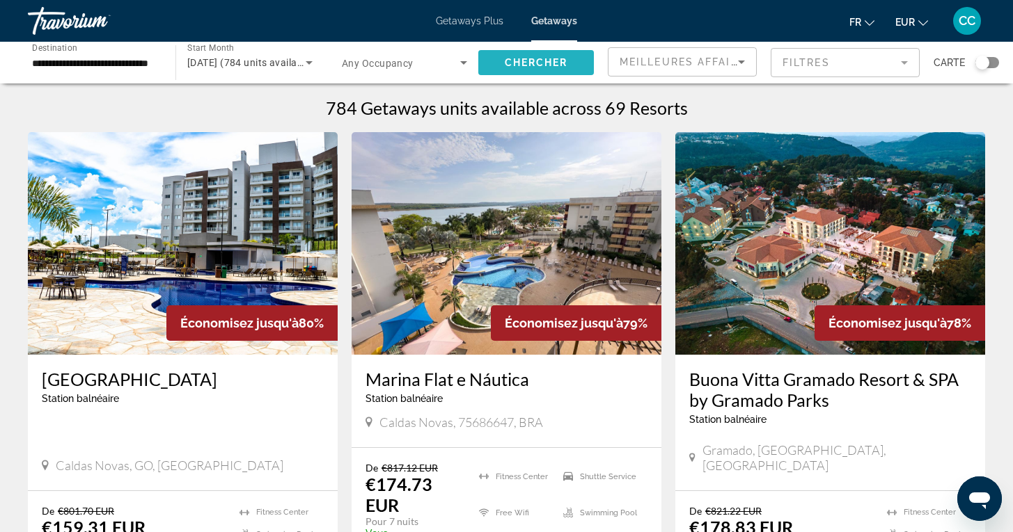
click at [517, 66] on span "Chercher" at bounding box center [536, 62] width 63 height 11
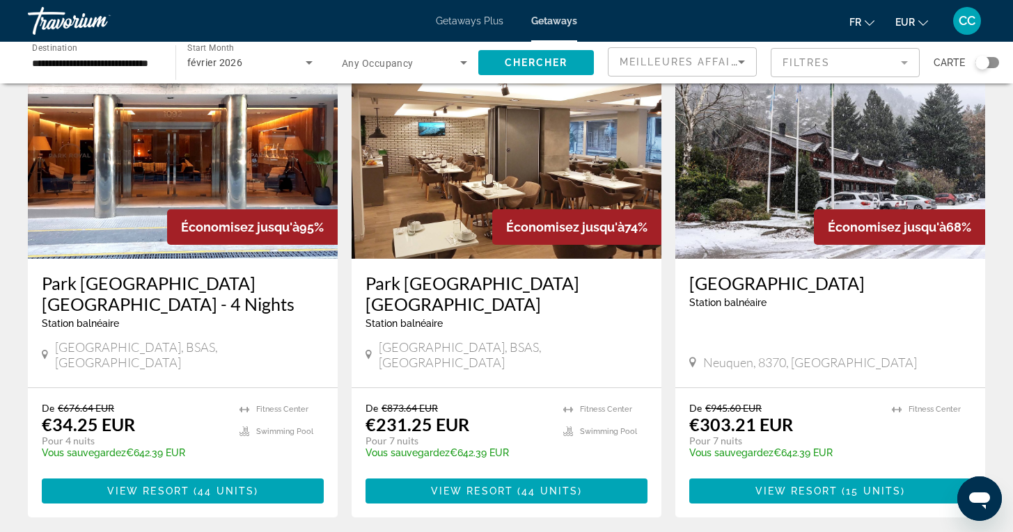
scroll to position [101, 0]
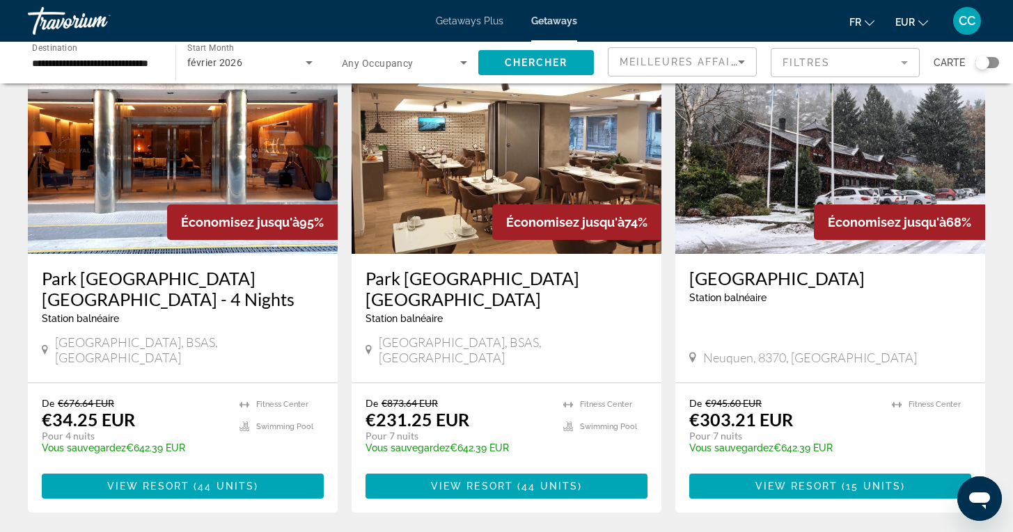
click at [467, 284] on h3 "Park Royal City Buenos Aires" at bounding box center [506, 289] width 282 height 42
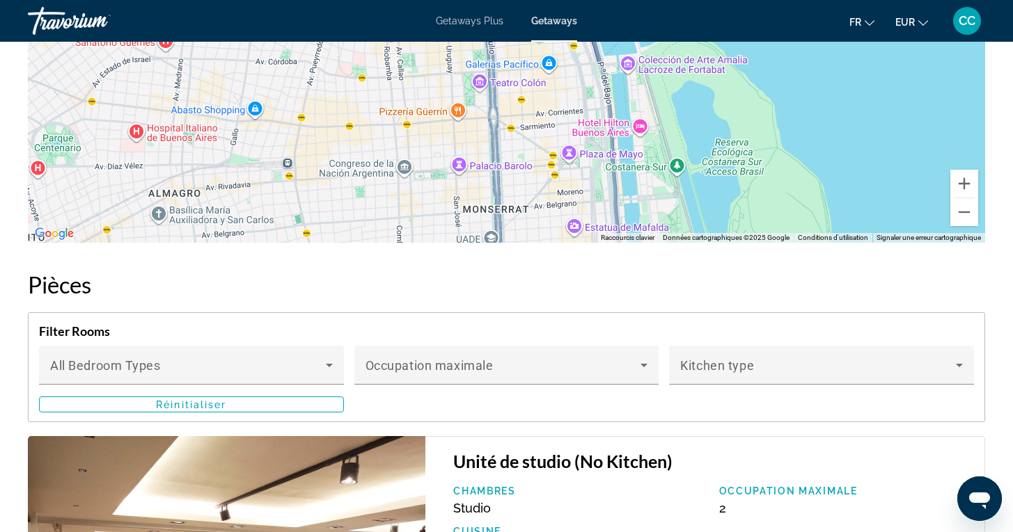
scroll to position [1764, 0]
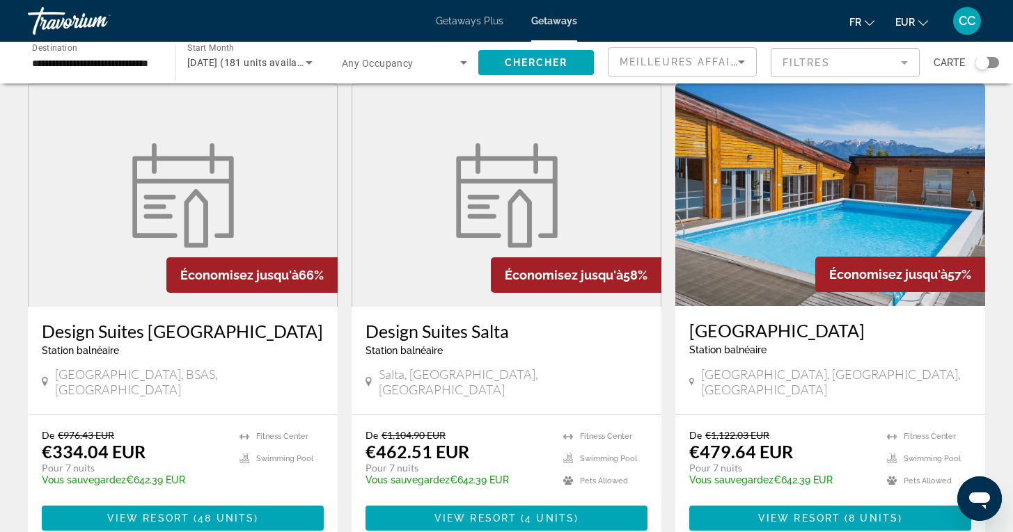
scroll to position [560, 0]
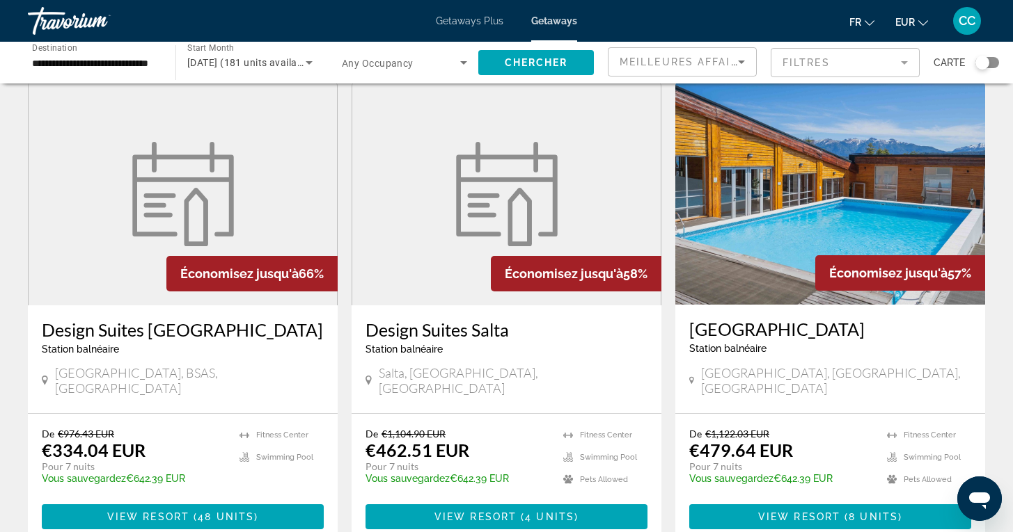
click at [171, 319] on h3 "Design Suites Buenos Aires" at bounding box center [183, 329] width 282 height 21
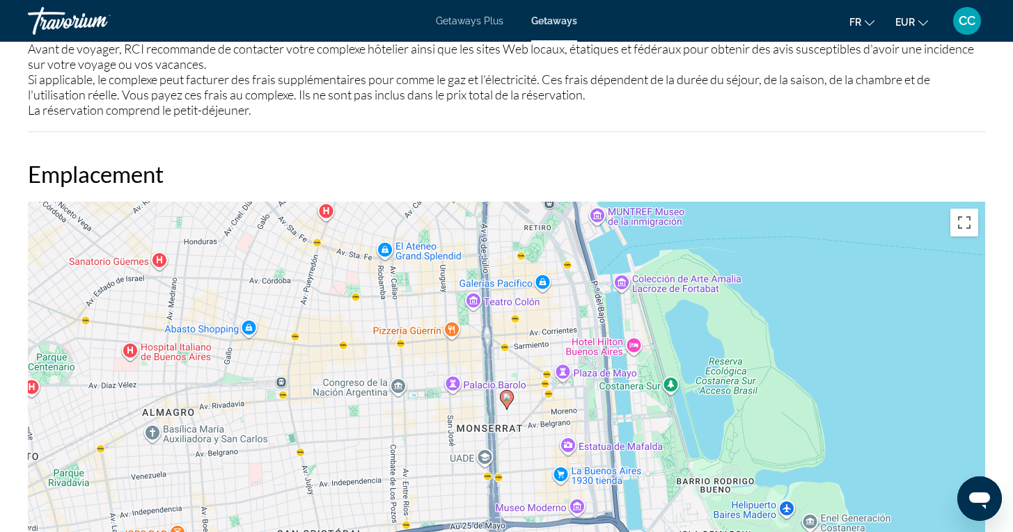
scroll to position [1490, 0]
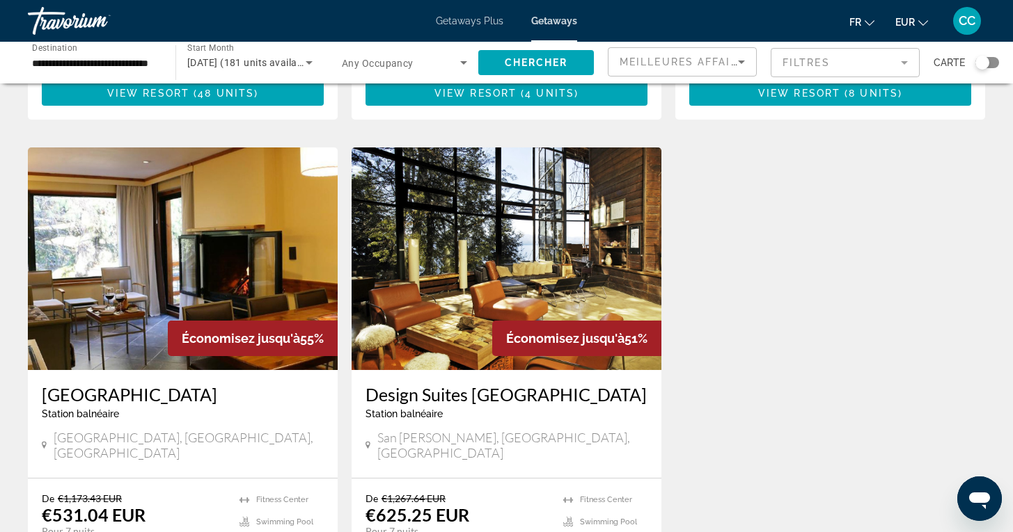
scroll to position [965, 0]
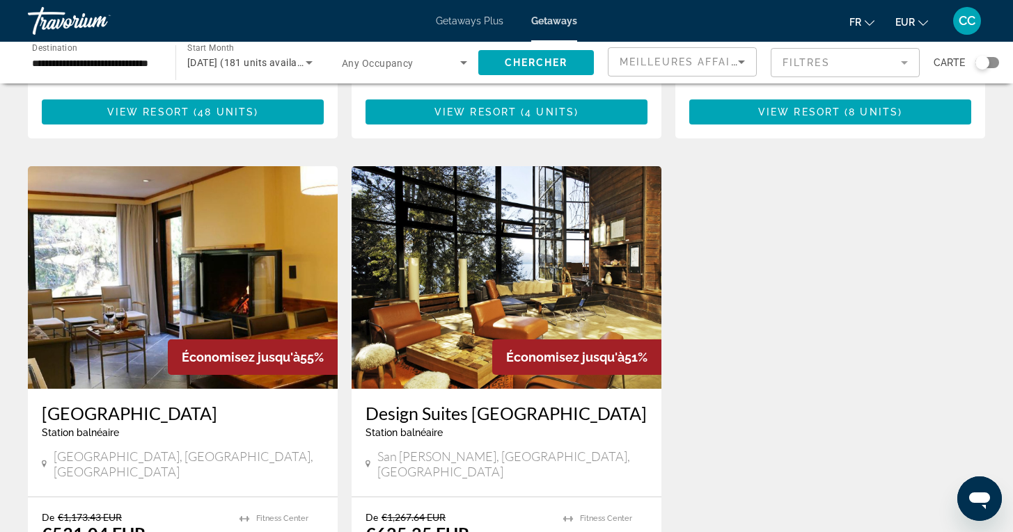
click at [424, 403] on h3 "Design Suites Bariloche" at bounding box center [506, 413] width 282 height 21
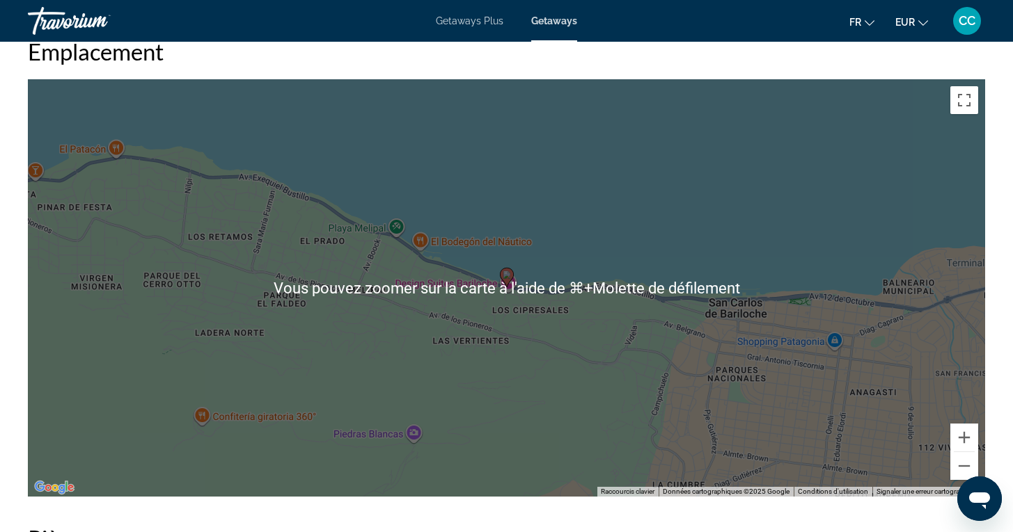
scroll to position [1769, 0]
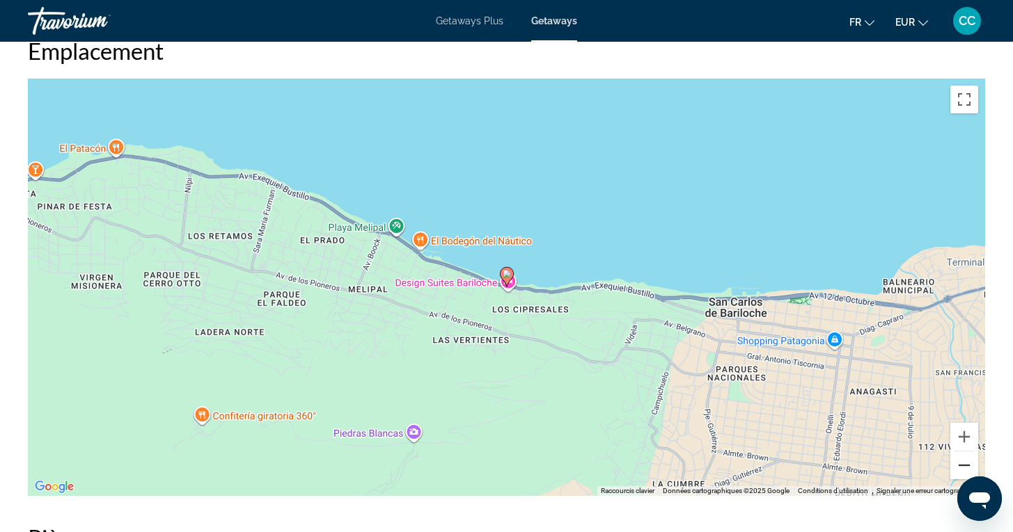
click at [964, 466] on button "Zoom arrière" at bounding box center [964, 466] width 28 height 28
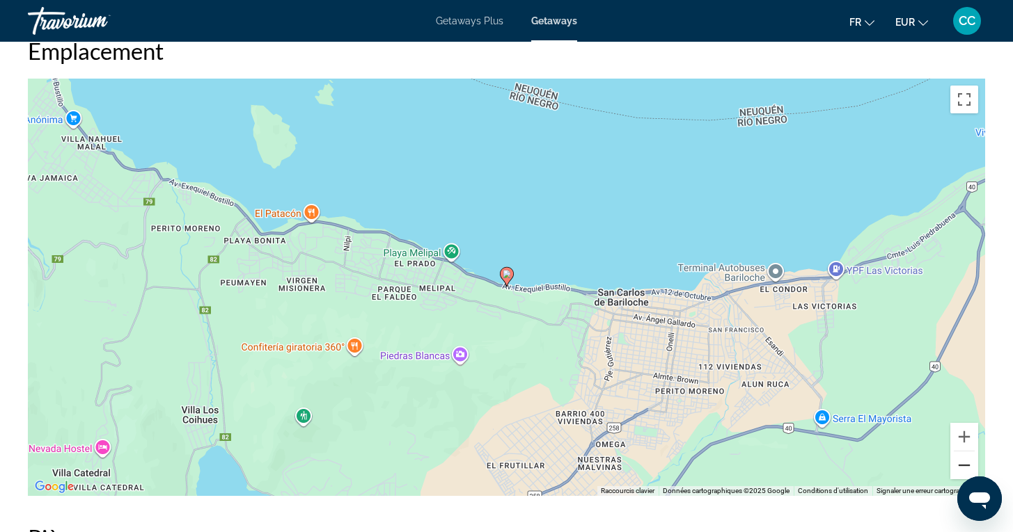
click at [963, 466] on button "Zoom arrière" at bounding box center [964, 466] width 28 height 28
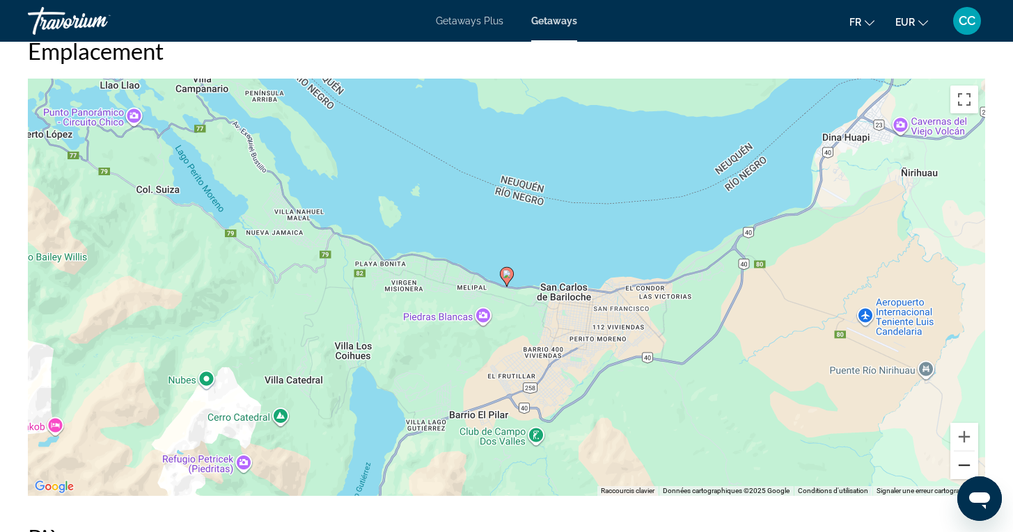
click at [963, 466] on button "Zoom arrière" at bounding box center [964, 466] width 28 height 28
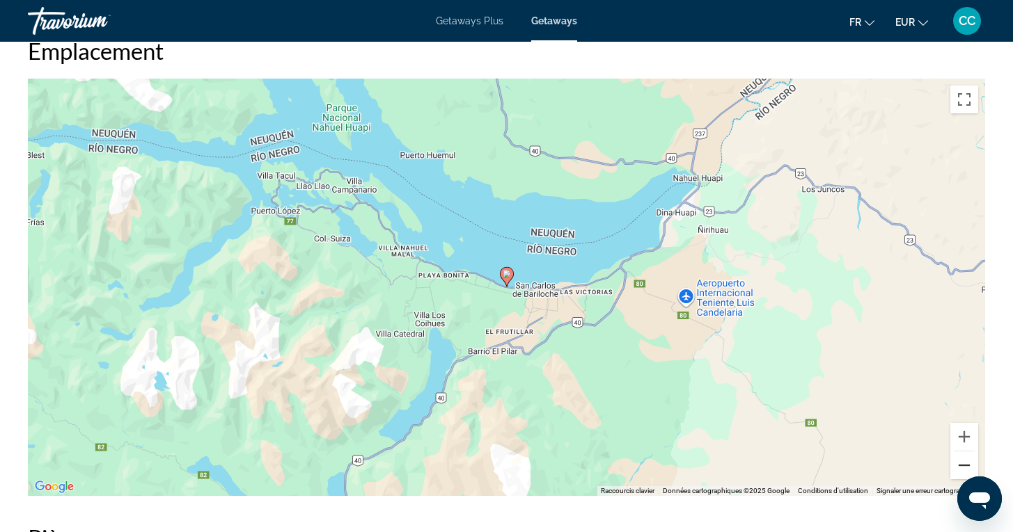
click at [963, 466] on button "Zoom arrière" at bounding box center [964, 466] width 28 height 28
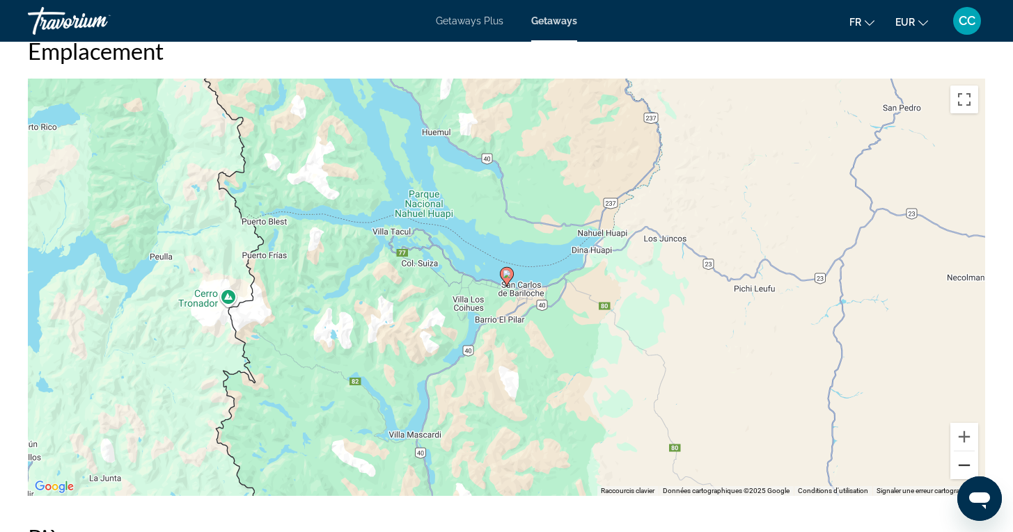
click at [963, 466] on button "Zoom arrière" at bounding box center [964, 466] width 28 height 28
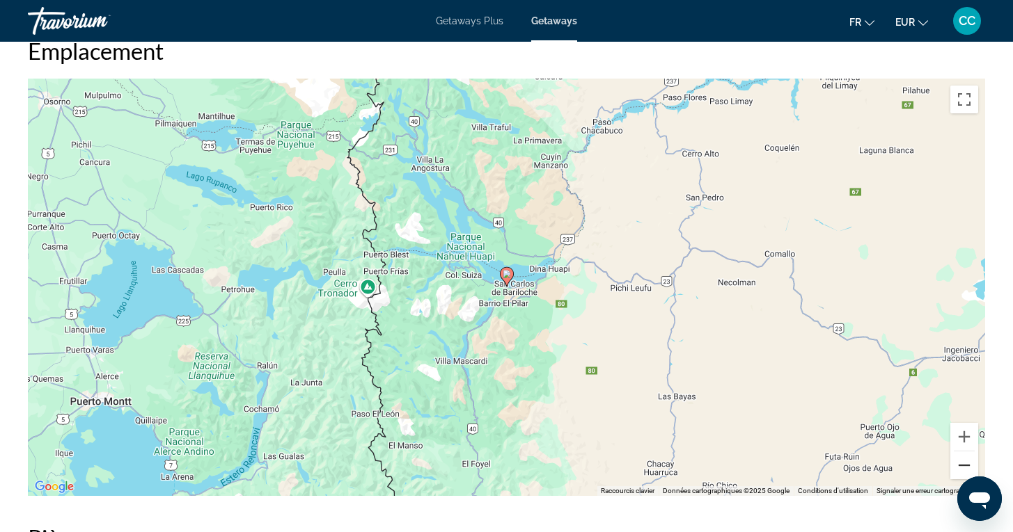
click at [963, 466] on button "Zoom arrière" at bounding box center [964, 466] width 28 height 28
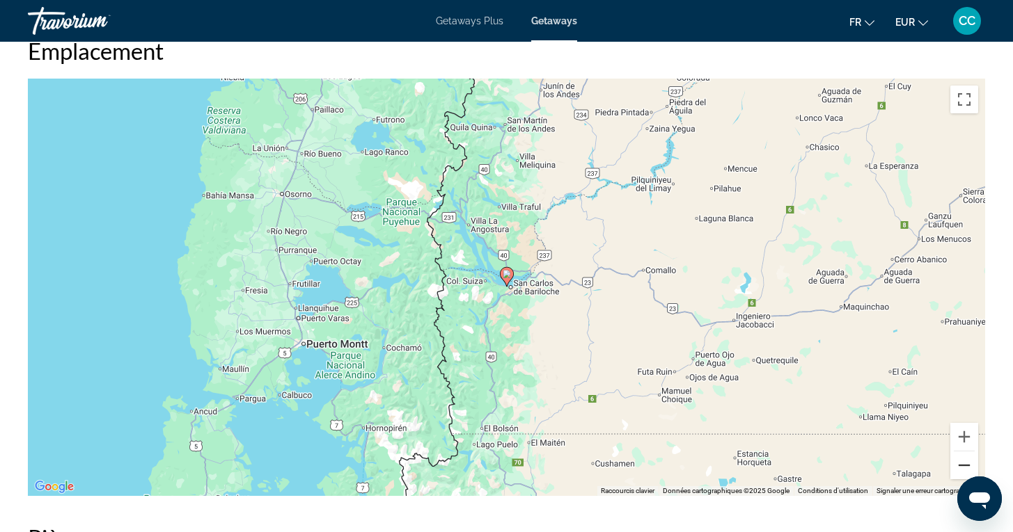
click at [963, 466] on button "Zoom arrière" at bounding box center [964, 466] width 28 height 28
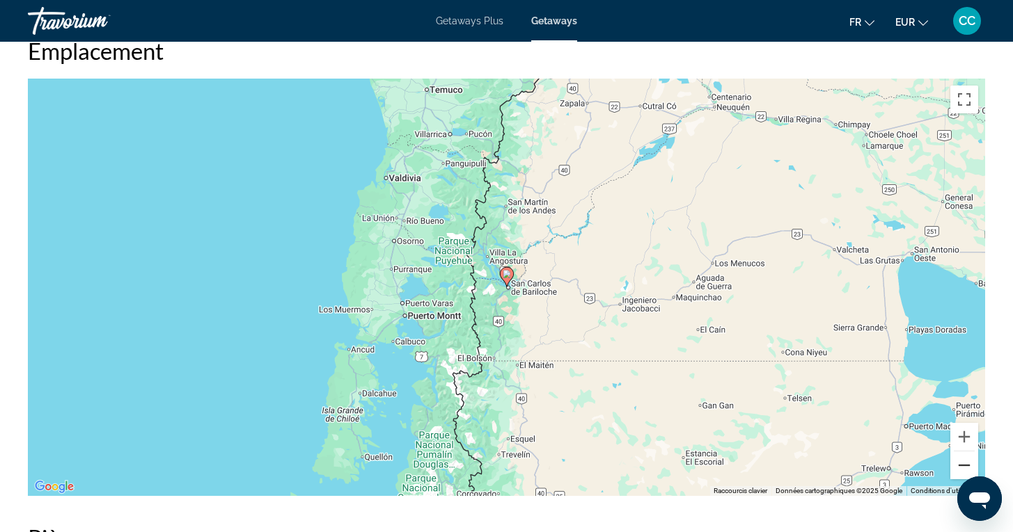
click at [963, 466] on button "Zoom arrière" at bounding box center [964, 466] width 28 height 28
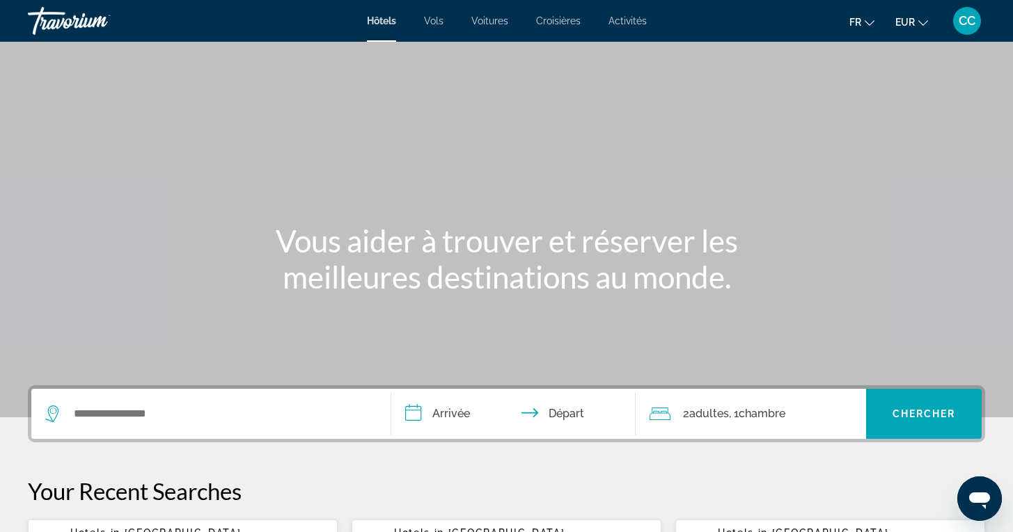
click at [559, 23] on span "Croisières" at bounding box center [558, 20] width 45 height 11
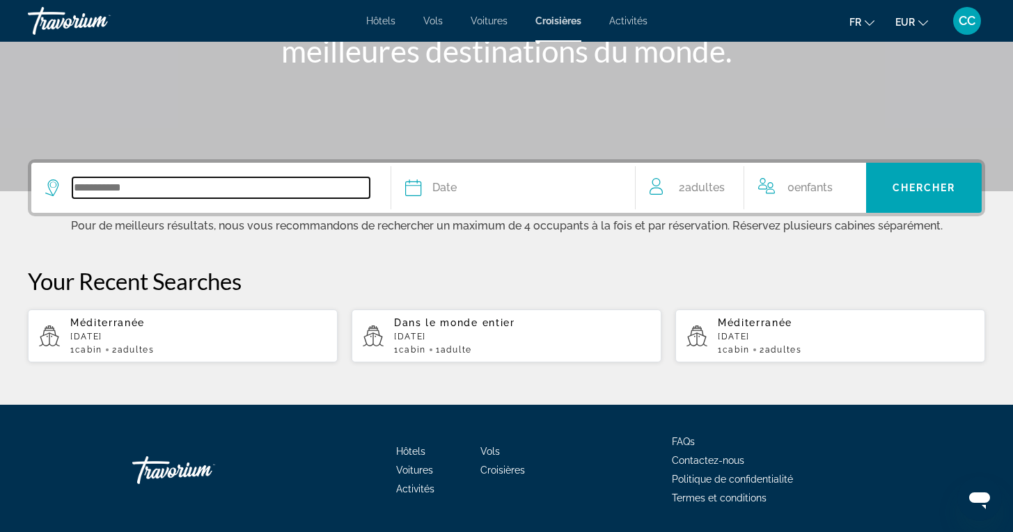
click at [193, 187] on input "Search widget" at bounding box center [220, 187] width 297 height 21
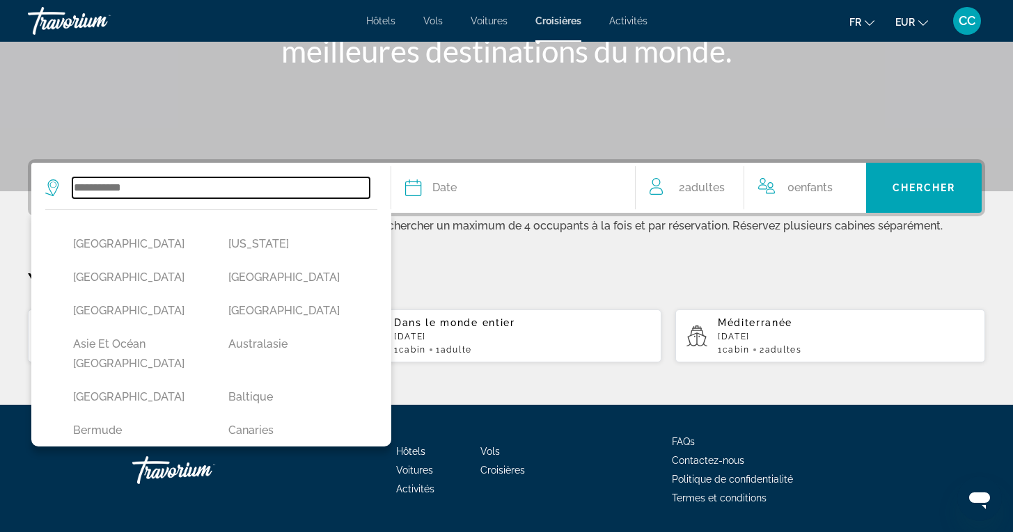
scroll to position [271, 0]
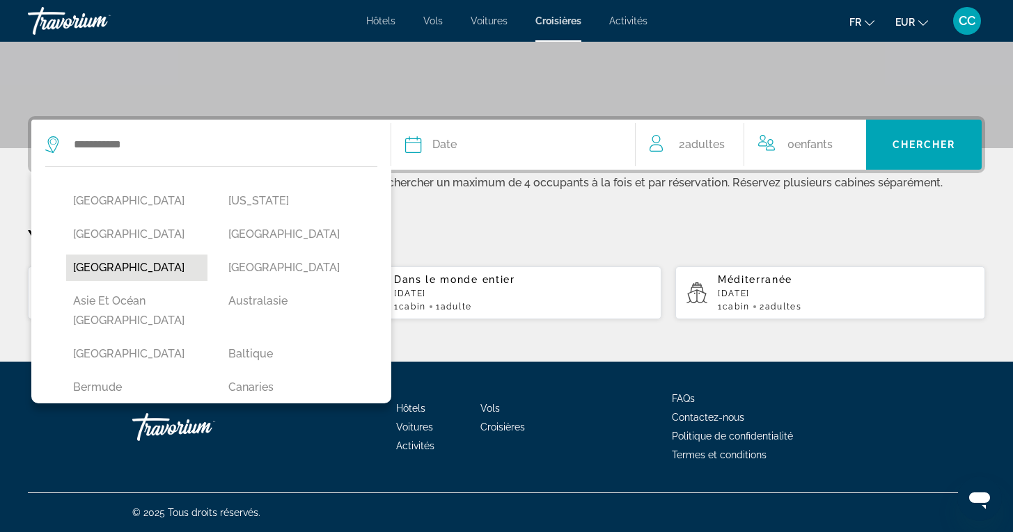
click at [151, 264] on button "Amérique du Sud" at bounding box center [136, 268] width 141 height 26
type input "**********"
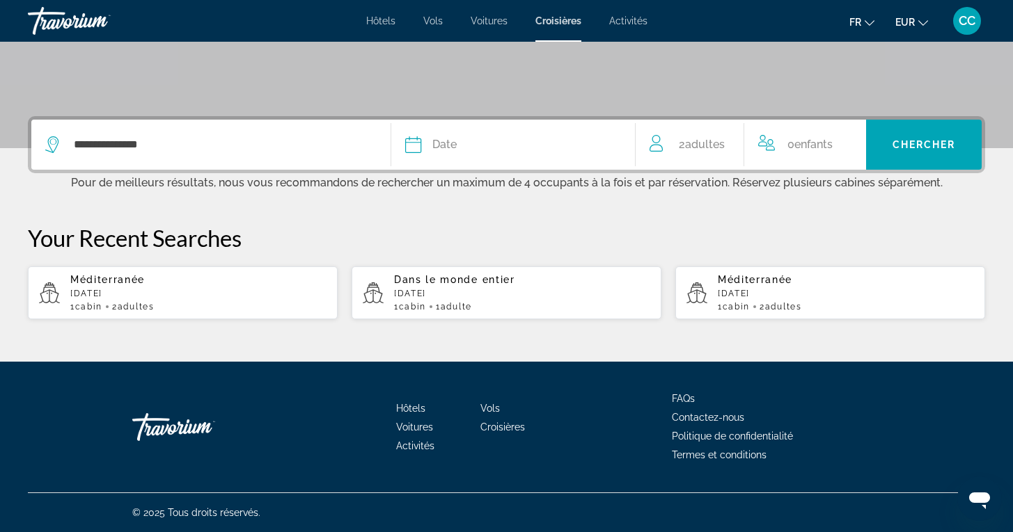
click at [459, 140] on div "Date" at bounding box center [513, 144] width 216 height 19
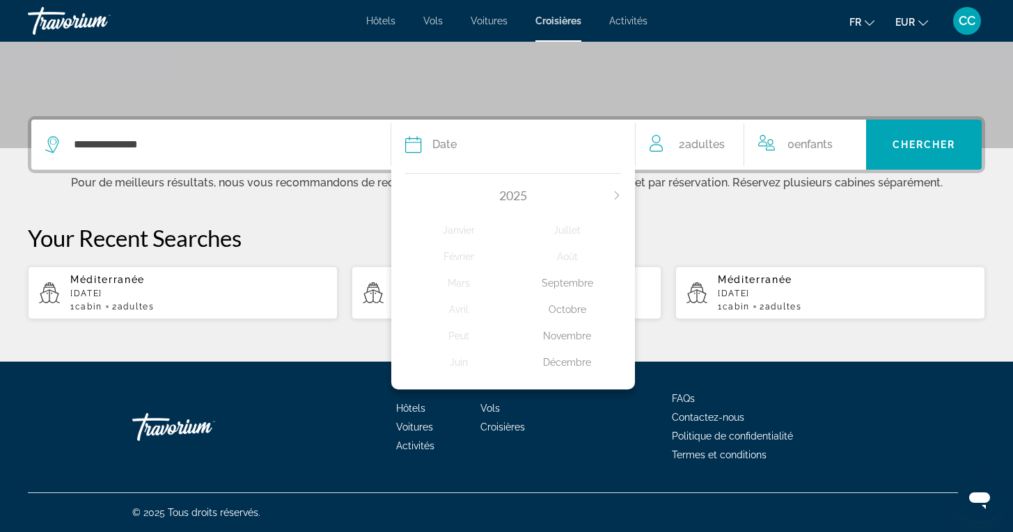
click at [621, 191] on icon "Next month" at bounding box center [616, 195] width 8 height 8
click at [462, 251] on div "Février" at bounding box center [459, 256] width 108 height 25
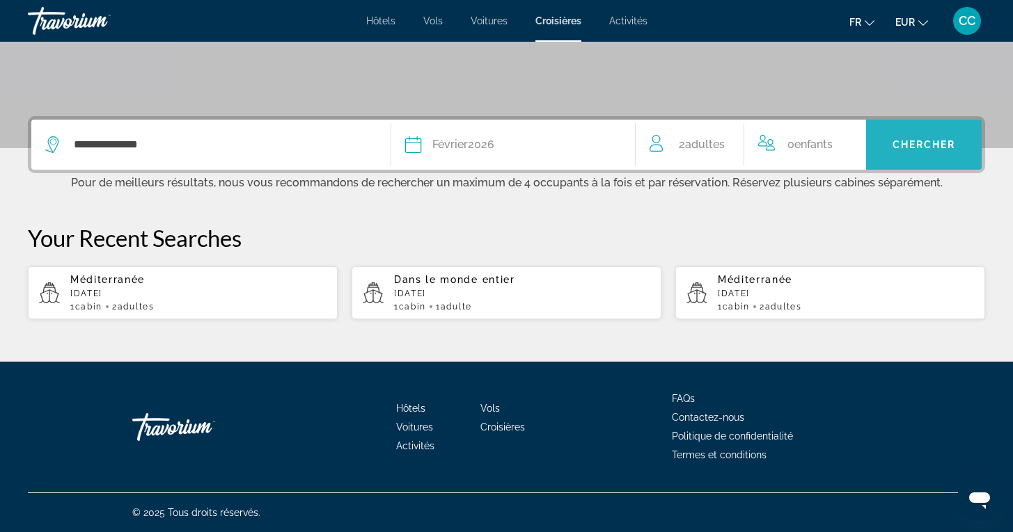
click at [944, 141] on span "Chercher" at bounding box center [923, 144] width 63 height 11
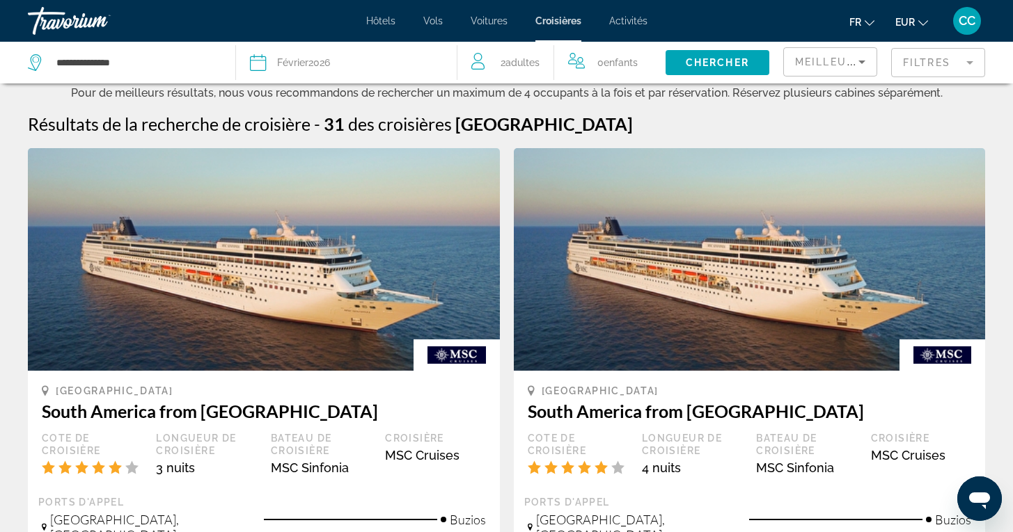
click at [500, 447] on app-cruises-search-item "South America South America from Santos Cote de croisière Longueur de croisière…" at bounding box center [264, 447] width 486 height 599
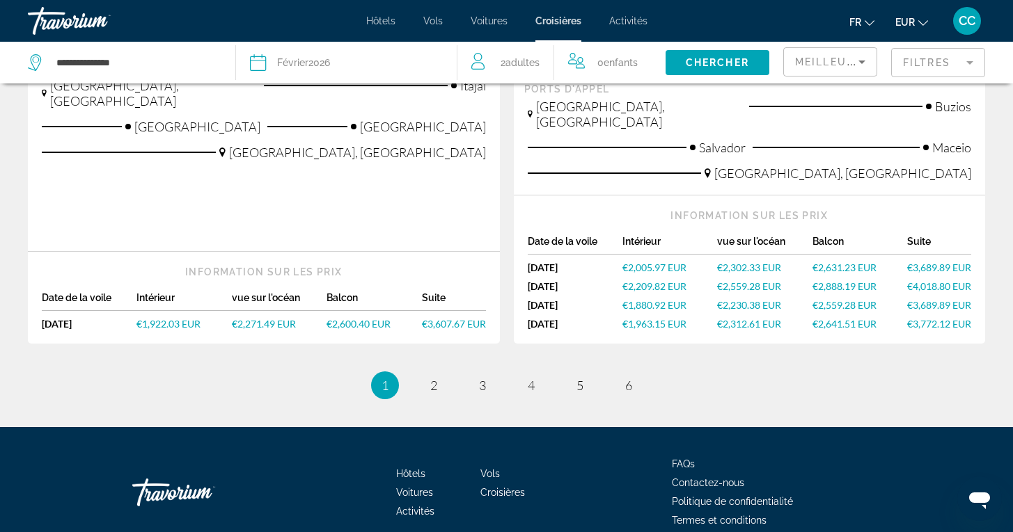
scroll to position [1681, 0]
click at [433, 379] on span "2" at bounding box center [433, 386] width 7 height 15
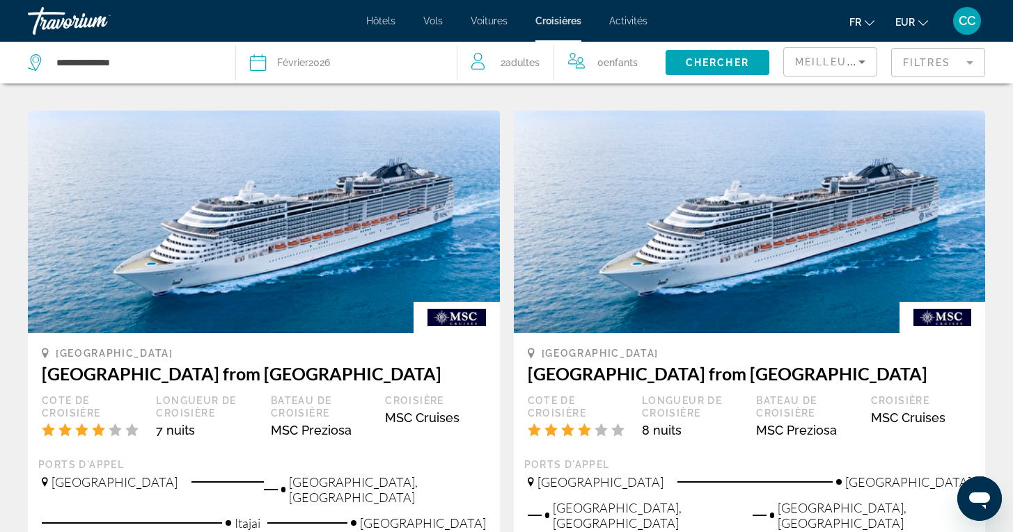
scroll to position [1355, 0]
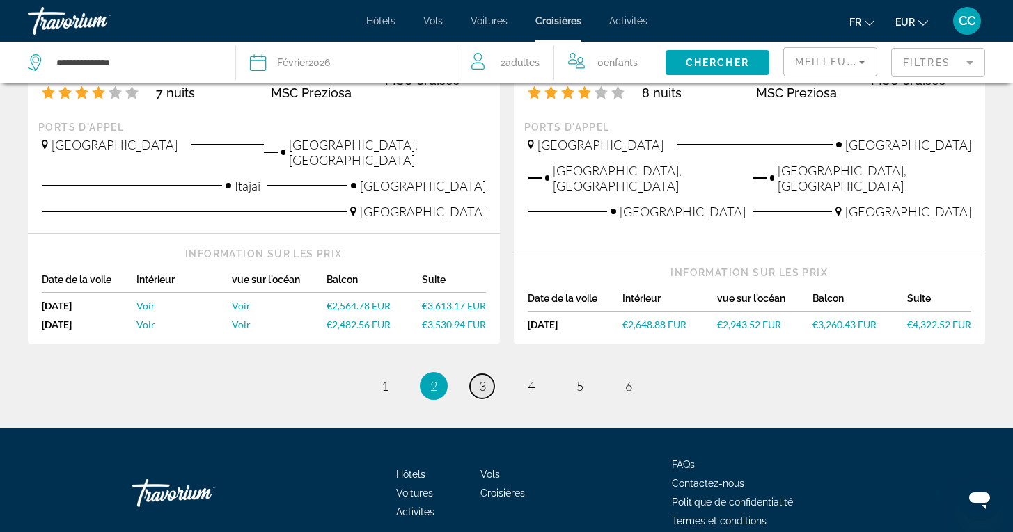
click at [485, 379] on span "3" at bounding box center [482, 386] width 7 height 15
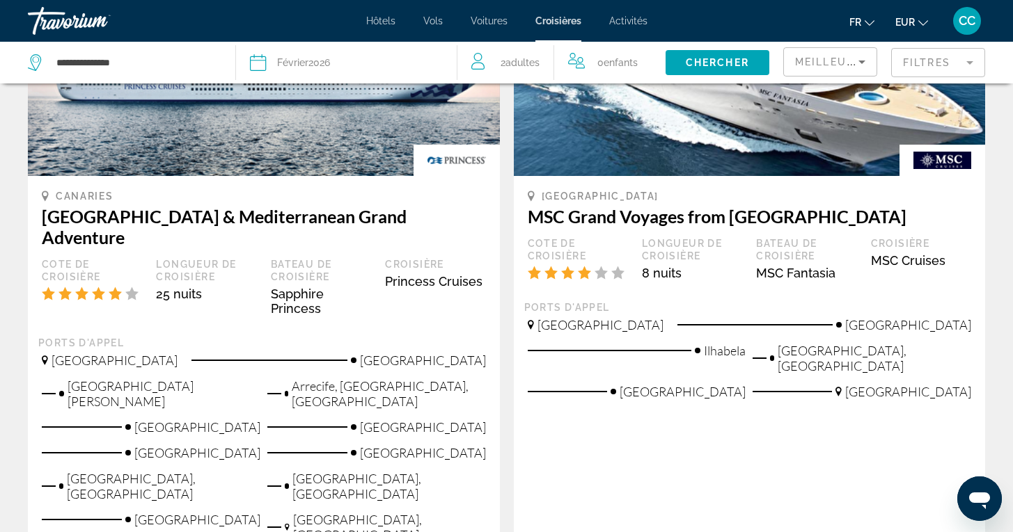
scroll to position [1493, 1]
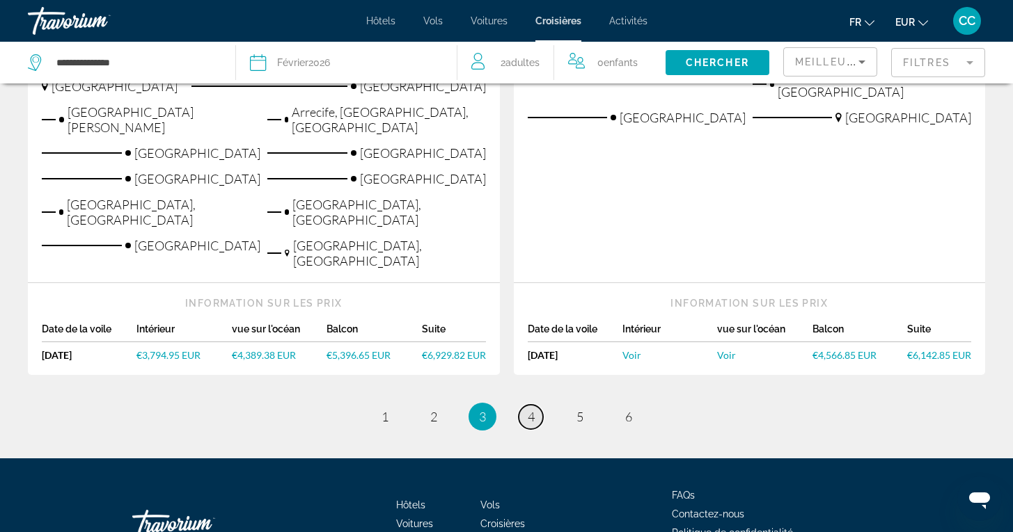
click at [528, 409] on span "4" at bounding box center [531, 416] width 7 height 15
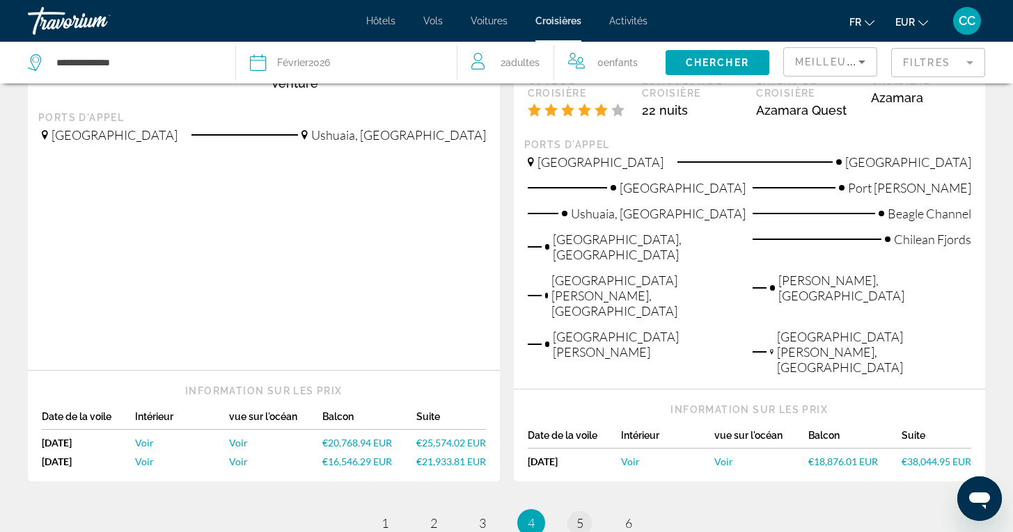
scroll to position [1768, 0]
click at [581, 516] on span "5" at bounding box center [579, 523] width 7 height 15
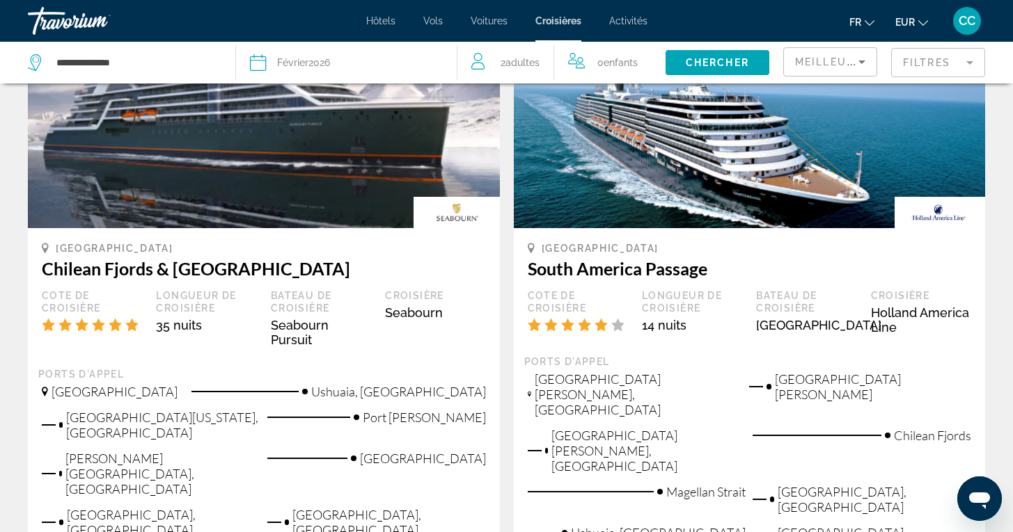
scroll to position [1812, 0]
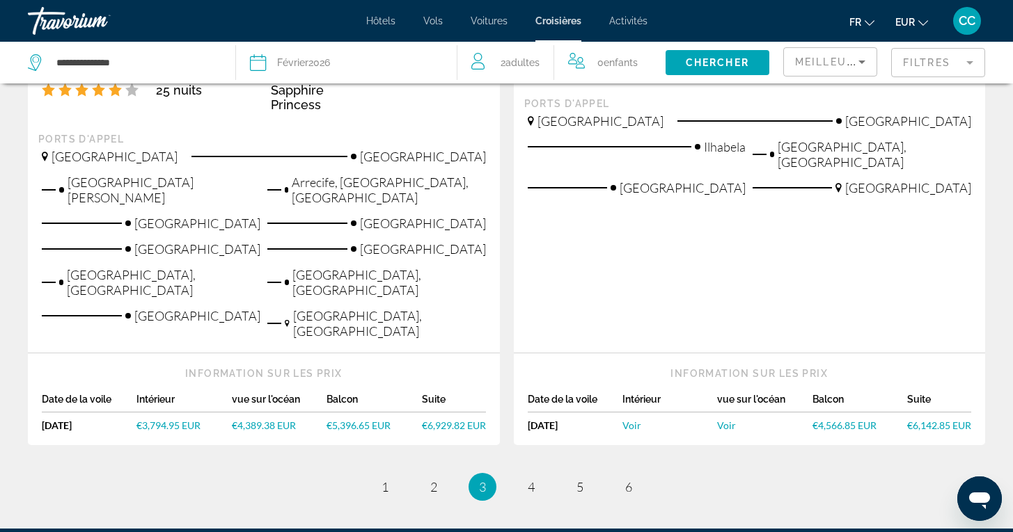
scroll to position [1651, 0]
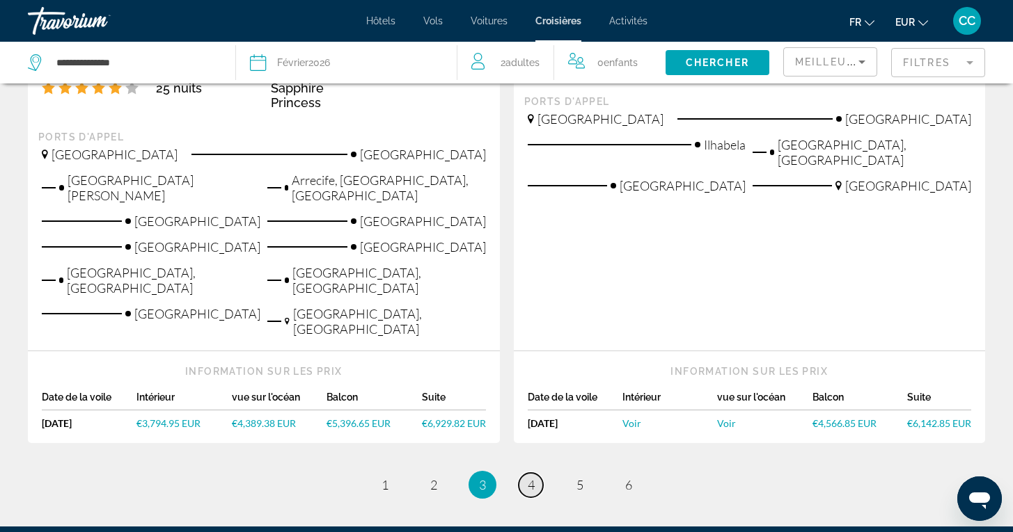
click at [530, 477] on span "4" at bounding box center [531, 484] width 7 height 15
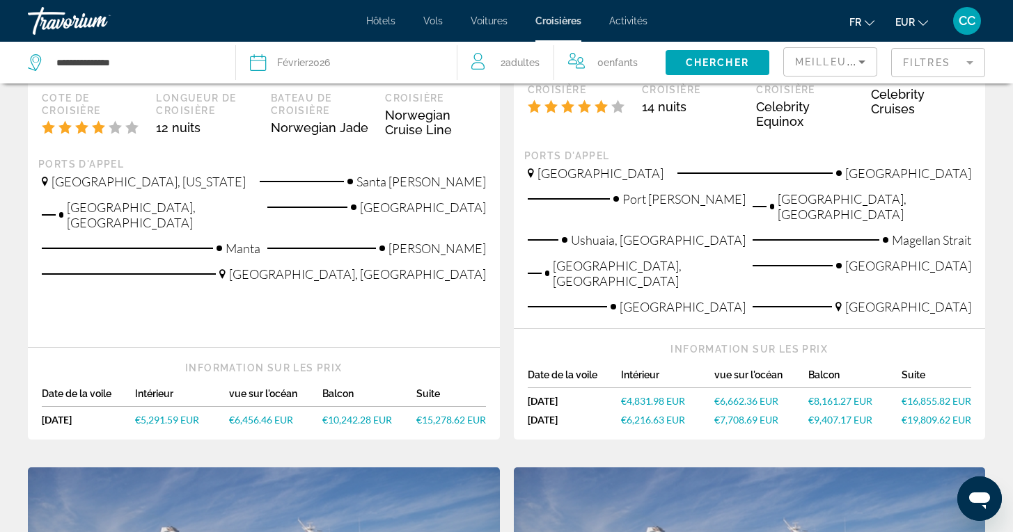
scroll to position [364, 0]
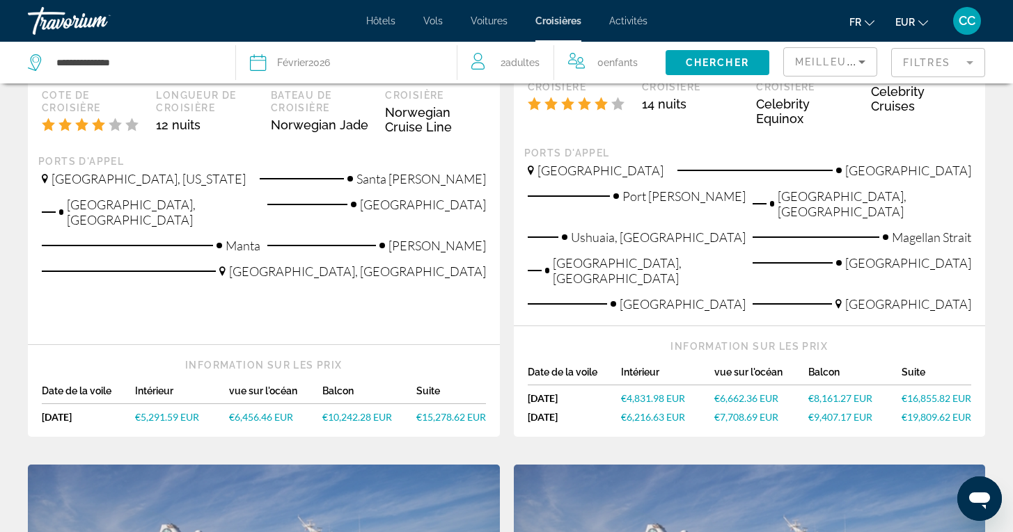
click at [738, 411] on span "€7,708.69 EUR" at bounding box center [746, 417] width 64 height 12
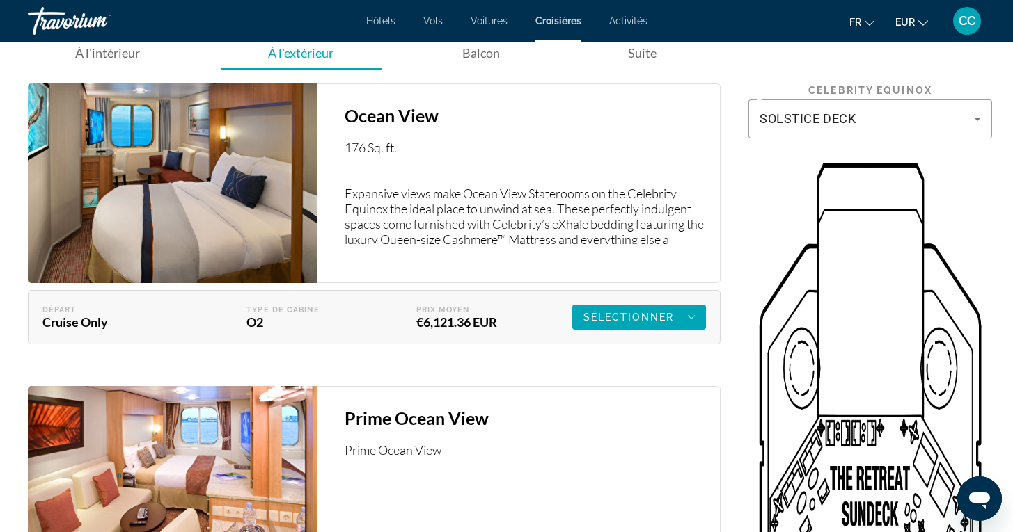
scroll to position [2423, 0]
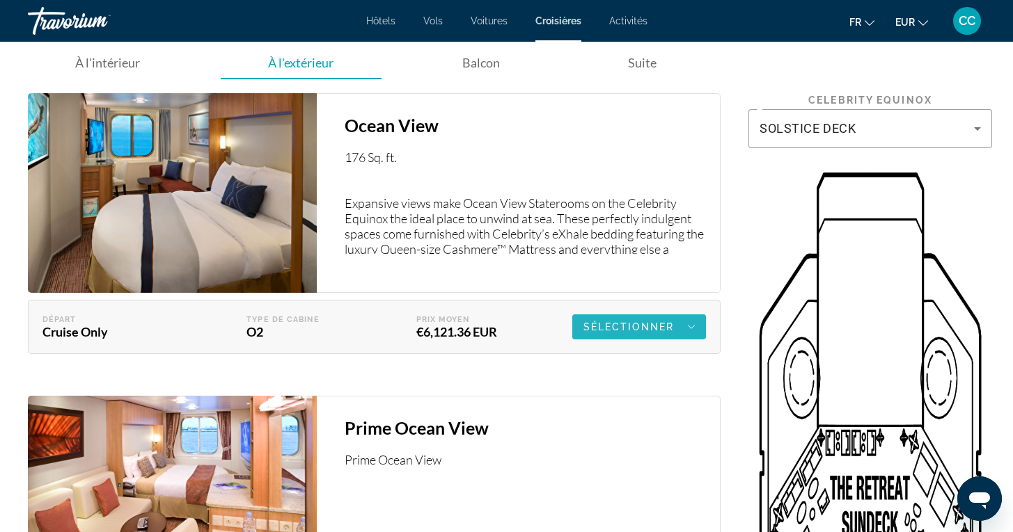
click at [632, 327] on span "Sélectionner" at bounding box center [628, 327] width 90 height 11
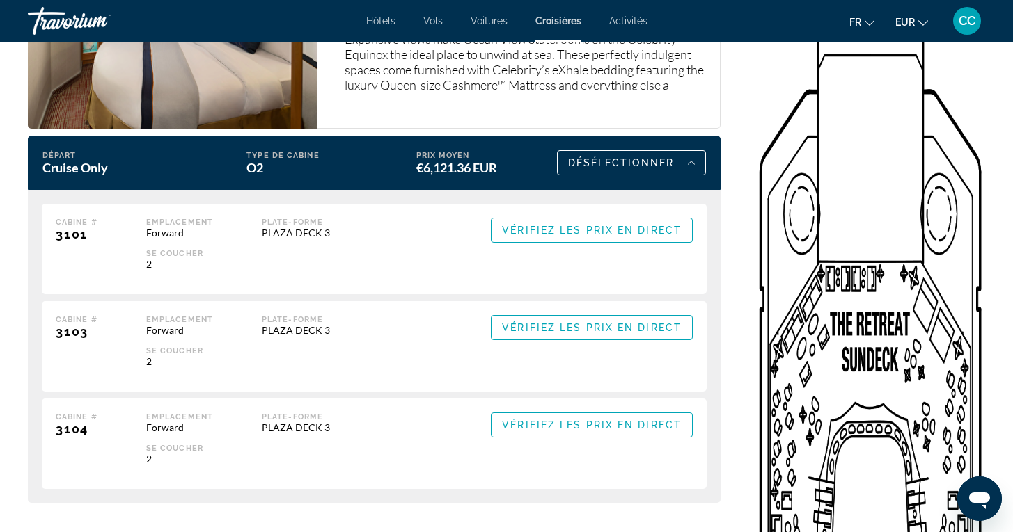
scroll to position [2600, 0]
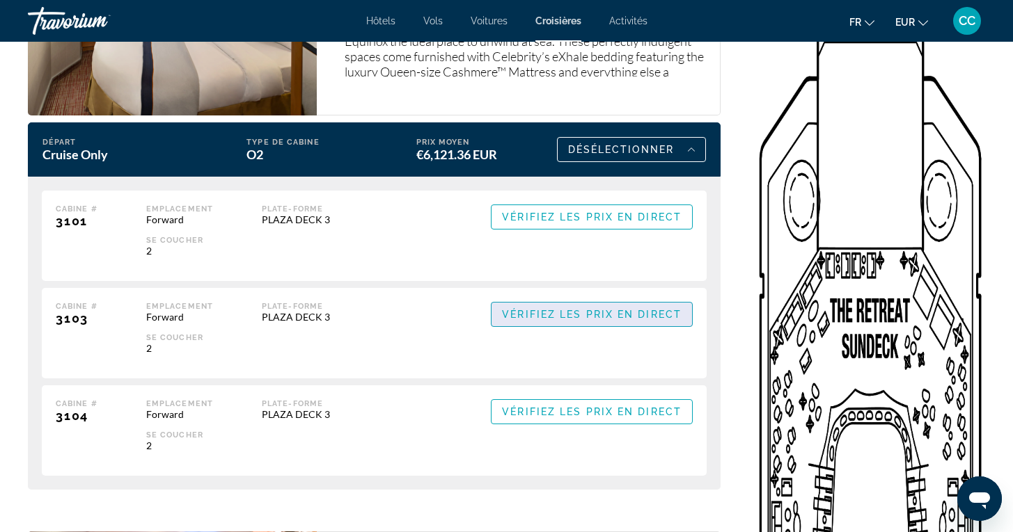
click at [598, 316] on span "Vérifiez les prix en direct" at bounding box center [592, 314] width 180 height 11
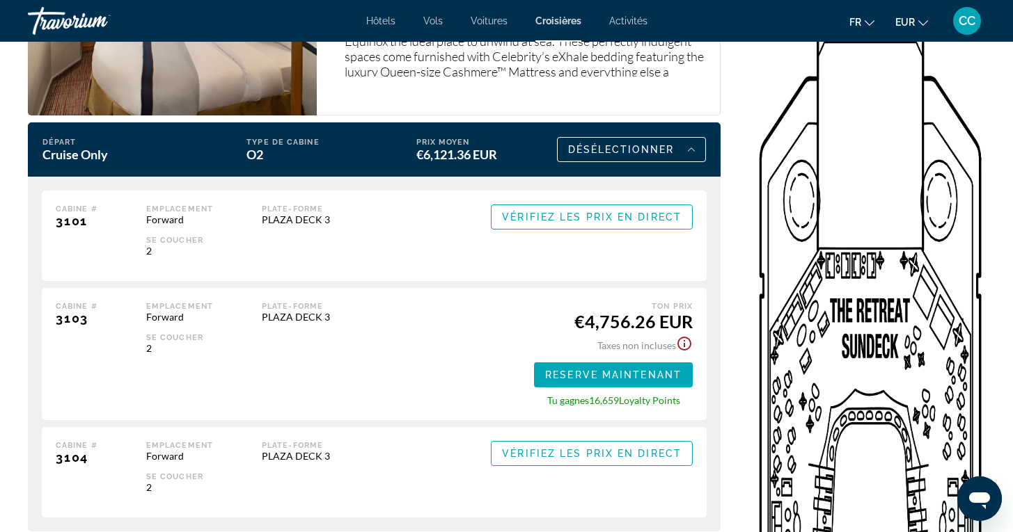
click at [685, 345] on icon "Show Taxes and Fees disclaimer" at bounding box center [684, 344] width 14 height 14
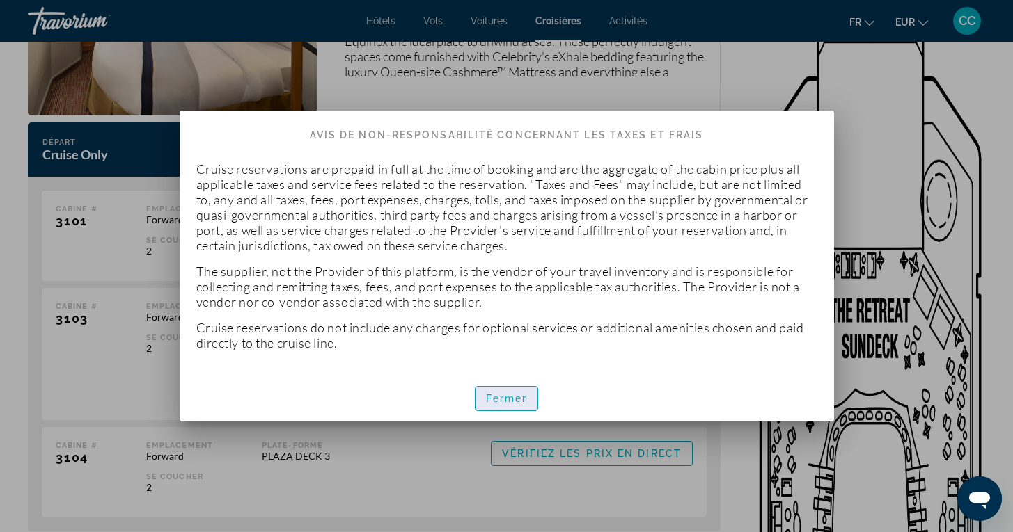
click at [502, 398] on span "Fermer" at bounding box center [507, 398] width 42 height 11
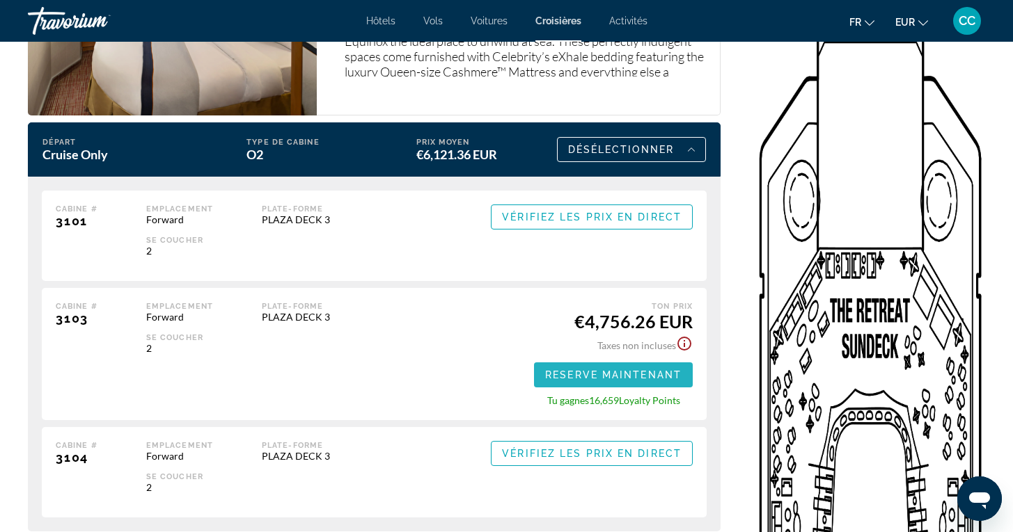
click at [588, 378] on span "Reserve maintenant" at bounding box center [613, 375] width 136 height 11
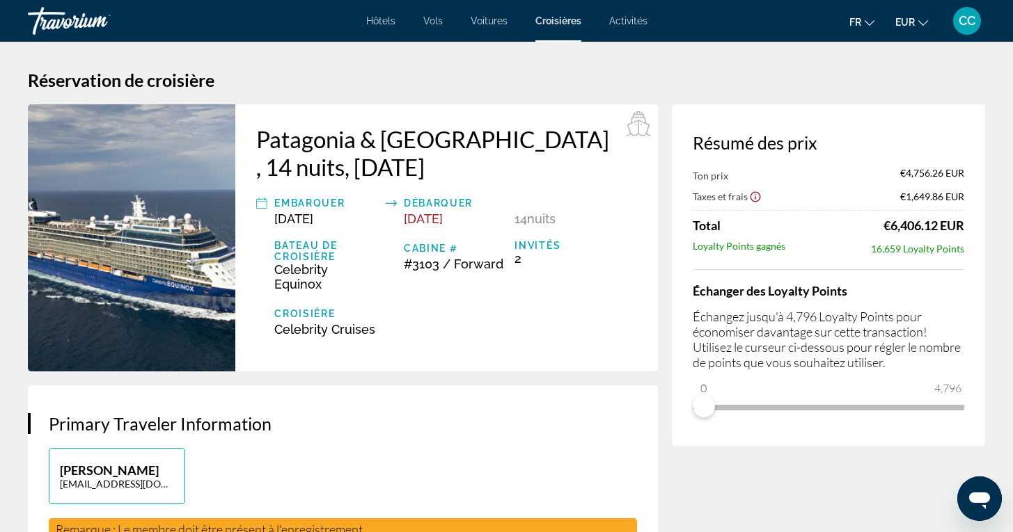
click at [754, 200] on icon "Show Taxes and Fees disclaimer" at bounding box center [755, 197] width 10 height 10
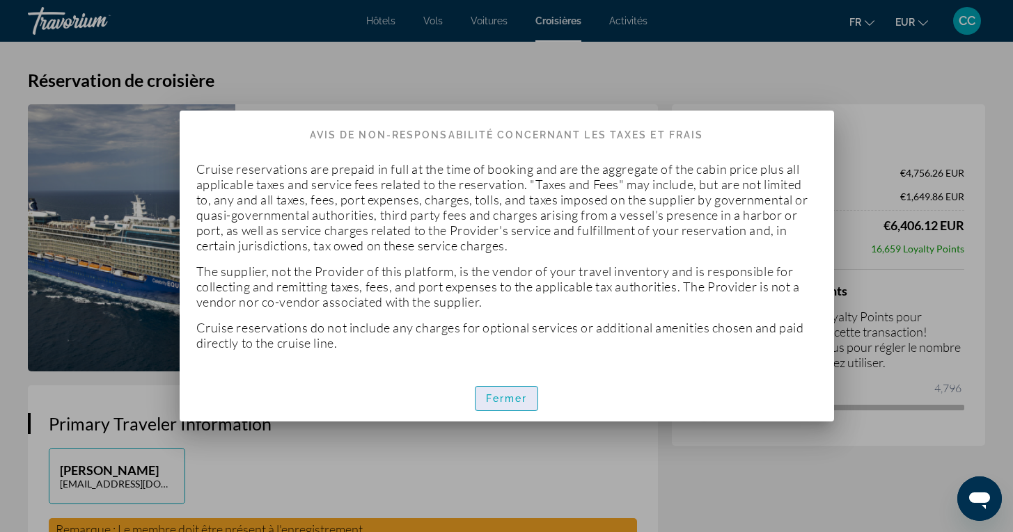
click at [515, 395] on span "Fermer" at bounding box center [507, 398] width 42 height 11
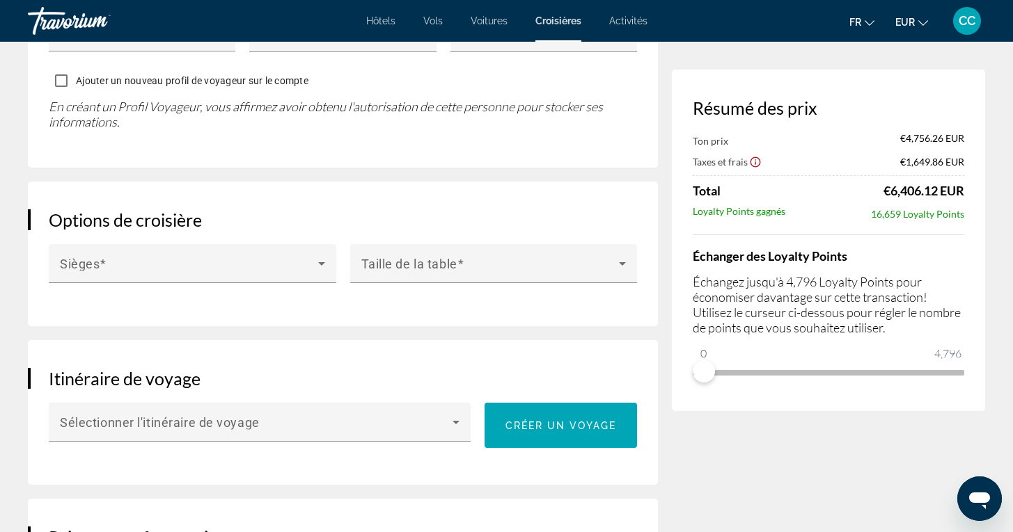
scroll to position [1314, 0]
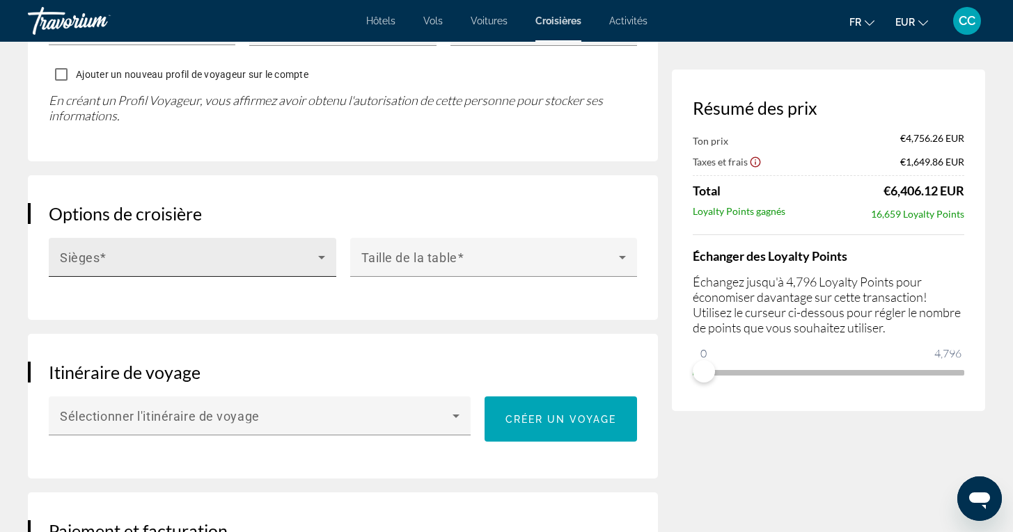
click at [319, 256] on icon "Main content" at bounding box center [321, 257] width 7 height 3
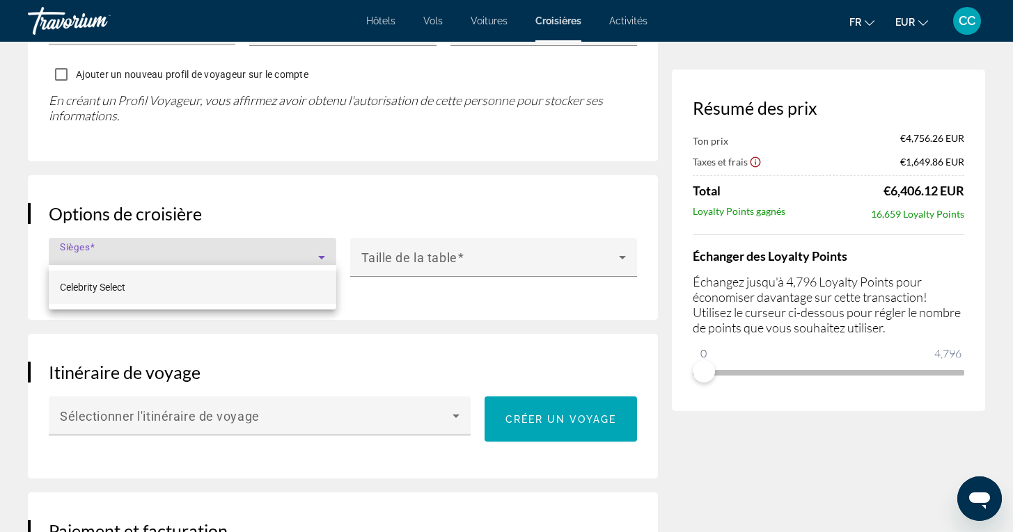
click at [319, 246] on div at bounding box center [506, 266] width 1013 height 532
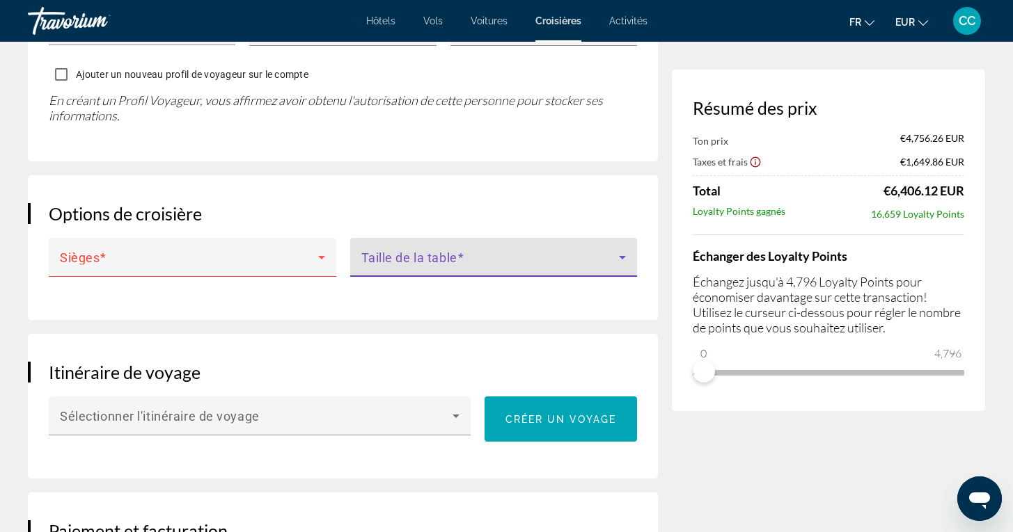
click at [449, 255] on span "Main content" at bounding box center [490, 263] width 258 height 17
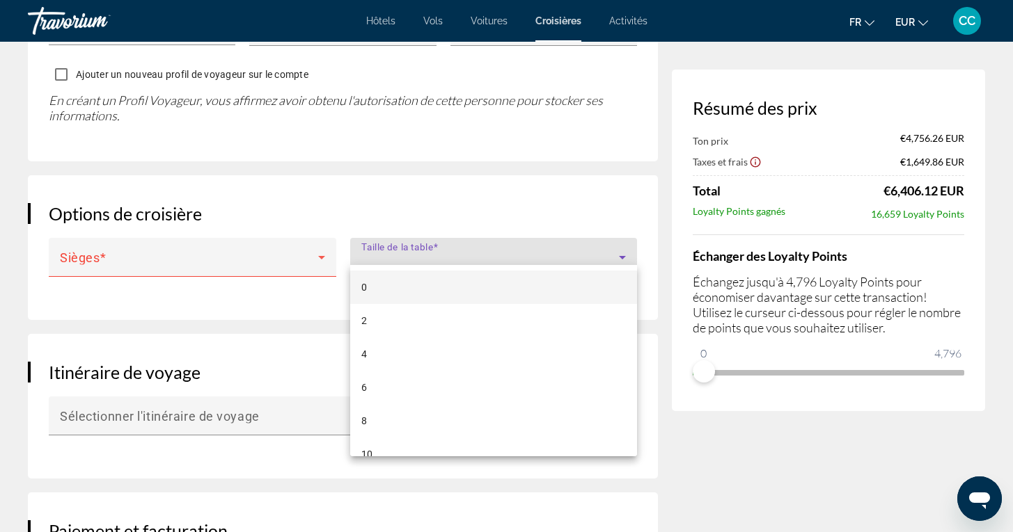
click at [445, 251] on div at bounding box center [506, 266] width 1013 height 532
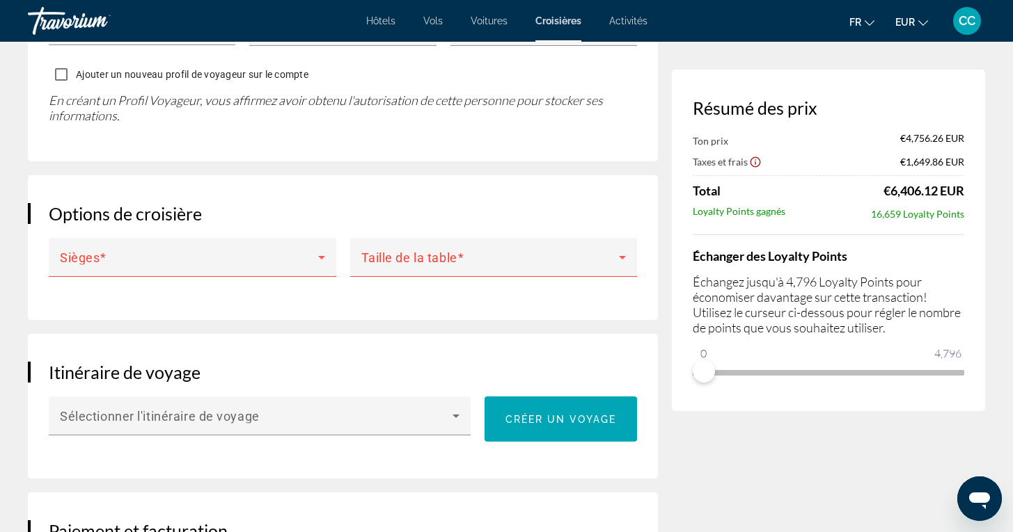
click at [724, 455] on div "Résumé des prix Ton prix €4,756.26 EUR Taxes et frais €1,649.86 EUR Total €6,40…" at bounding box center [828, 210] width 313 height 2840
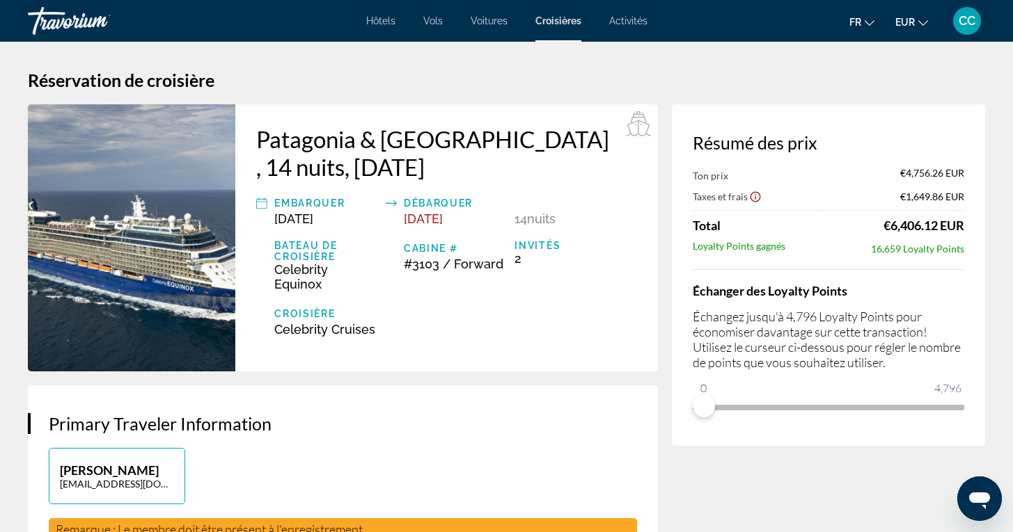
scroll to position [0, 0]
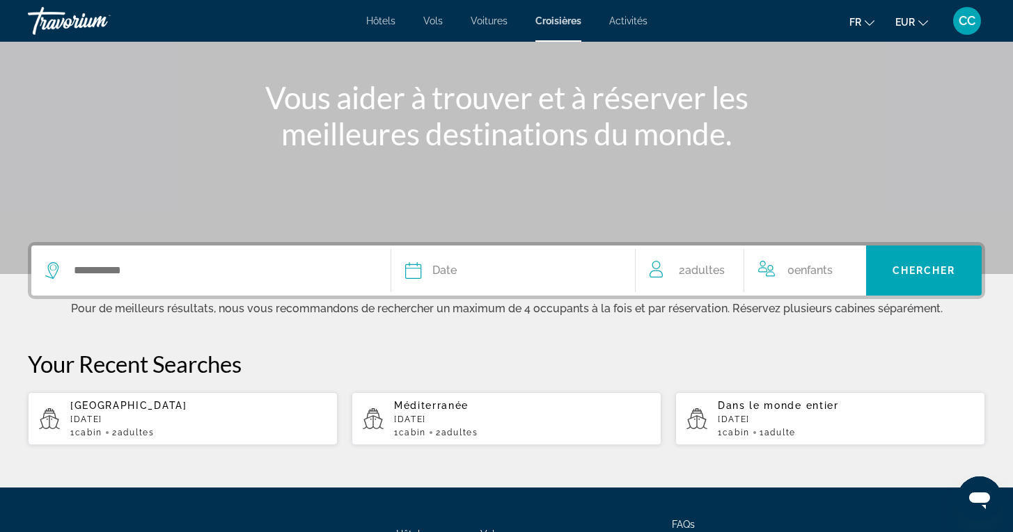
scroll to position [171, 0]
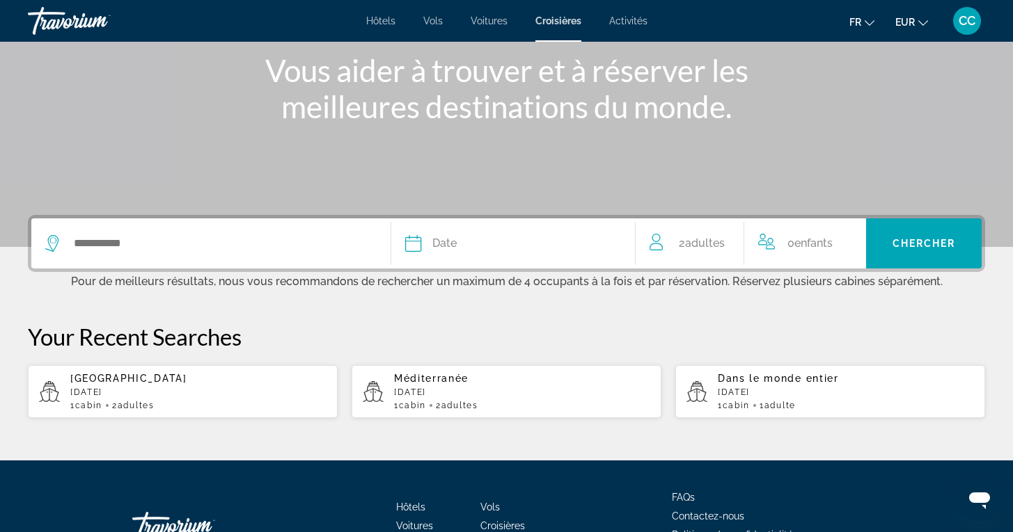
click at [134, 395] on p "February 2026" at bounding box center [198, 393] width 256 height 10
type input "**********"
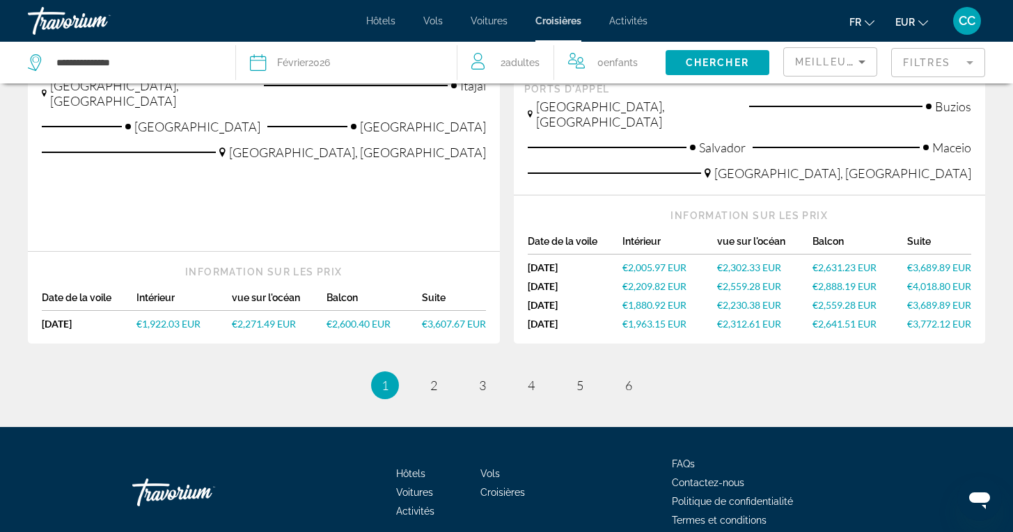
scroll to position [1681, 0]
click at [431, 379] on span "2" at bounding box center [433, 386] width 7 height 15
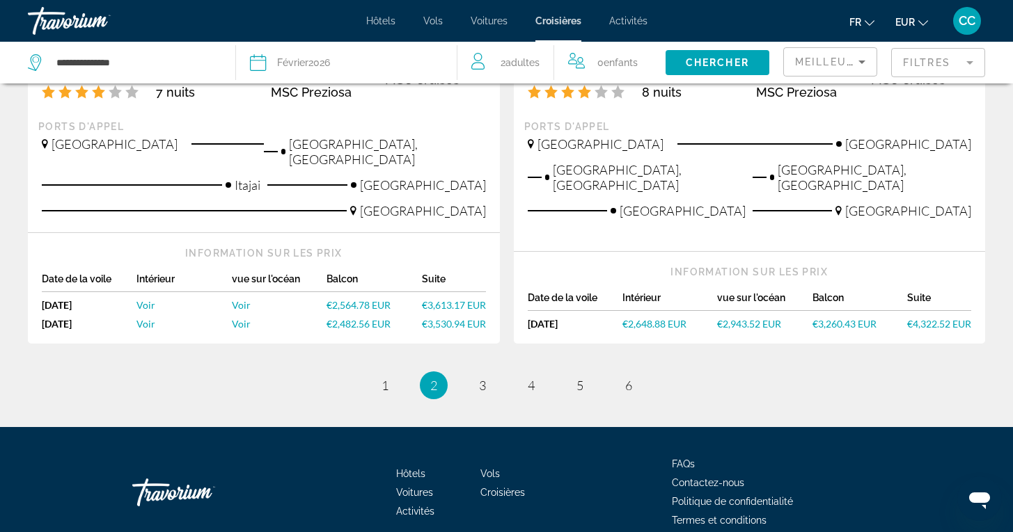
scroll to position [1670, 0]
click at [479, 379] on span "3" at bounding box center [482, 386] width 7 height 15
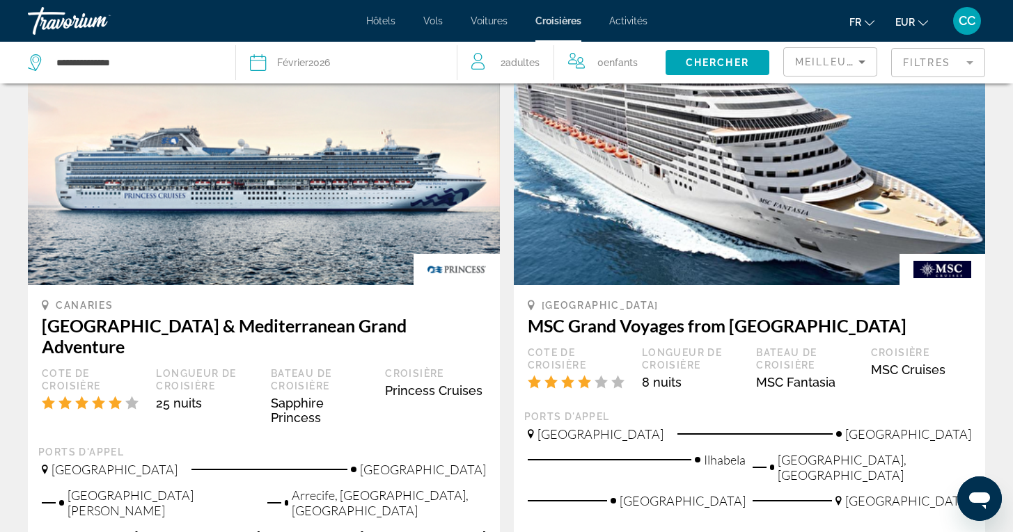
scroll to position [1339, 0]
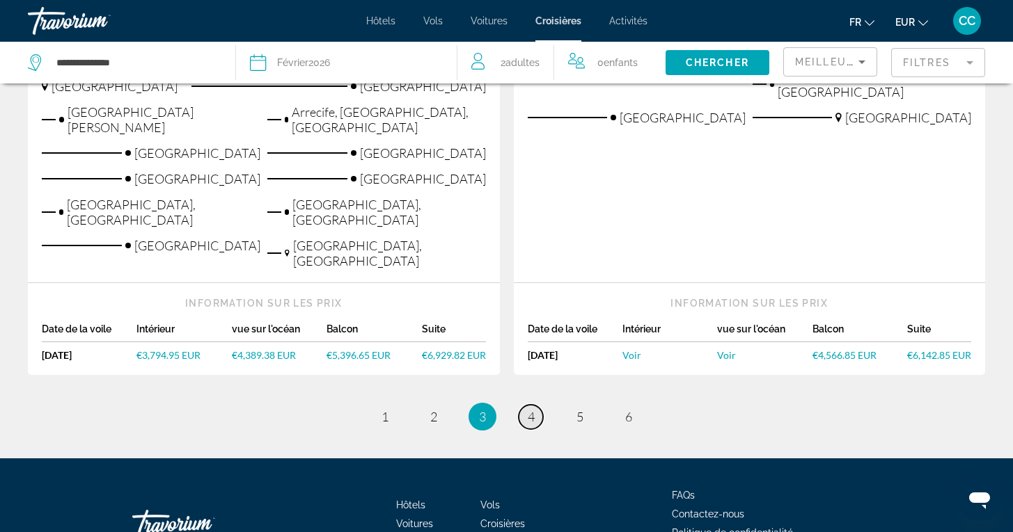
click at [530, 409] on span "4" at bounding box center [531, 416] width 7 height 15
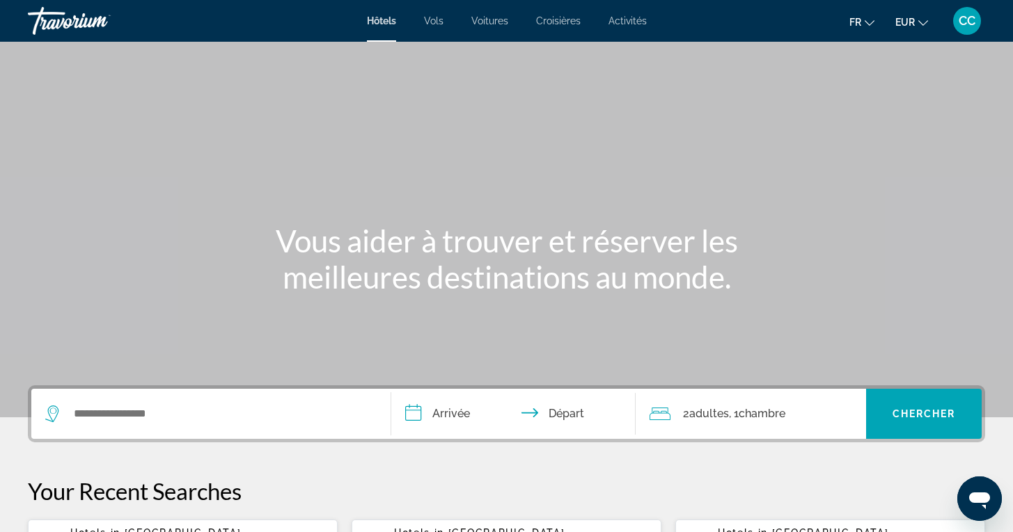
click at [625, 16] on span "Activités" at bounding box center [627, 20] width 38 height 11
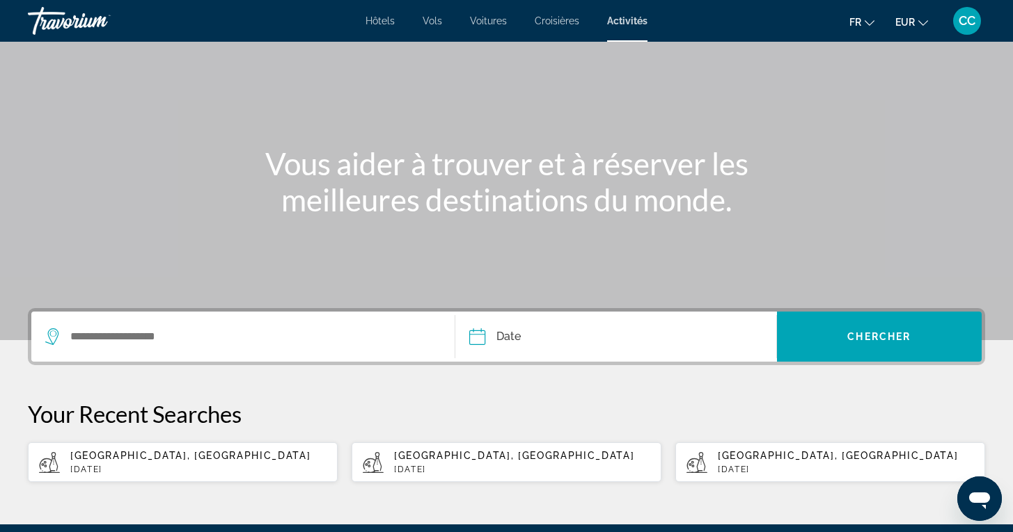
scroll to position [93, 0]
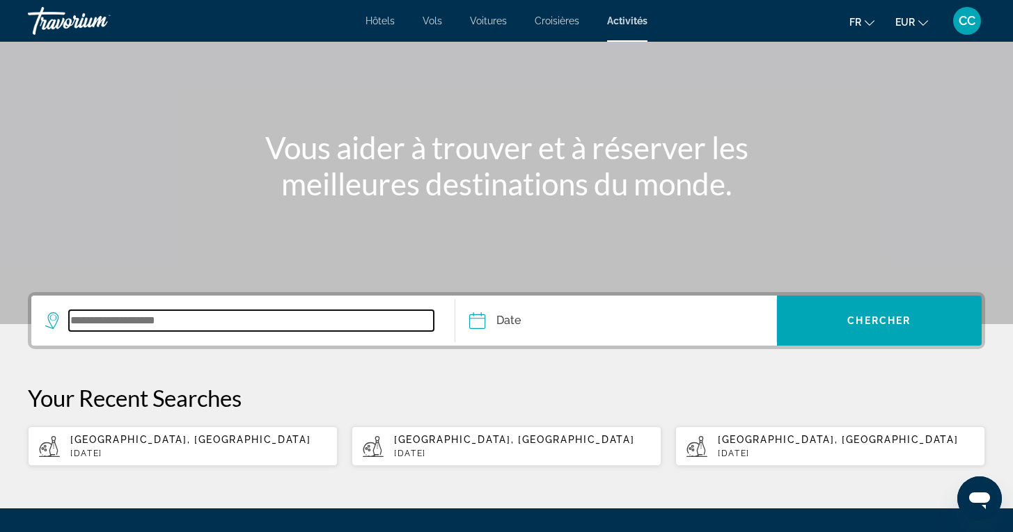
click at [194, 321] on input "Search widget" at bounding box center [251, 320] width 365 height 21
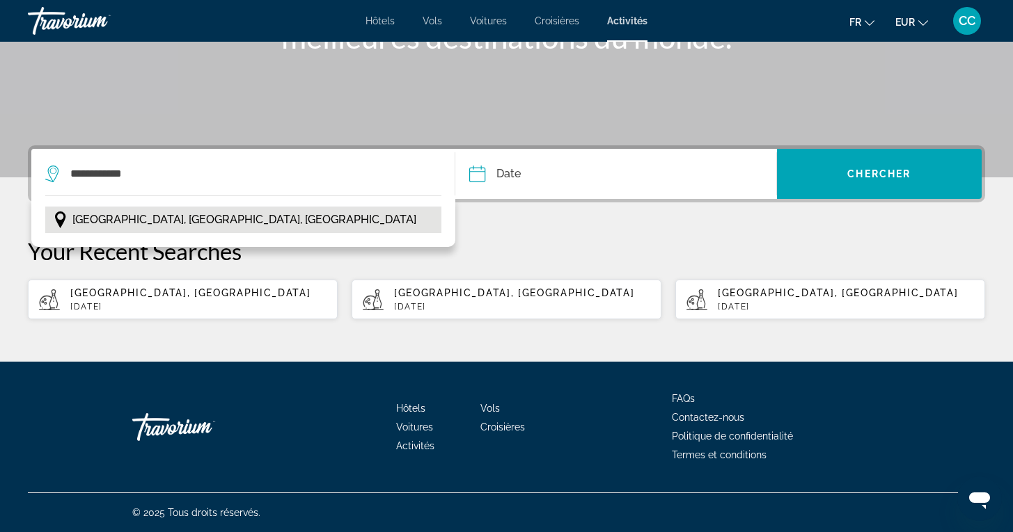
click at [186, 218] on span "Buenos Aires, La Pampa, Argentine" at bounding box center [244, 219] width 344 height 19
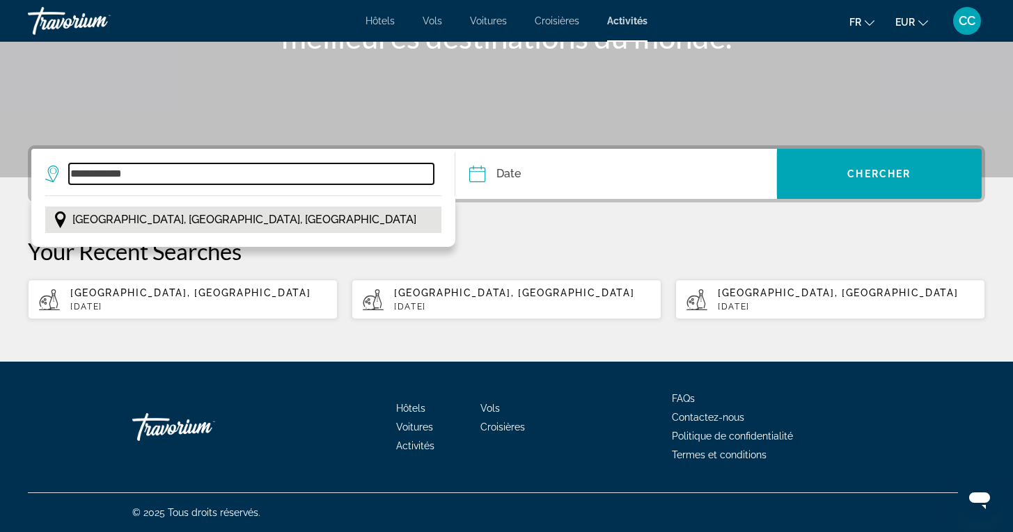
type input "**********"
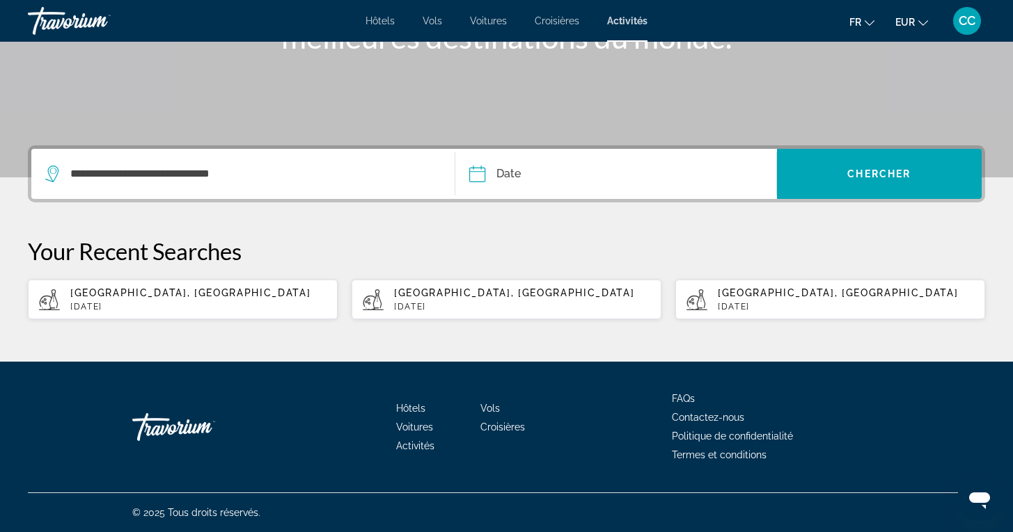
click at [518, 180] on input "Date" at bounding box center [545, 176] width 159 height 54
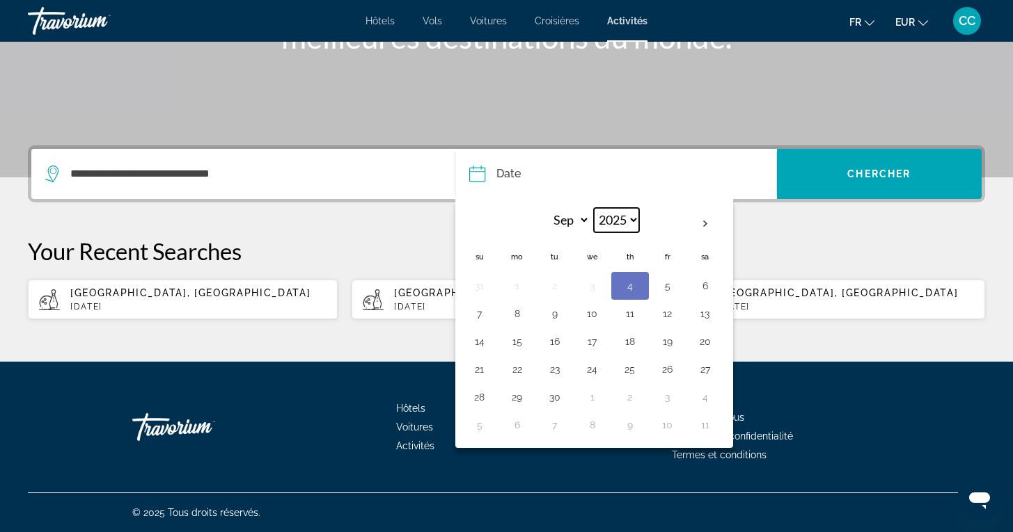
select select "****"
click at [795, 248] on p "Your Recent Searches" at bounding box center [506, 251] width 957 height 28
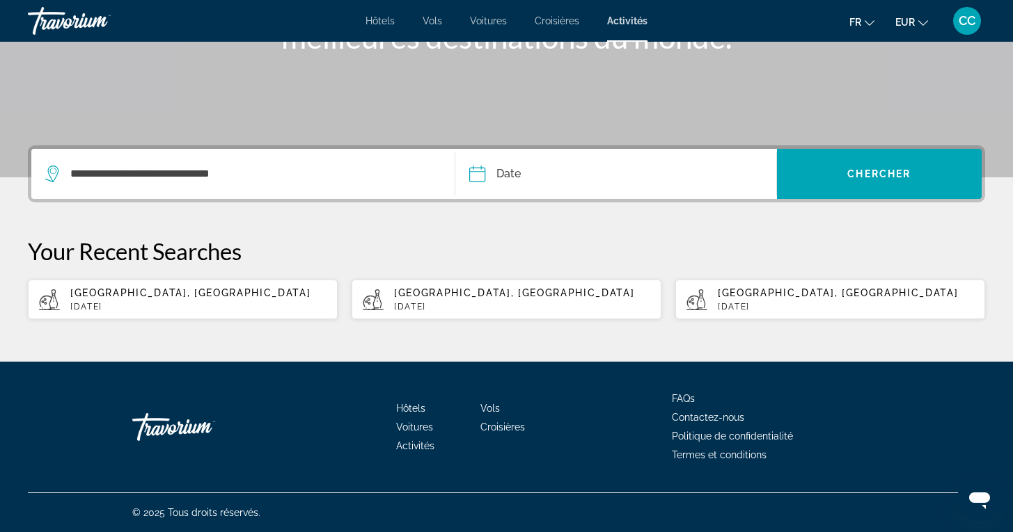
click at [569, 178] on input "Date" at bounding box center [545, 176] width 159 height 54
select select "*"
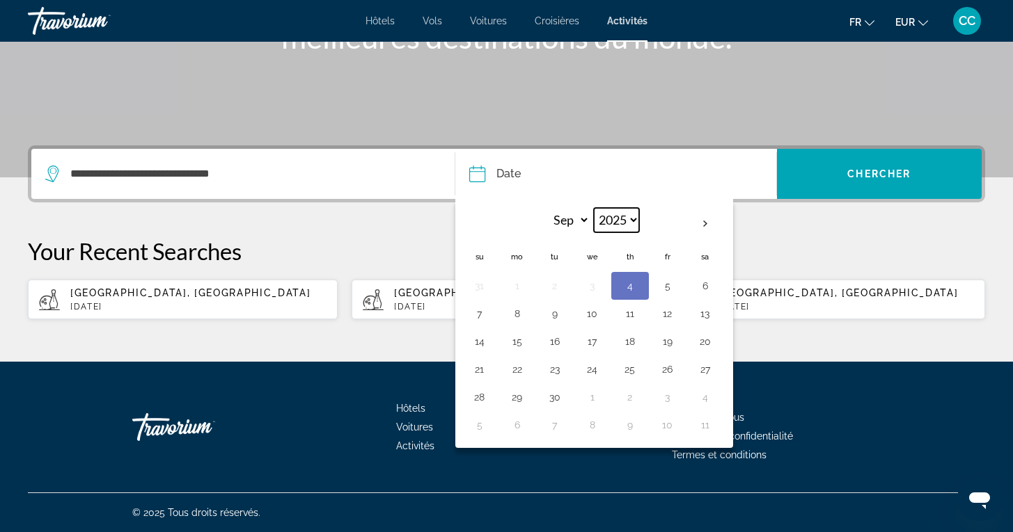
select select "****"
select select "*"
click at [520, 396] on button "23" at bounding box center [517, 397] width 22 height 19
type input "**********"
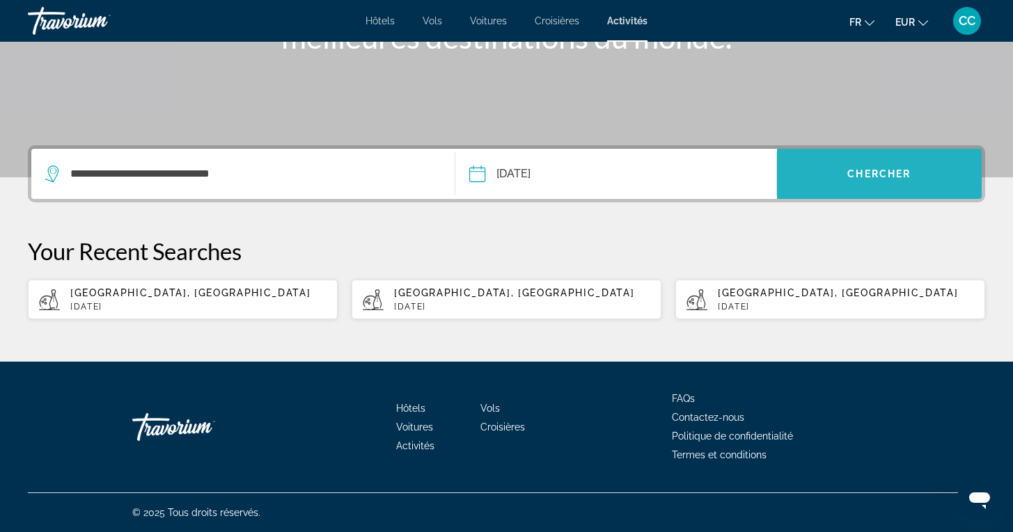
click at [866, 165] on span "Search widget" at bounding box center [879, 173] width 205 height 33
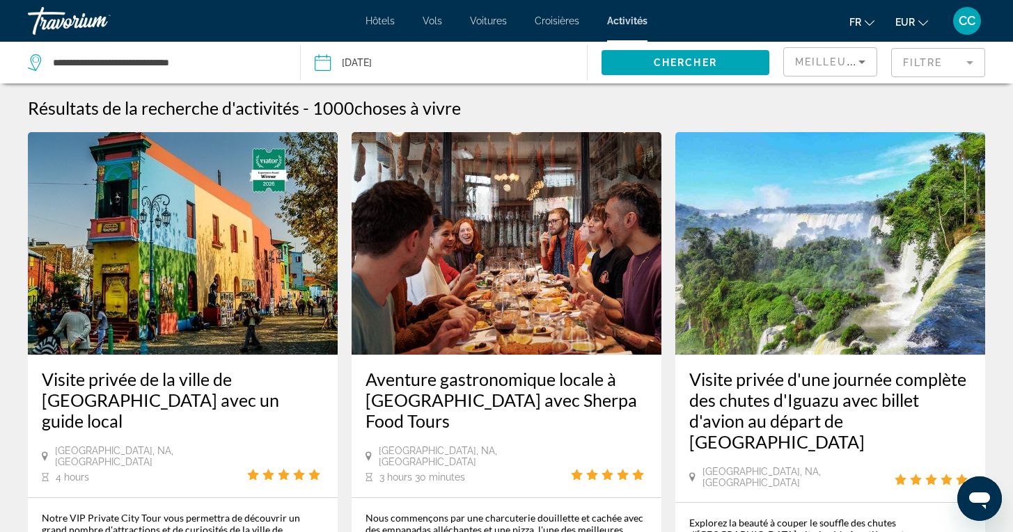
click at [942, 63] on mat-form-field "Filtre" at bounding box center [938, 62] width 94 height 29
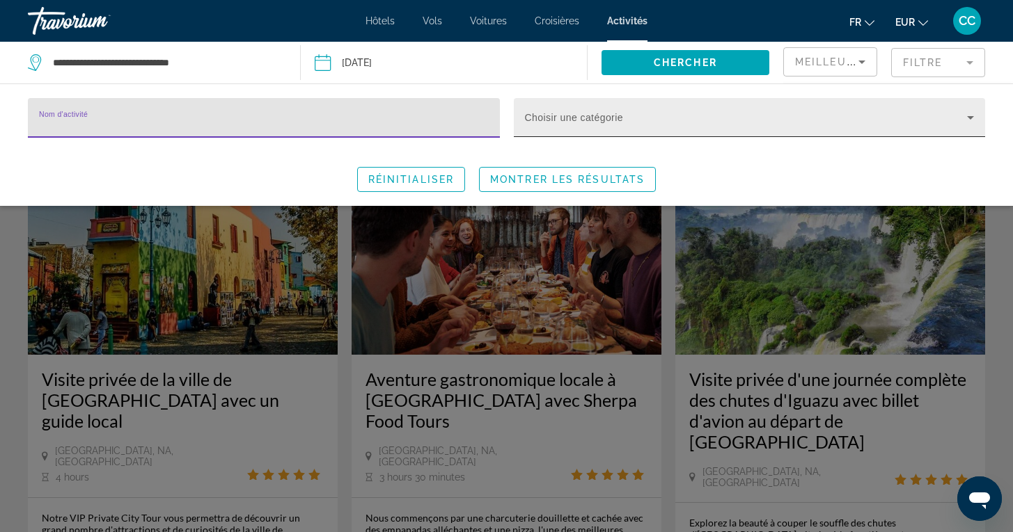
click at [688, 116] on span "Search widget" at bounding box center [746, 123] width 443 height 17
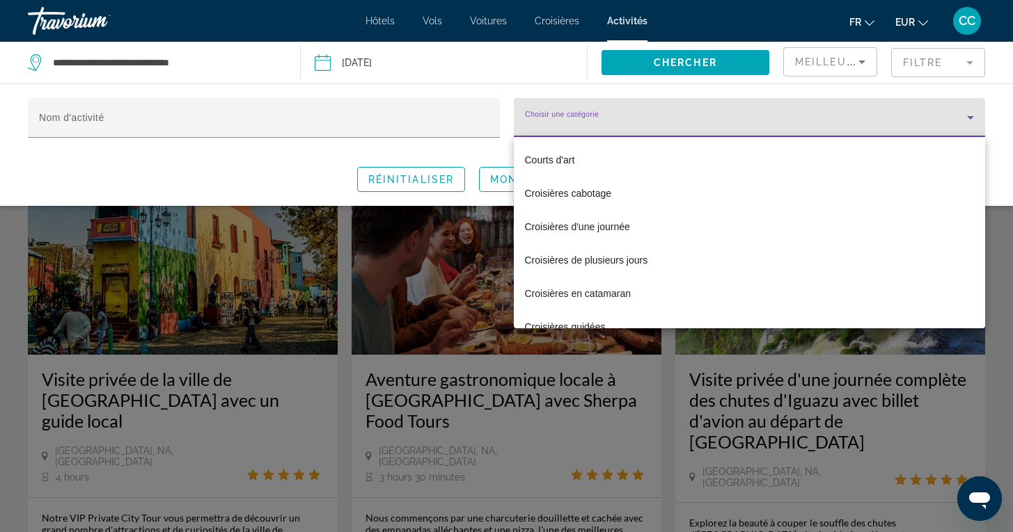
scroll to position [1908, 0]
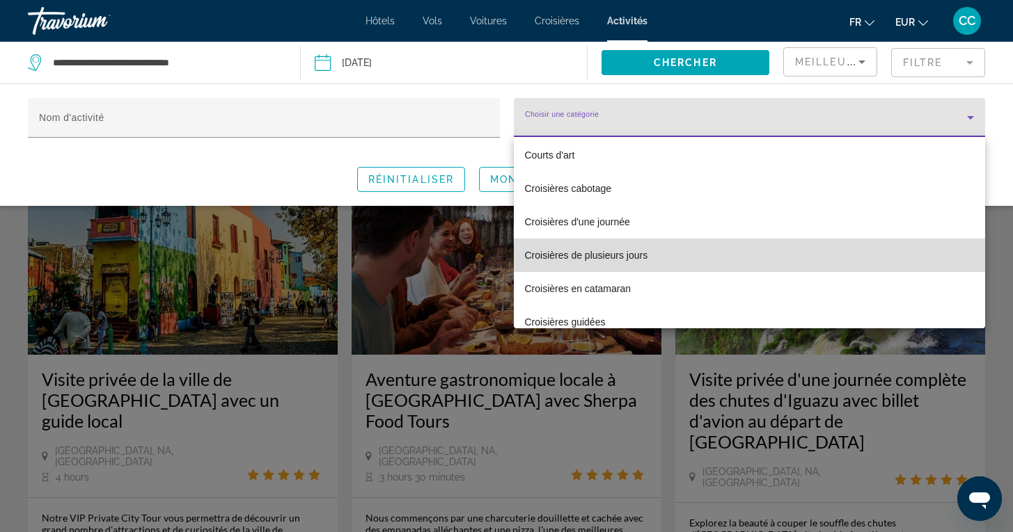
click at [643, 253] on span "Croisières de plusieurs jours" at bounding box center [586, 255] width 123 height 17
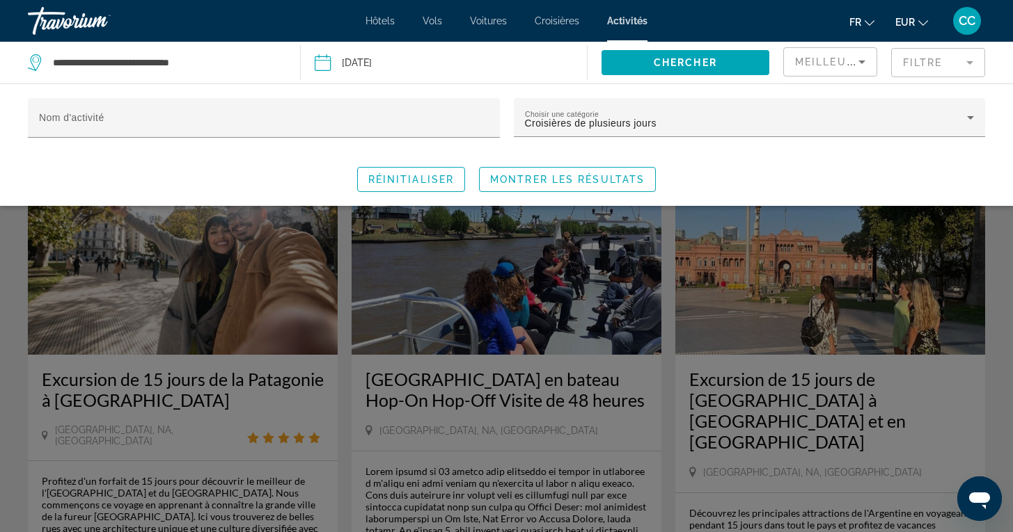
click at [728, 177] on div "Réinitialiser Montrer les résultats" at bounding box center [506, 179] width 957 height 25
click at [615, 177] on span "Montrer les résultats" at bounding box center [567, 179] width 154 height 11
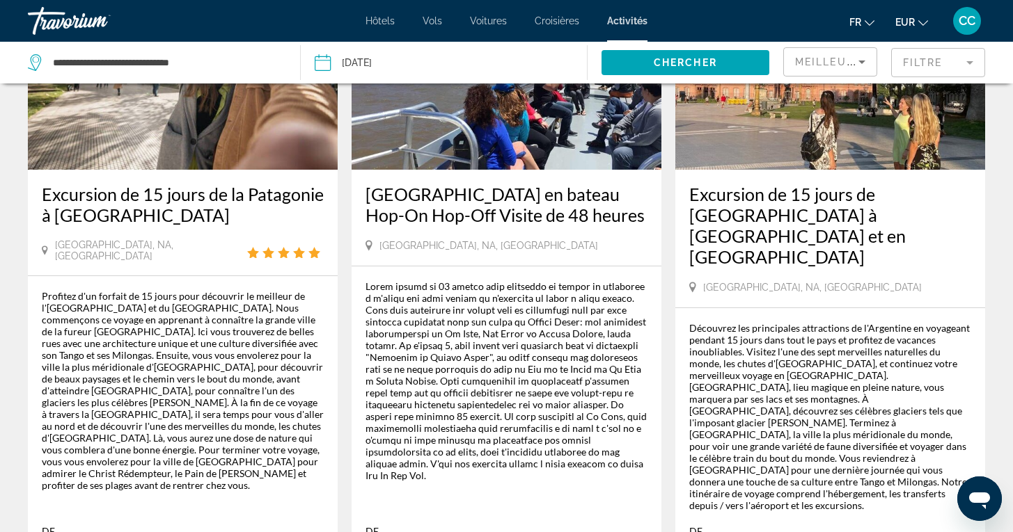
scroll to position [214, 0]
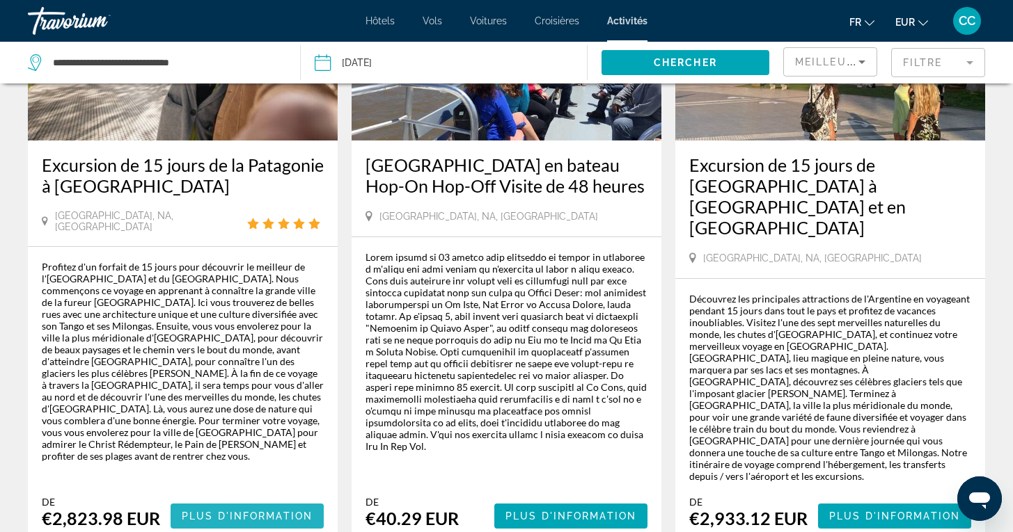
click at [260, 511] on span "Plus d'information" at bounding box center [247, 516] width 131 height 11
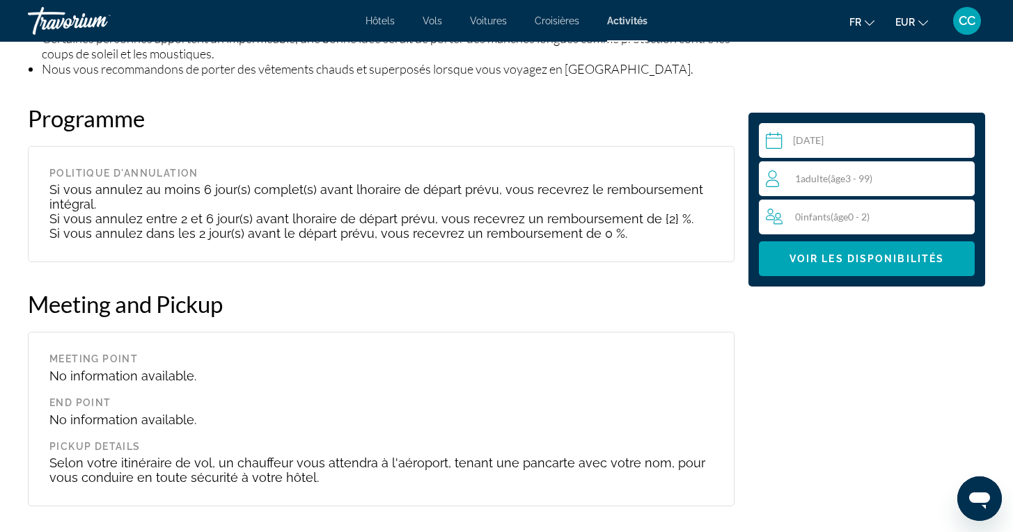
scroll to position [1392, 0]
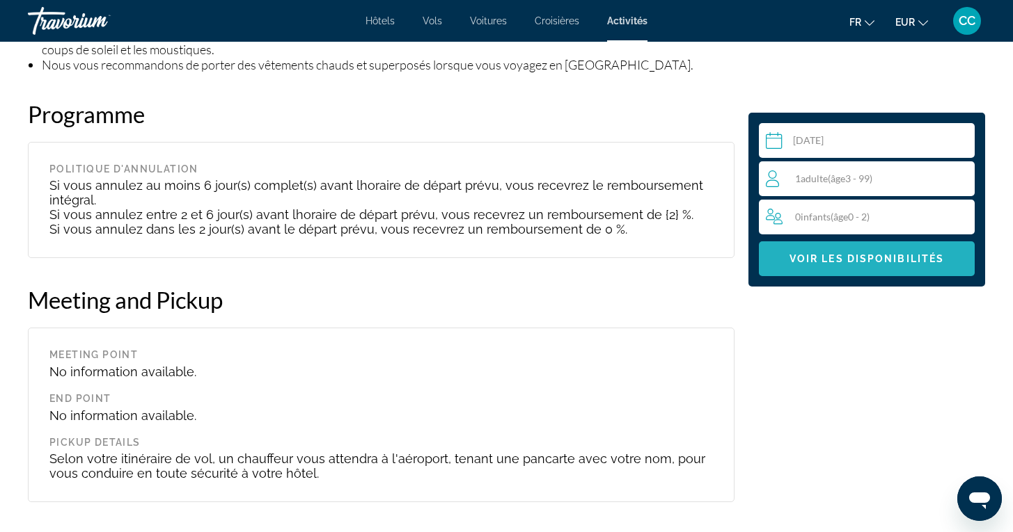
click at [834, 262] on span "Voir les disponibilités" at bounding box center [866, 258] width 154 height 11
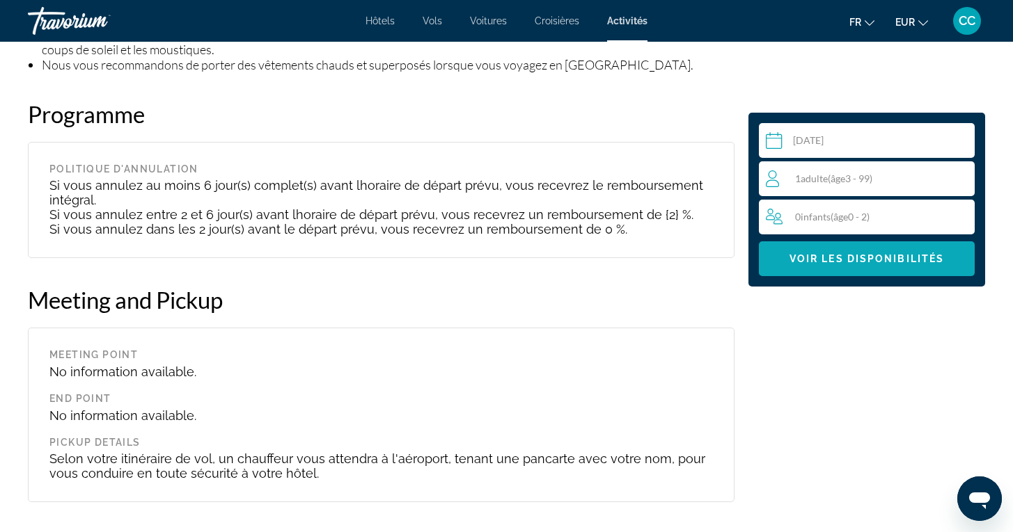
scroll to position [1823, 0]
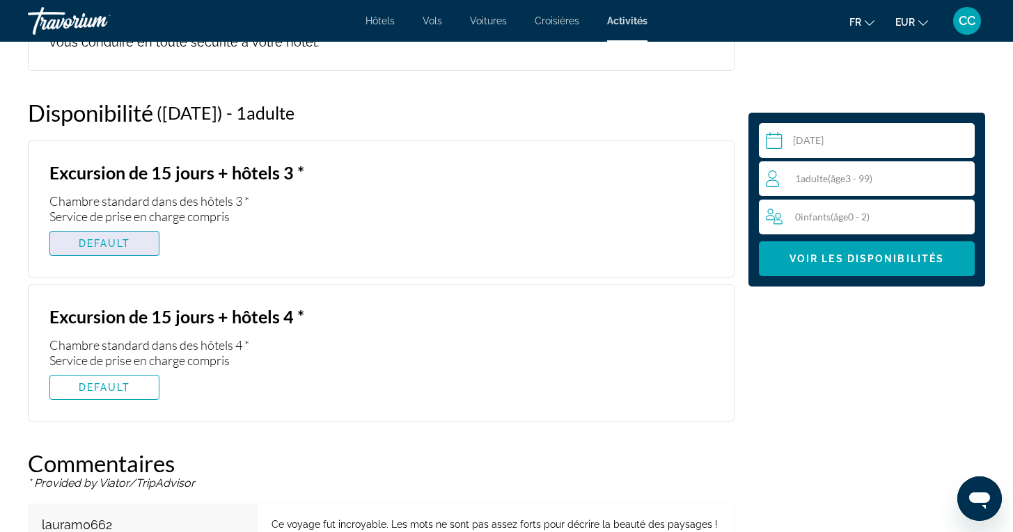
click at [123, 238] on span "DEFAULT" at bounding box center [105, 243] width 52 height 11
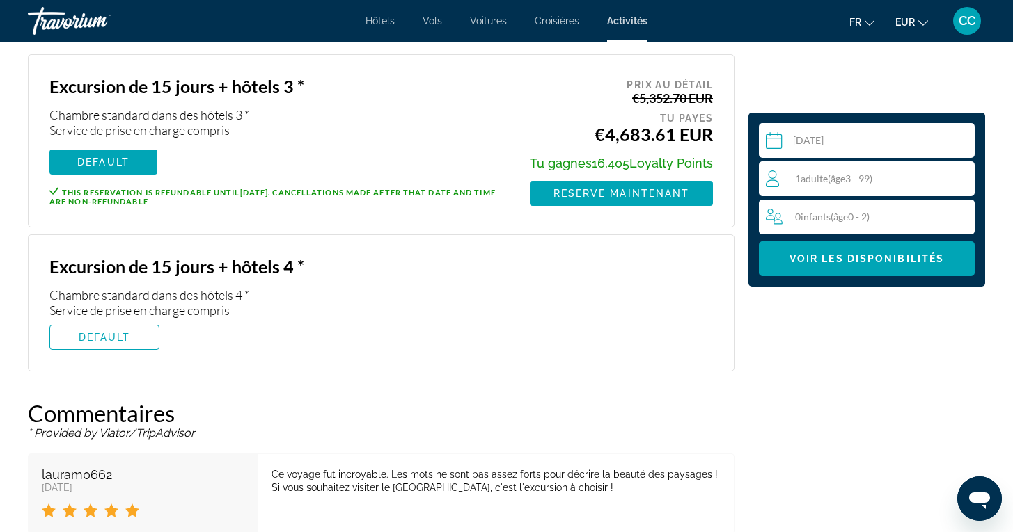
scroll to position [1910, 0]
click at [104, 327] on span "Main content" at bounding box center [104, 336] width 109 height 33
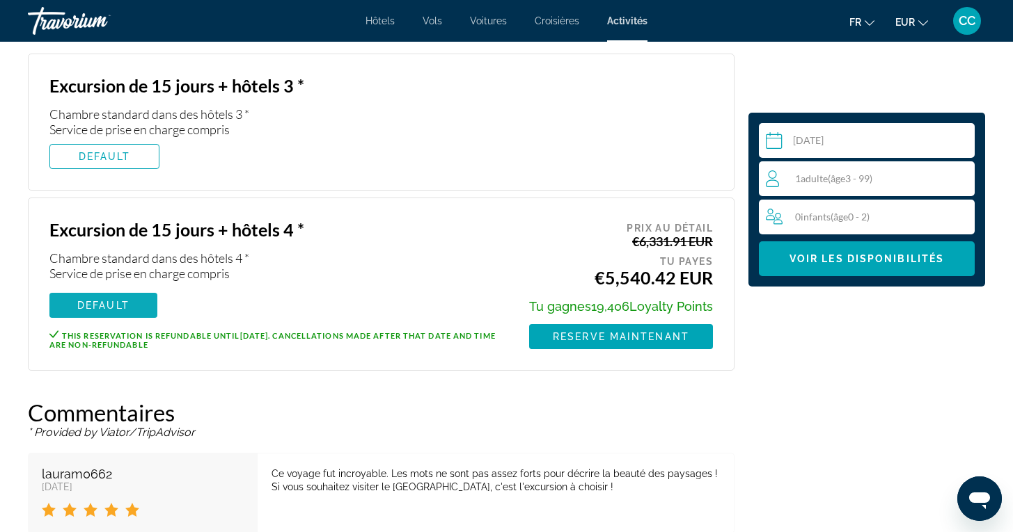
click at [113, 300] on span "DEFAULT" at bounding box center [103, 305] width 52 height 11
click at [145, 143] on span "Main content" at bounding box center [104, 156] width 109 height 33
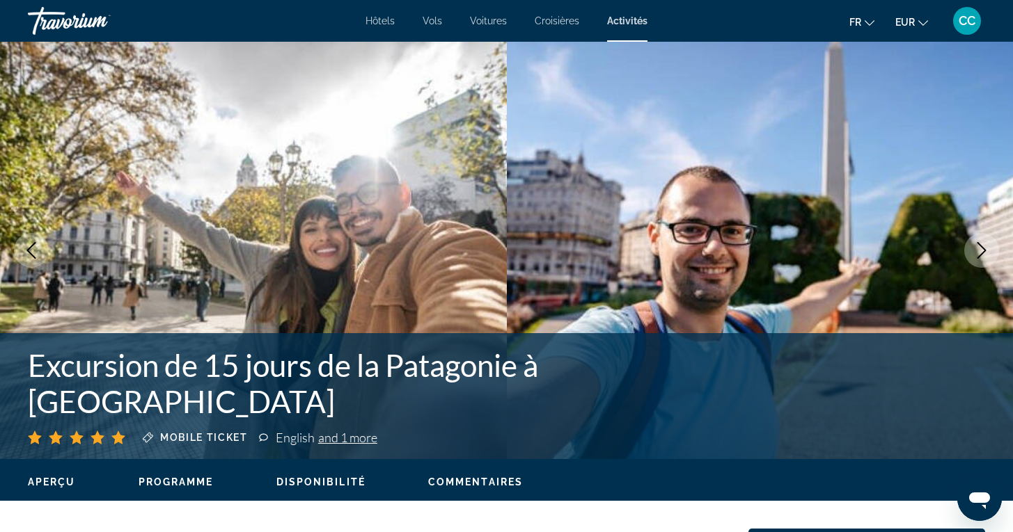
scroll to position [0, 0]
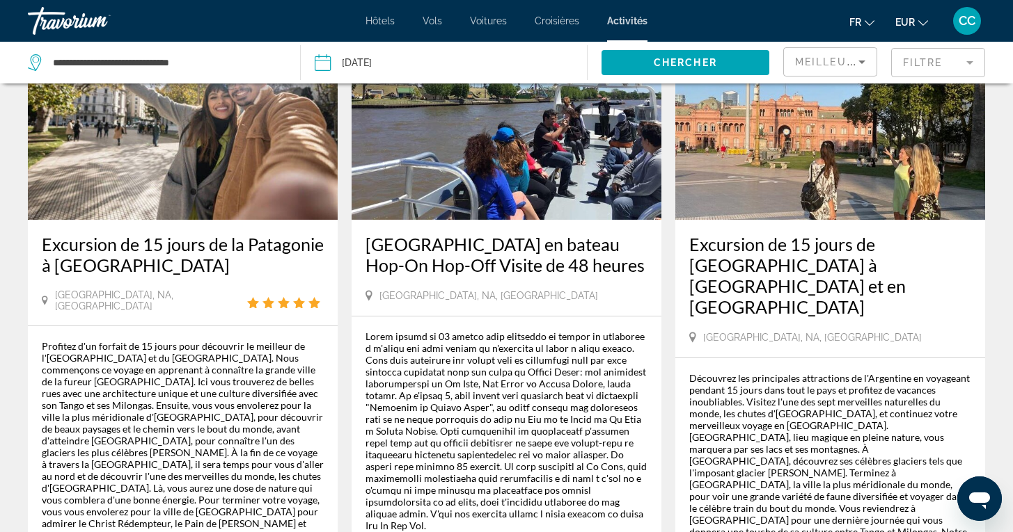
scroll to position [141, 0]
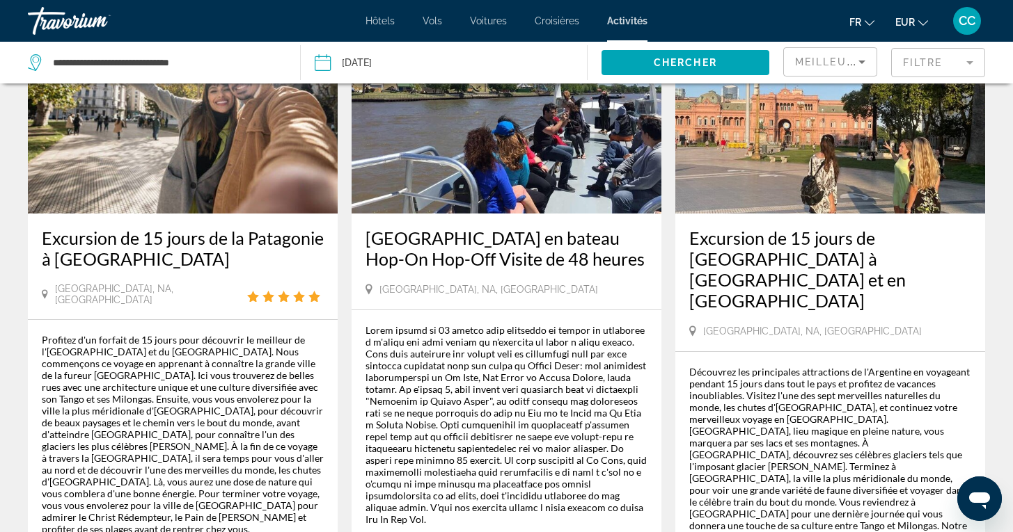
click at [818, 260] on h3 "Excursion de 15 jours de Buenos Aires à Iguazu et en Patagonie" at bounding box center [830, 270] width 282 height 84
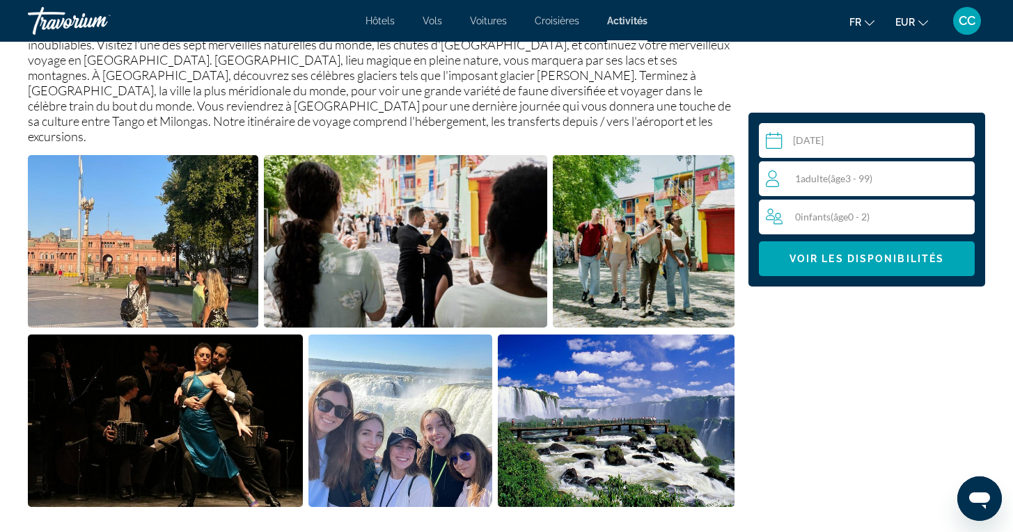
scroll to position [514, 0]
